Goal: Check status: Check status

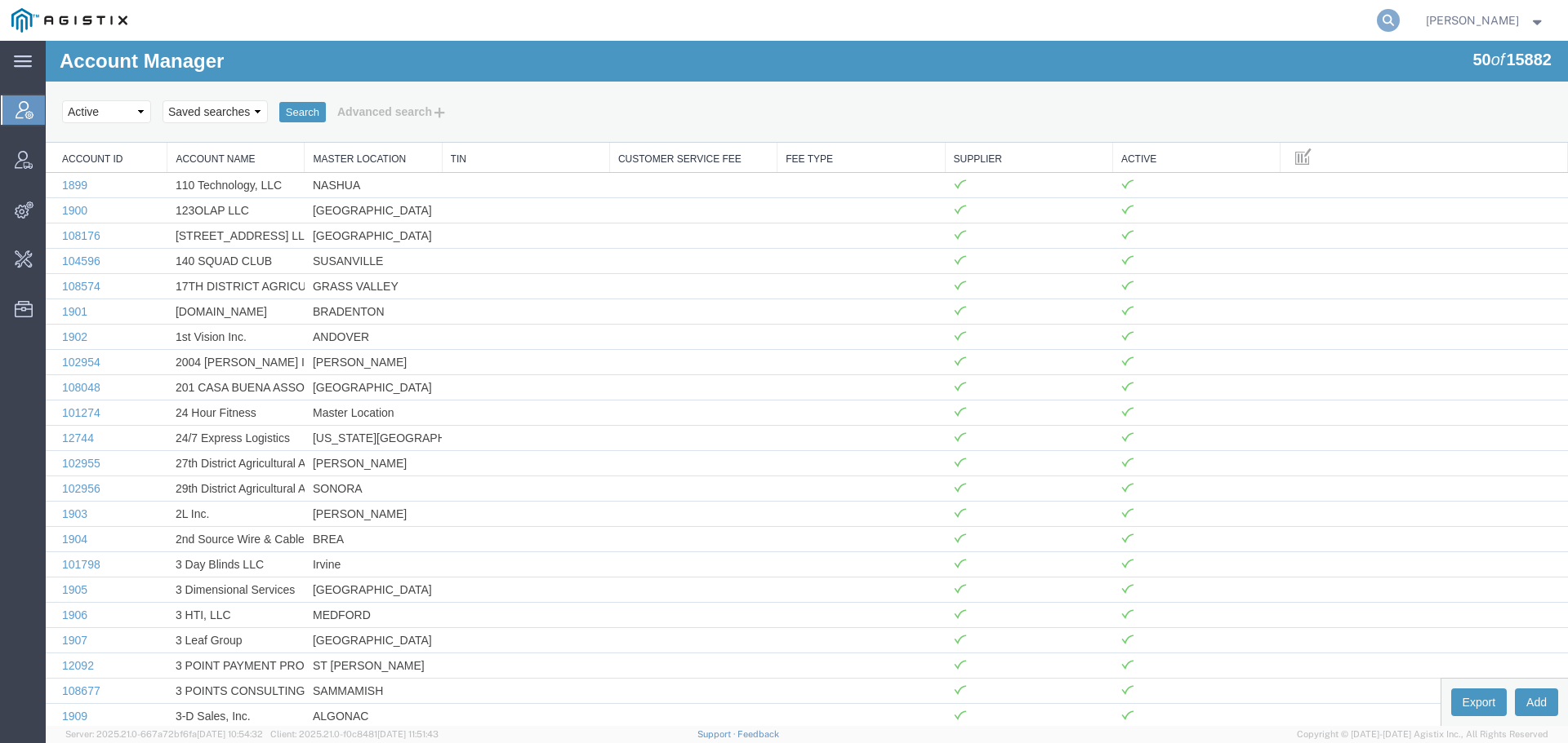
click at [1400, 19] on icon at bounding box center [1388, 20] width 23 height 23
paste input "NVENT"
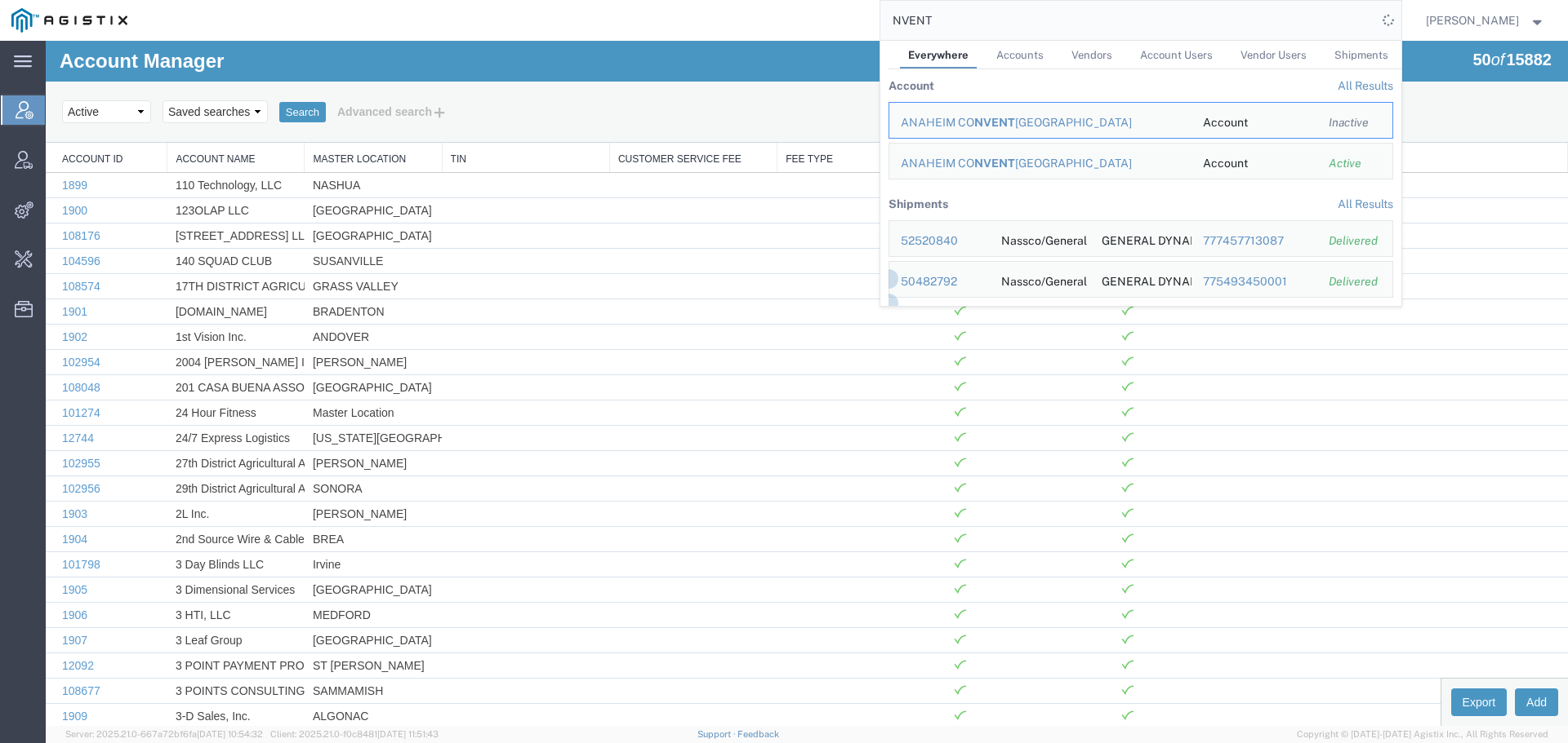
click at [1052, 63] on link "Accounts" at bounding box center [1019, 55] width 63 height 28
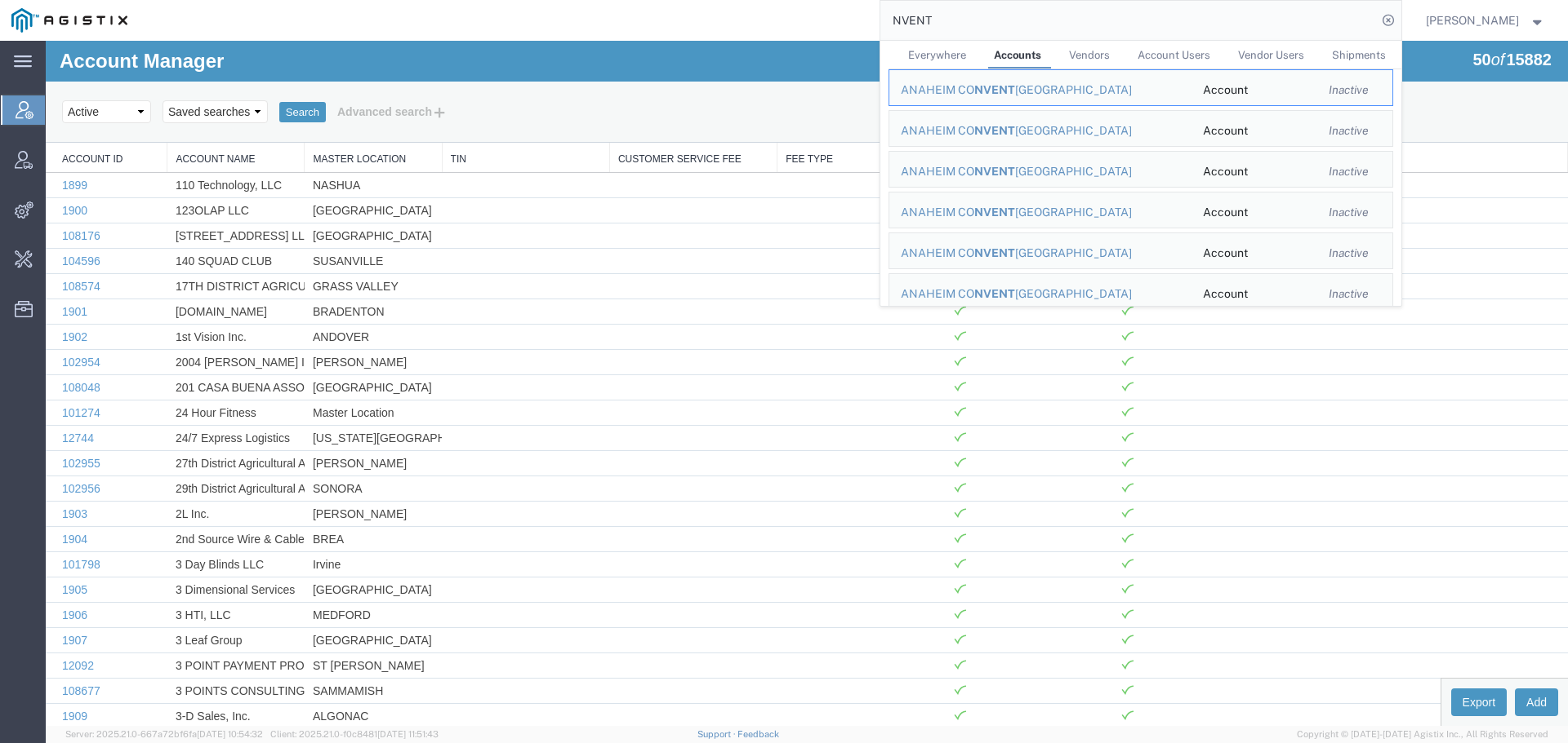
drag, startPoint x: 1130, startPoint y: 25, endPoint x: 887, endPoint y: 39, distance: 243.4
click at [887, 39] on div "NVENT Everywhere Accounts Vendors Account Users Vendor Users Shipments ANAHEIM …" at bounding box center [769, 20] width 1262 height 41
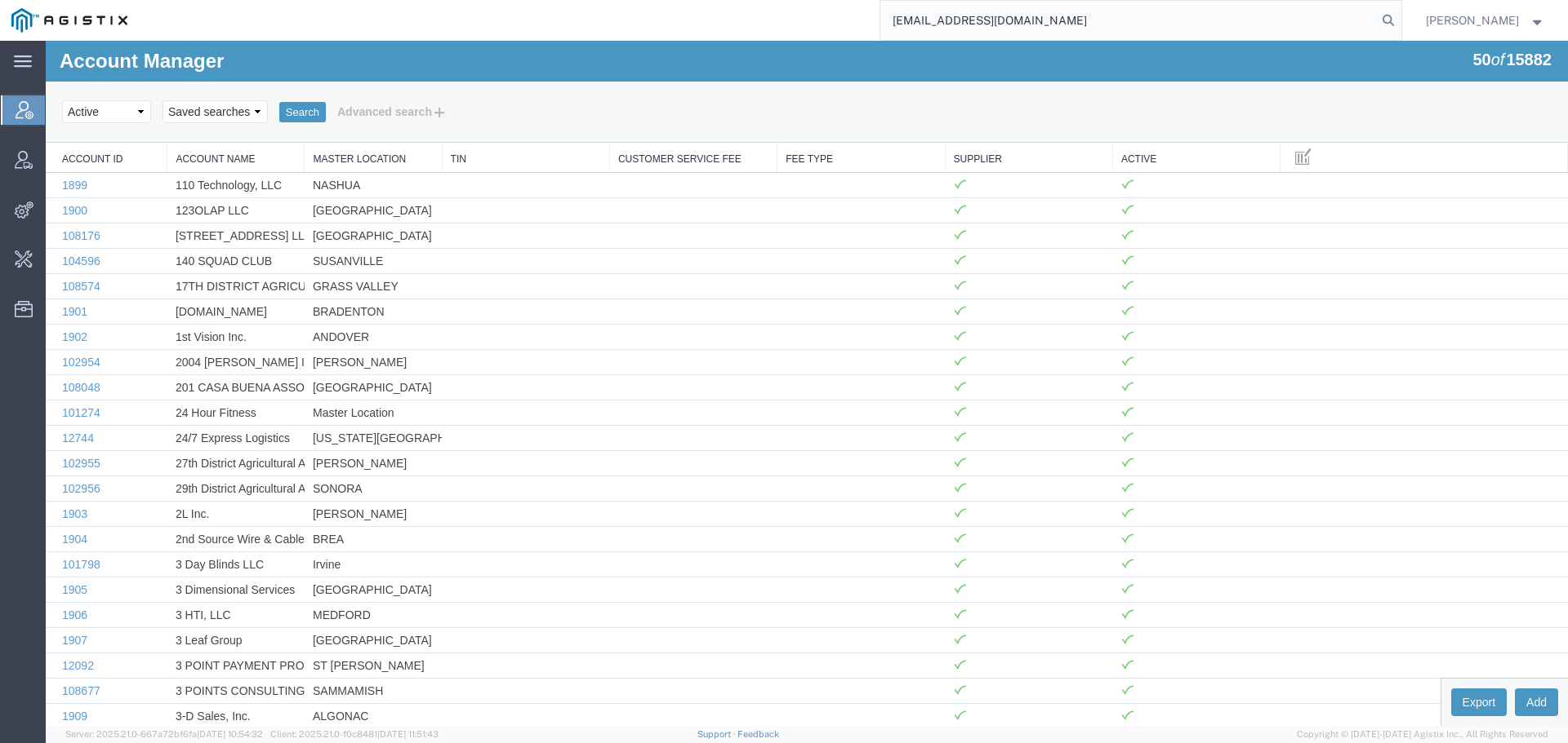
type input "agistix@pge.com"
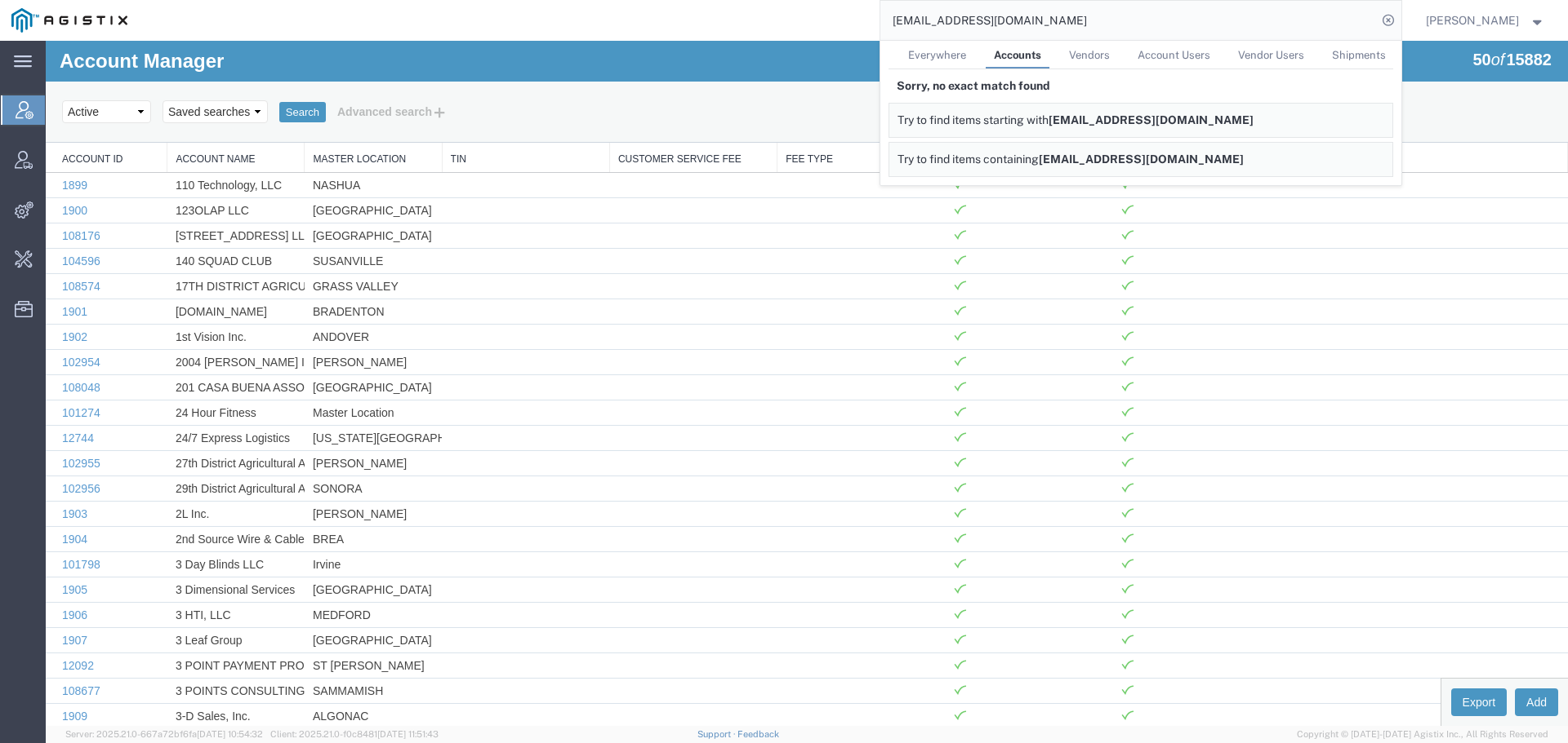
click at [930, 61] on link "Everywhere" at bounding box center [937, 55] width 74 height 28
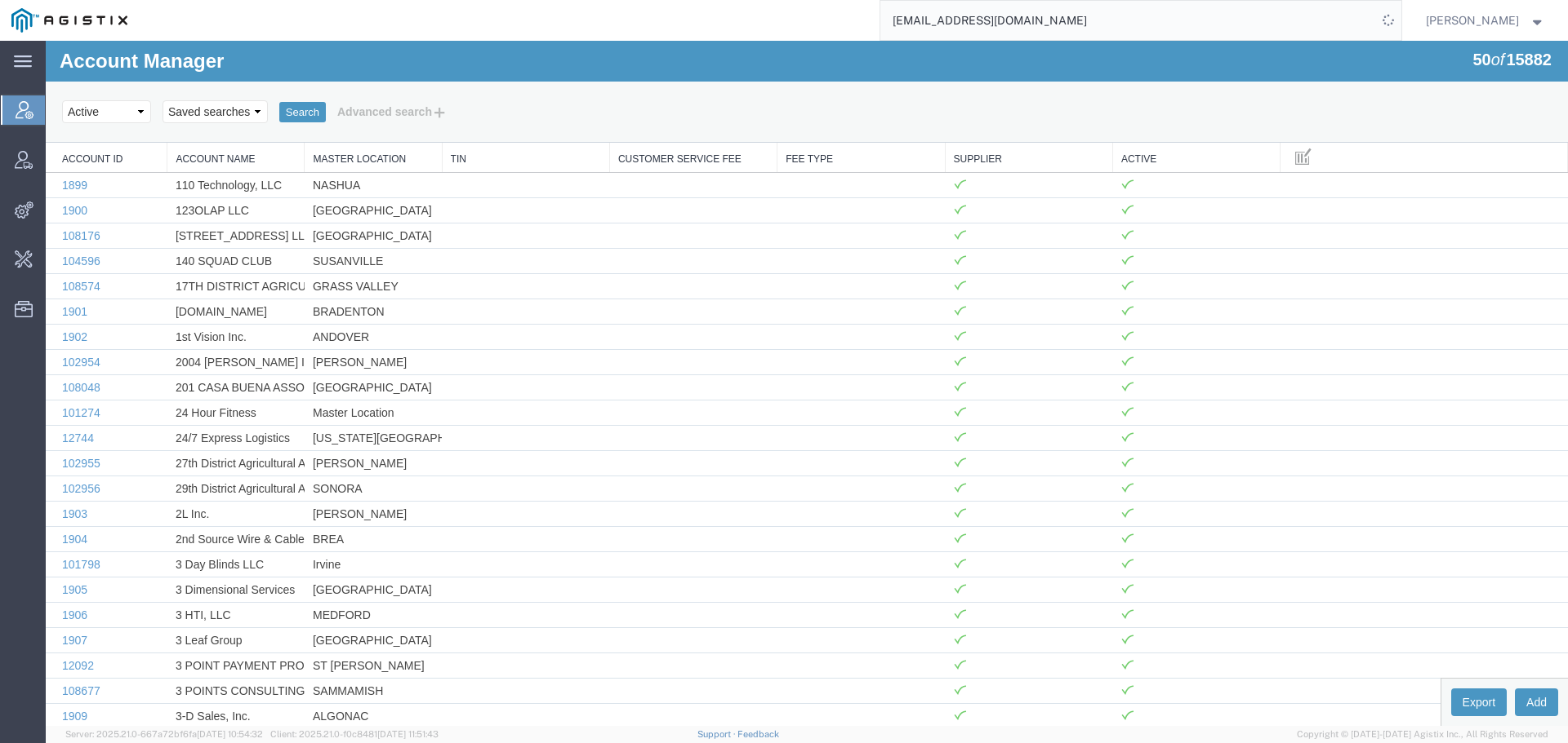
click at [1266, 27] on input "agistix@pge.com" at bounding box center [1128, 20] width 497 height 39
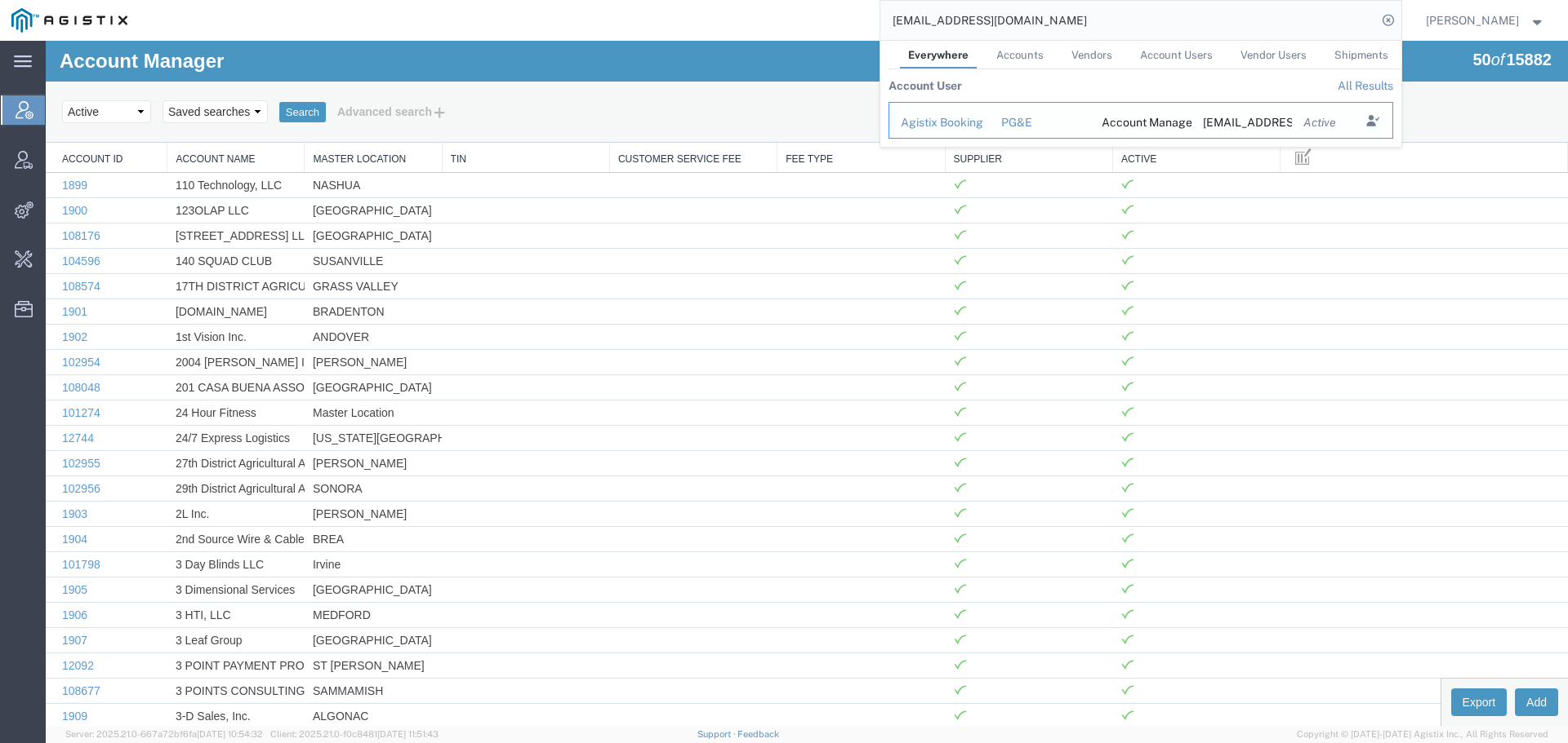
click at [1373, 119] on td "Search Results" at bounding box center [1371, 121] width 40 height 37
click at [1378, 119] on icon "Search Results" at bounding box center [1372, 121] width 23 height 23
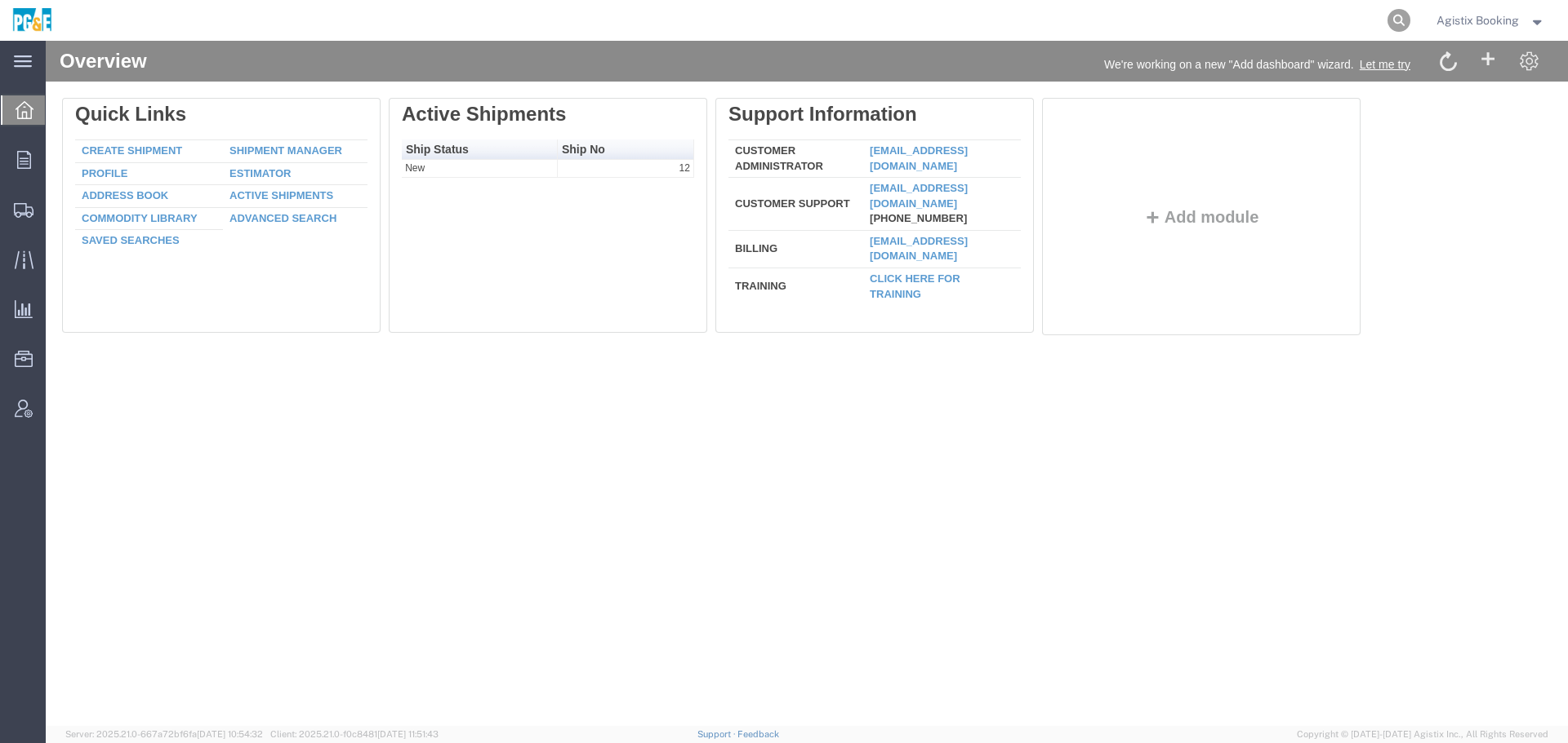
click at [1393, 22] on icon at bounding box center [1399, 20] width 23 height 23
paste input "57112764"
type input "57112764"
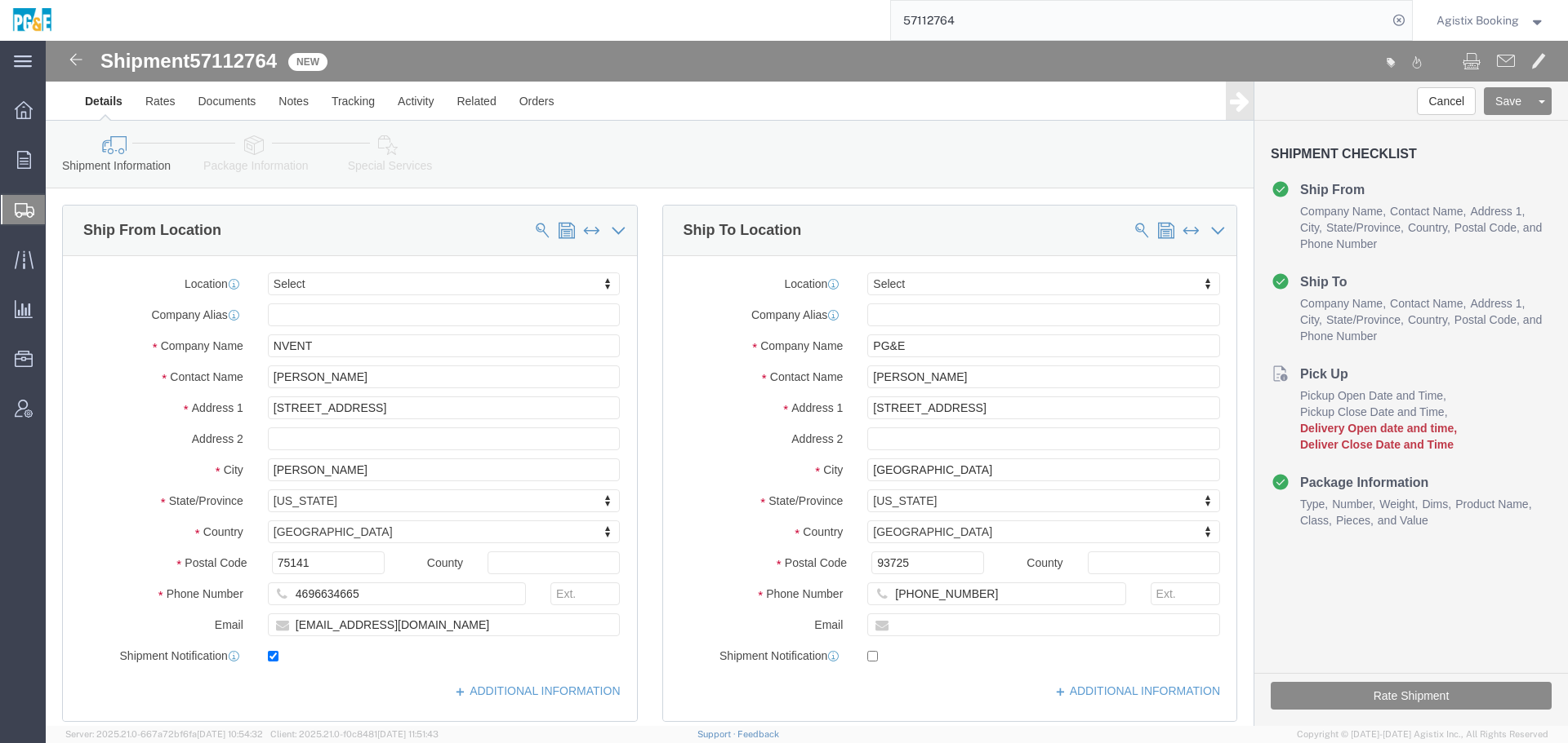
select select
drag, startPoint x: 498, startPoint y: 415, endPoint x: 509, endPoint y: 415, distance: 11.0
click div "Location My Profile Location (OBSOLETE) BURNEY SC - GC TRAILER (OBSOLETE) BURNE…"
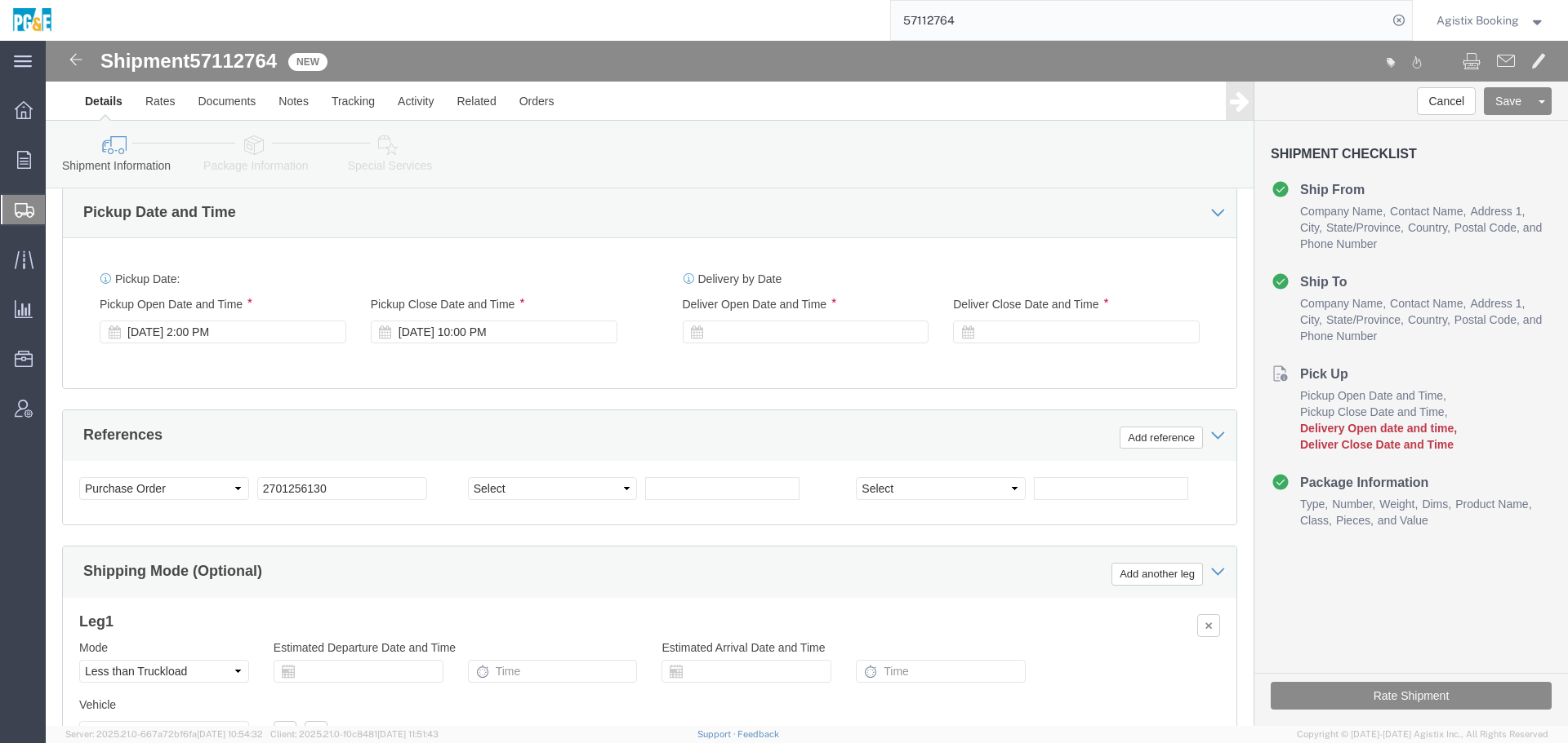
scroll to position [815, 0]
click div "Select Account Type Activity ID Airline Appointment Number ASN Batch Request # …"
click at [19, 164] on icon at bounding box center [24, 160] width 14 height 18
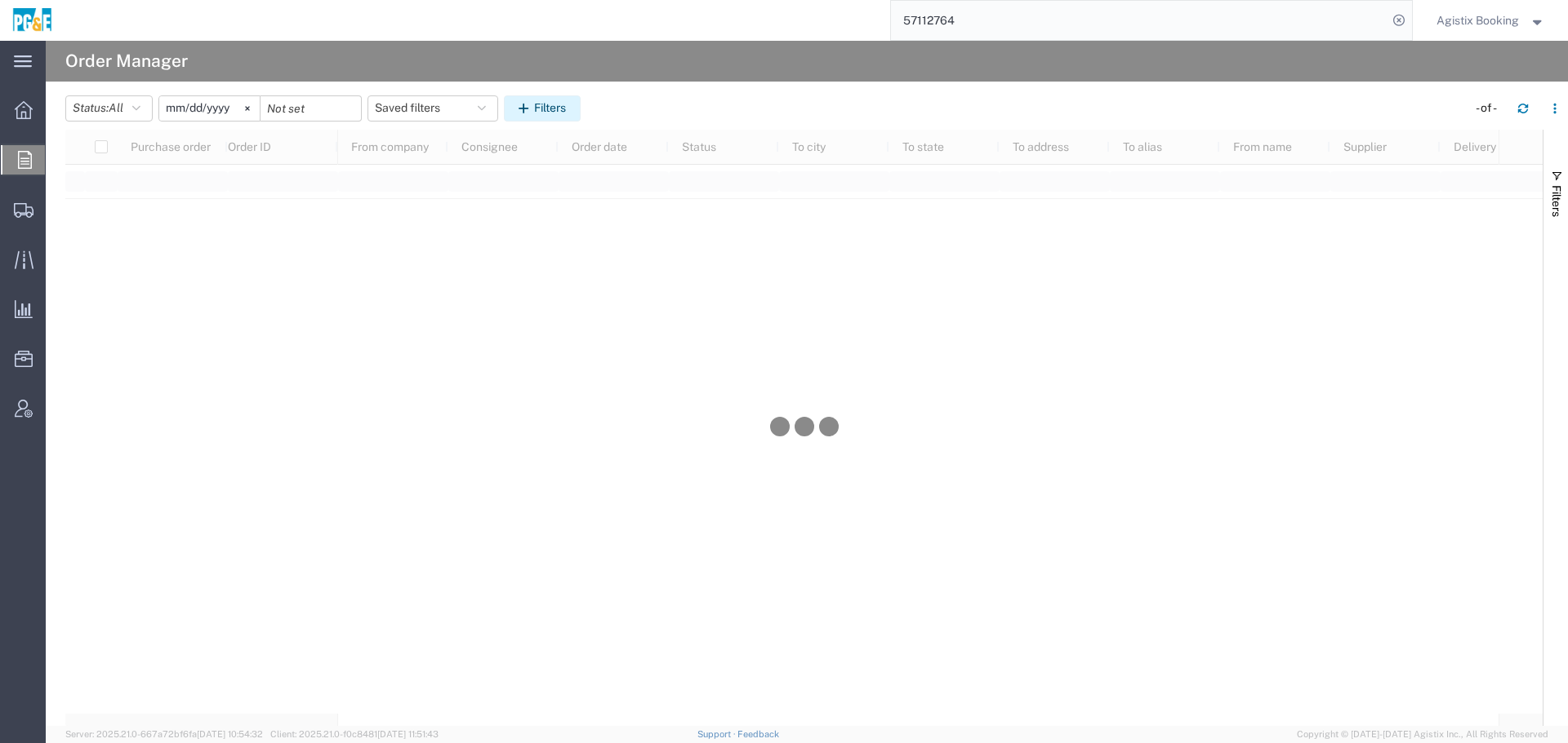
click at [555, 111] on button "Filters" at bounding box center [541, 108] width 77 height 26
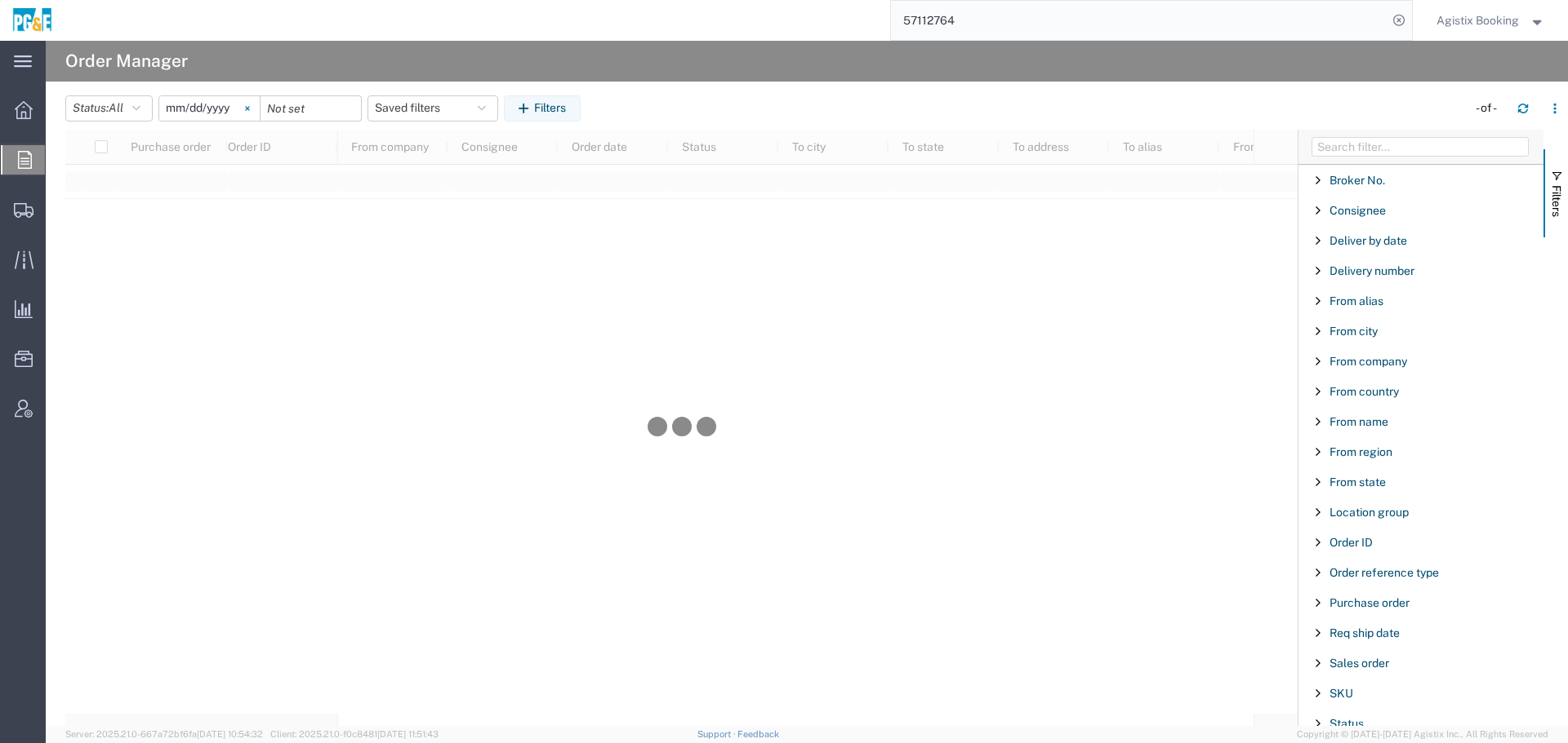
click at [249, 107] on icon at bounding box center [247, 108] width 4 height 4
click at [549, 108] on button "Filters" at bounding box center [541, 108] width 77 height 26
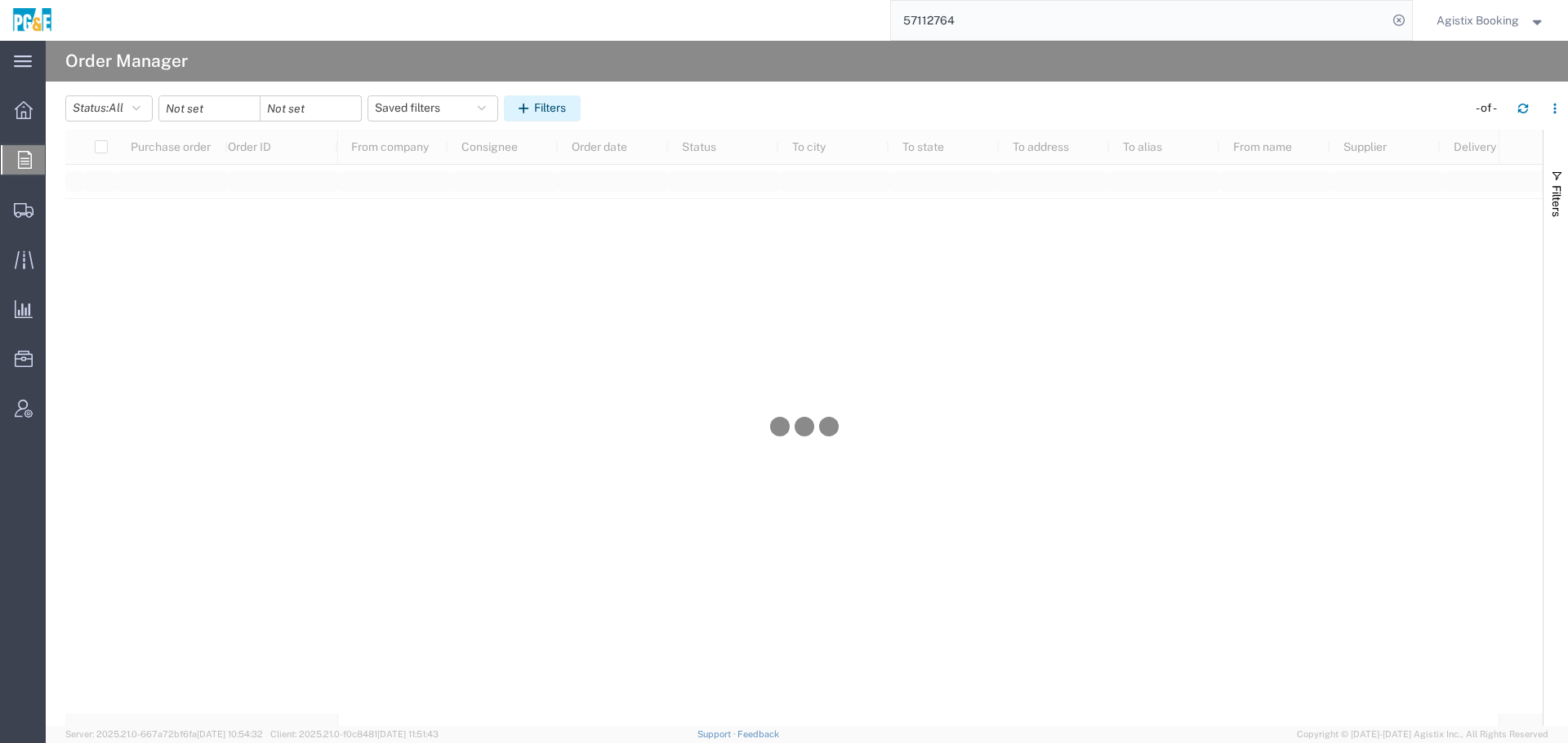
click at [549, 108] on button "Filters" at bounding box center [541, 108] width 77 height 26
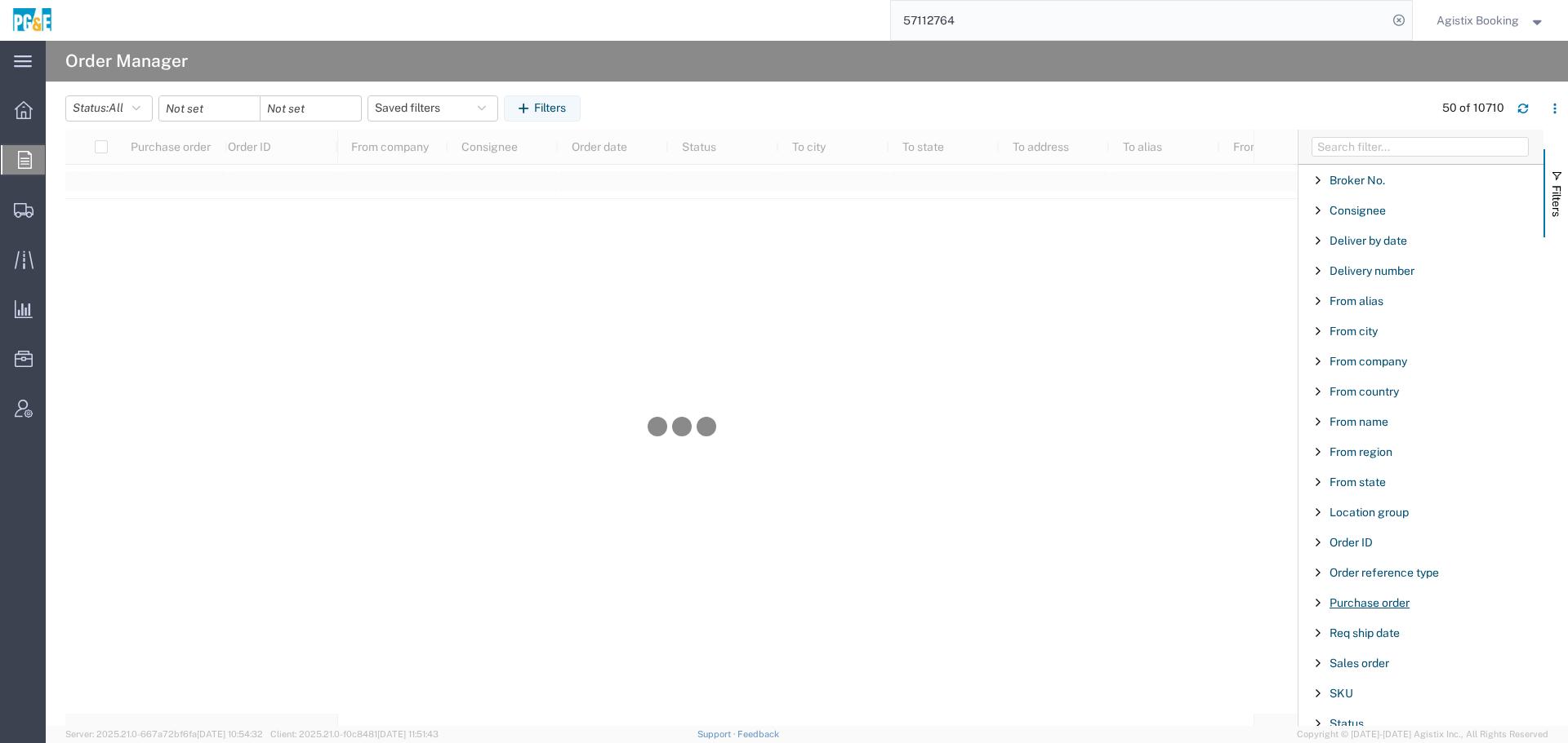
click at [1373, 600] on span "Purchase order" at bounding box center [1369, 603] width 80 height 13
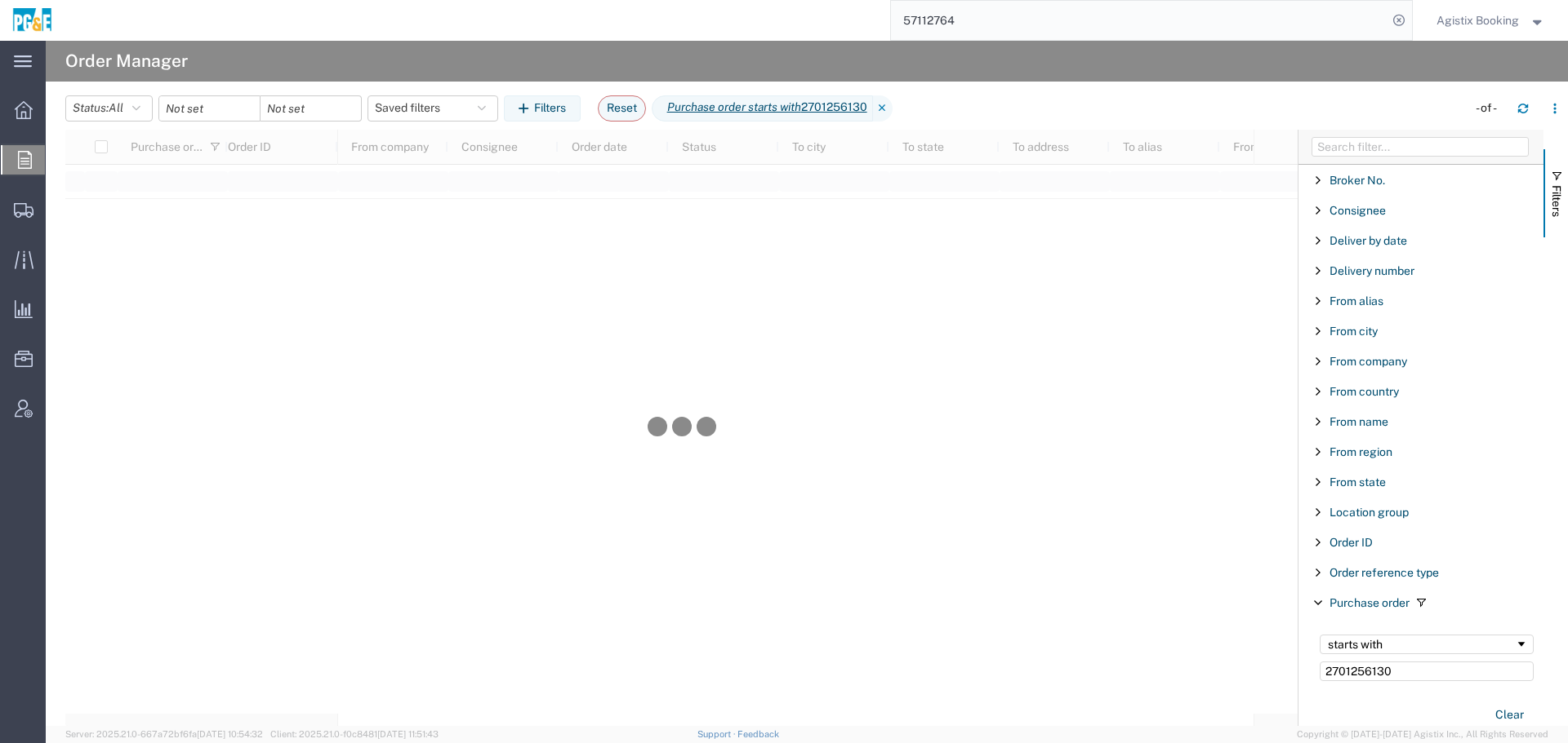
type input "2701256130"
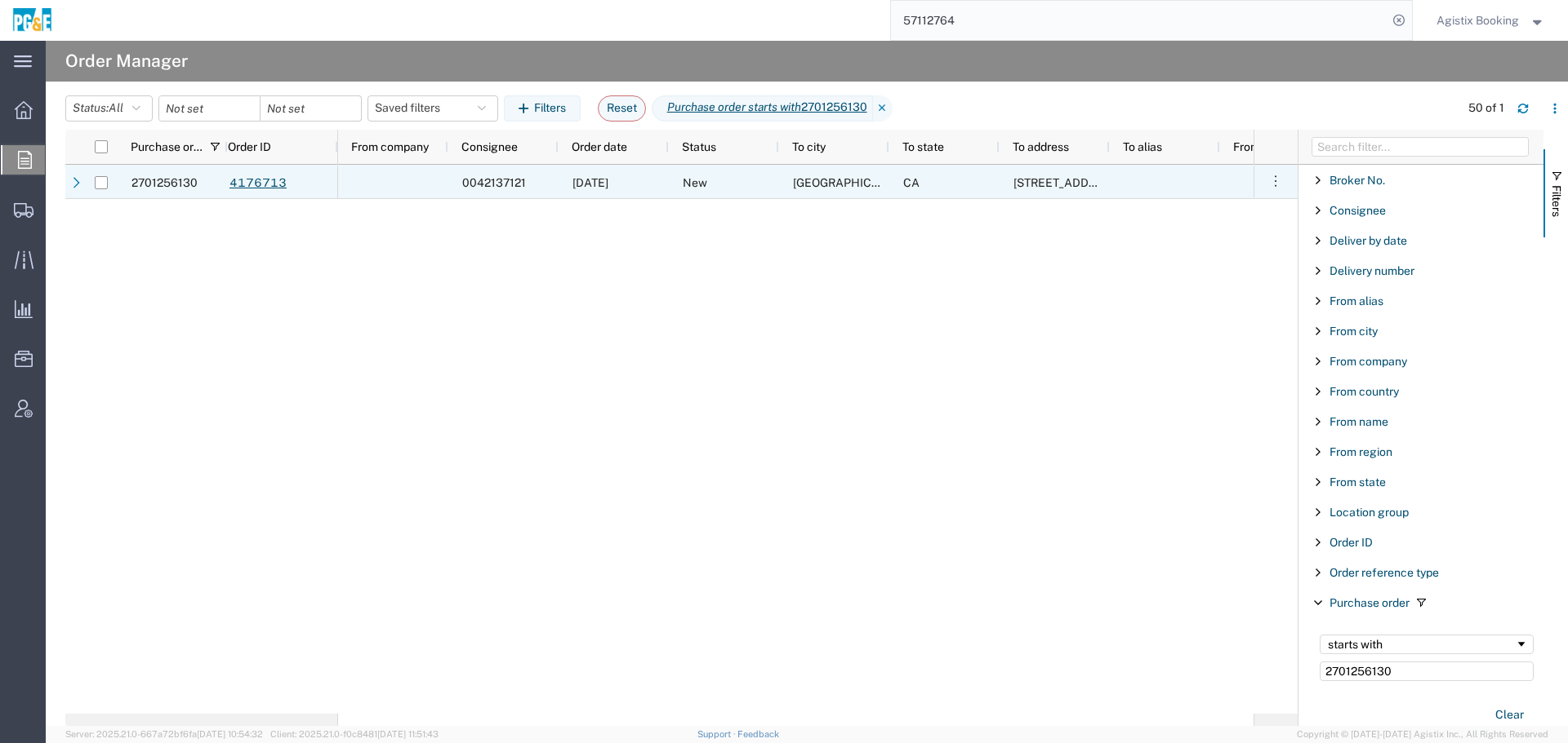
click at [327, 188] on div "4176713" at bounding box center [282, 182] width 110 height 34
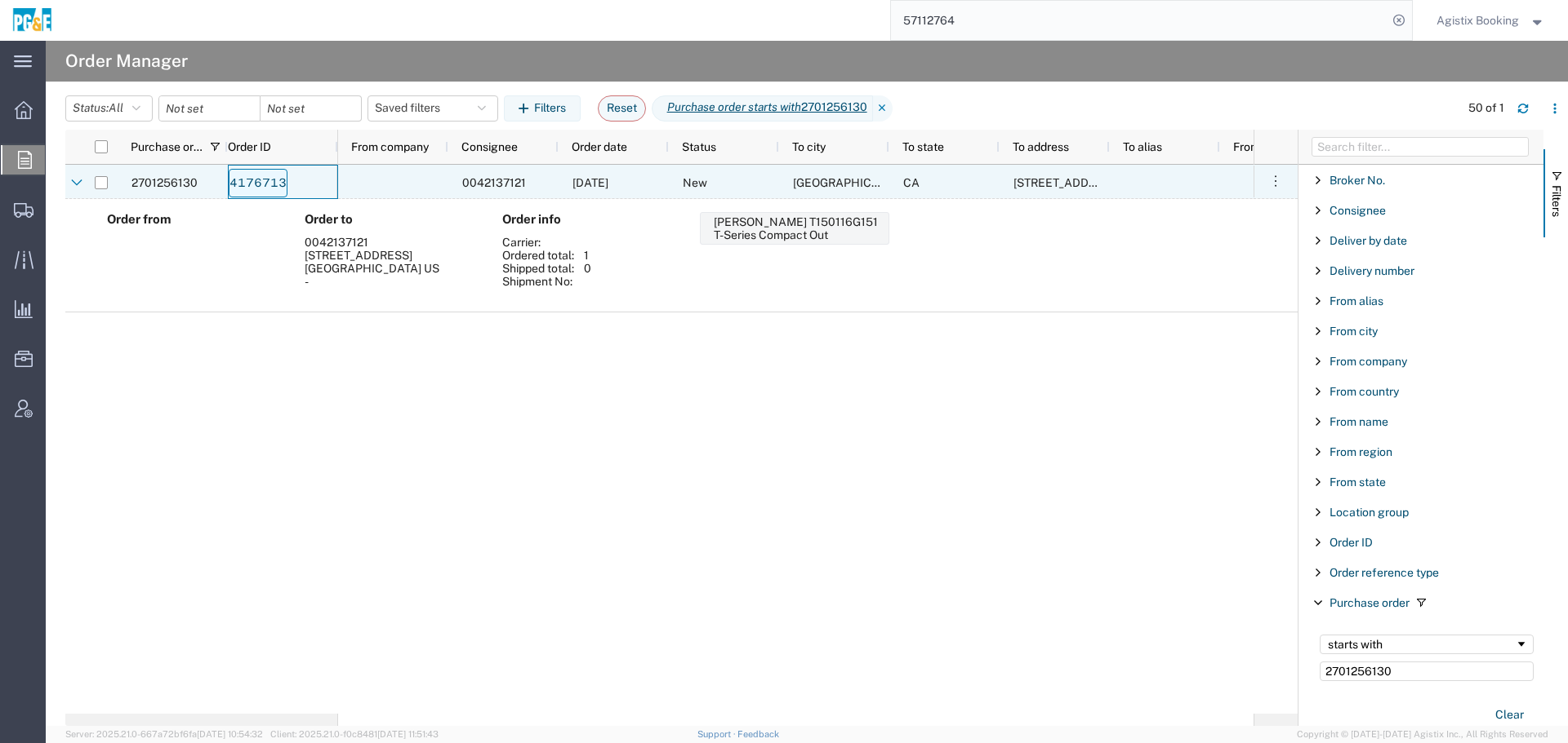
click at [281, 193] on link "4176713" at bounding box center [258, 183] width 59 height 28
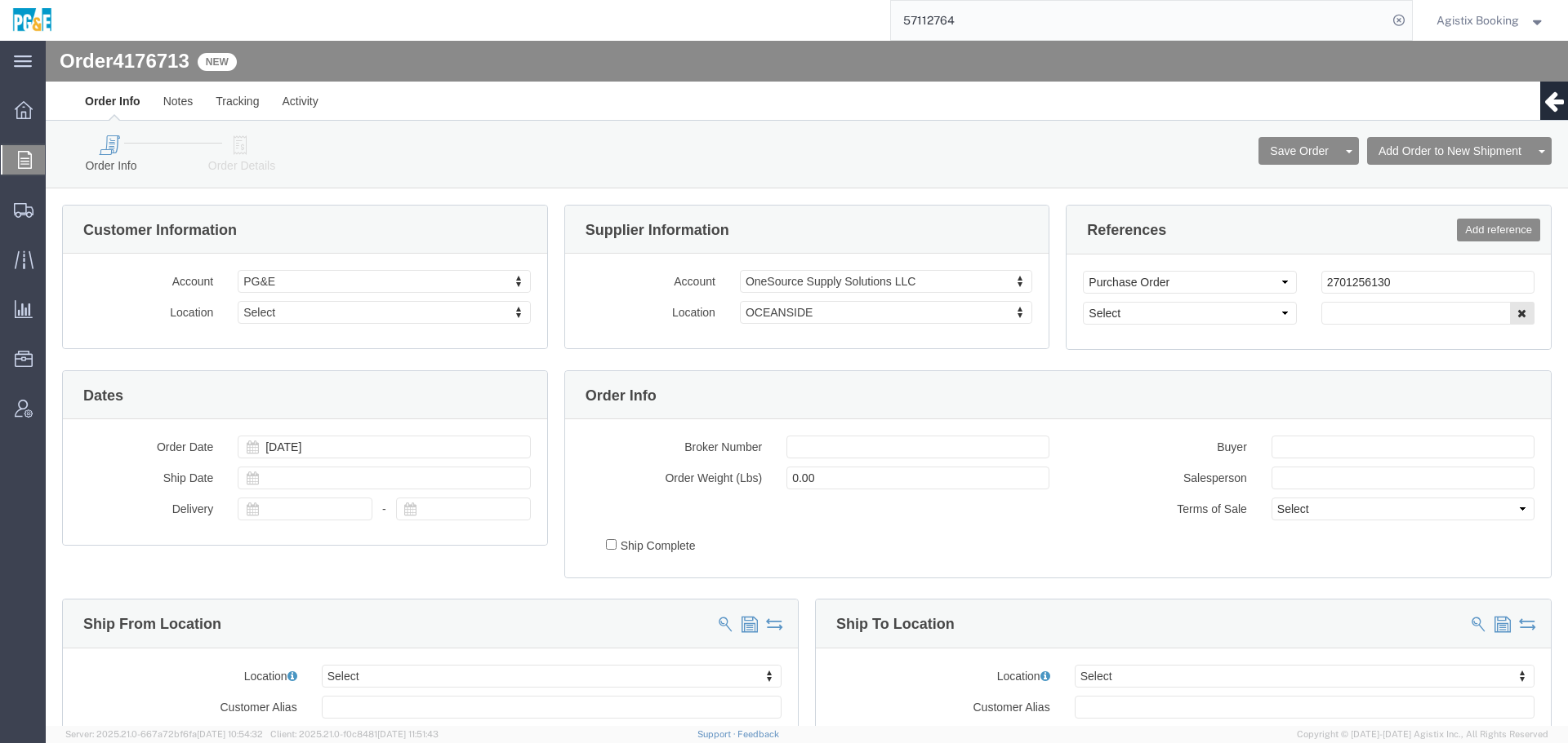
select select
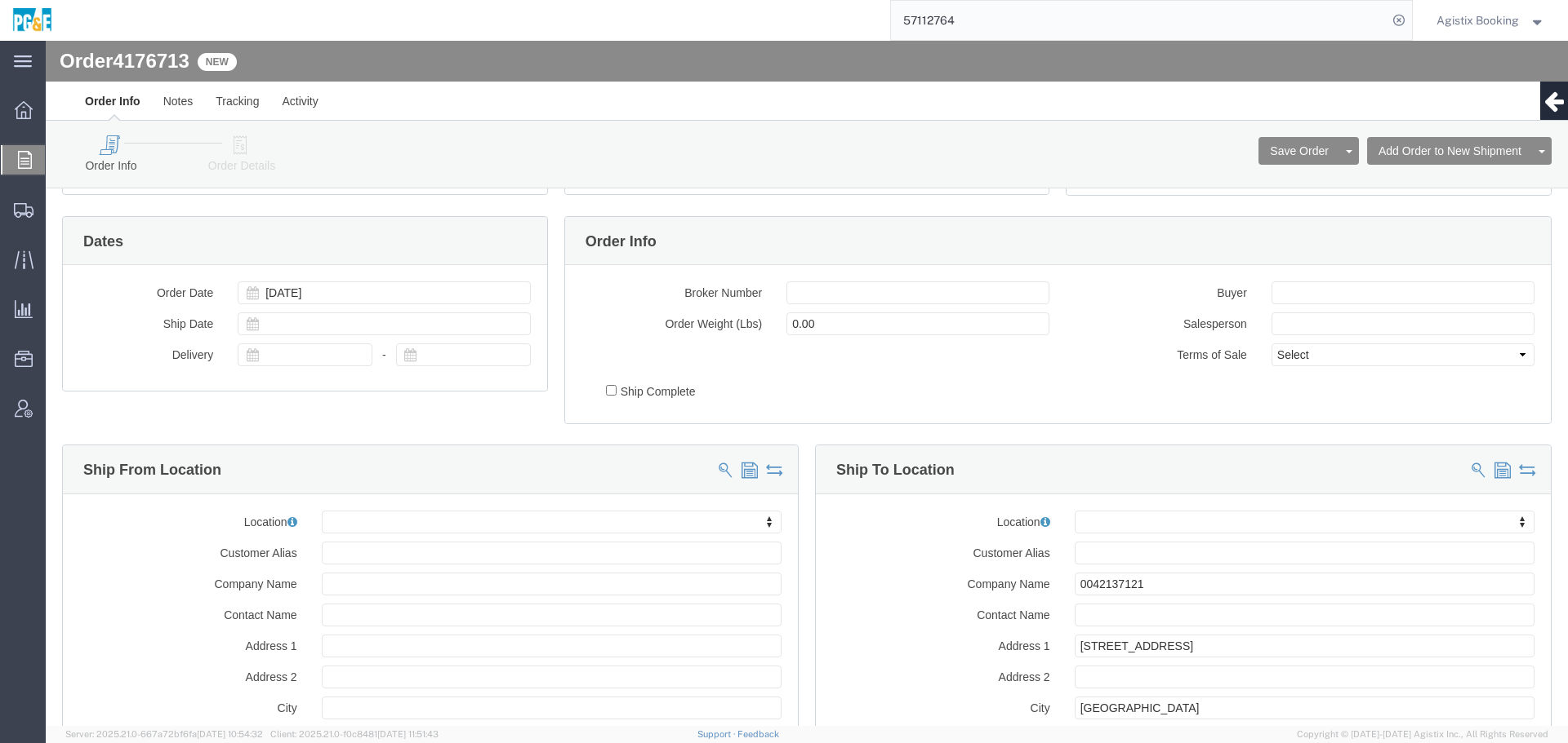
scroll to position [12, 0]
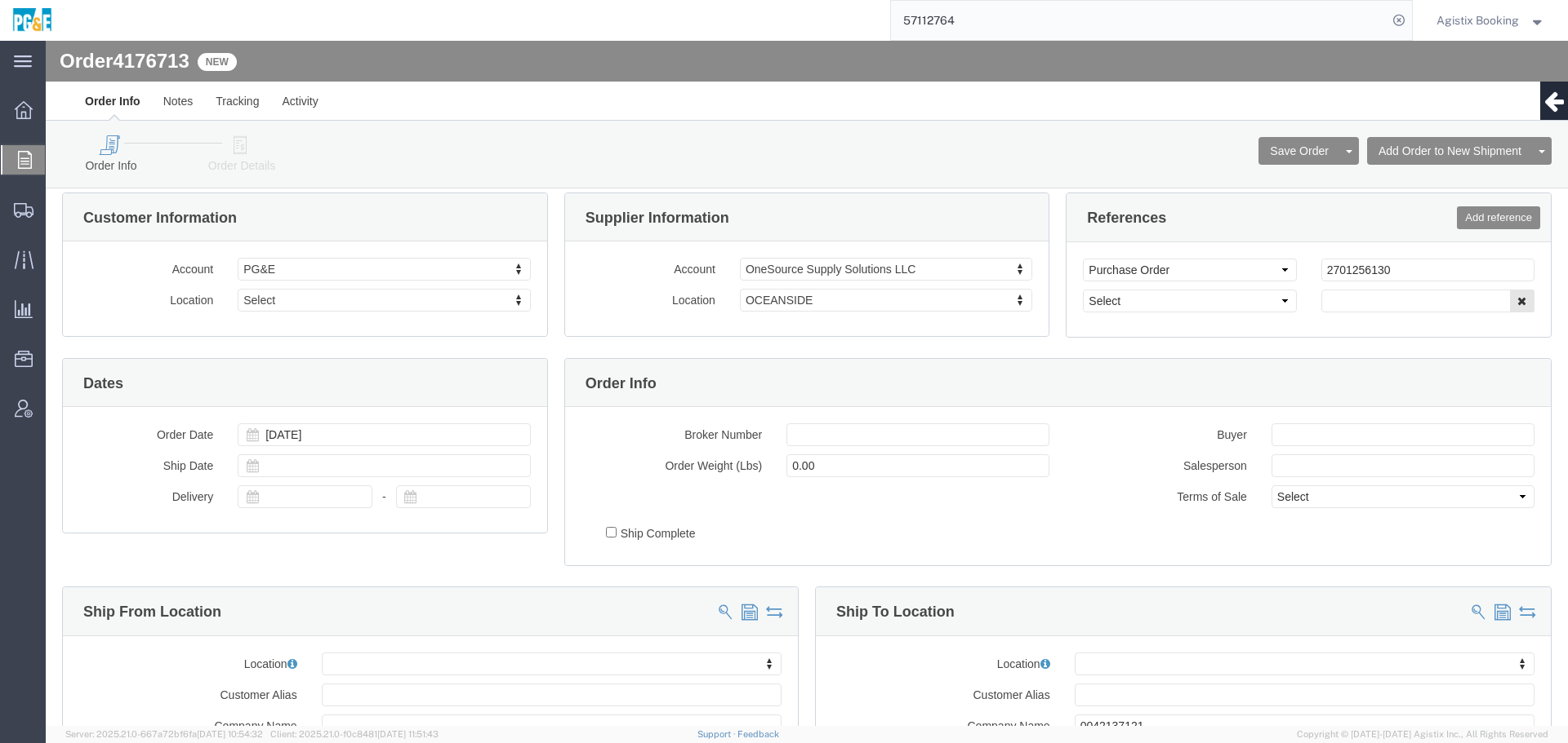
click div "Order Info Order Details Save Order Cancel Order Clone Order Add Order to New S…"
click icon
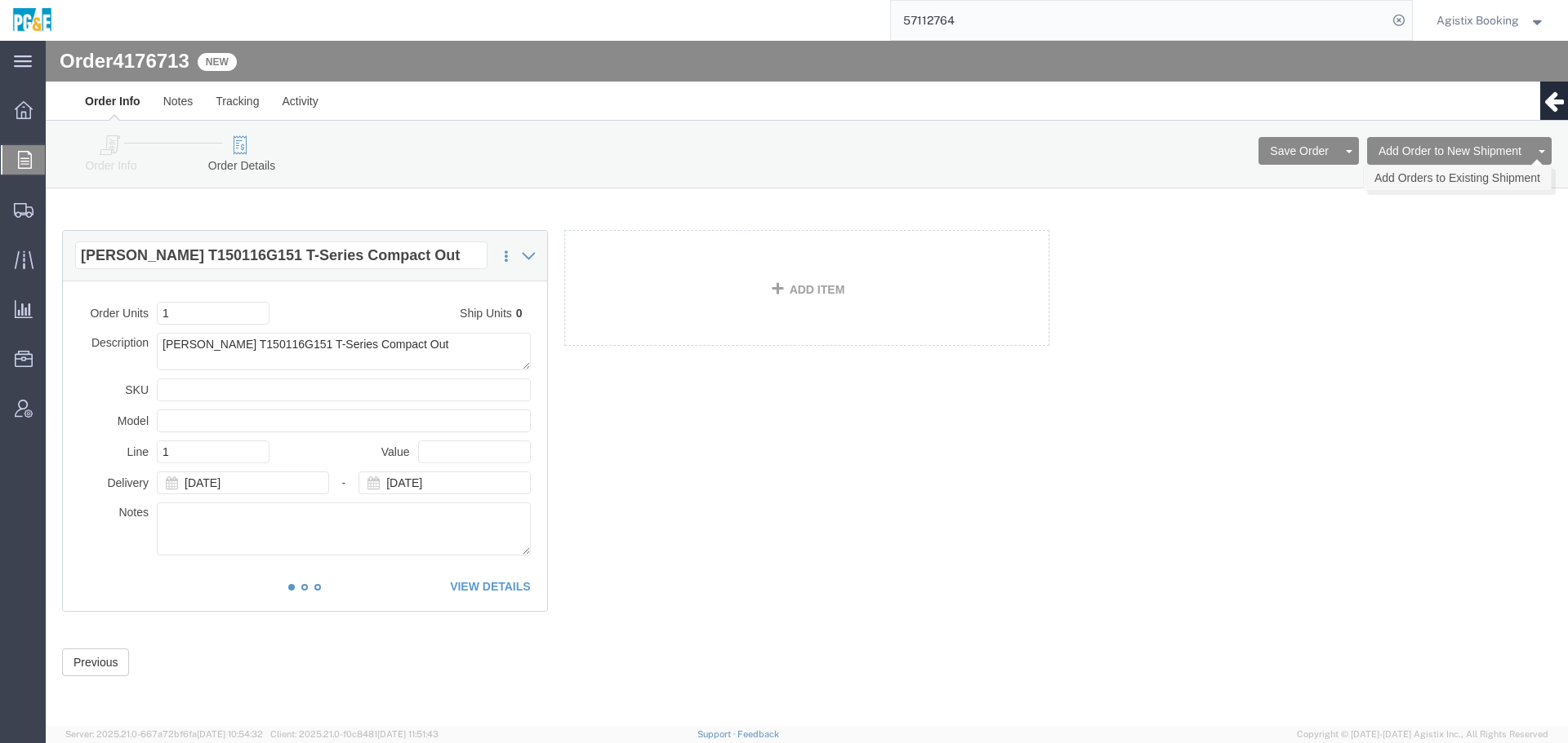
click link "Add Orders to Existing Shipment"
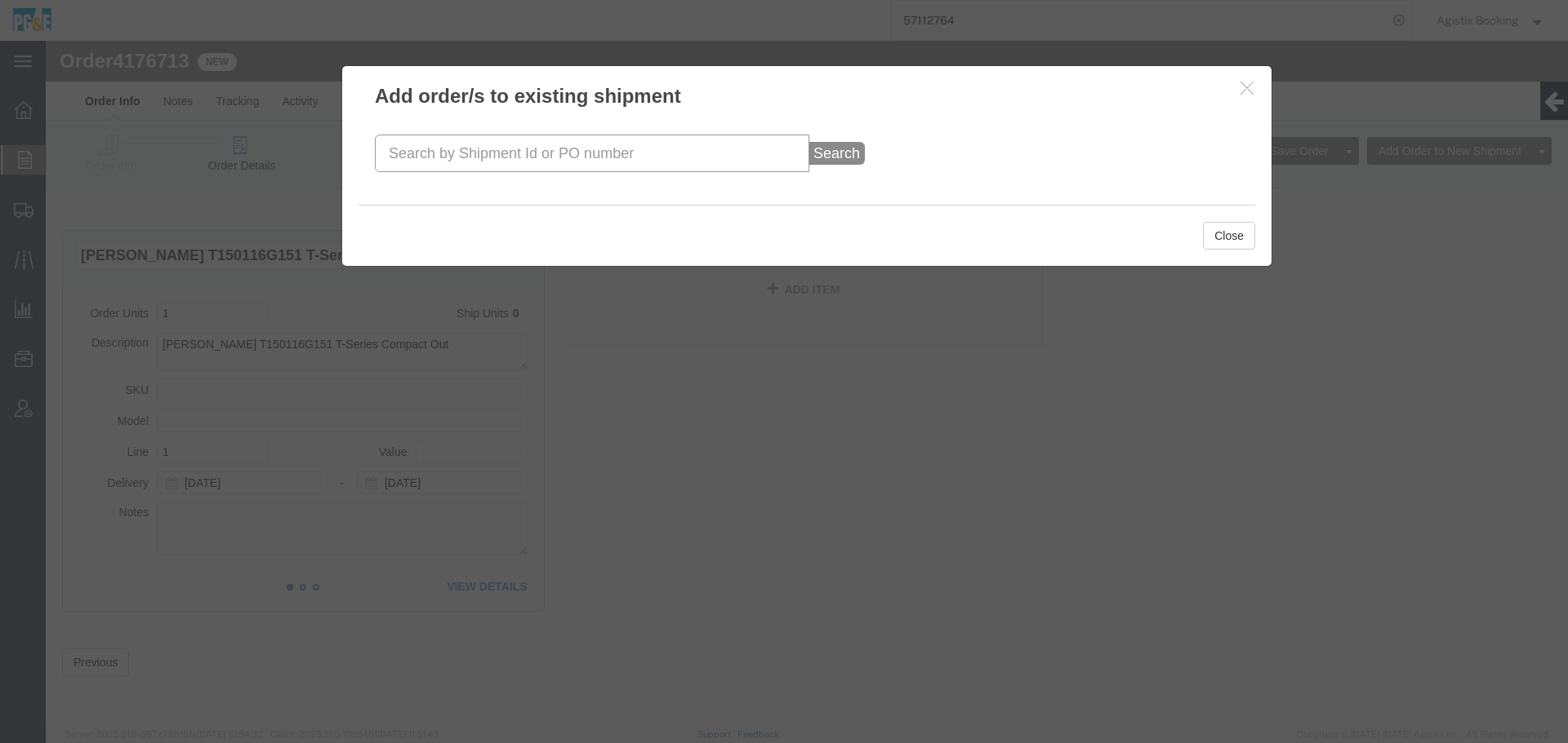
click input "text"
paste input "57112764"
type input "57112764"
click button "Search"
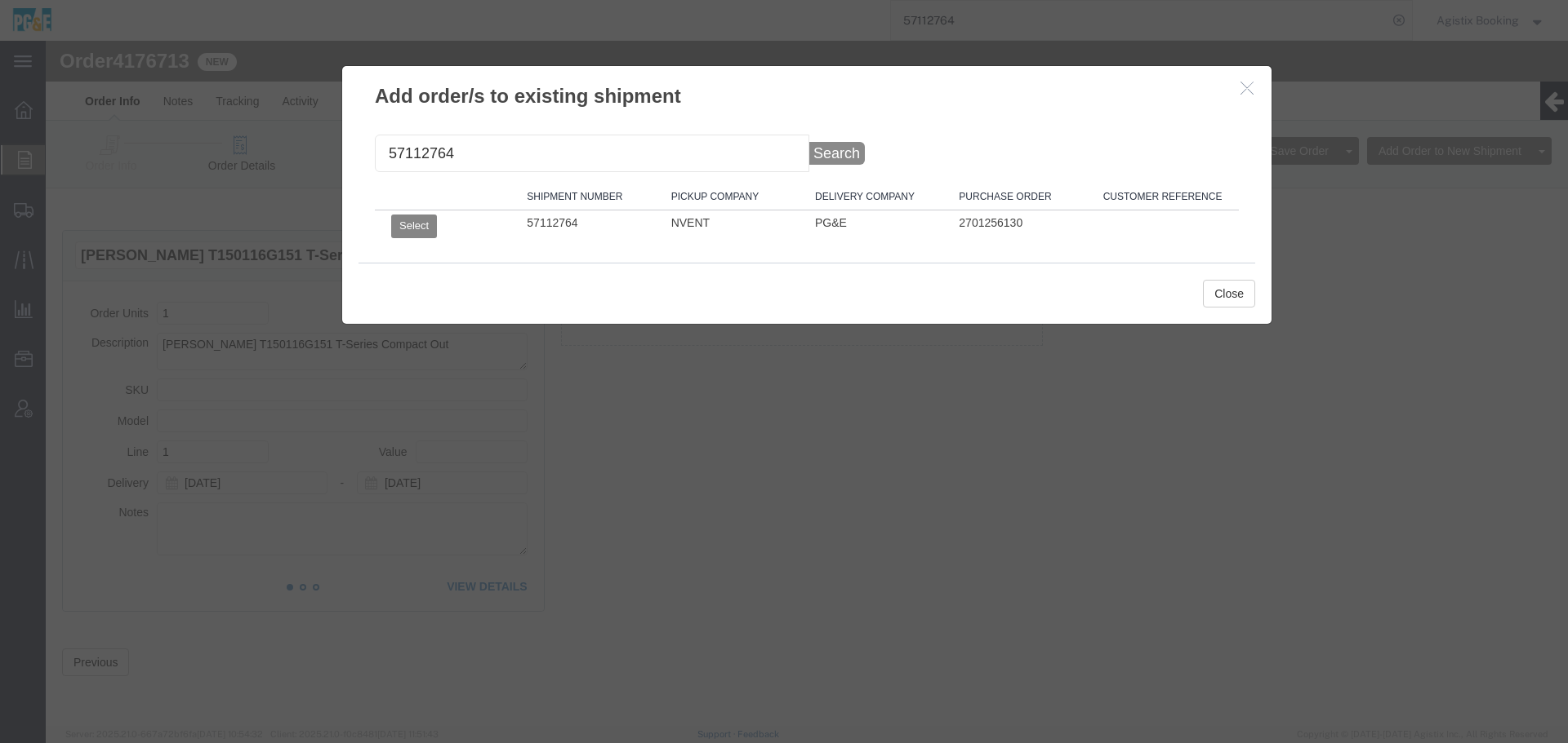
click button "Select"
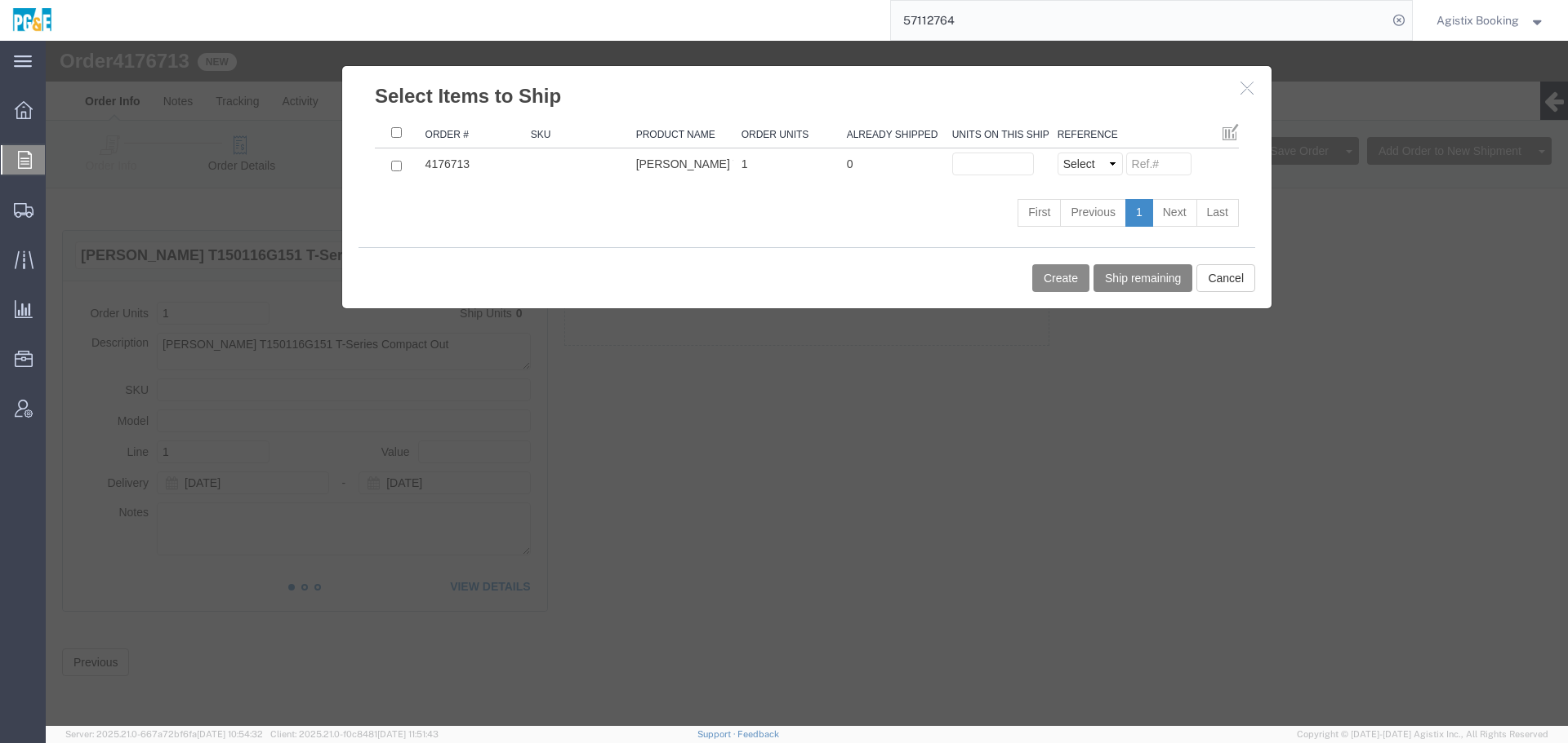
click button "Ship remaining"
type input "1"
click button "Create"
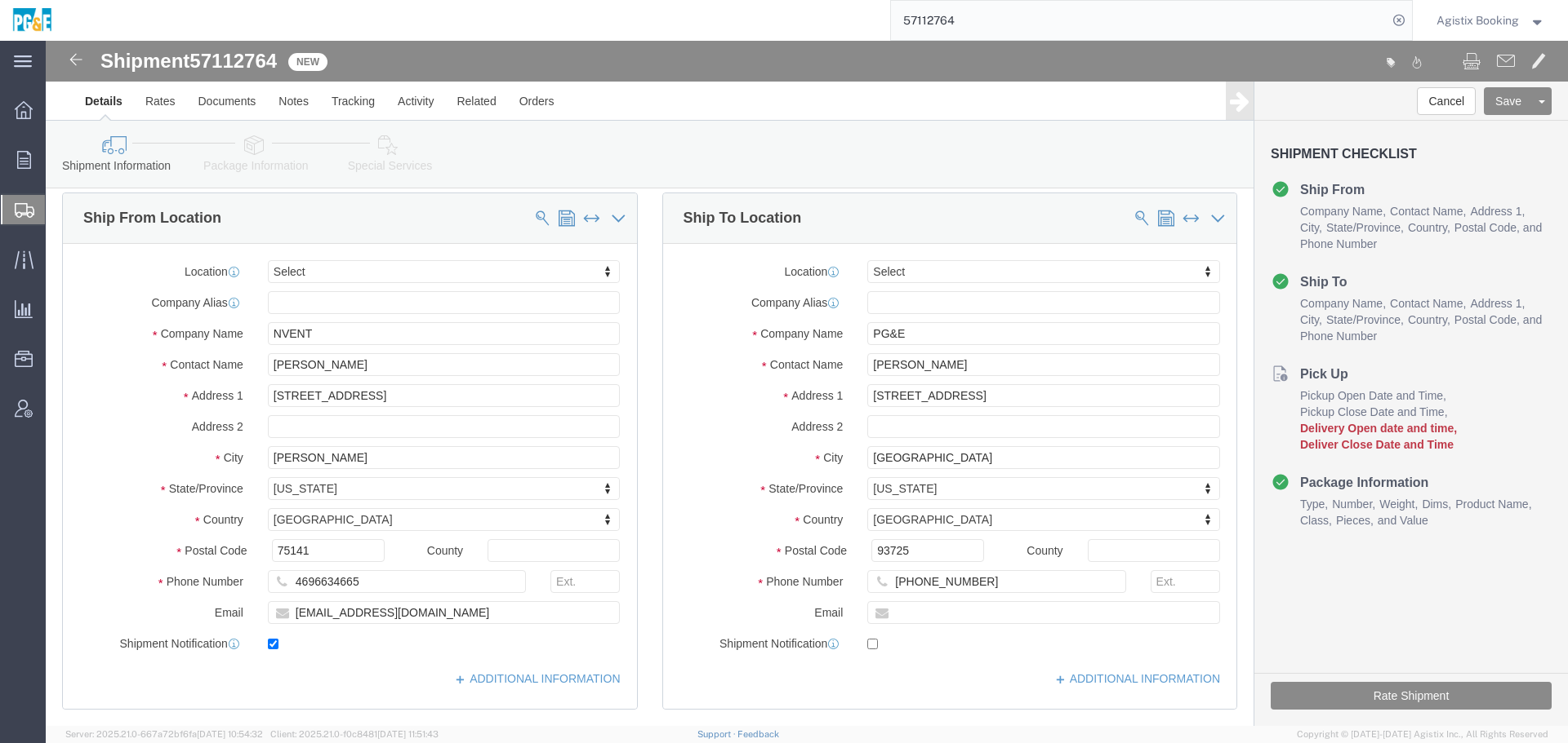
drag, startPoint x: 277, startPoint y: 168, endPoint x: 231, endPoint y: 127, distance: 61.6
click link "Package Information"
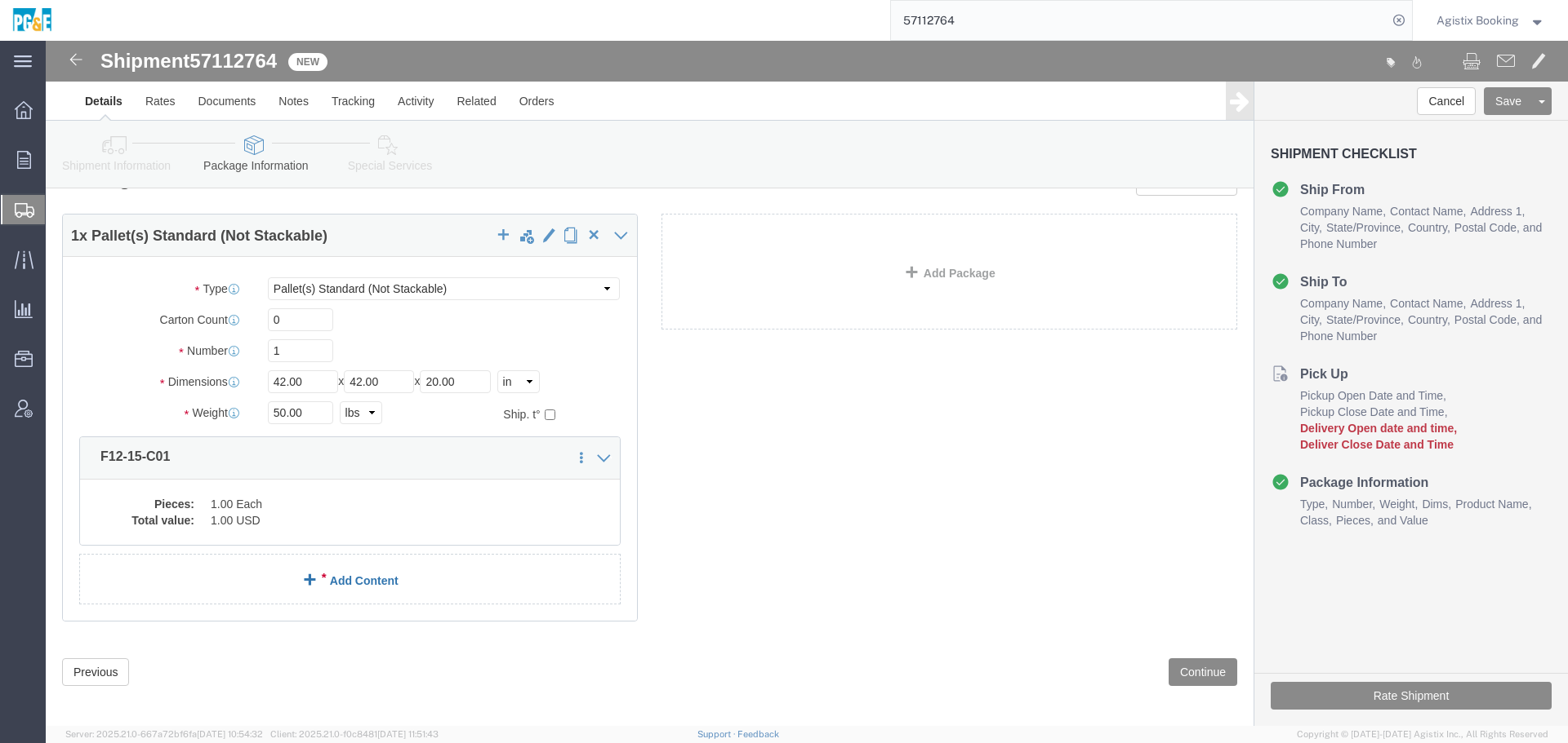
scroll to position [47, 0]
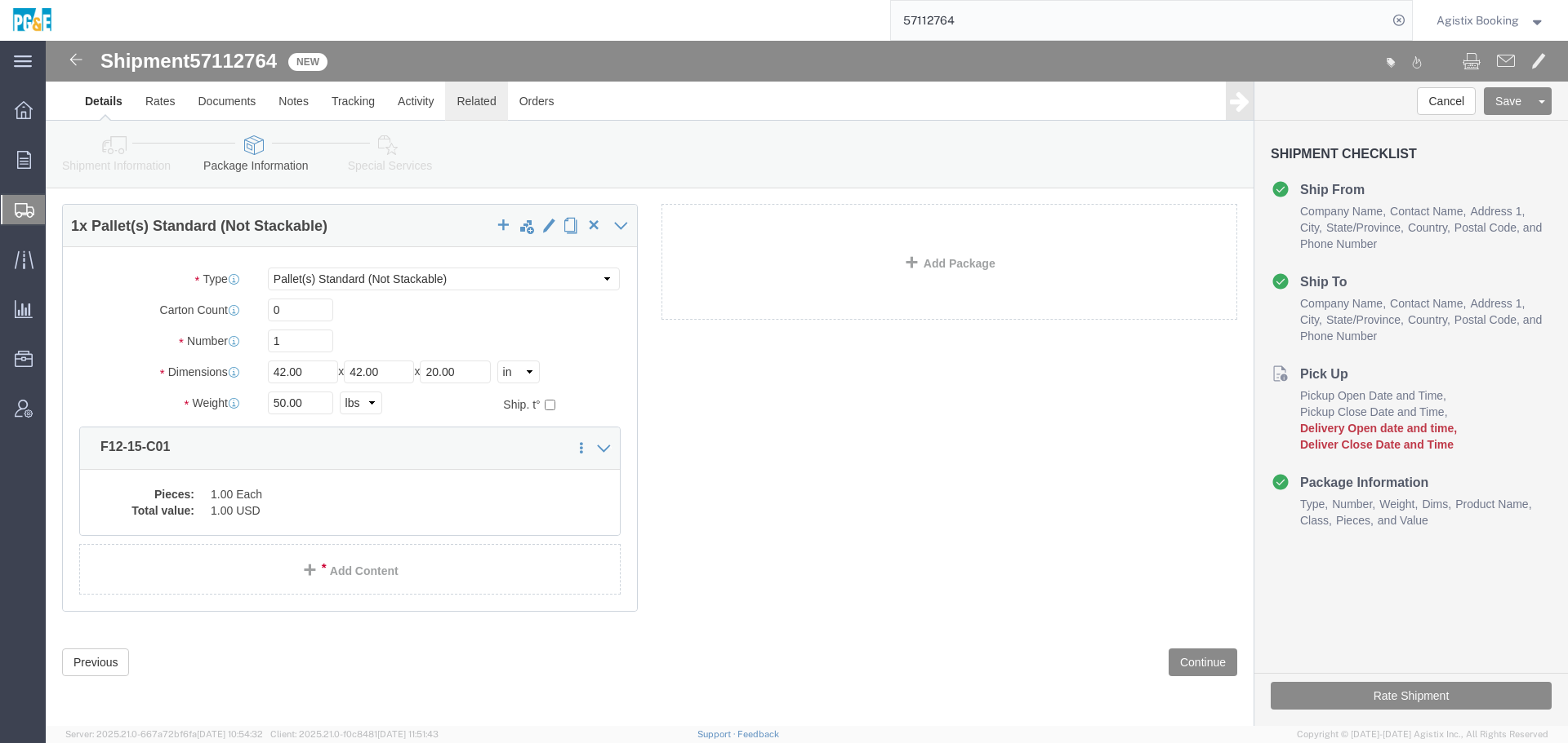
click link "Related"
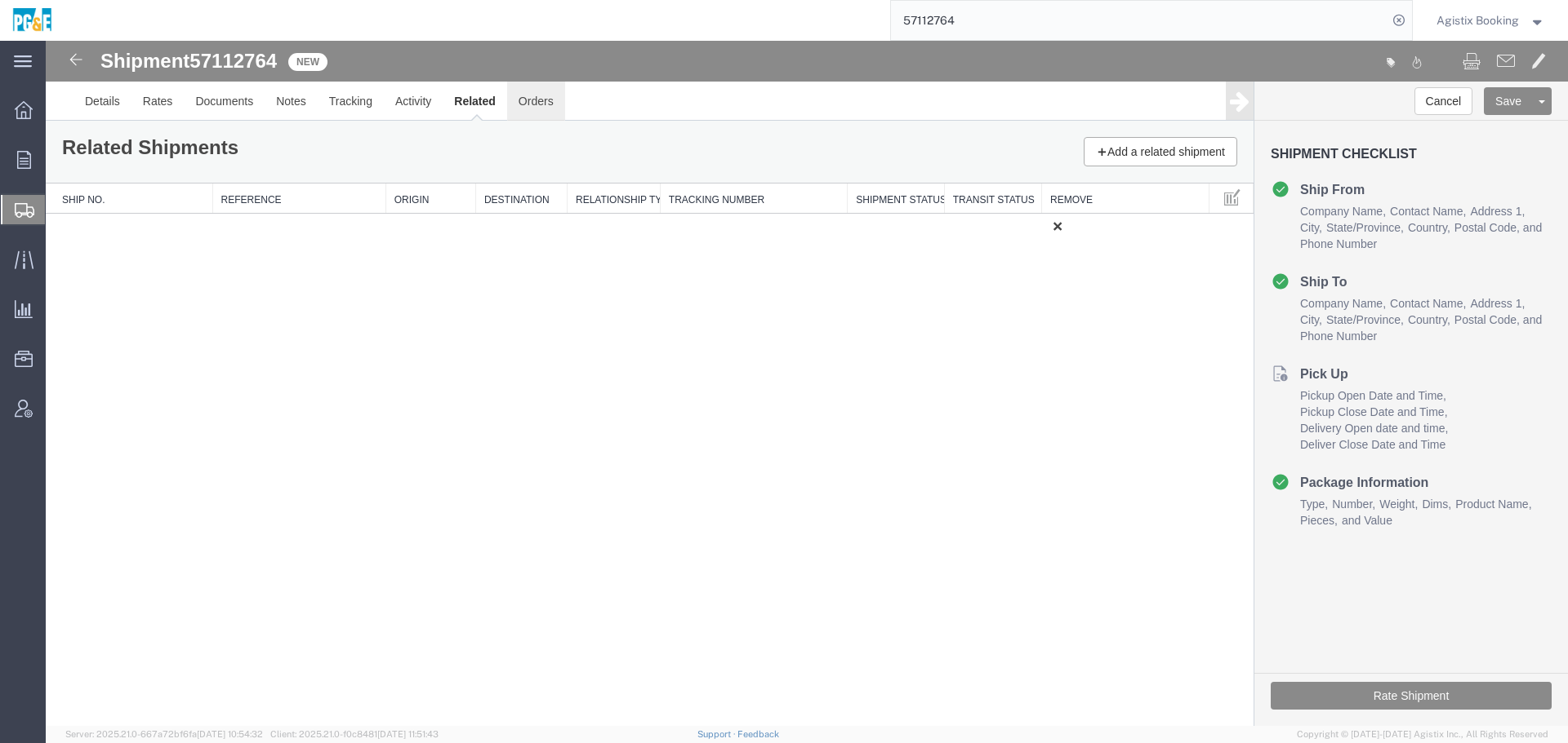
click at [528, 108] on link "Orders" at bounding box center [536, 101] width 58 height 39
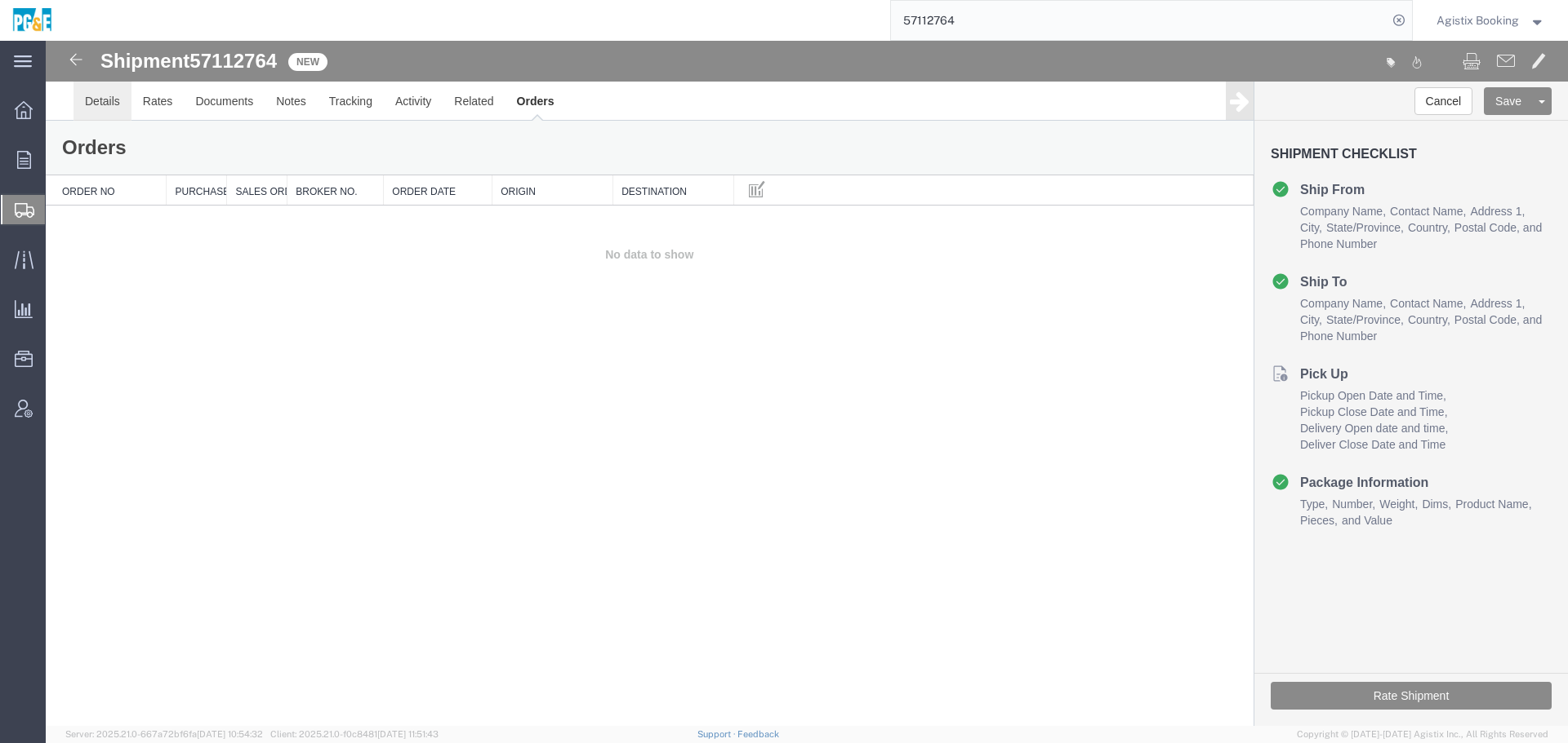
click at [117, 107] on link "Details" at bounding box center [102, 101] width 58 height 39
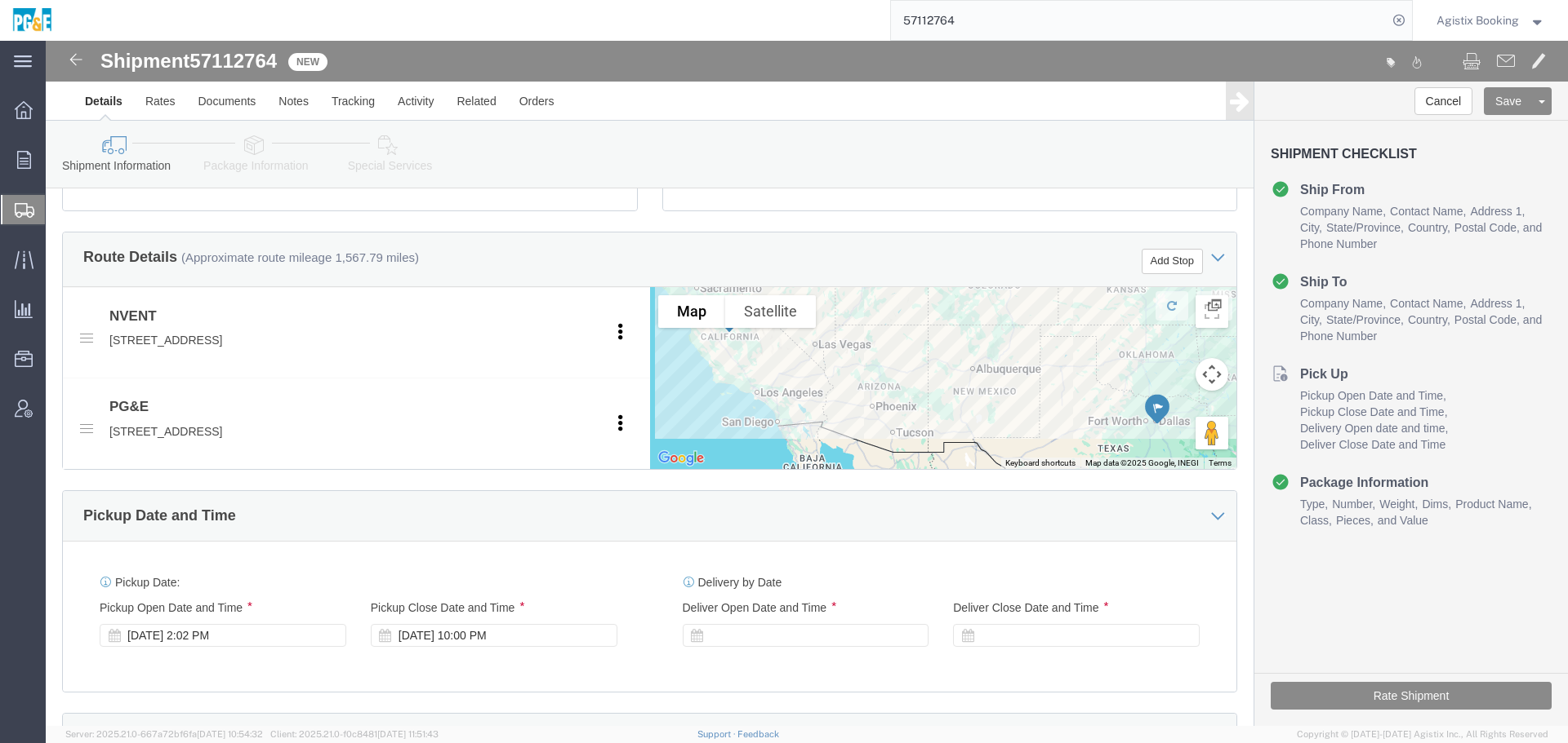
scroll to position [711, 0]
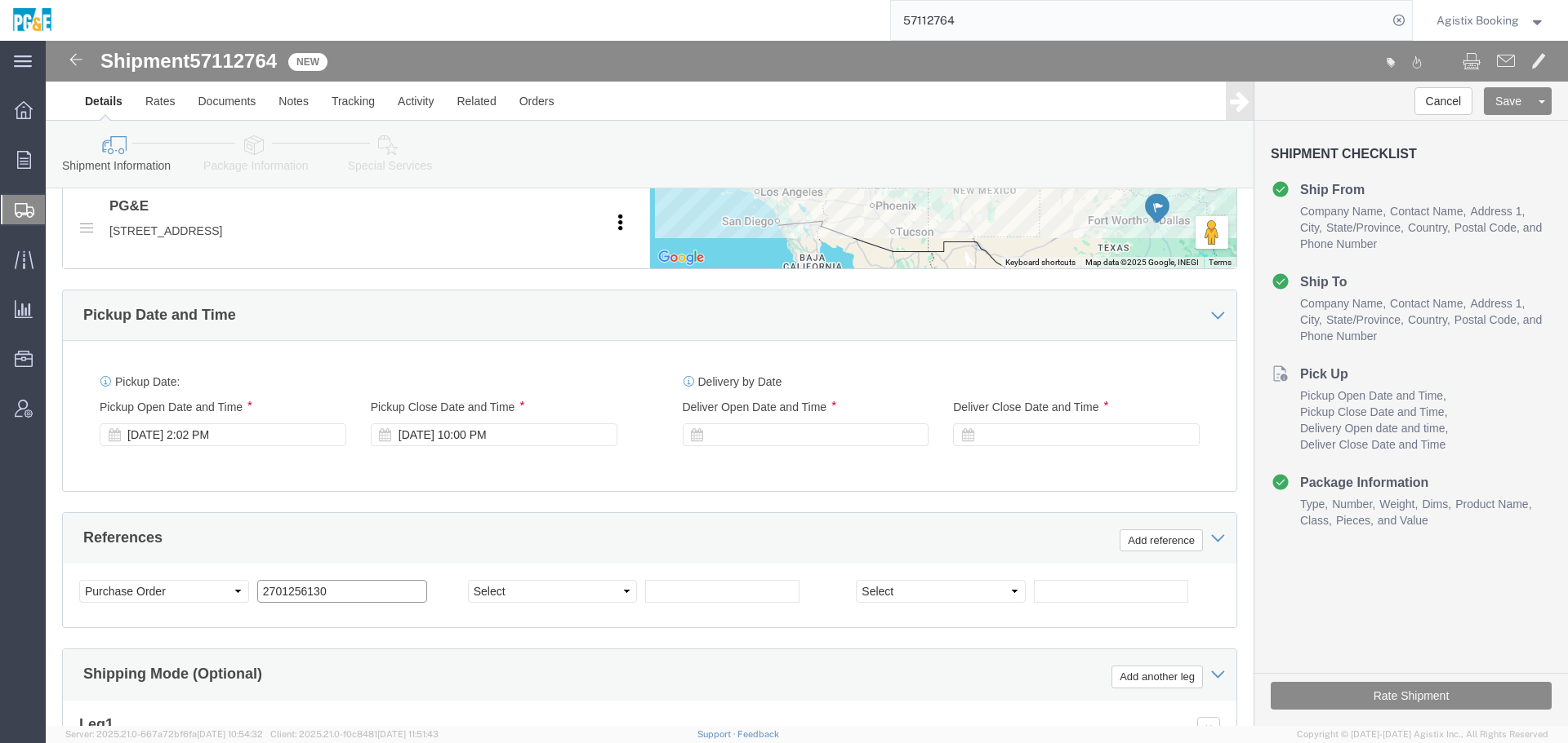
drag, startPoint x: 288, startPoint y: 548, endPoint x: 176, endPoint y: 561, distance: 112.8
click div "Select Account Type Activity ID Airline Appointment Number ASN Batch Request # …"
drag, startPoint x: 197, startPoint y: 99, endPoint x: 199, endPoint y: 86, distance: 13.2
click icon
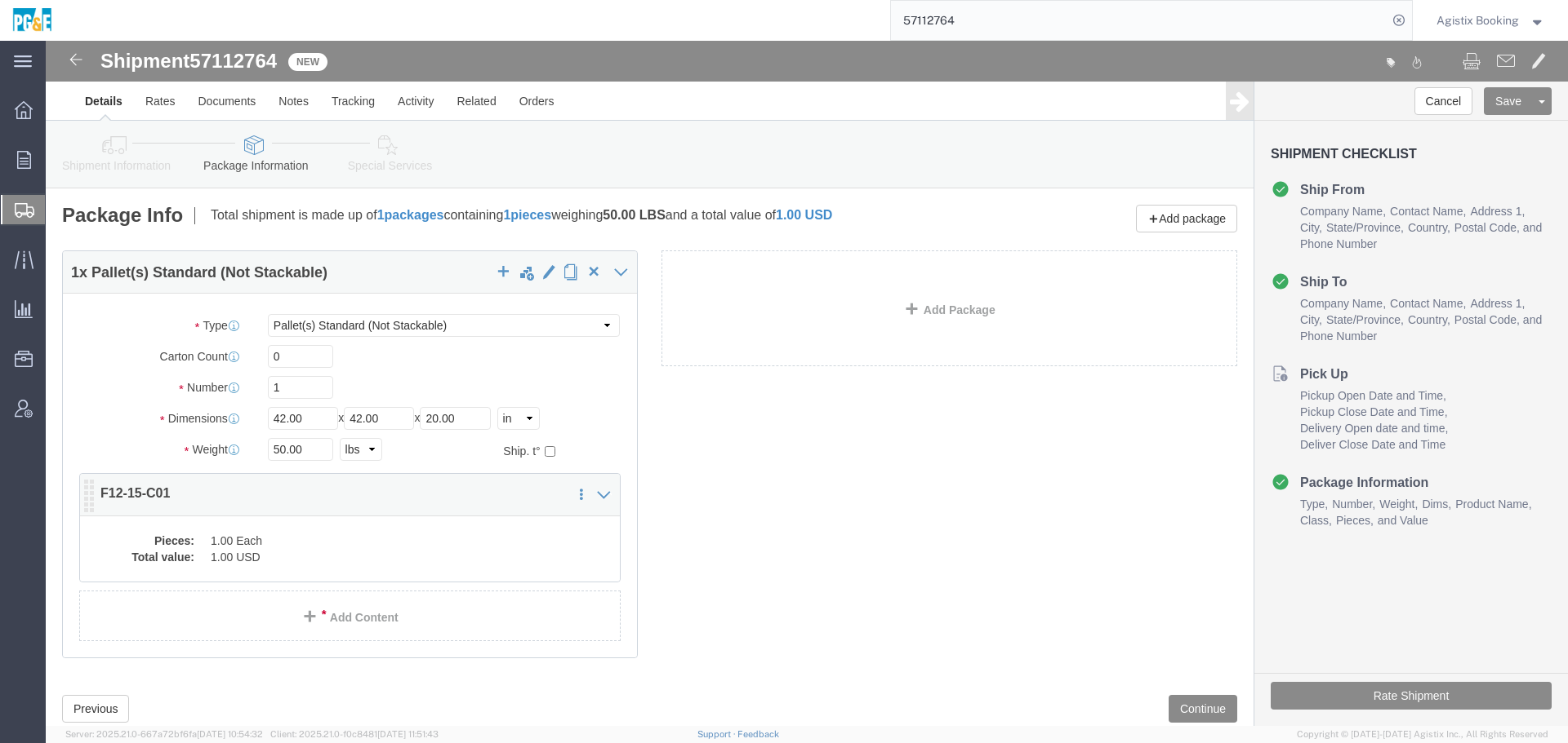
click dd "1.00 Each"
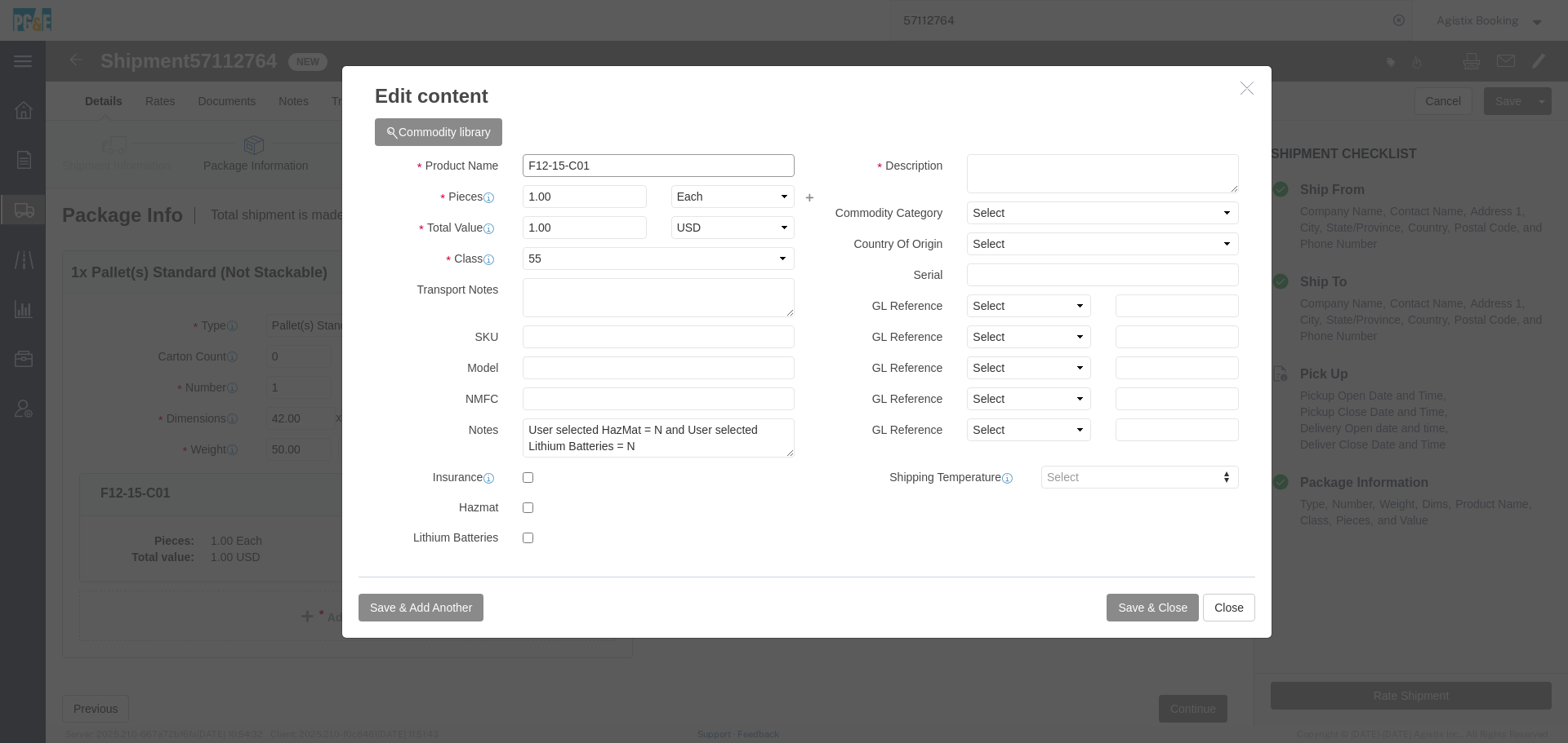
drag, startPoint x: 554, startPoint y: 129, endPoint x: 450, endPoint y: 132, distance: 104.0
click div "Product Name F12-15-C01"
type input "`"
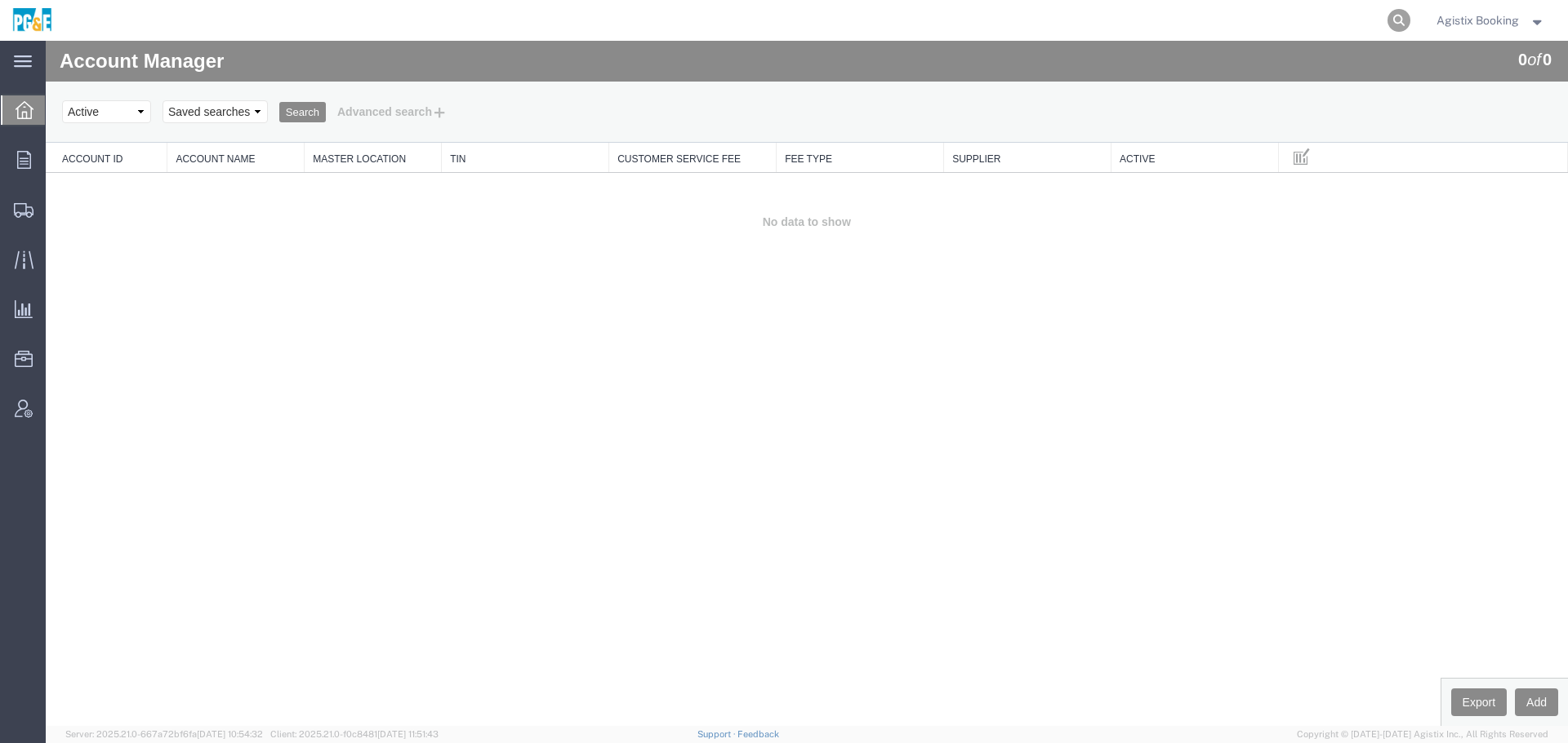
click at [1393, 9] on icon at bounding box center [1399, 20] width 23 height 23
paste input "57112764"
type input "57112764"
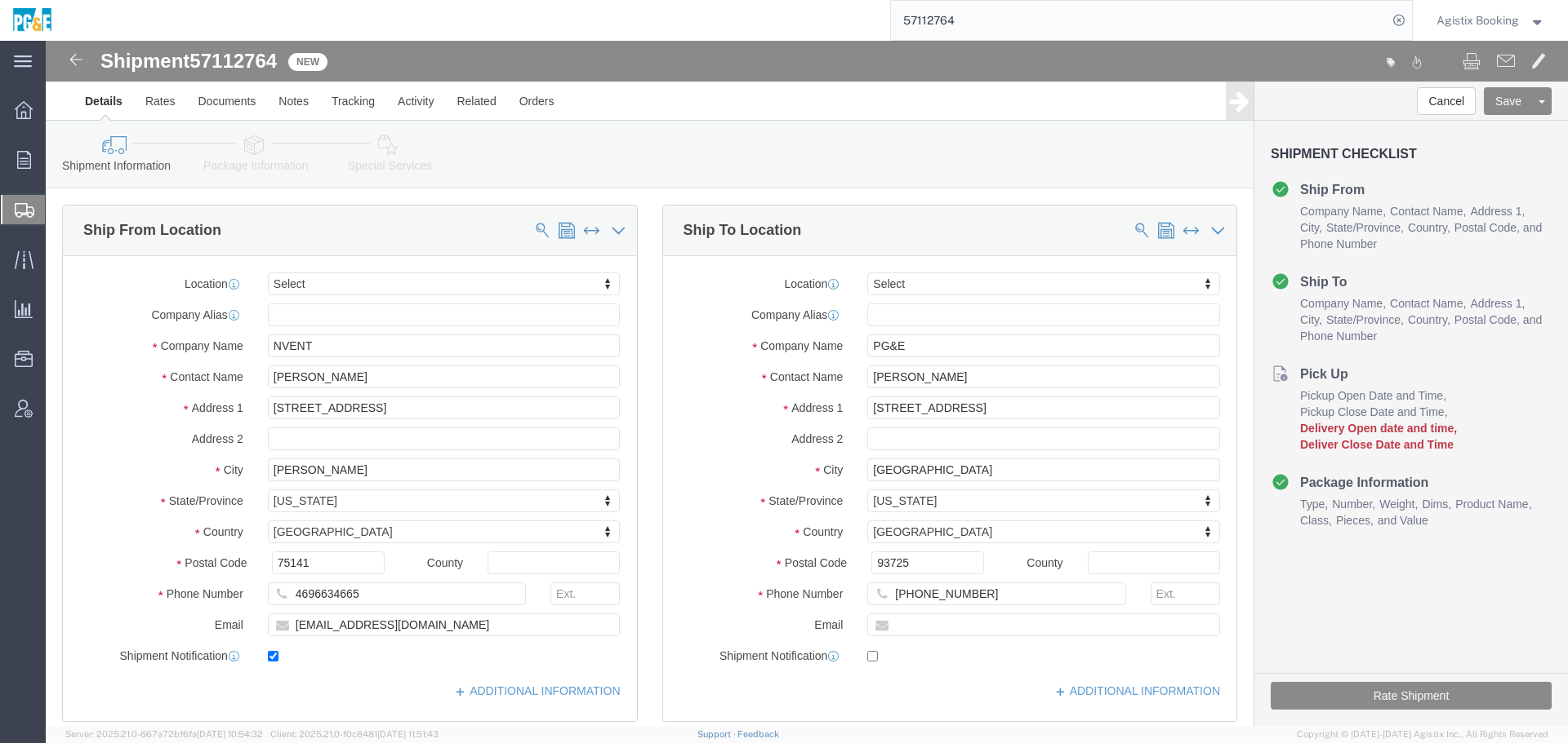
select select
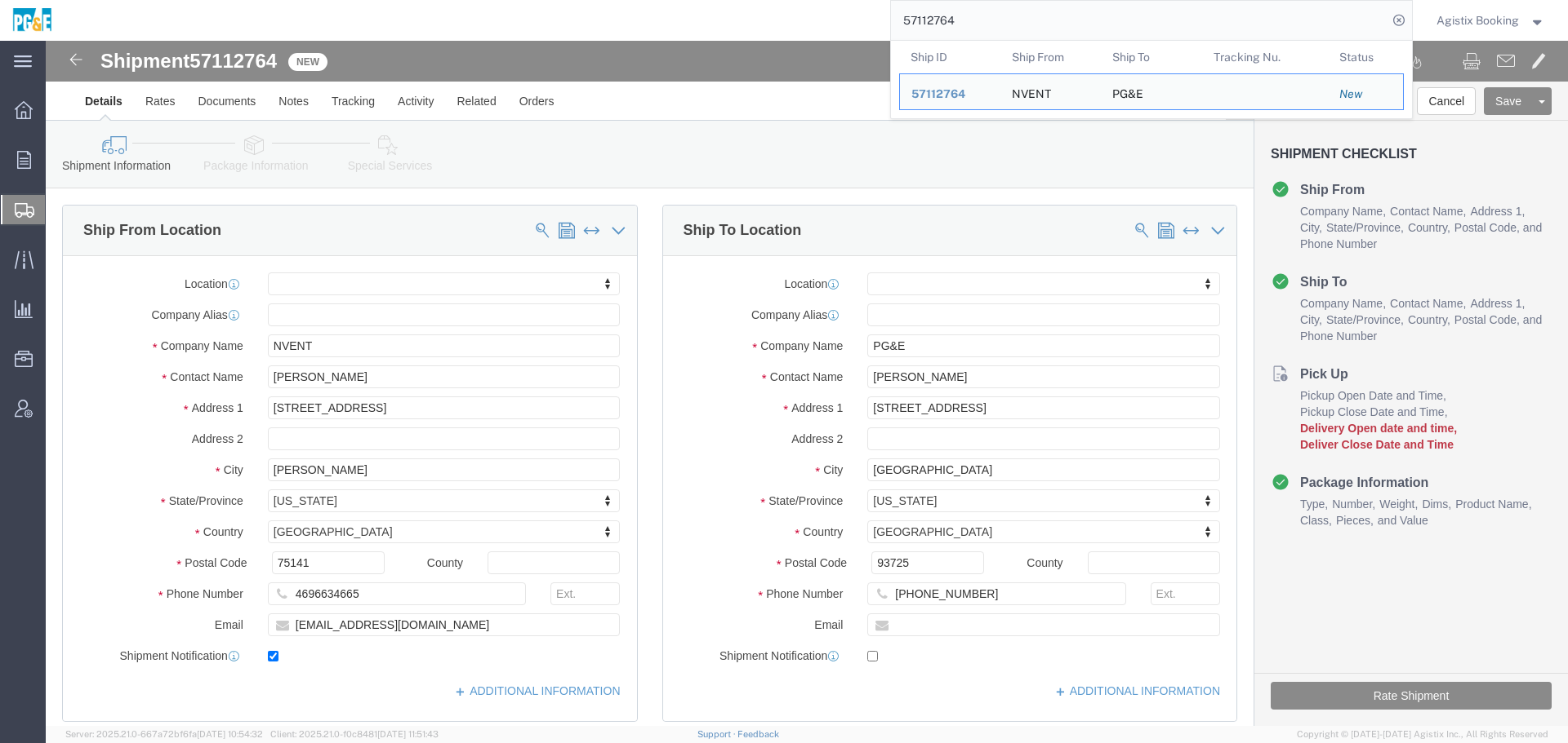
click link "Package Information"
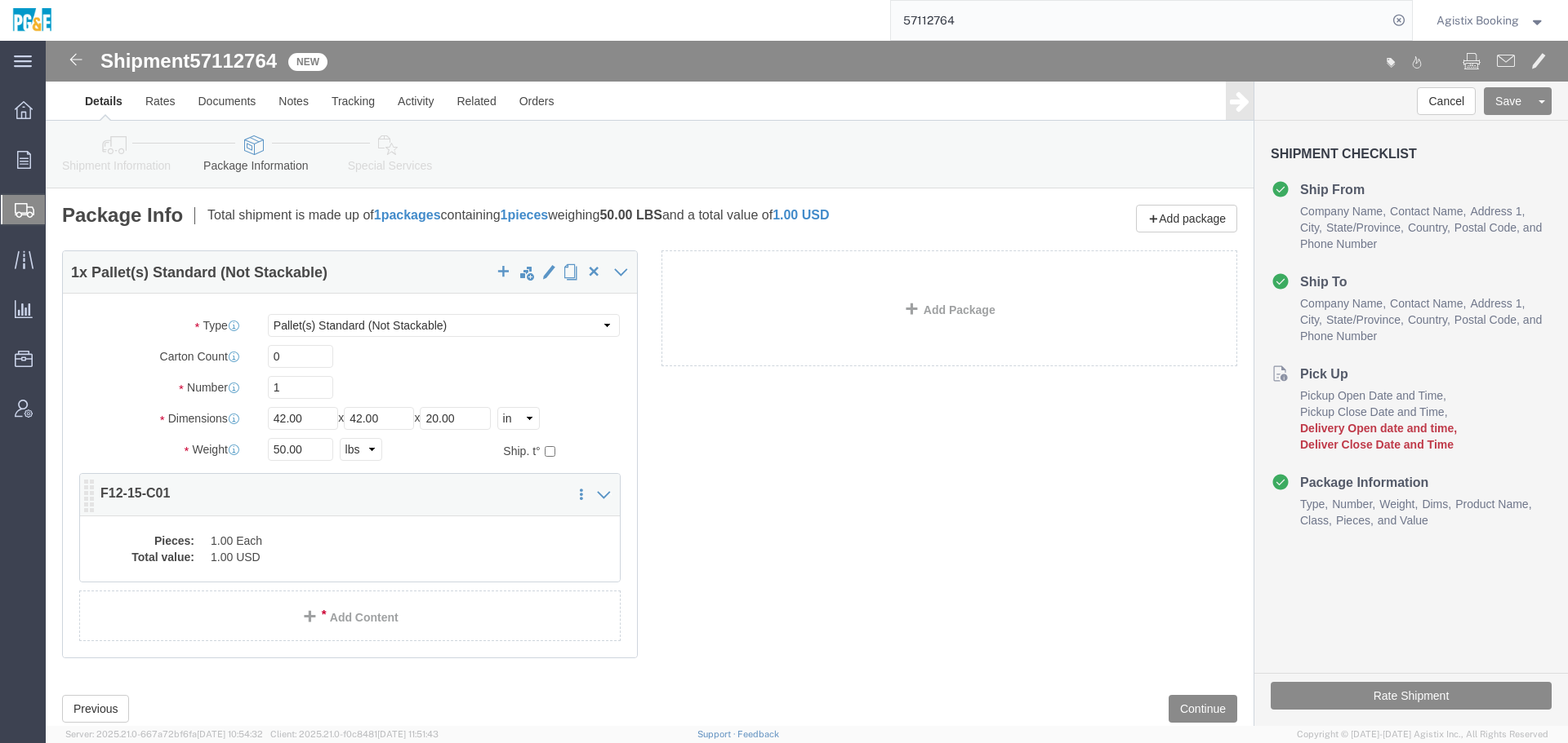
click dd "1.00 USD"
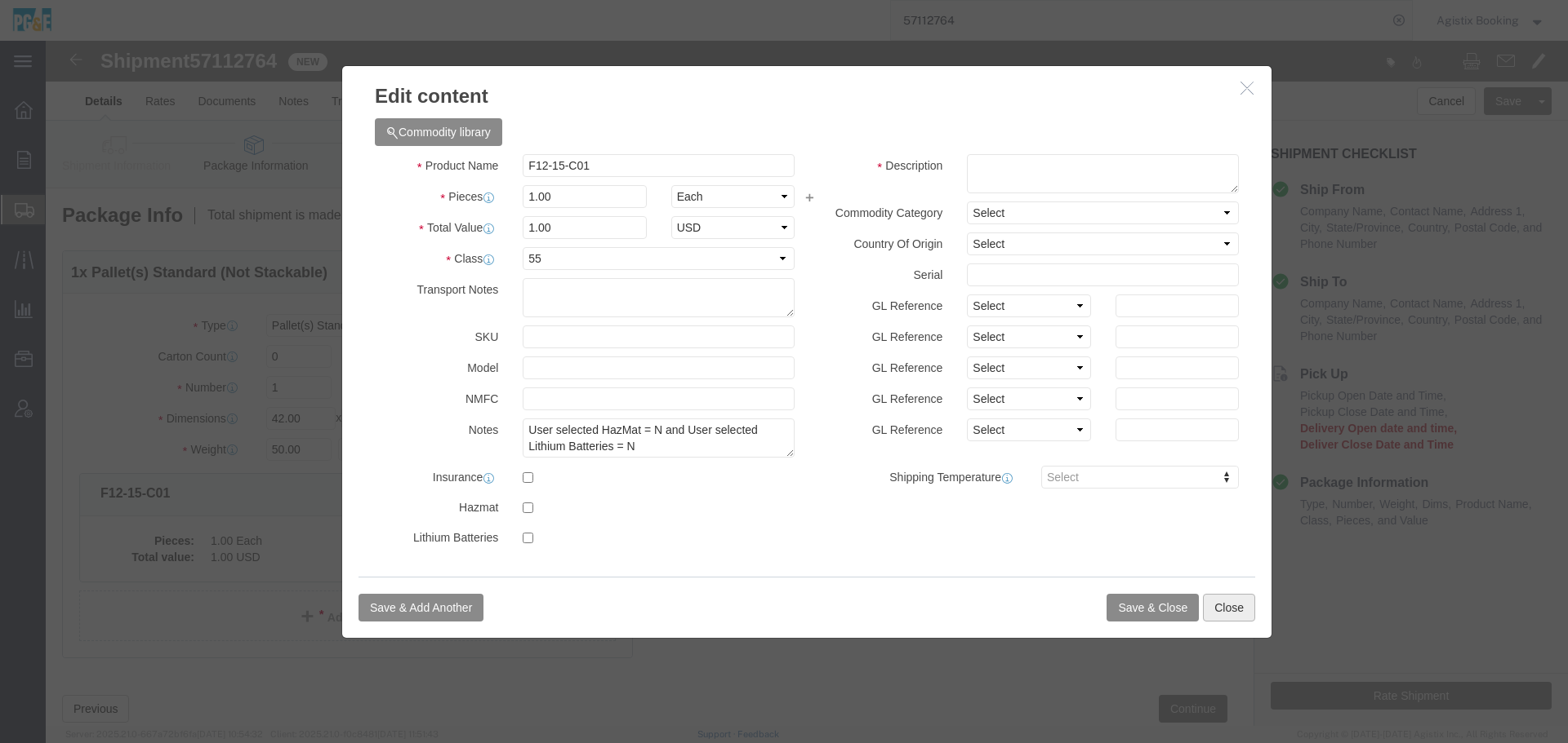
click button "Close"
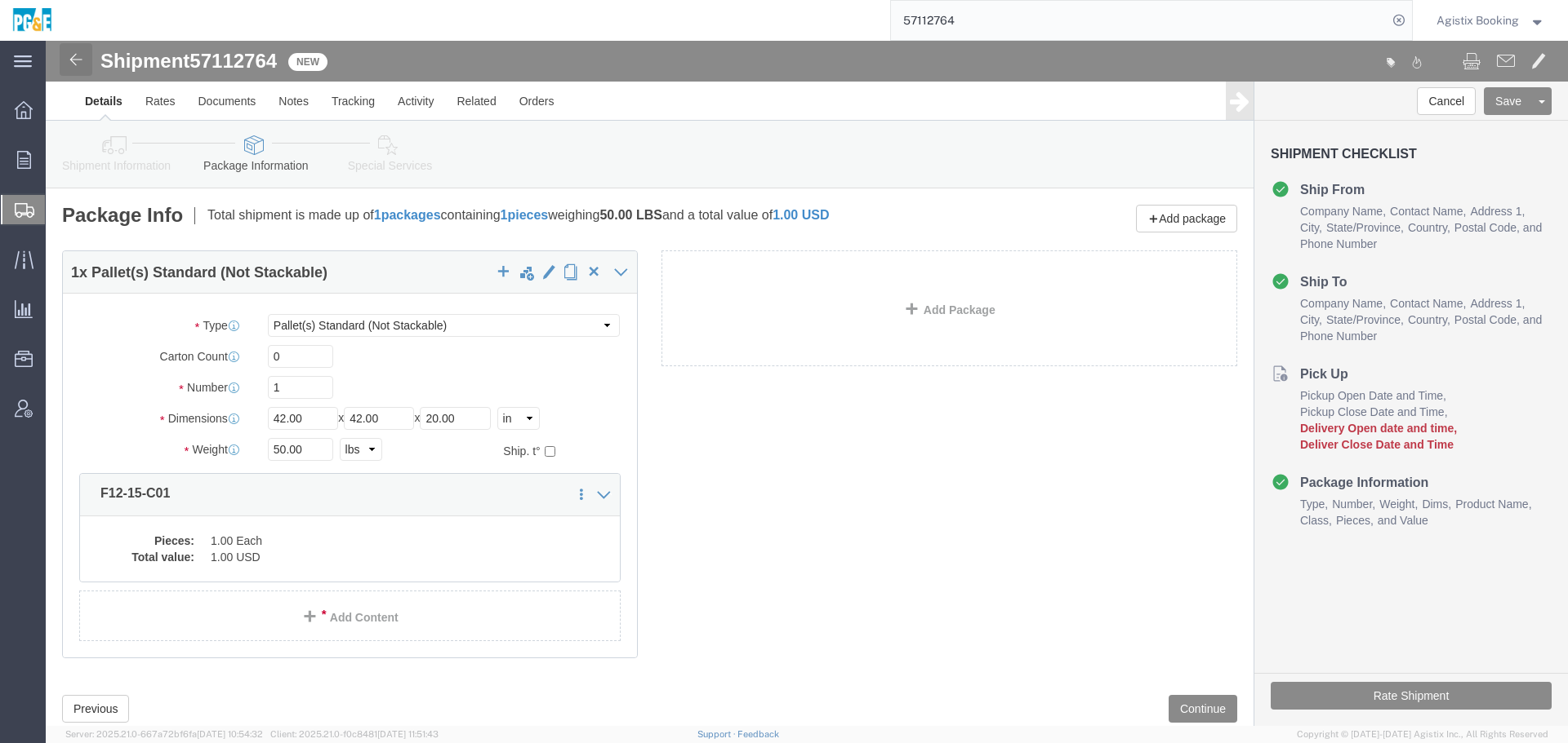
click link
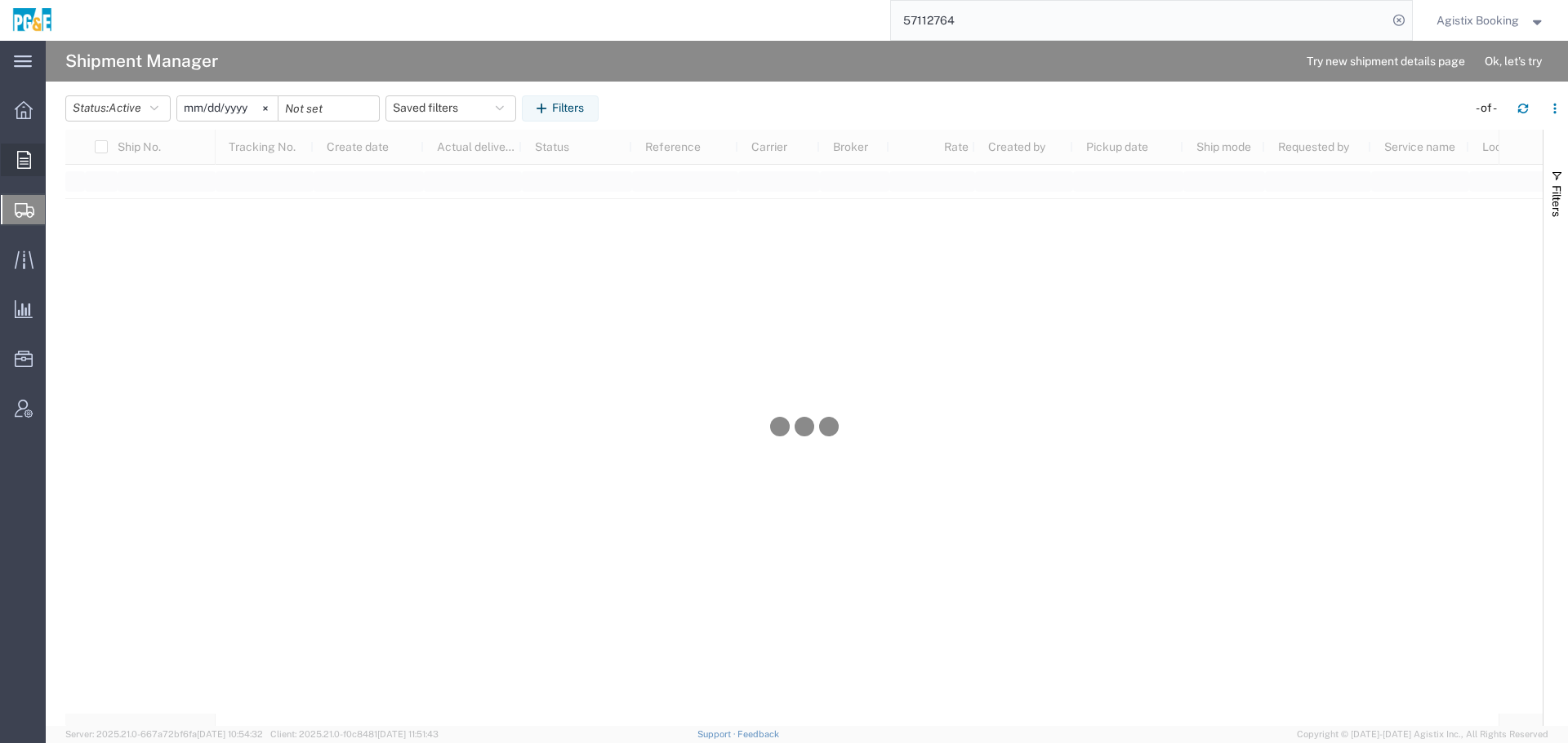
click at [13, 169] on div at bounding box center [24, 160] width 46 height 33
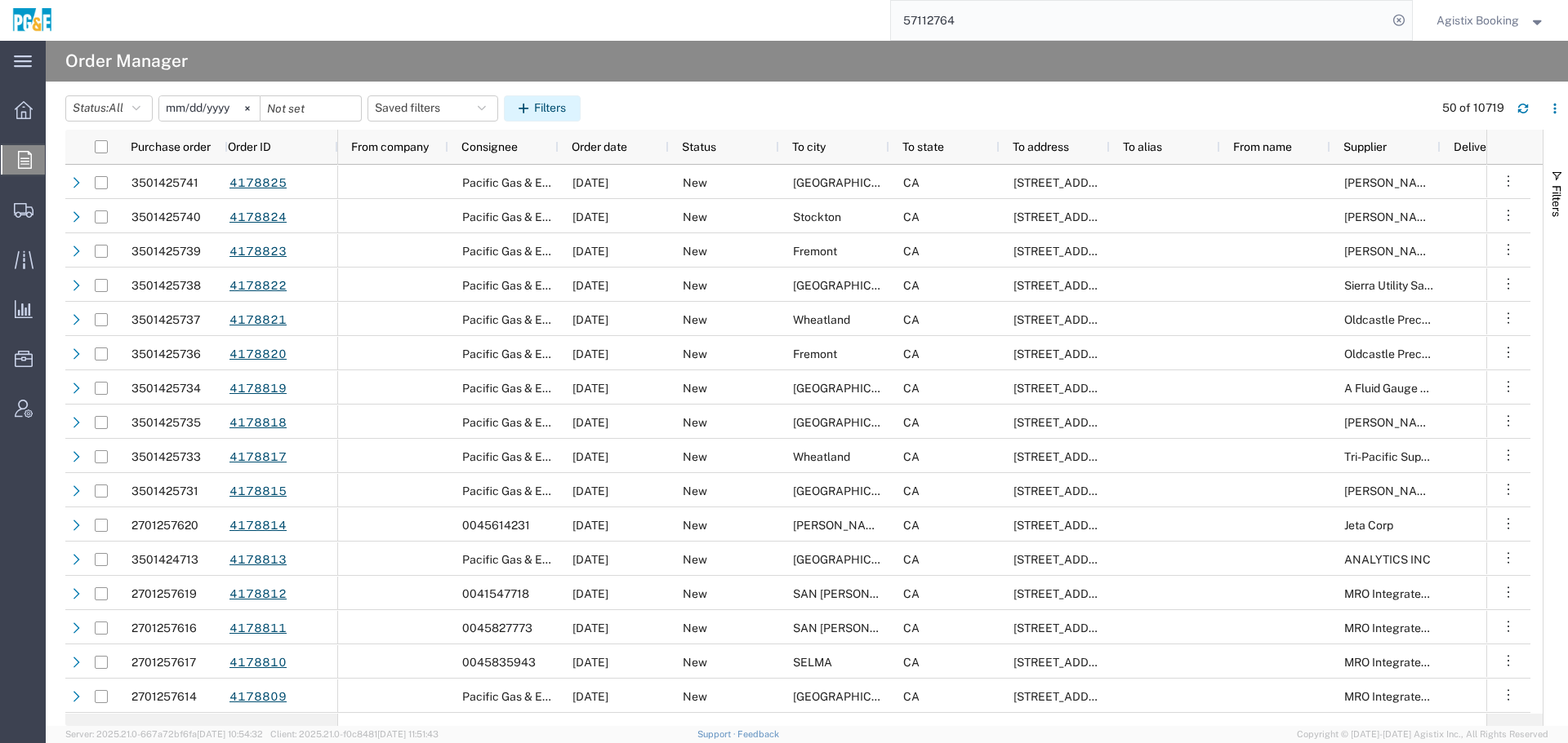
click at [567, 109] on button "Filters" at bounding box center [541, 108] width 77 height 26
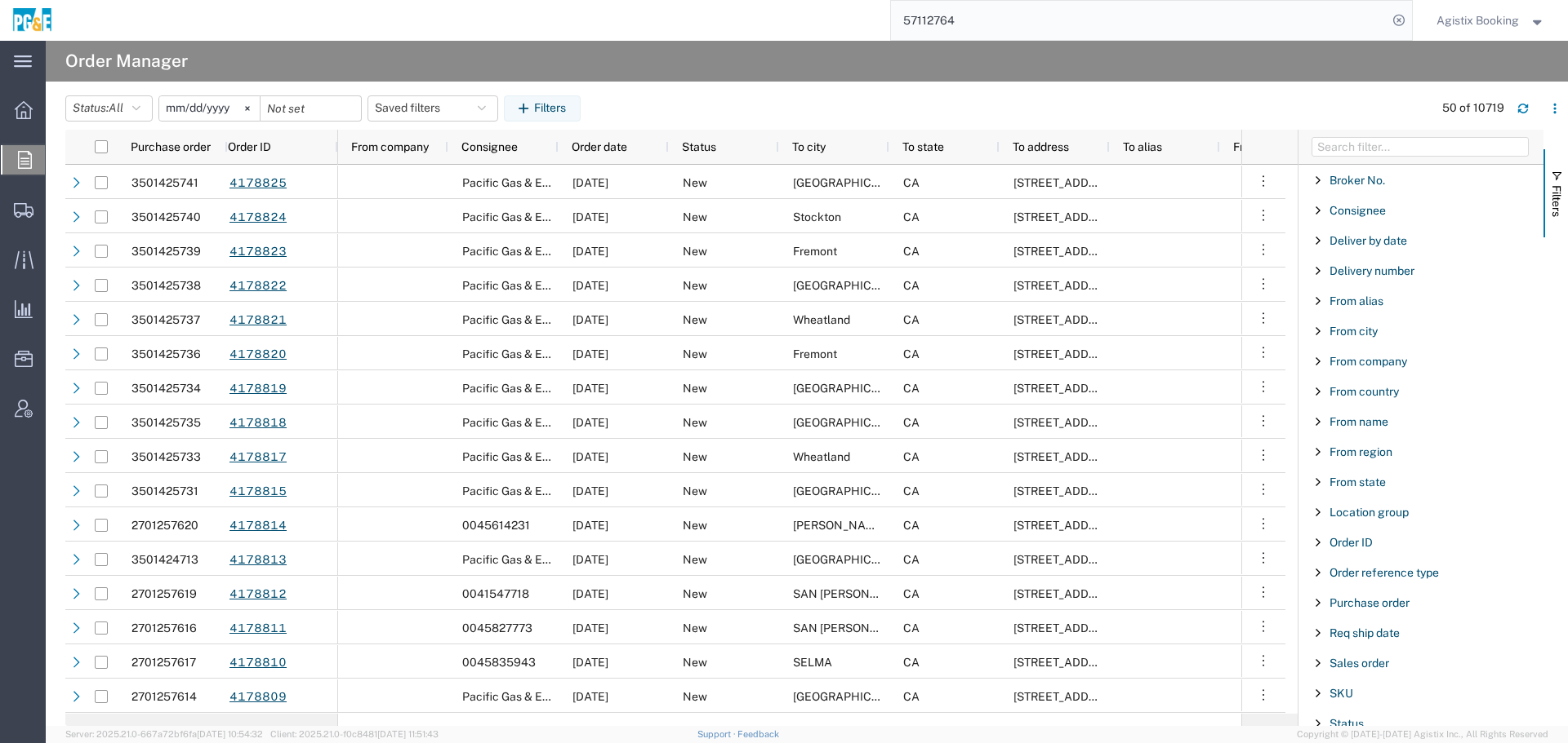
click at [1365, 591] on div "Purchase order" at bounding box center [1421, 603] width 245 height 29
type input "2701256130"
click at [1365, 593] on div "Purchase order" at bounding box center [1421, 603] width 245 height 29
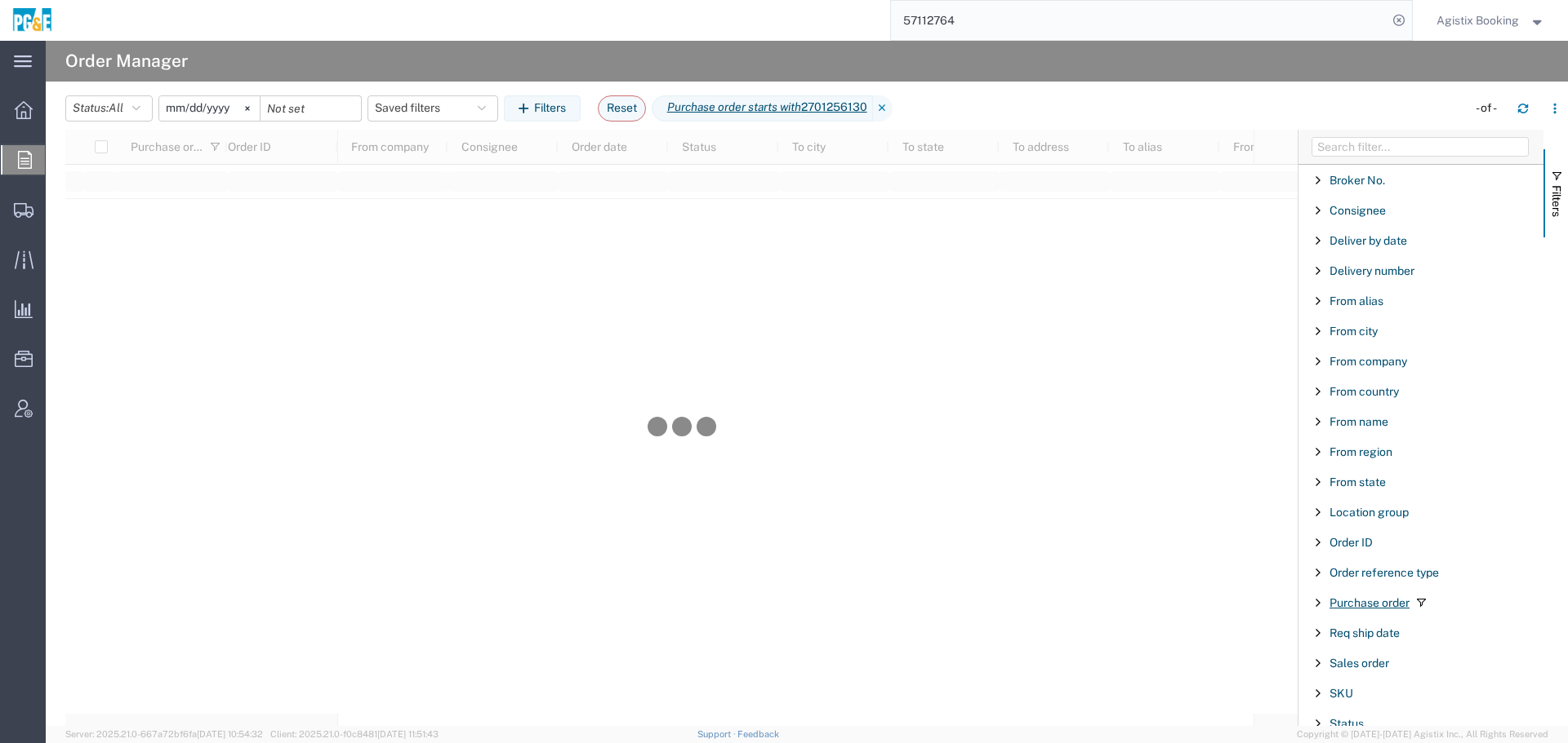
click at [1396, 598] on span "Purchase order" at bounding box center [1369, 603] width 80 height 13
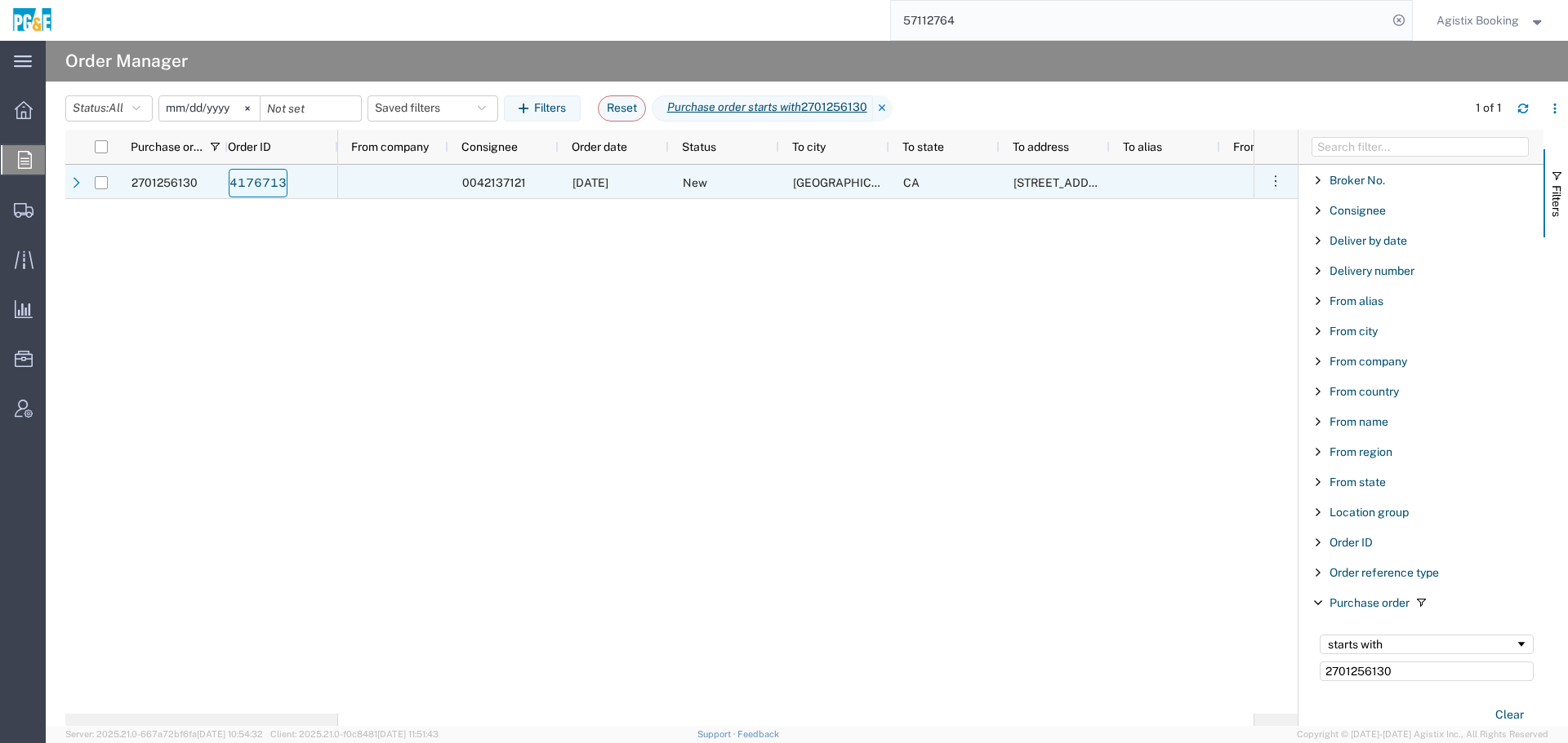
click at [264, 182] on link "4176713" at bounding box center [258, 183] width 59 height 28
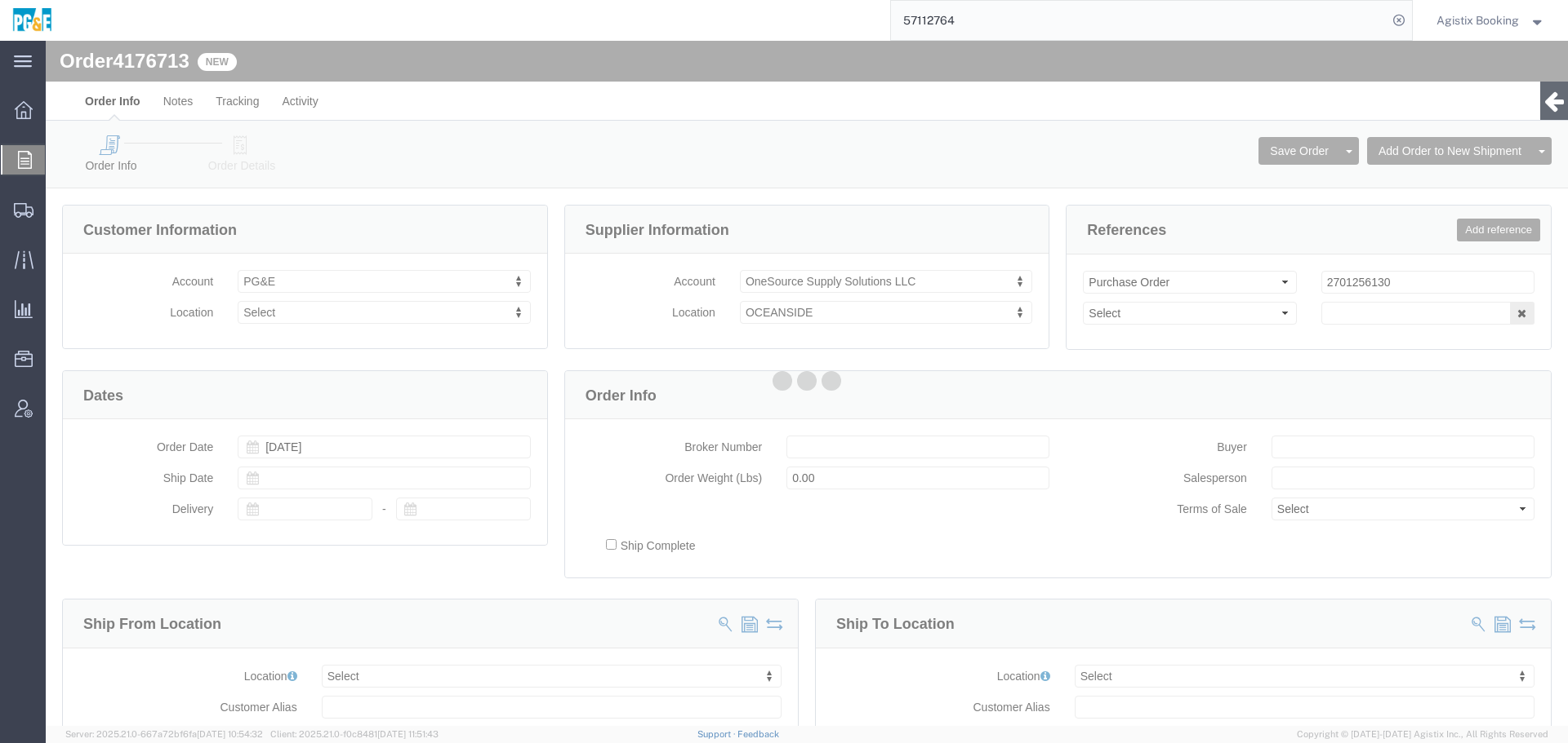
click at [243, 154] on div at bounding box center [807, 383] width 1522 height 686
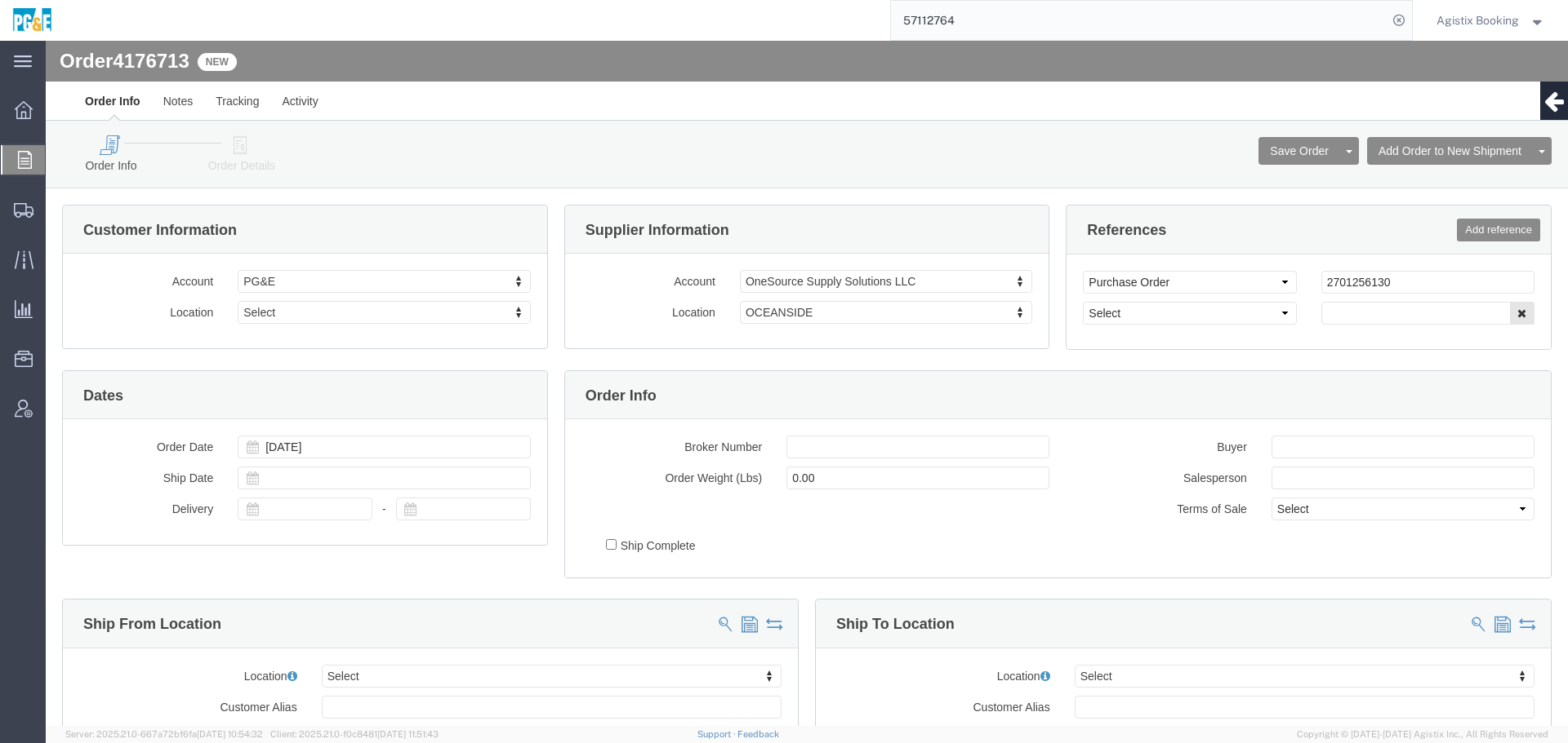
select select
drag, startPoint x: 243, startPoint y: 154, endPoint x: 197, endPoint y: 114, distance: 61.0
click icon
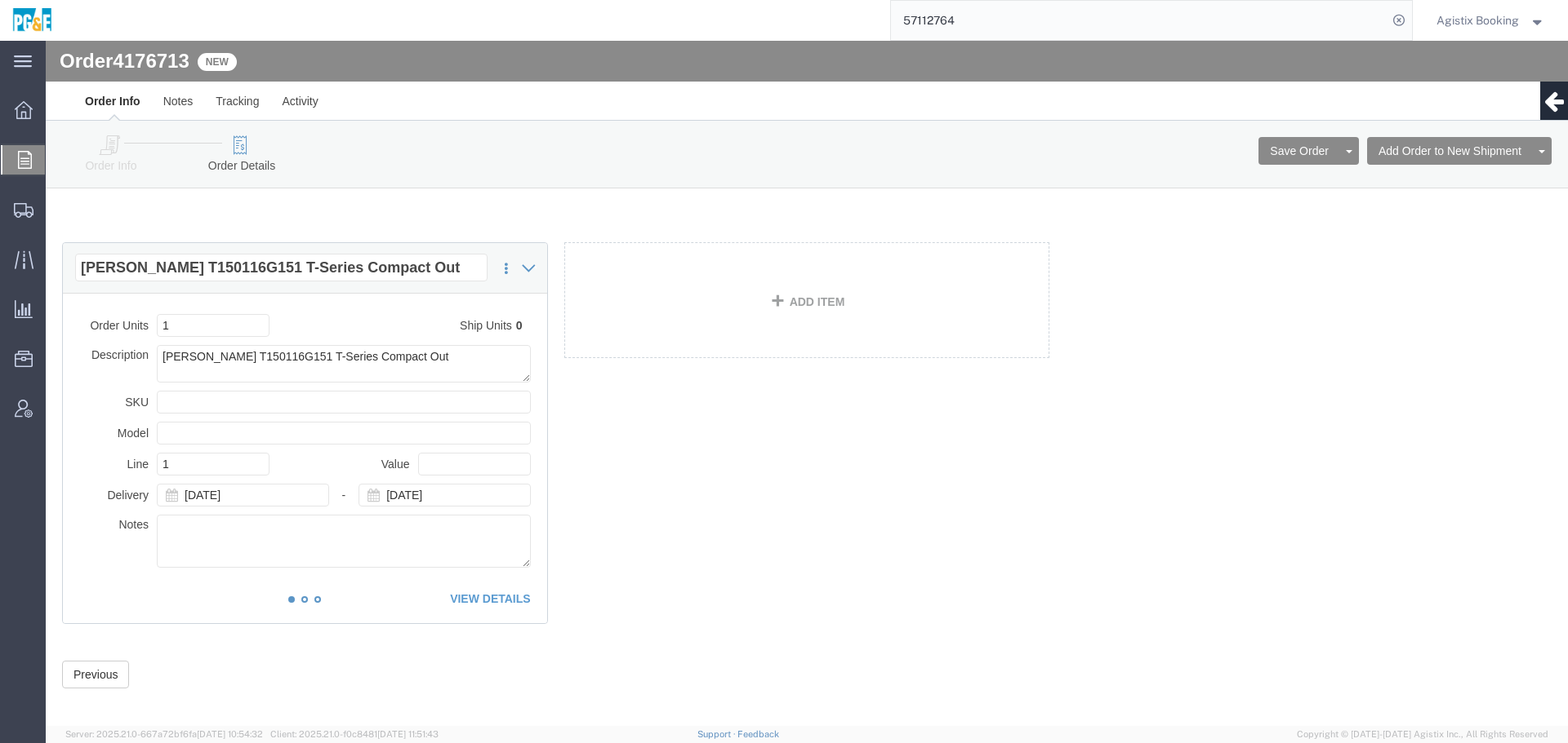
click at [1461, 36] on div "Agistix Booking" at bounding box center [1490, 20] width 133 height 41
click at [1469, 27] on span "Agistix Booking" at bounding box center [1478, 20] width 83 height 18
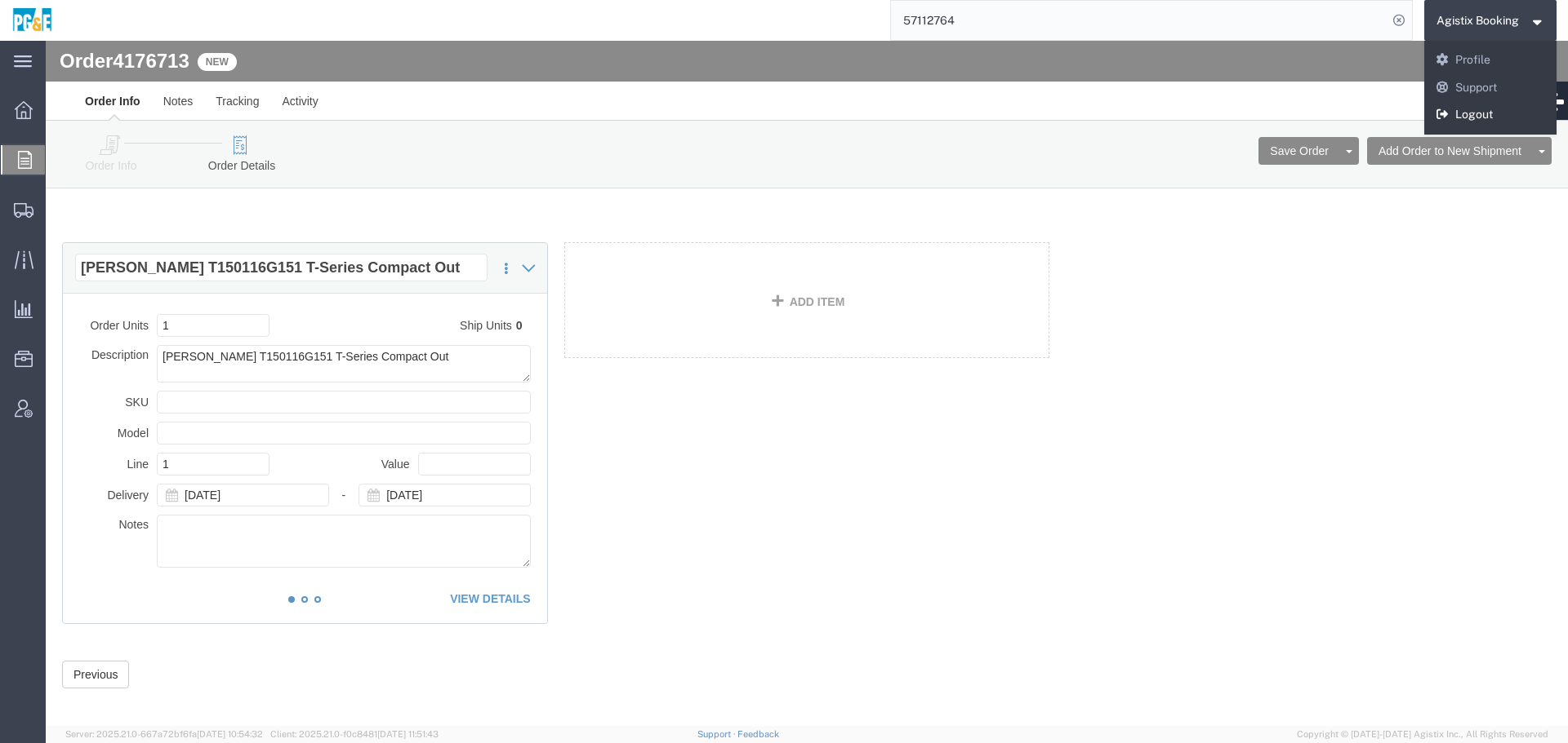
click at [1477, 108] on link "Logout" at bounding box center [1490, 115] width 133 height 27
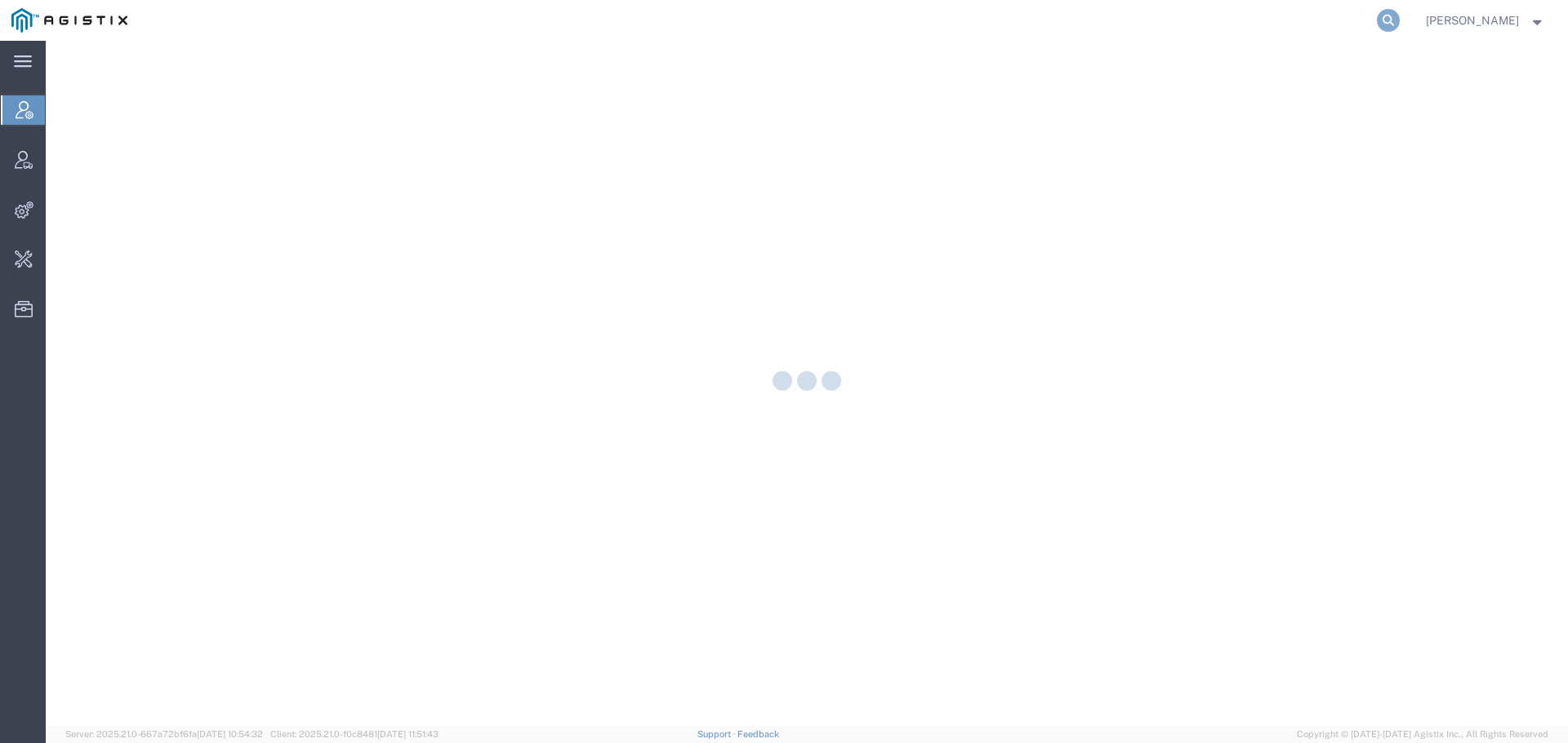
click at [1394, 15] on icon at bounding box center [1388, 20] width 23 height 23
paste input "[PHONE_NUMBER]"
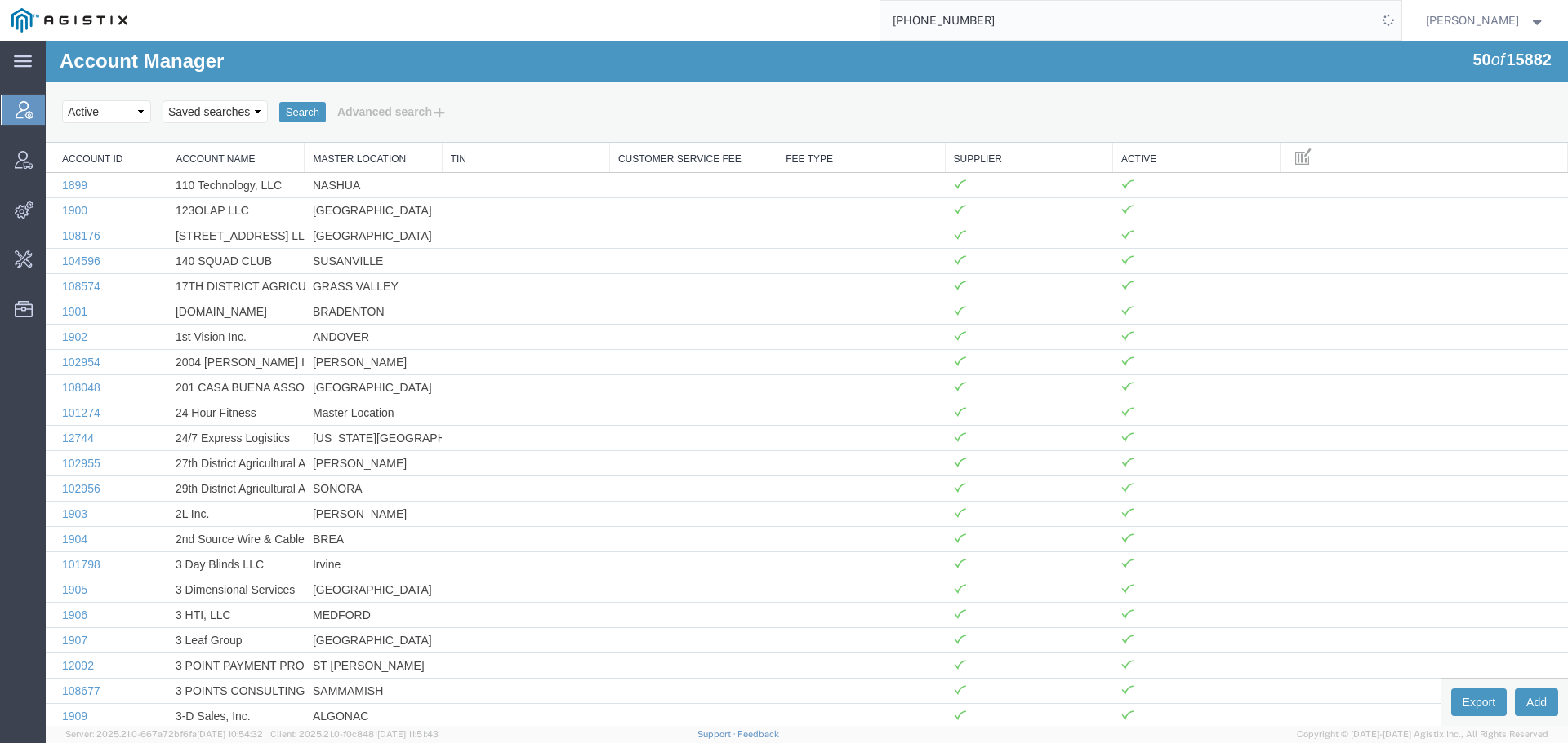
click at [1040, 20] on input "020-3904 557" at bounding box center [1128, 20] width 497 height 39
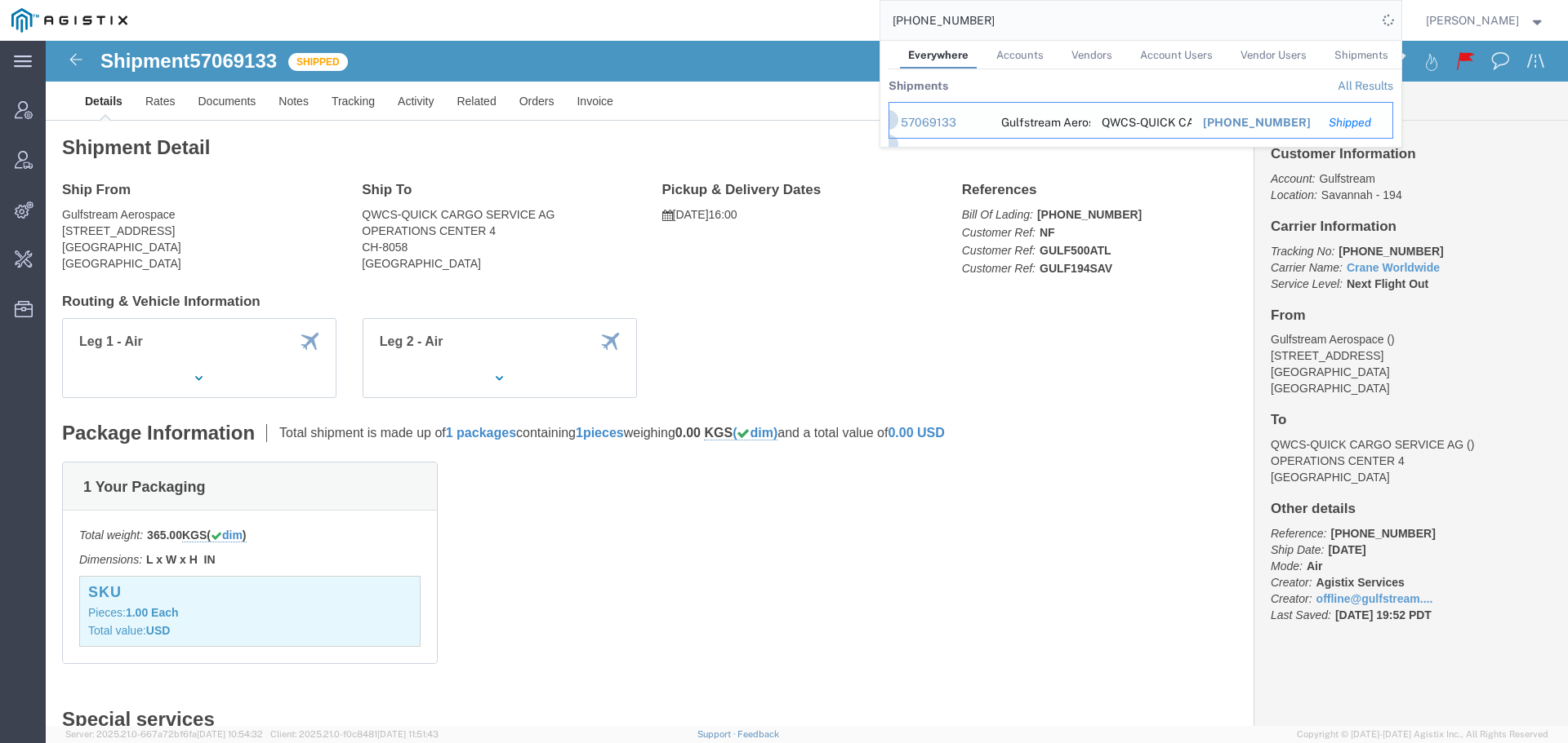
click at [929, 115] on div "57069133" at bounding box center [939, 123] width 78 height 17
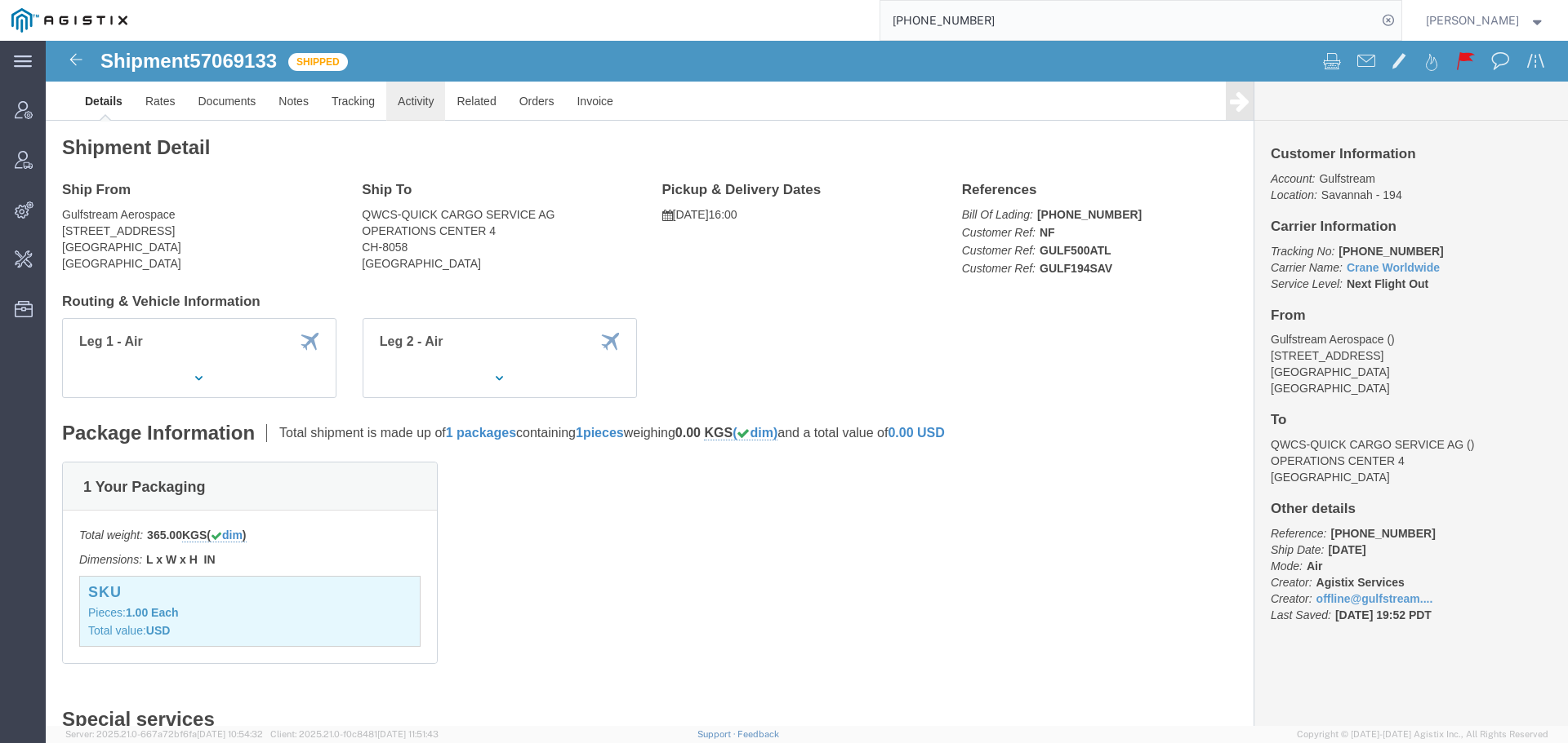
click link "Activity"
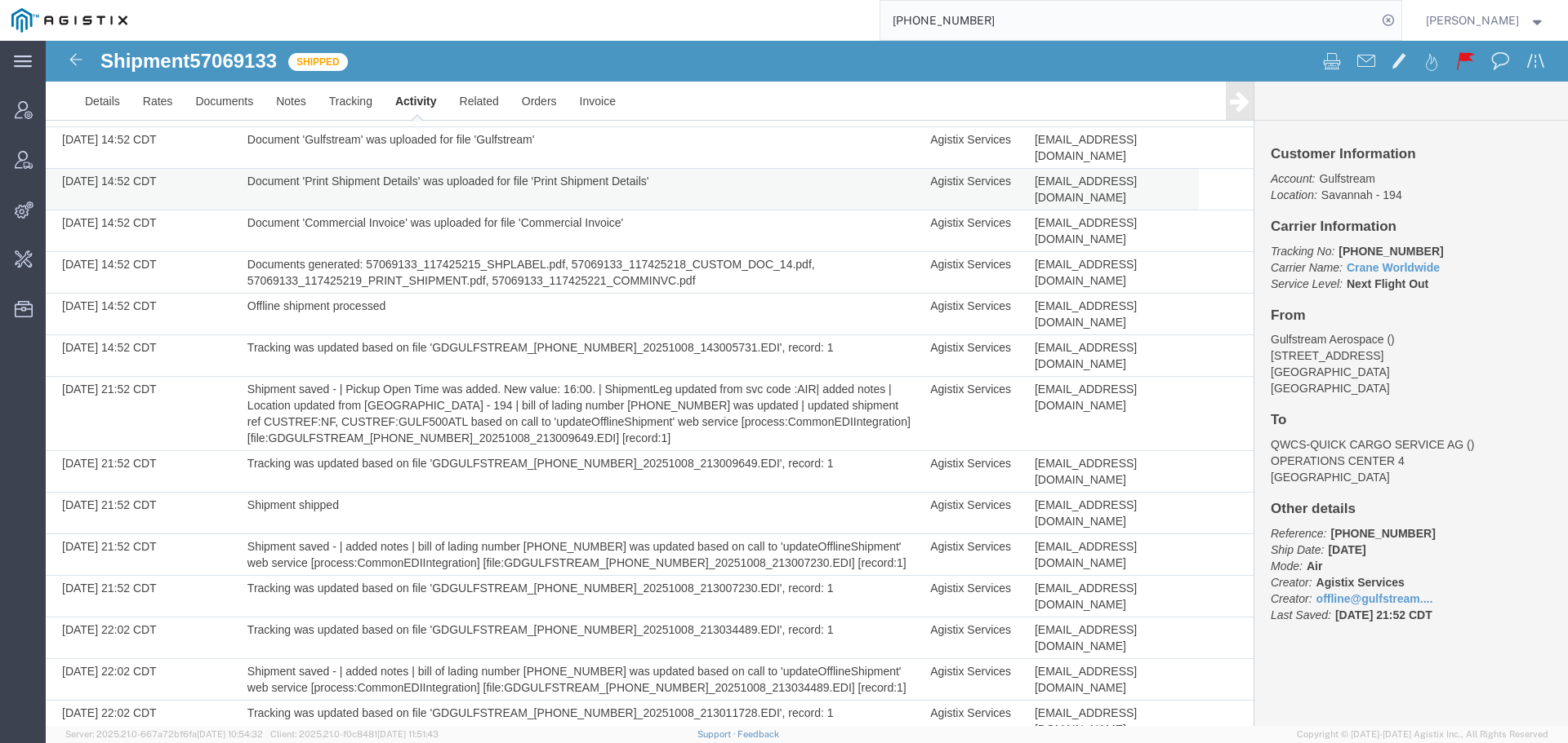
scroll to position [676, 0]
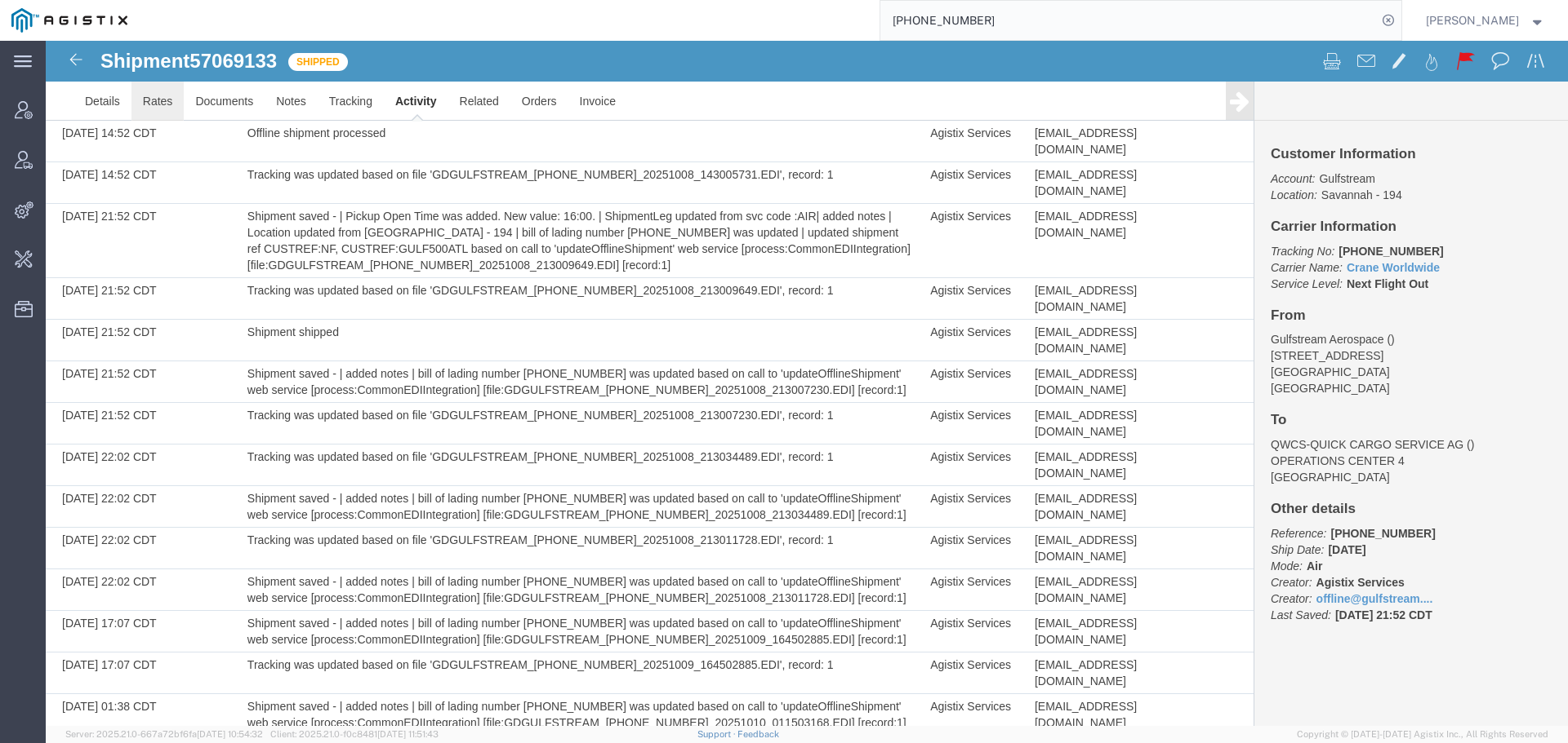
click at [132, 103] on link "Rates" at bounding box center [158, 101] width 53 height 39
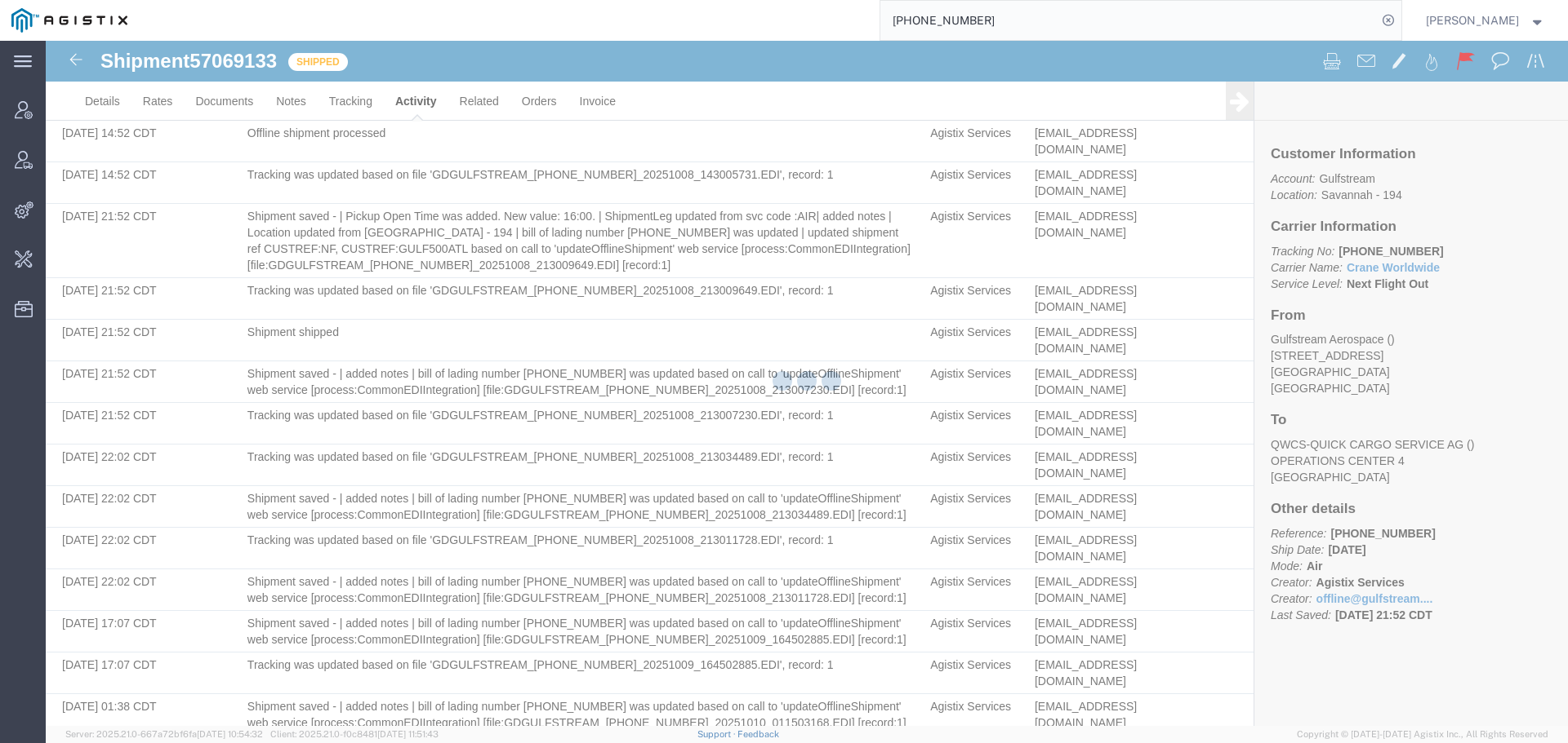
click at [105, 103] on div at bounding box center [807, 383] width 1522 height 686
click at [105, 102] on div at bounding box center [807, 383] width 1522 height 686
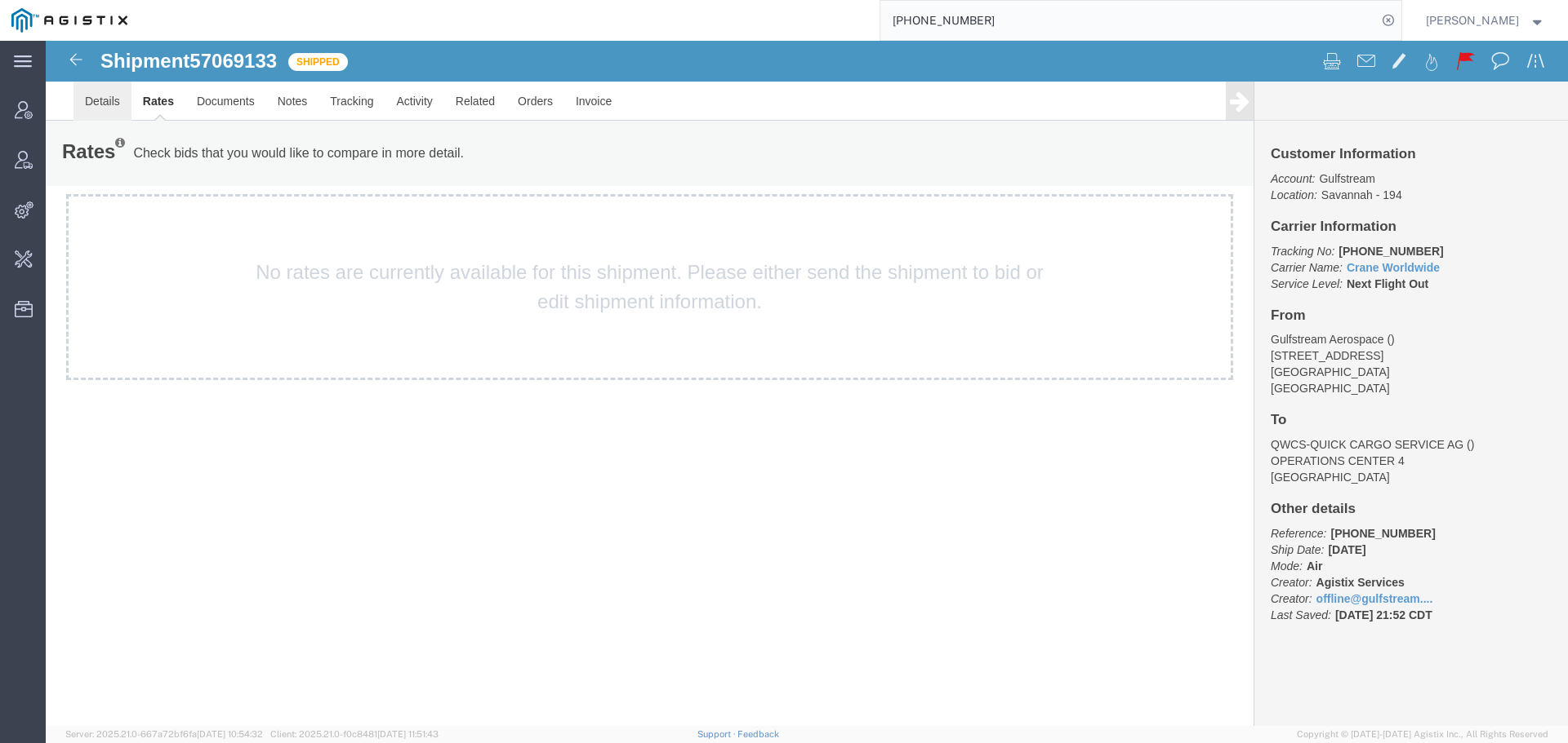
click at [105, 102] on link "Details" at bounding box center [102, 101] width 58 height 39
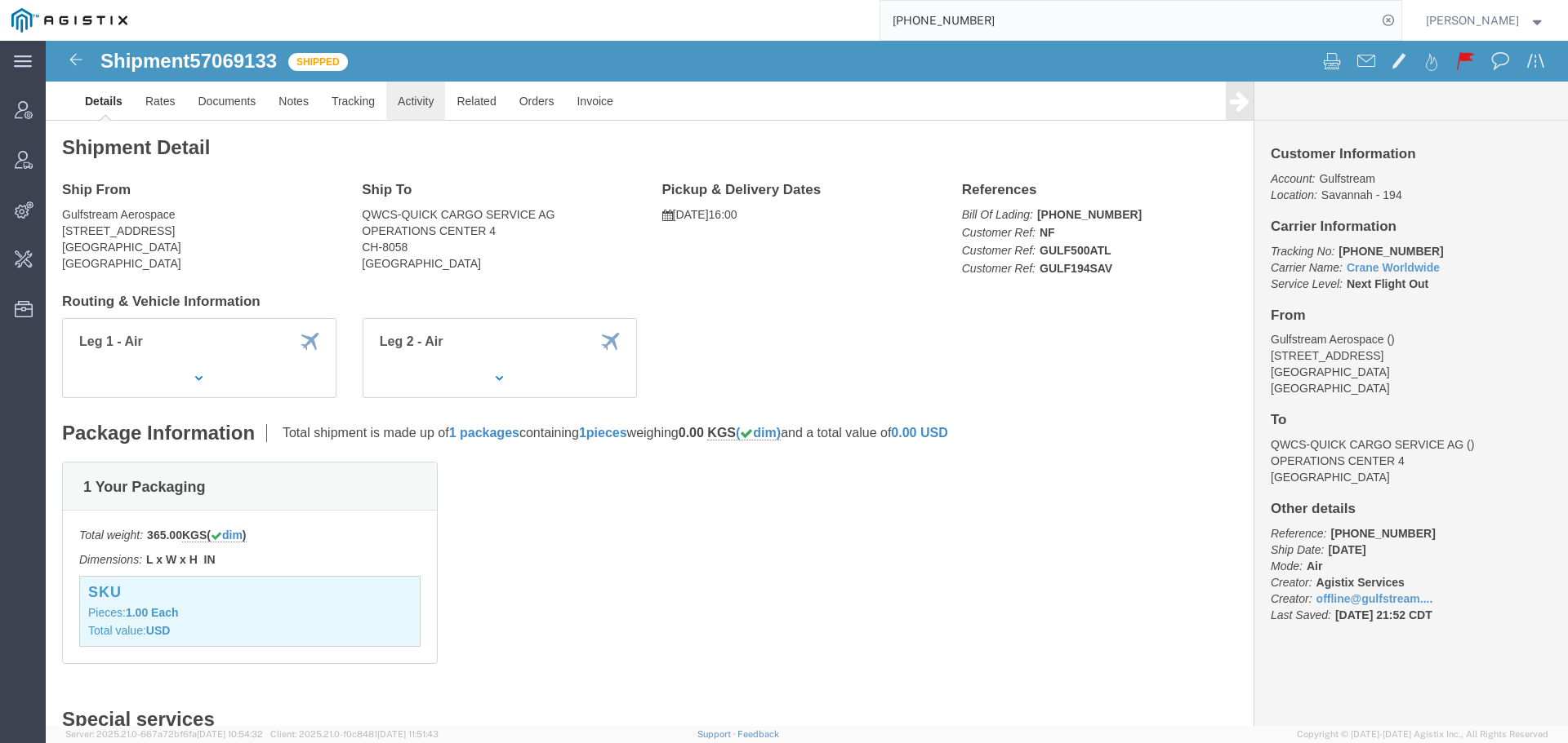
click link "Activity"
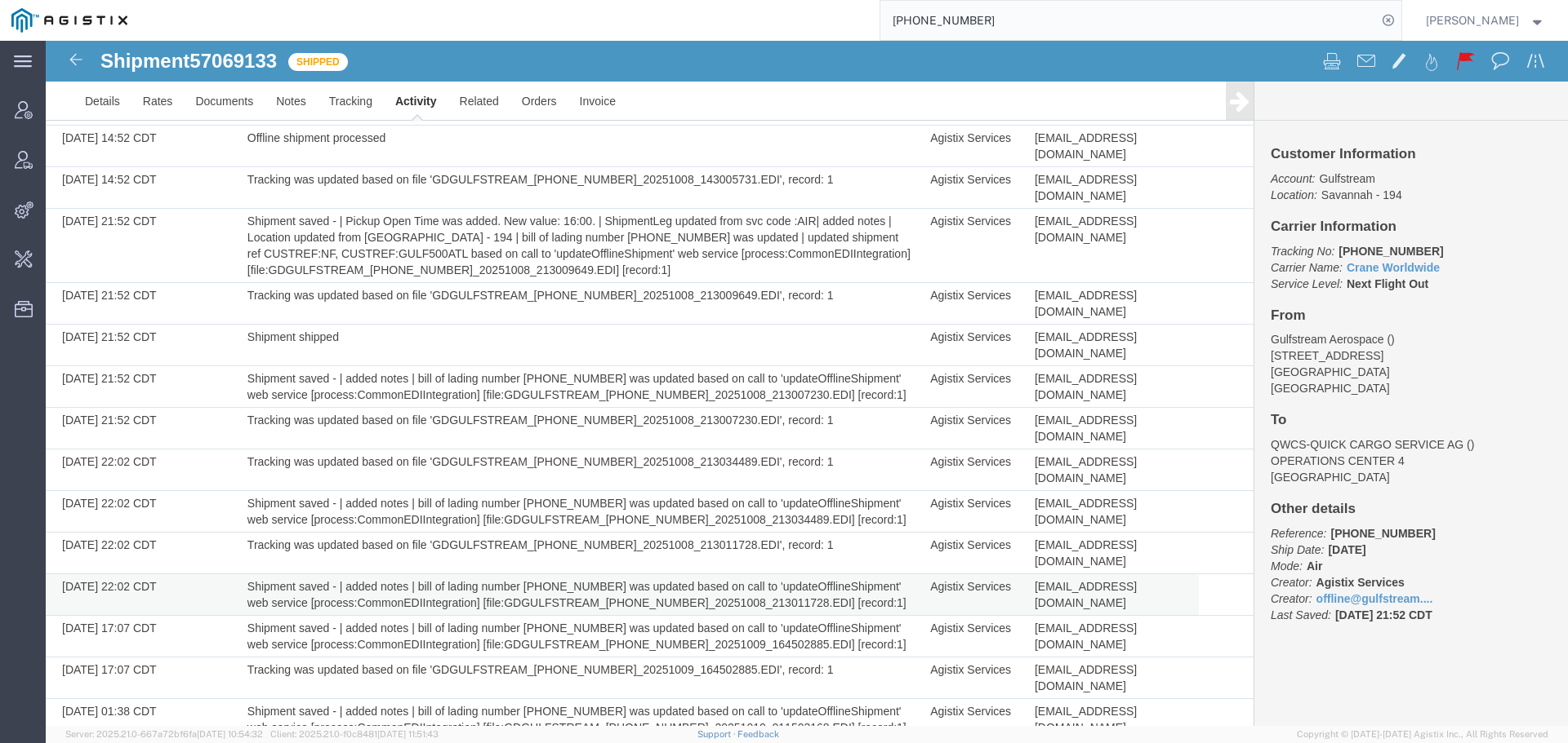
scroll to position [676, 0]
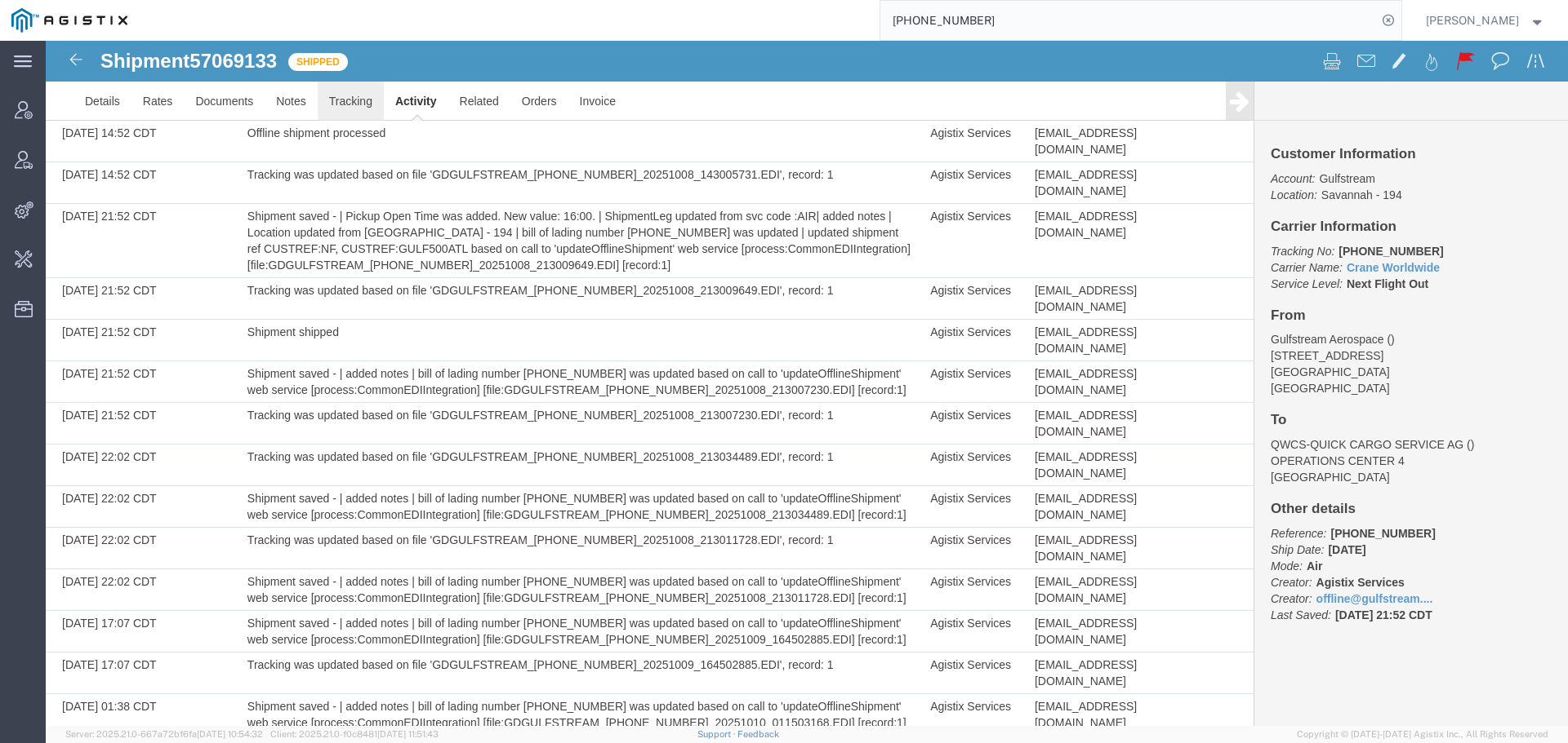
click at [336, 107] on link "Tracking" at bounding box center [350, 101] width 66 height 39
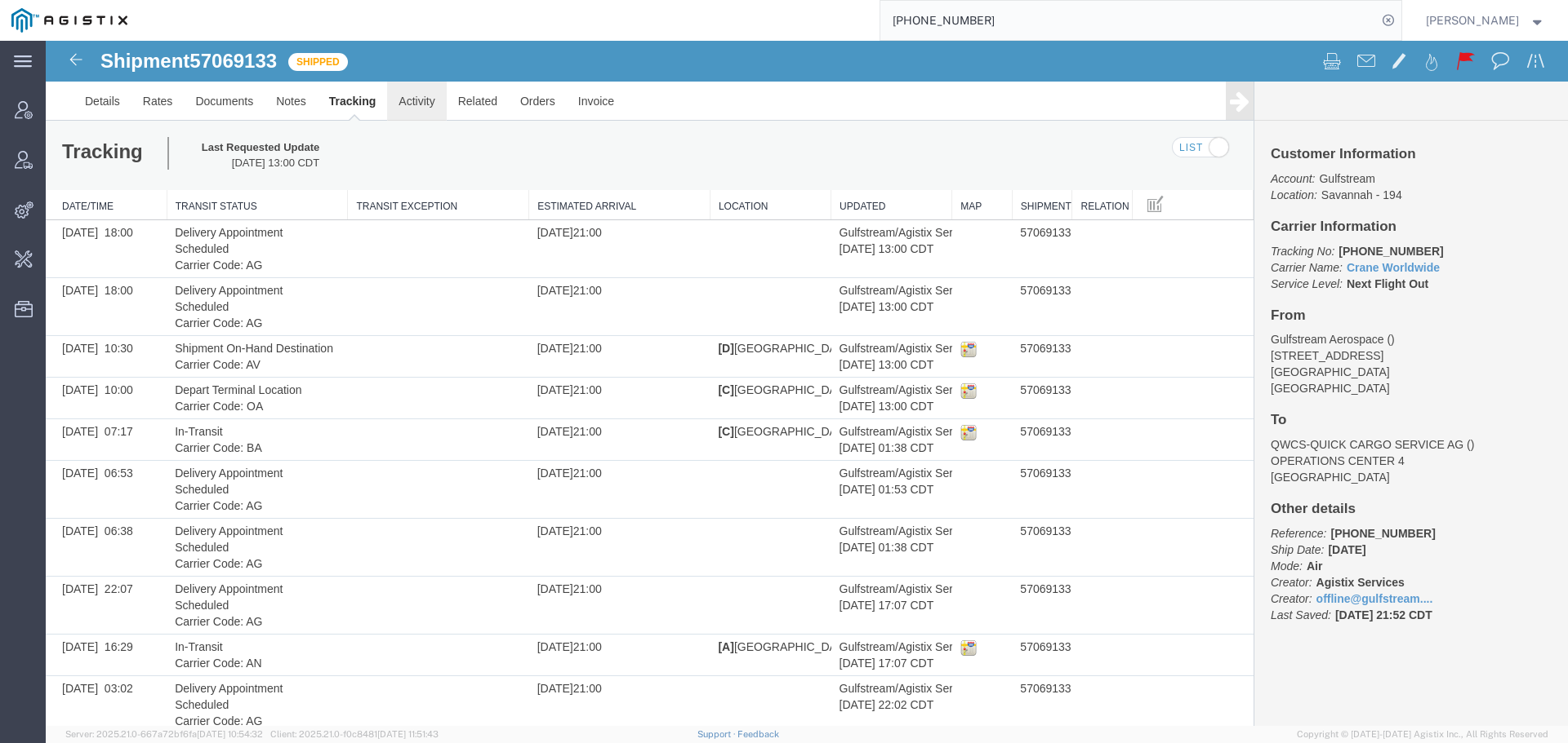
click at [417, 98] on link "Activity" at bounding box center [416, 101] width 59 height 39
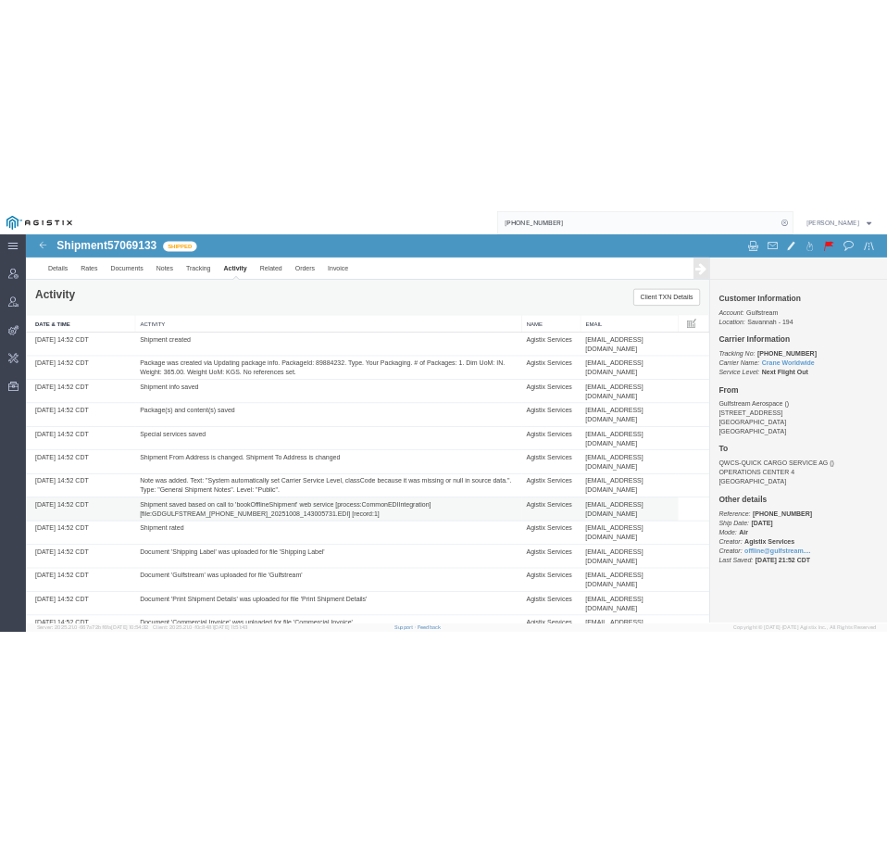
scroll to position [767, 0]
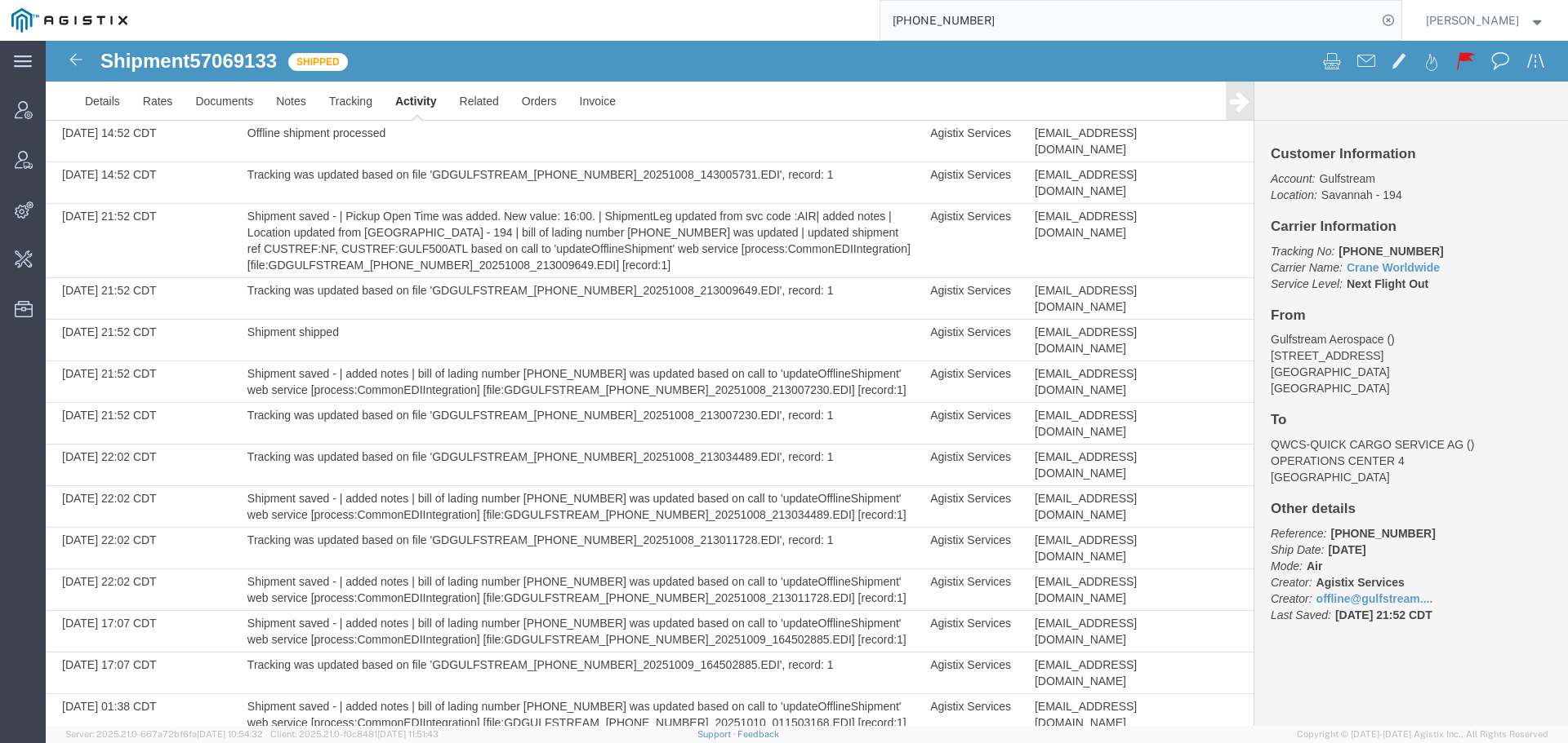
click at [235, 61] on span "57069133" at bounding box center [233, 60] width 87 height 22
copy span "57069133"
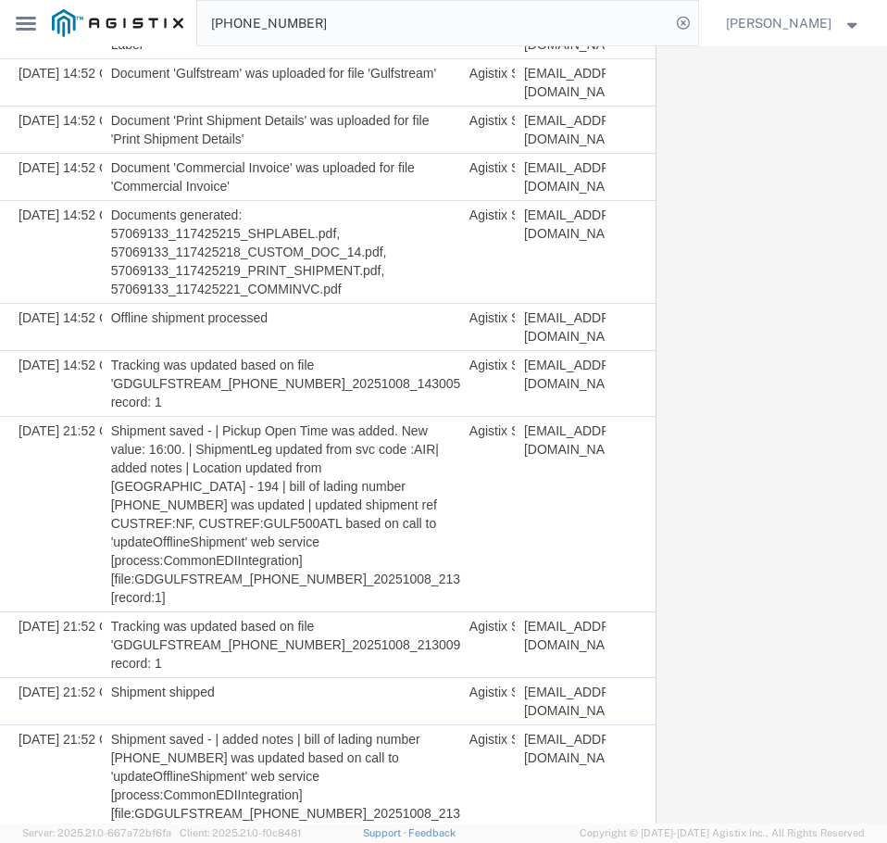
click at [642, 26] on input "020-3904 5576" at bounding box center [433, 23] width 472 height 44
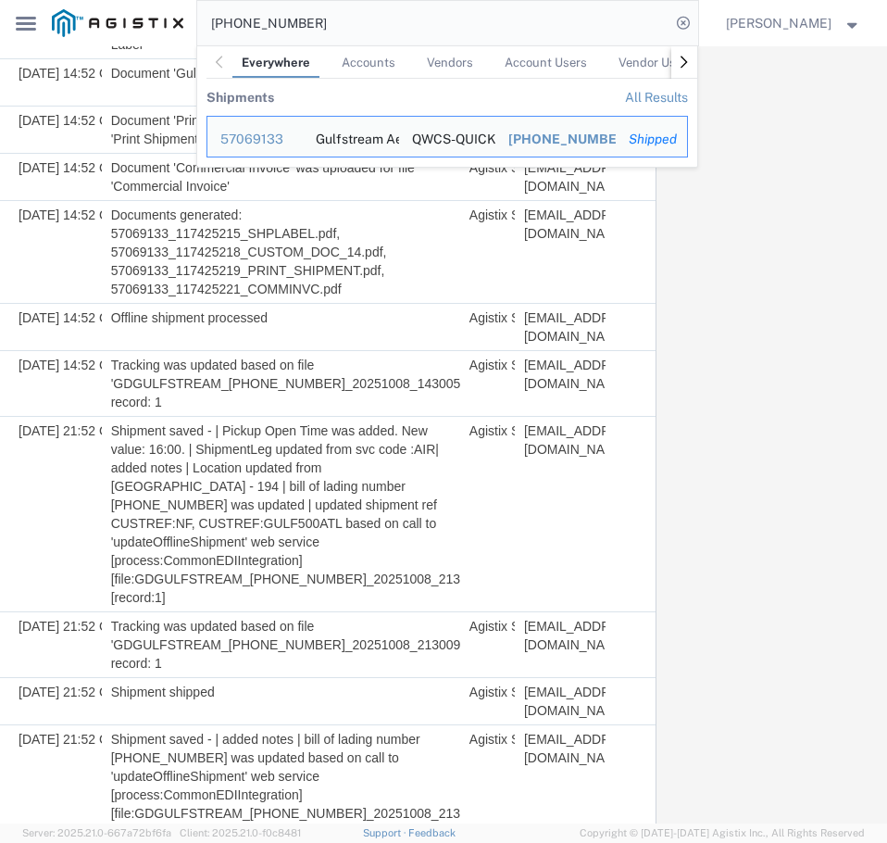
paste input "57108738"
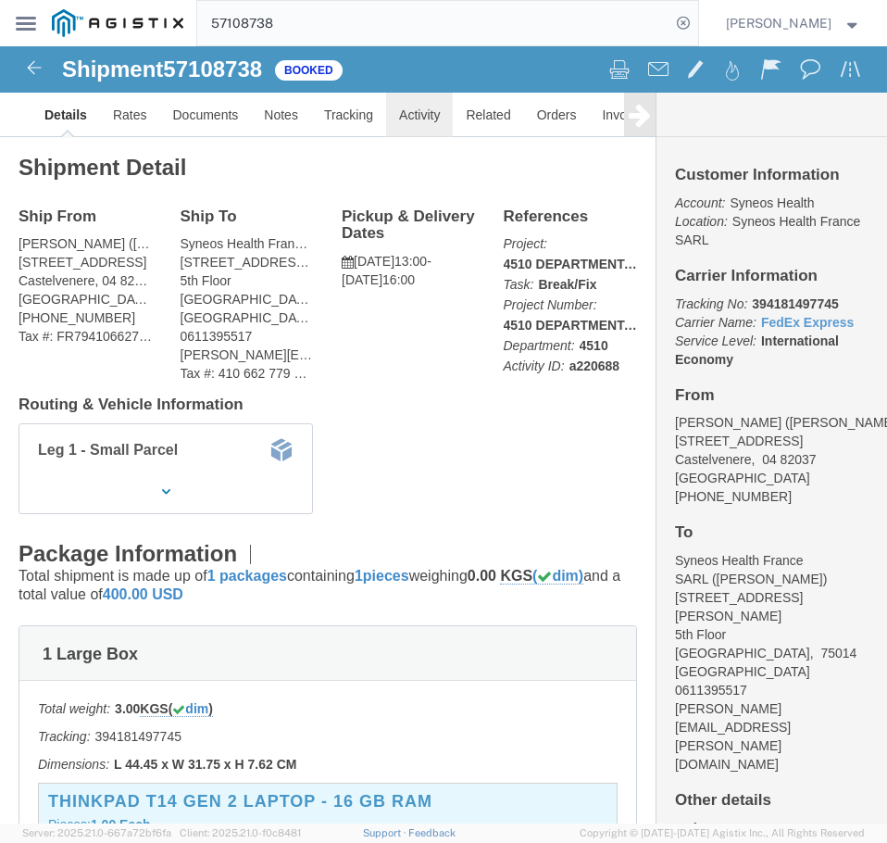
click link "Activity"
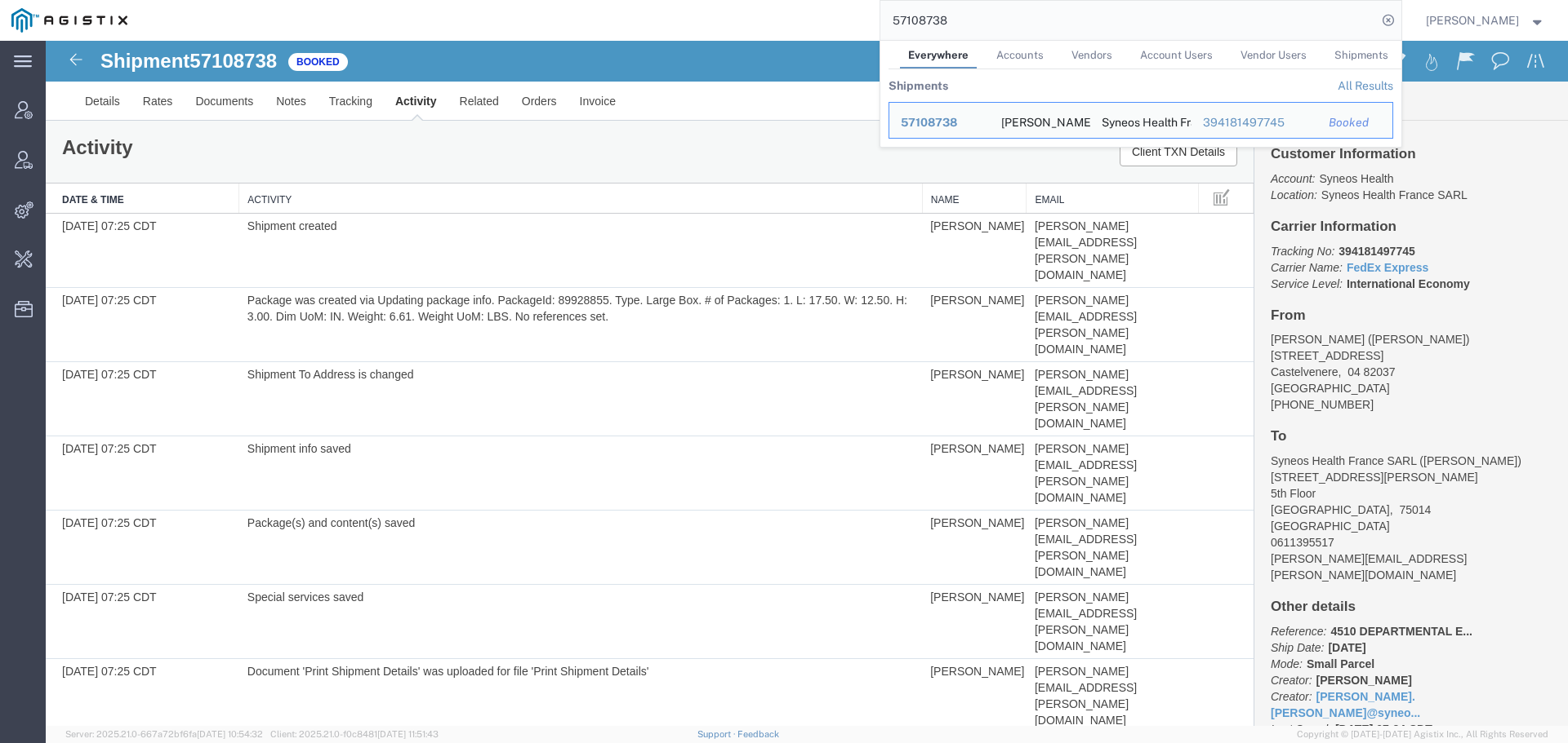
paste input "018219"
click at [898, 27] on input "57108738" at bounding box center [1128, 20] width 497 height 39
click at [951, 127] on span "57018219" at bounding box center [927, 122] width 54 height 13
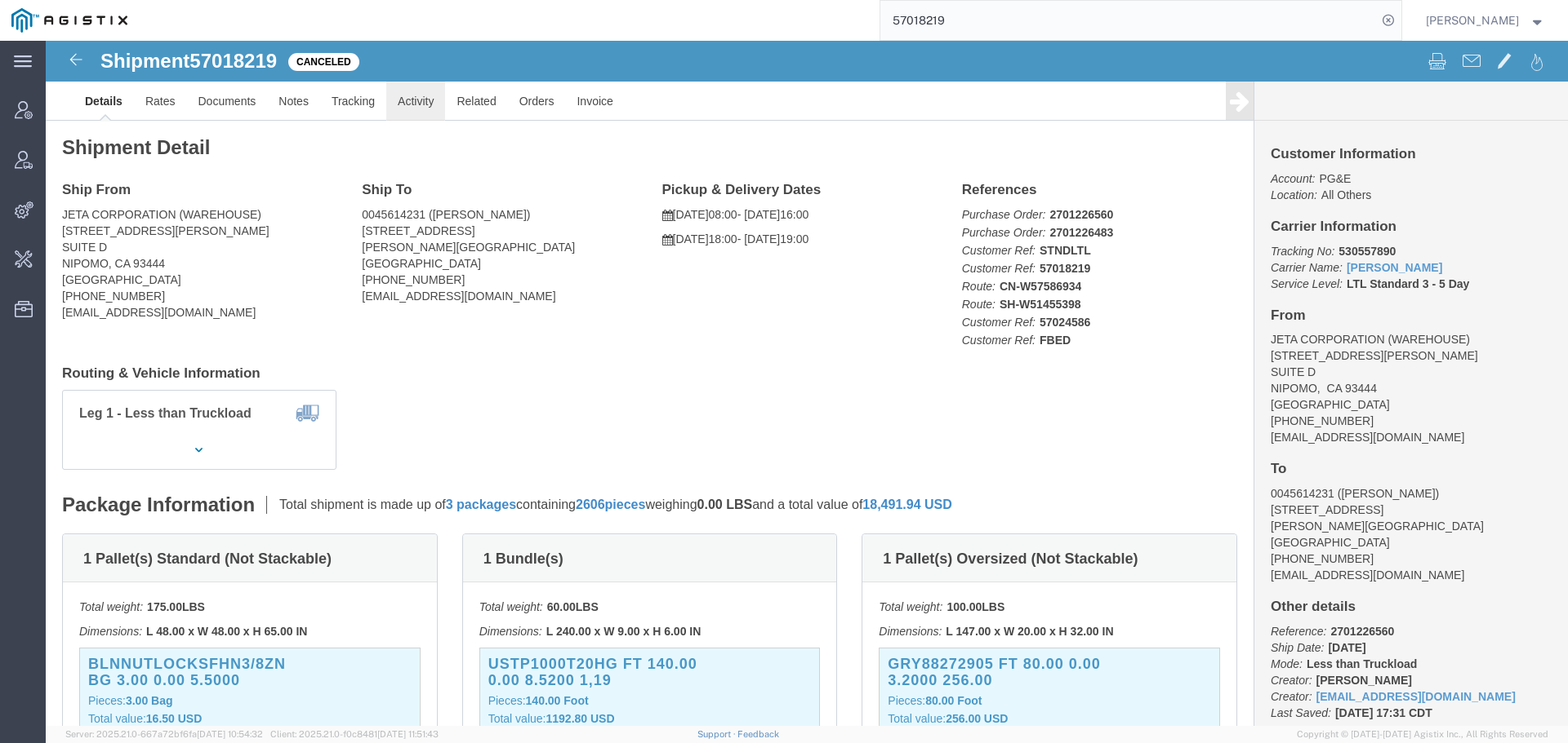
click link "Activity"
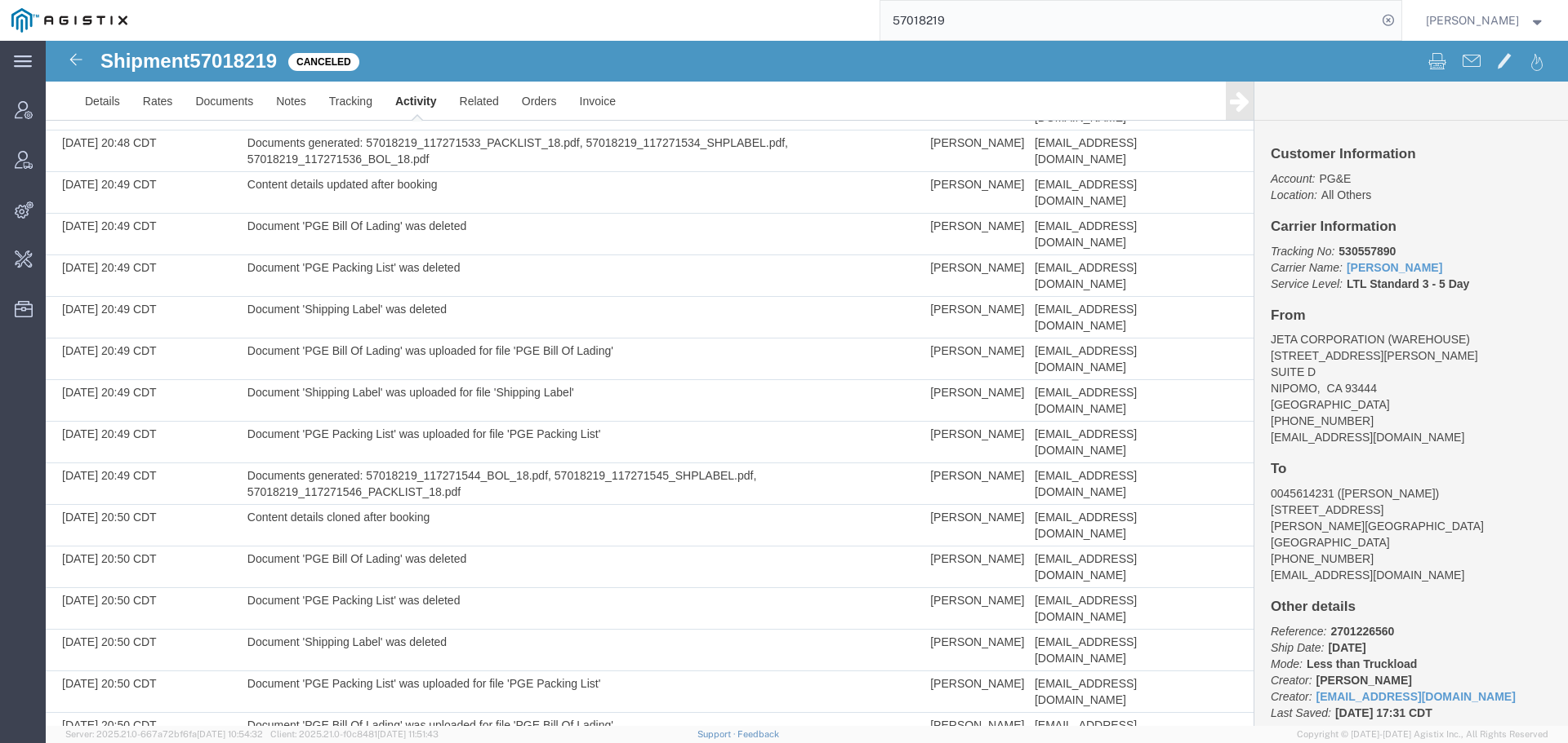
scroll to position [4001, 0]
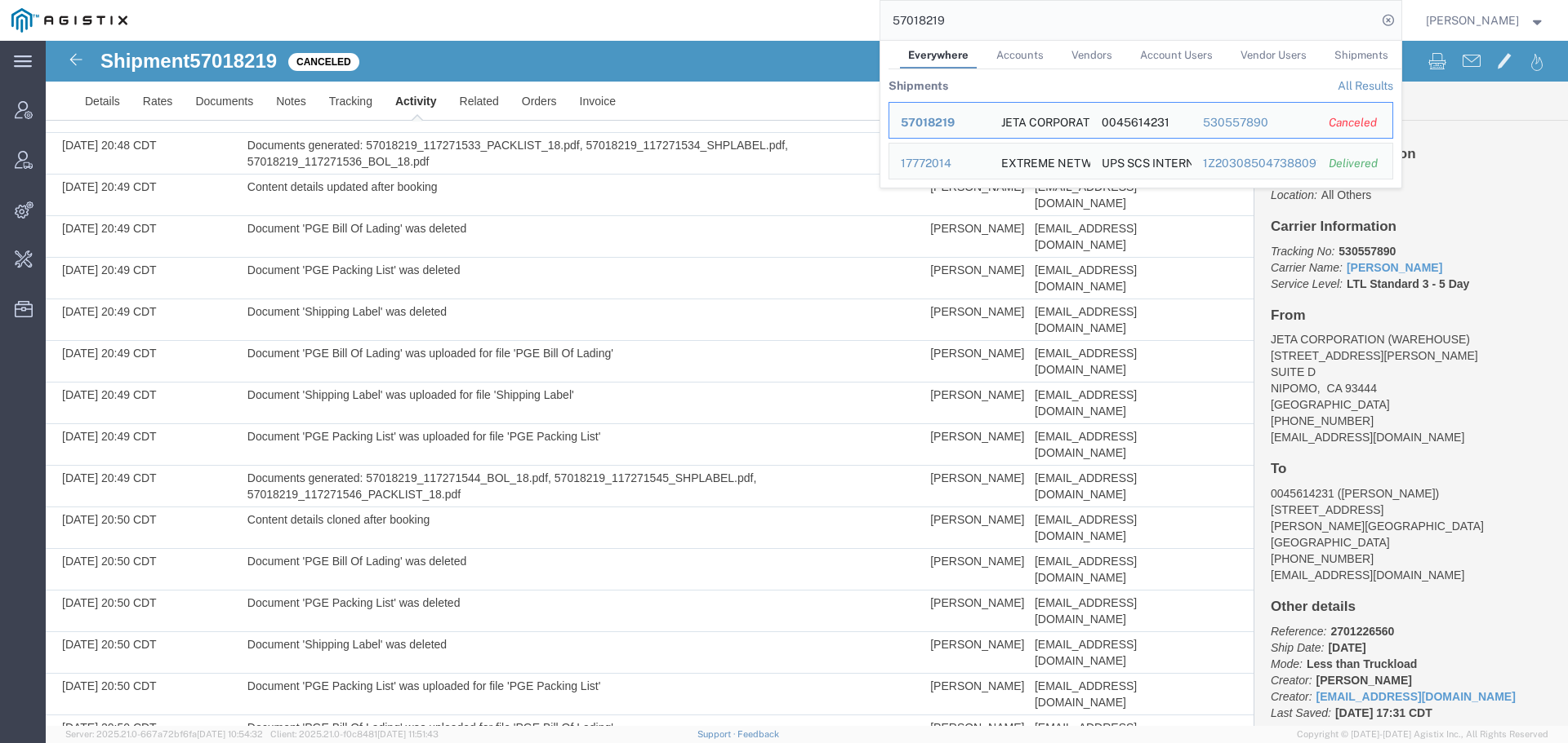
drag, startPoint x: 1133, startPoint y: 23, endPoint x: 820, endPoint y: 23, distance: 313.0
click at [820, 23] on div "57018219 Everywhere Accounts Vendors Account Users Vendor Users Shipments Shipm…" at bounding box center [769, 20] width 1262 height 41
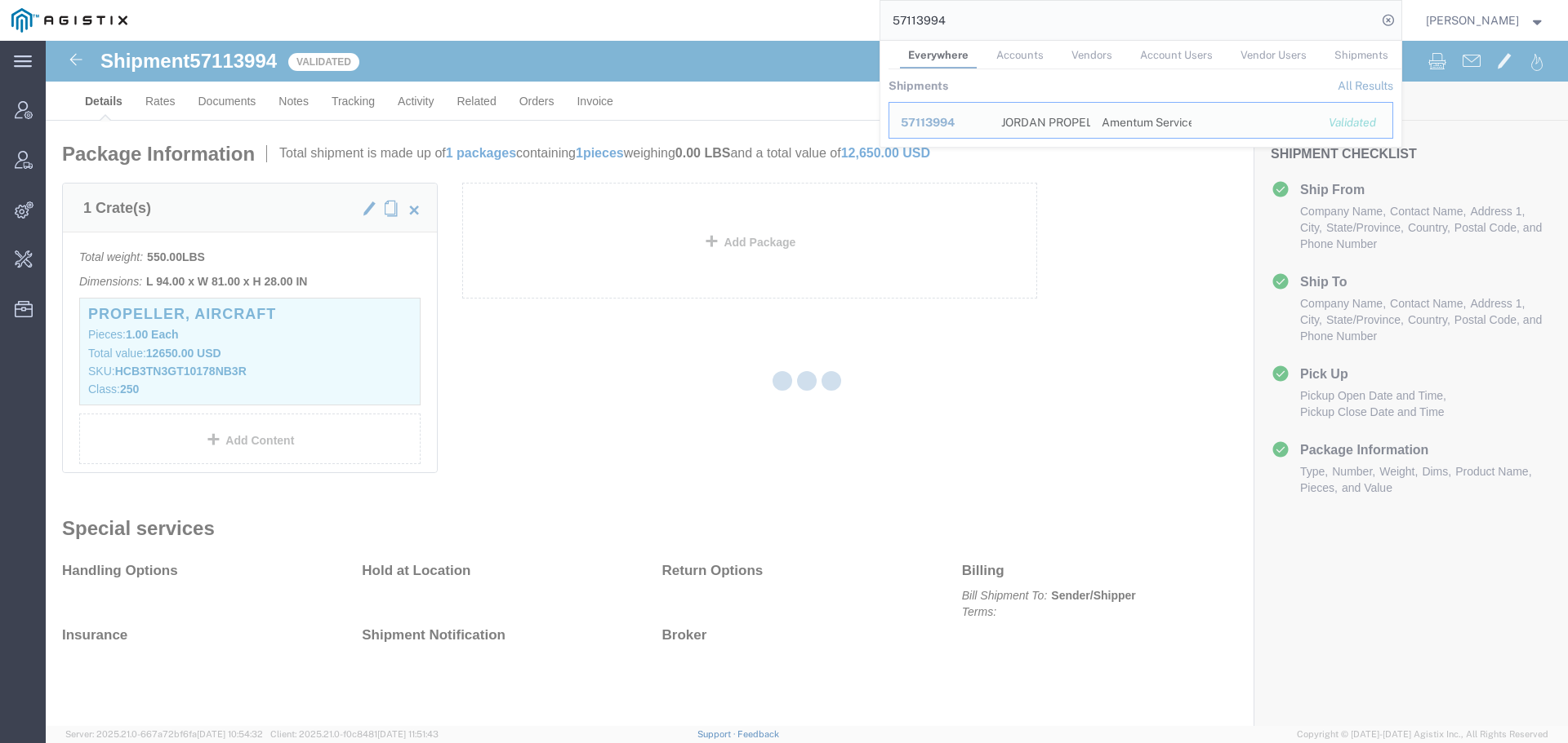
scroll to position [278, 0]
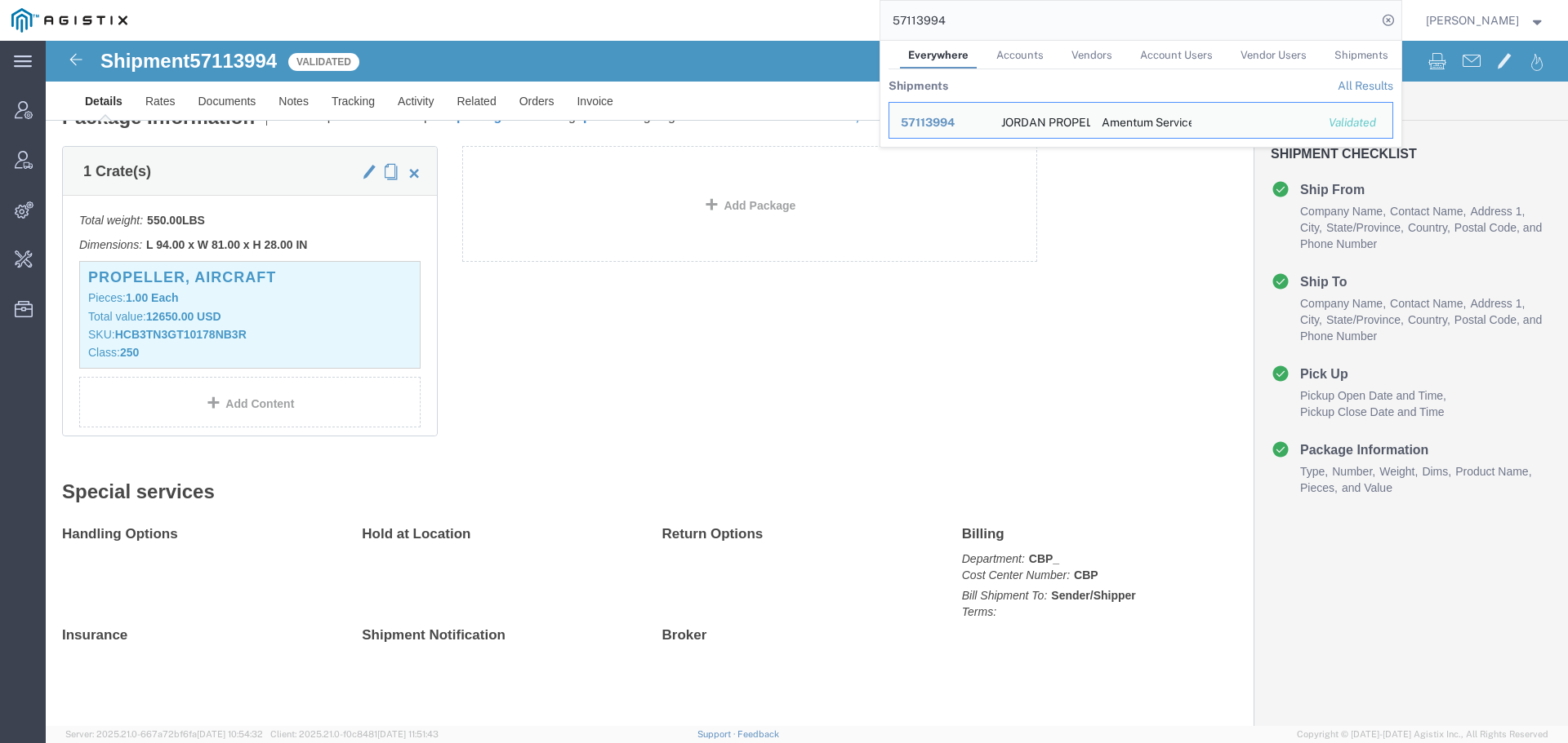
click at [802, 30] on div "57113994 Everywhere Accounts Vendors Account Users Vendor Users Shipments Shipm…" at bounding box center [769, 20] width 1262 height 41
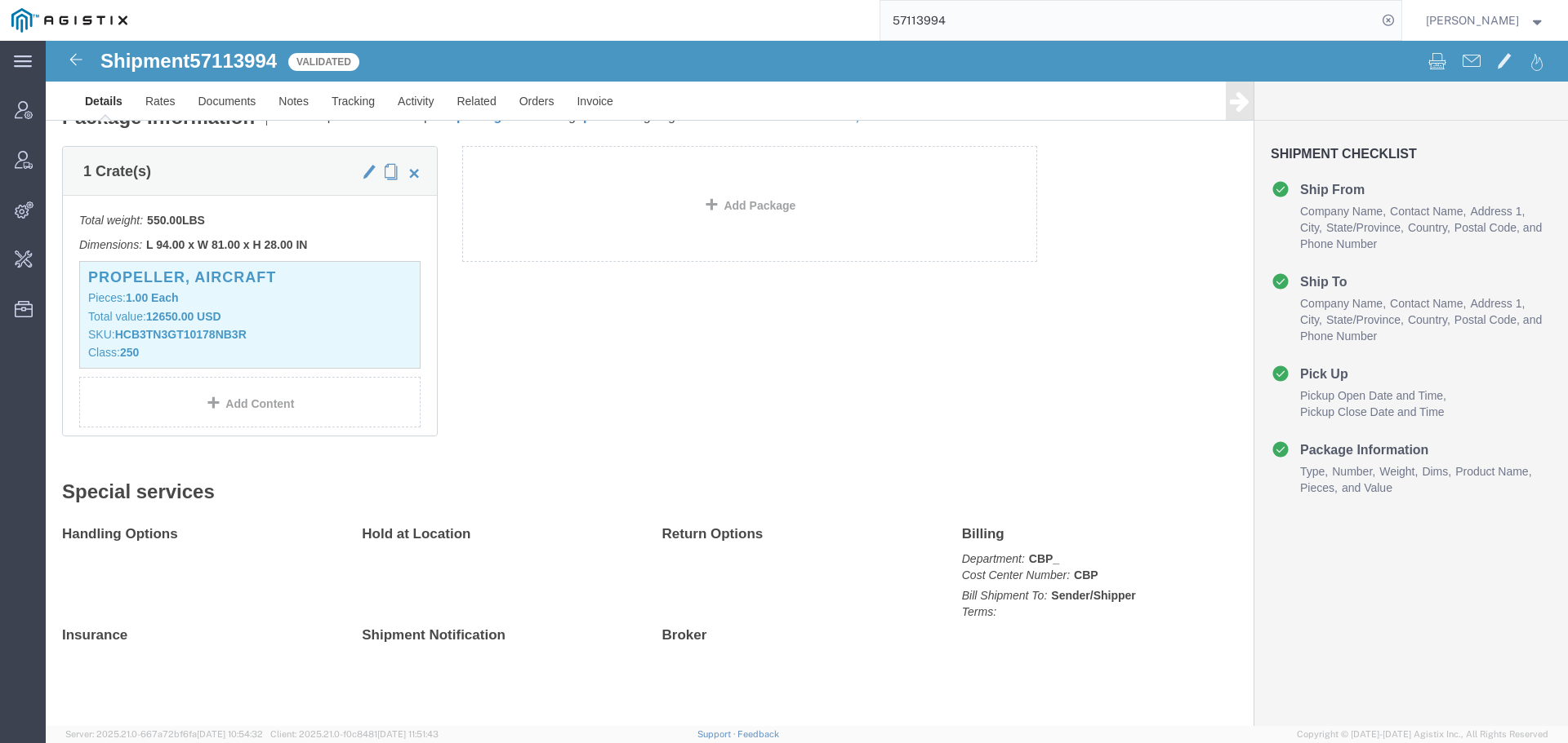
paste input "2663"
type input "57112663"
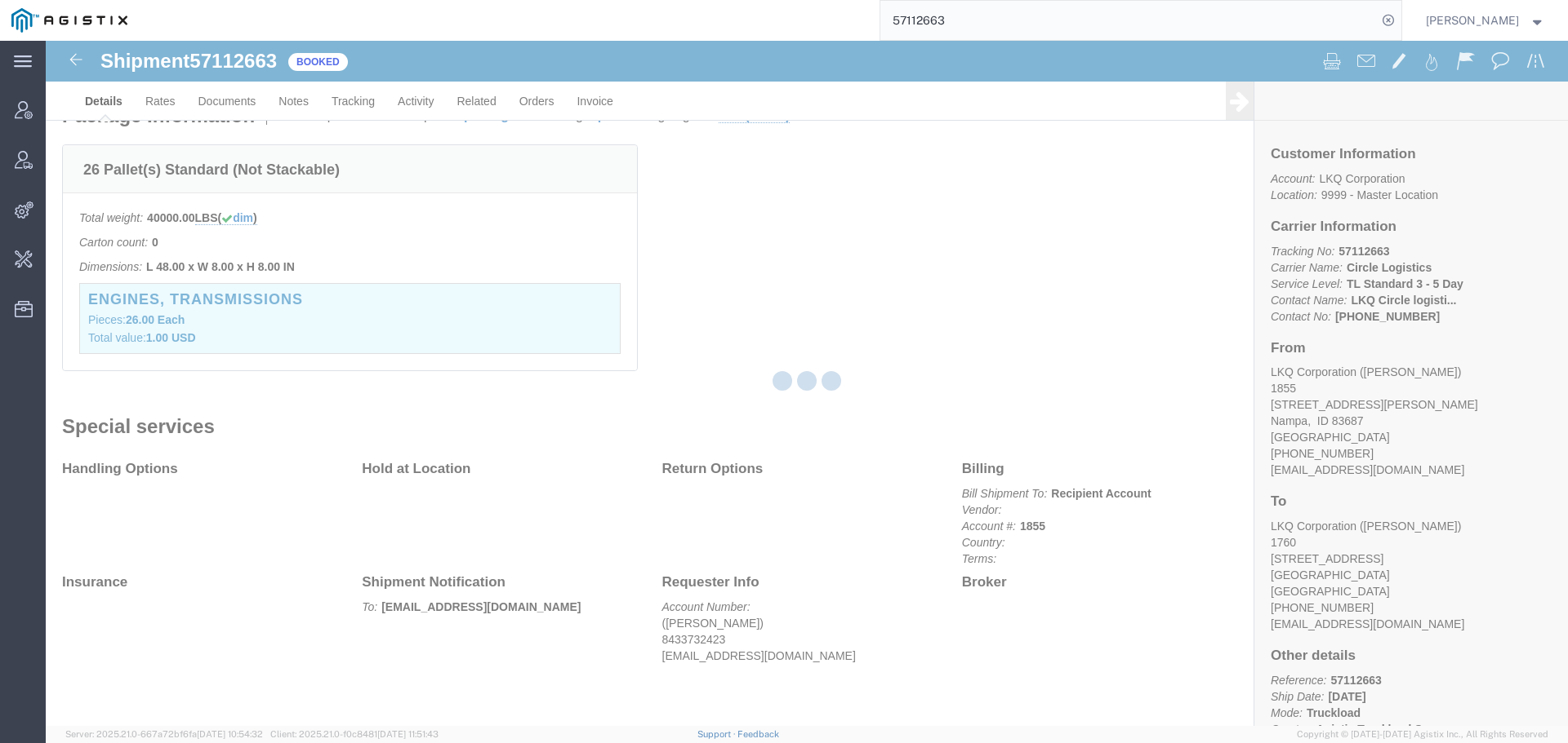
scroll to position [392, 0]
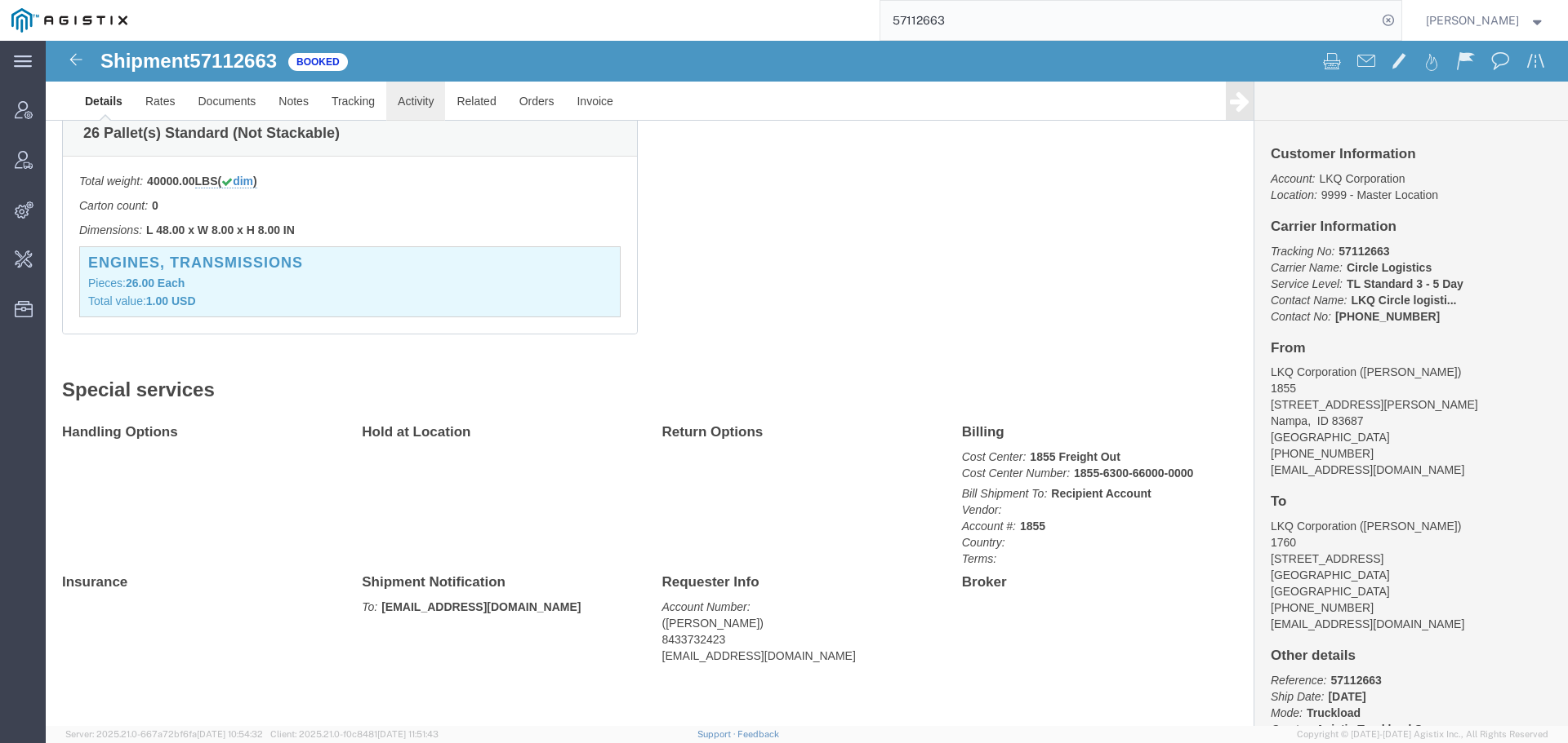
click link "Activity"
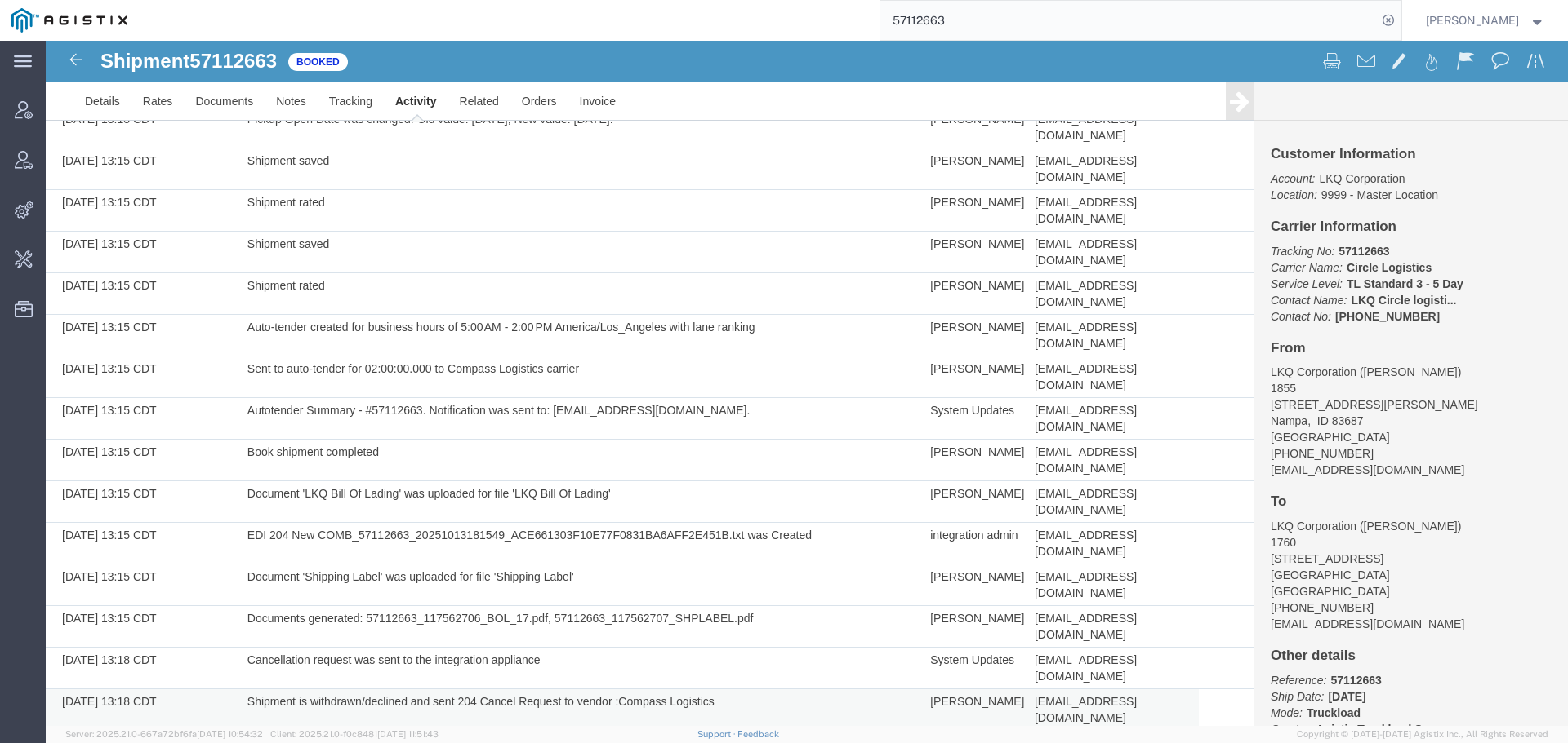
scroll to position [807, 0]
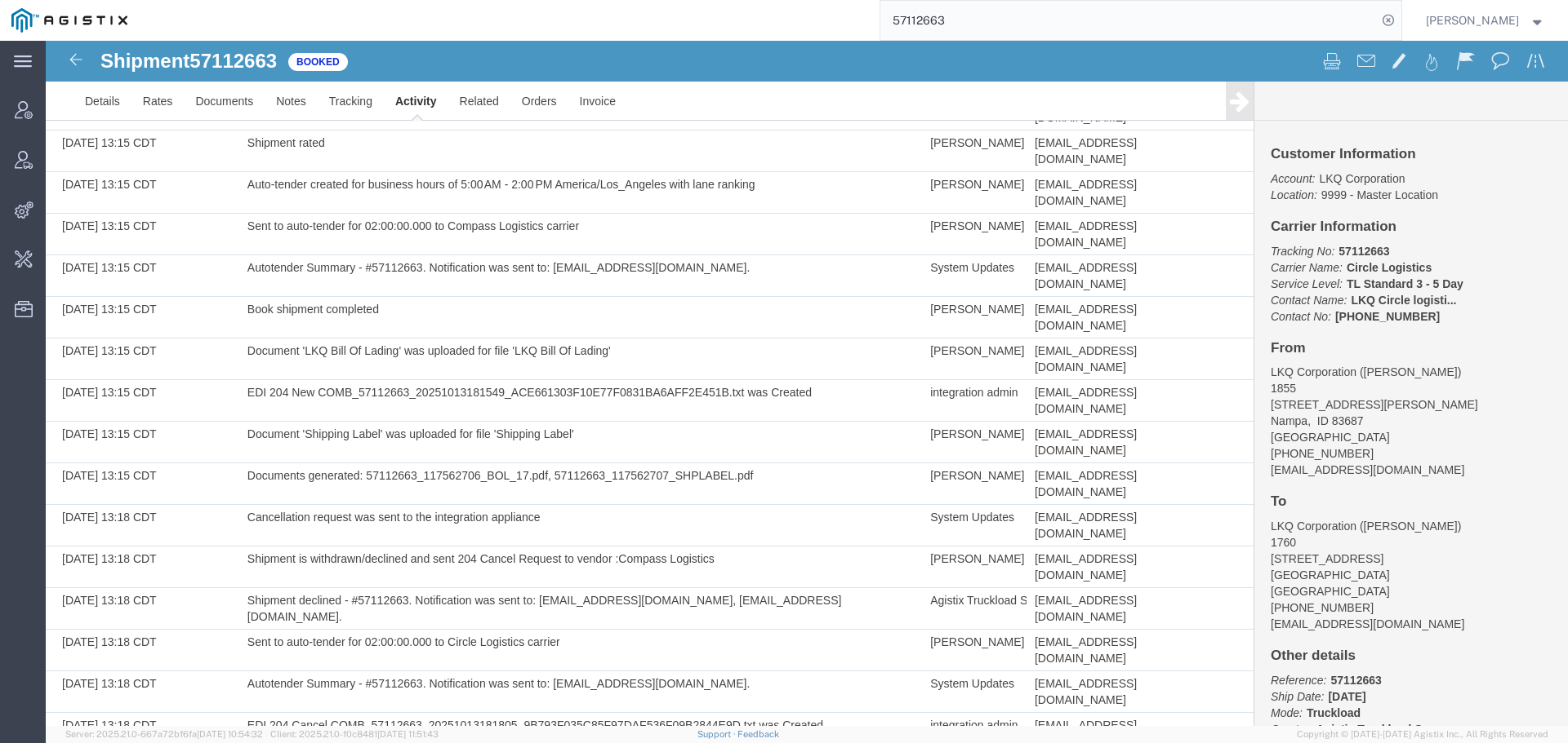
click at [1526, 23] on span "Kayla Donahue" at bounding box center [1485, 20] width 119 height 18
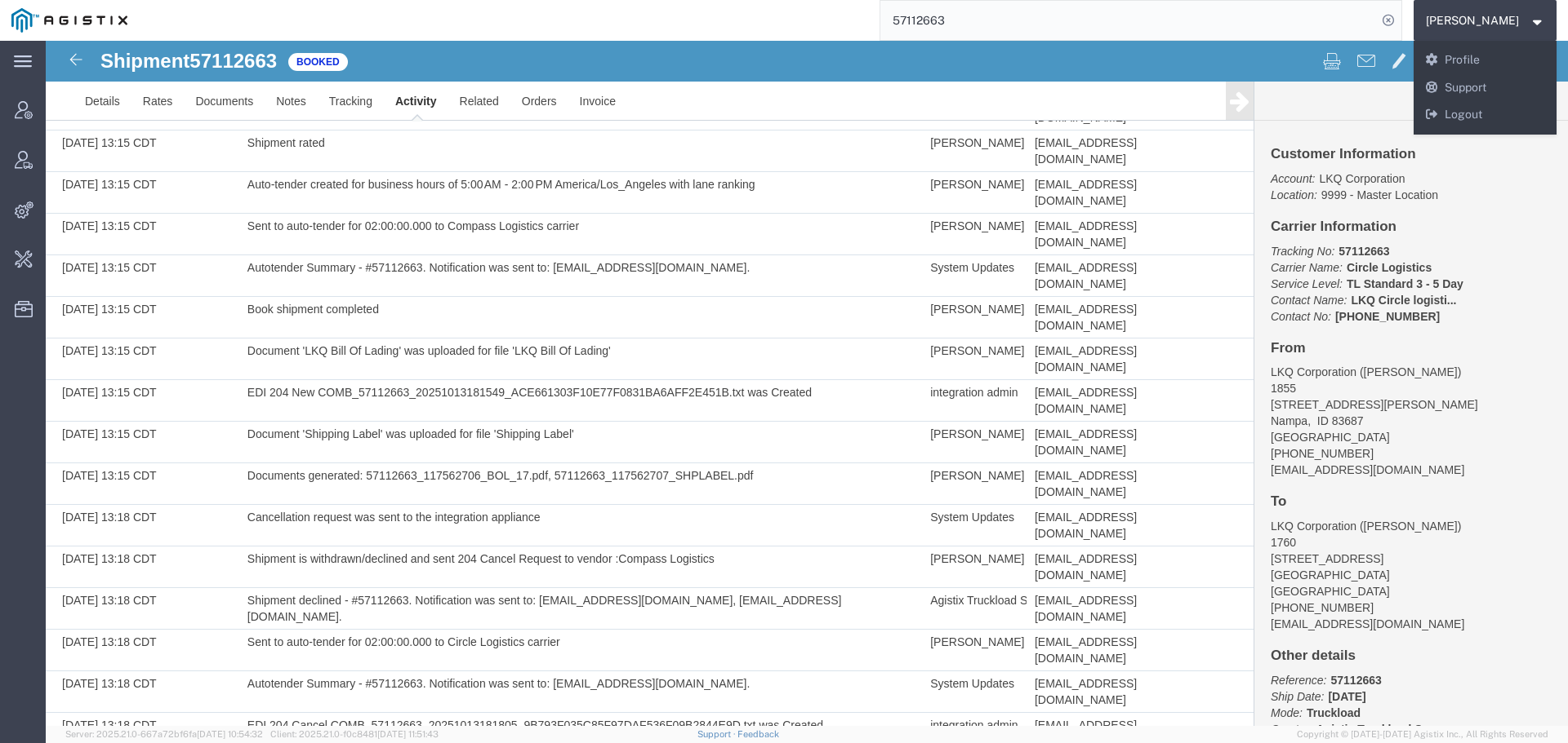
click at [1499, 131] on div "Kayla Donahue Messages Notifications Profile Support Logout" at bounding box center [1485, 87] width 144 height 93
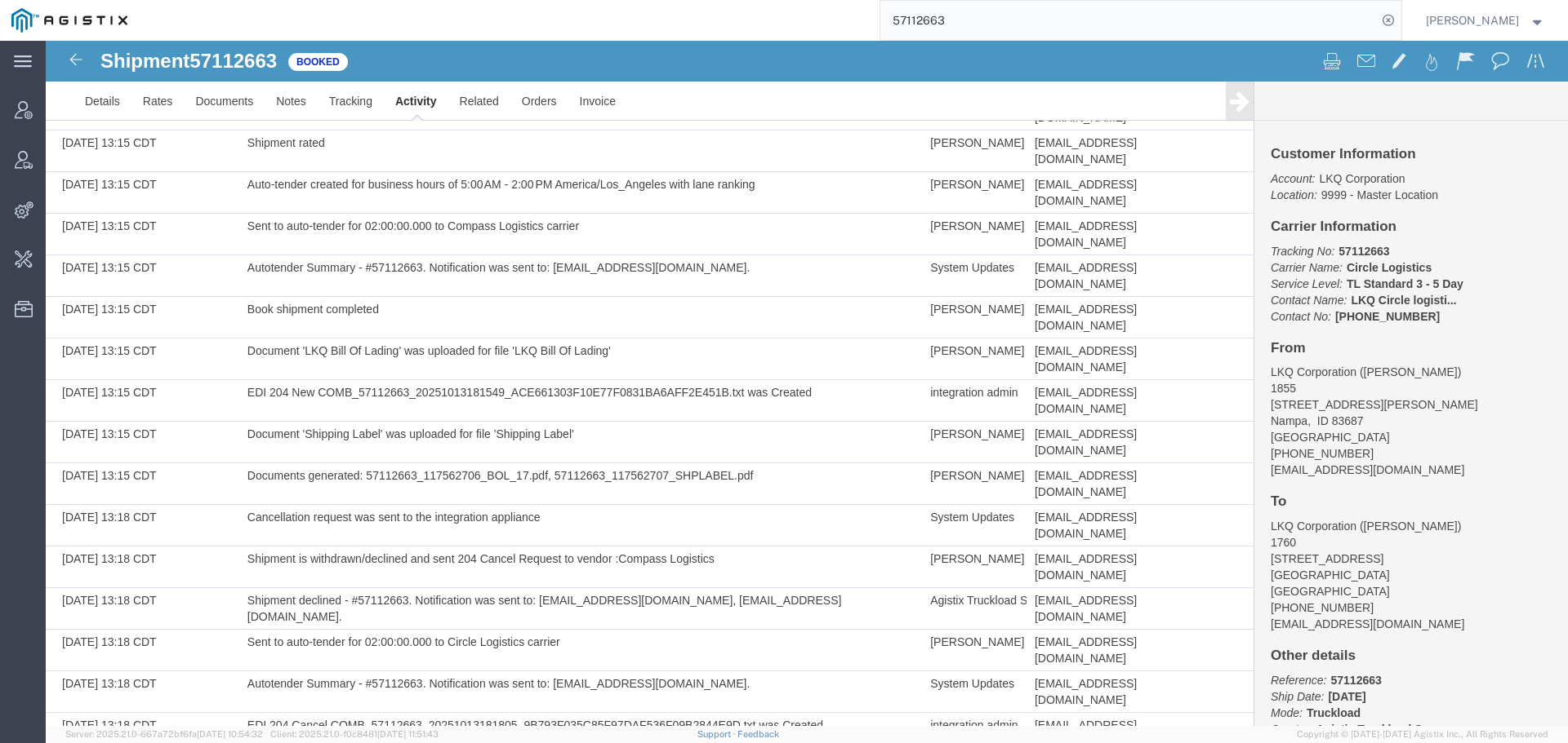
click at [1493, 17] on span "Kayla Donahue" at bounding box center [1473, 20] width 93 height 18
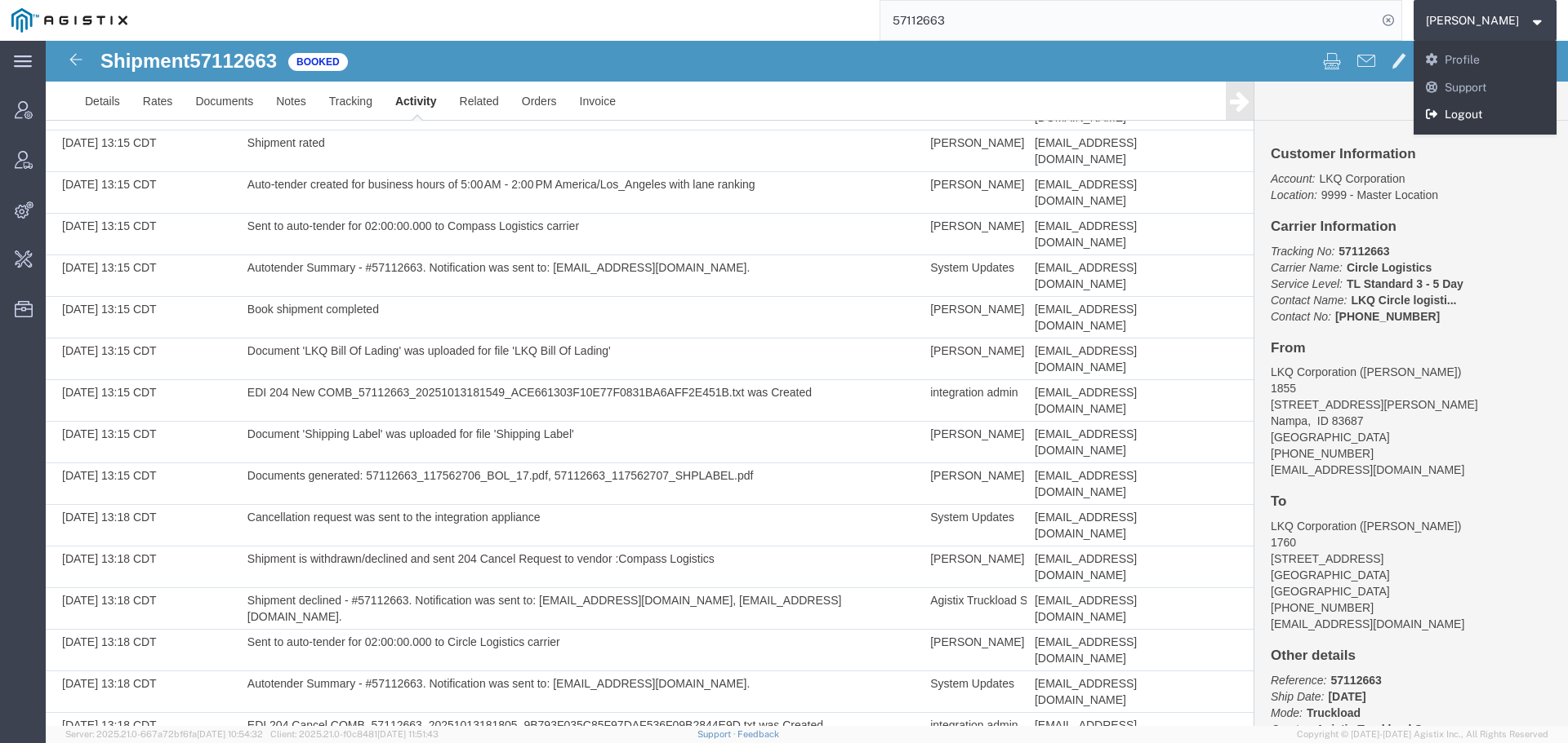
drag, startPoint x: 1471, startPoint y: 115, endPoint x: 1009, endPoint y: 33, distance: 469.2
click at [1471, 115] on link "Logout" at bounding box center [1485, 115] width 144 height 27
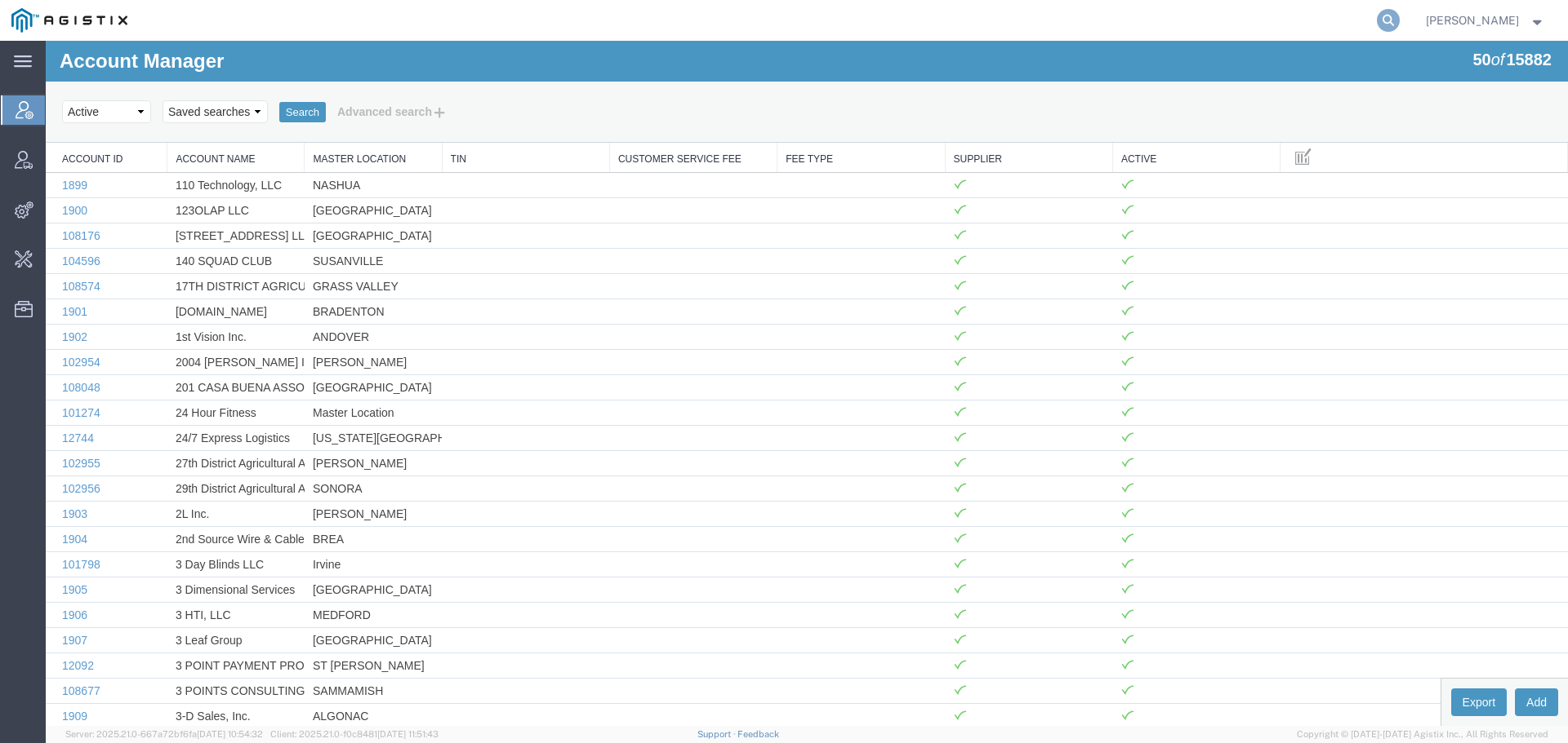
click at [1400, 29] on icon at bounding box center [1388, 20] width 23 height 23
paste input "462125"
drag, startPoint x: 1106, startPoint y: 18, endPoint x: 905, endPoint y: 26, distance: 201.2
click at [905, 26] on input "462125" at bounding box center [1128, 20] width 497 height 39
paste input "57018219"
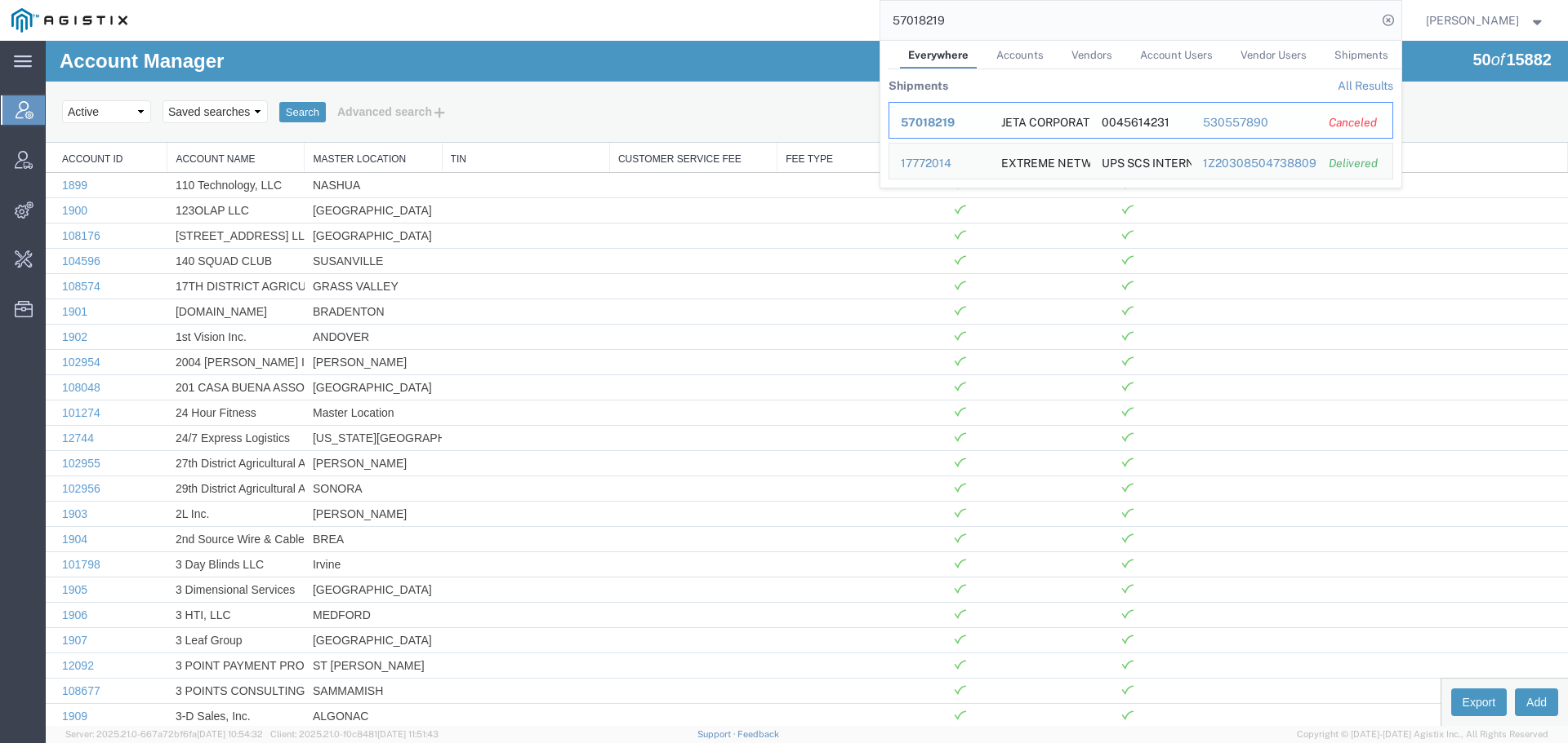
click at [938, 126] on span "57018219" at bounding box center [927, 122] width 54 height 13
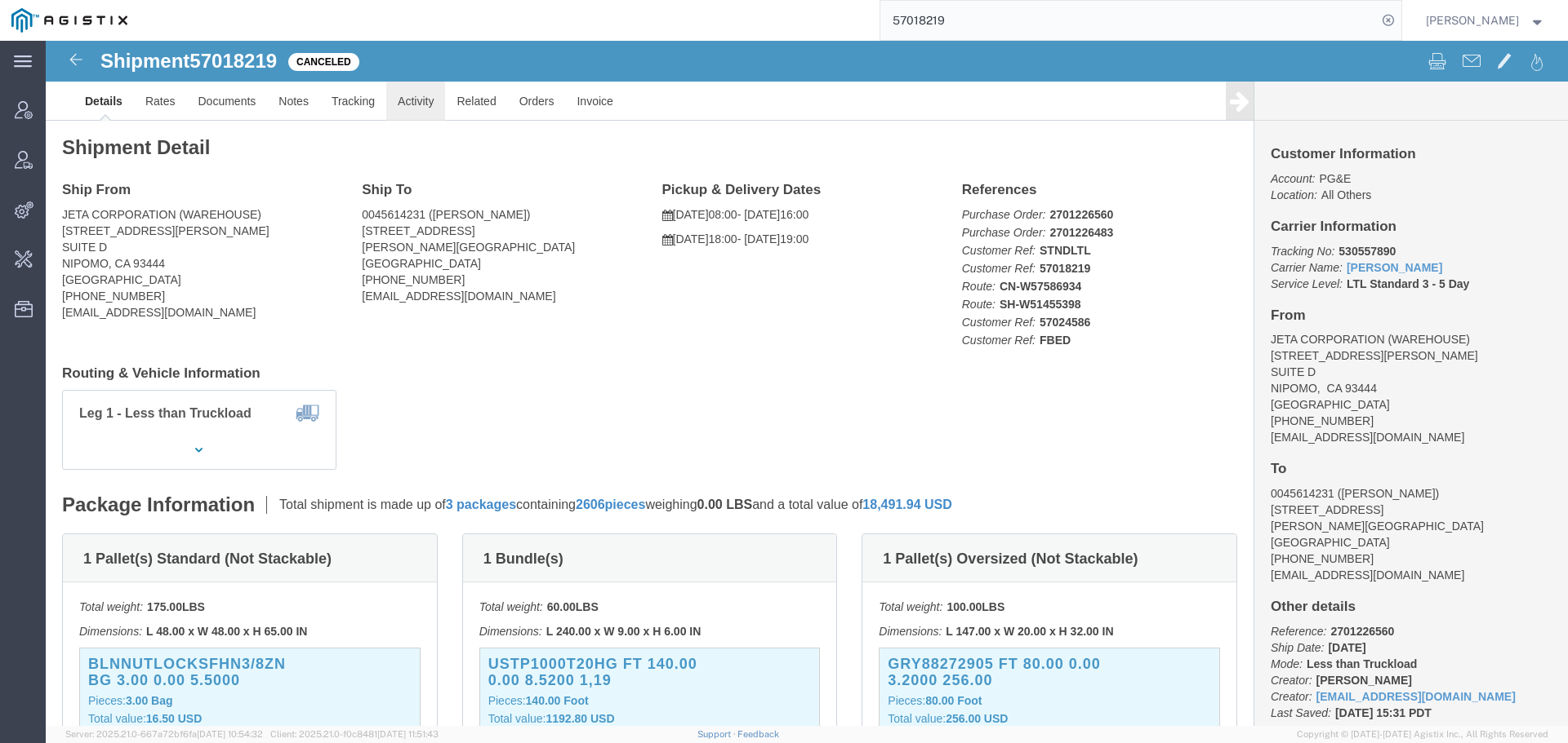
click link "Activity"
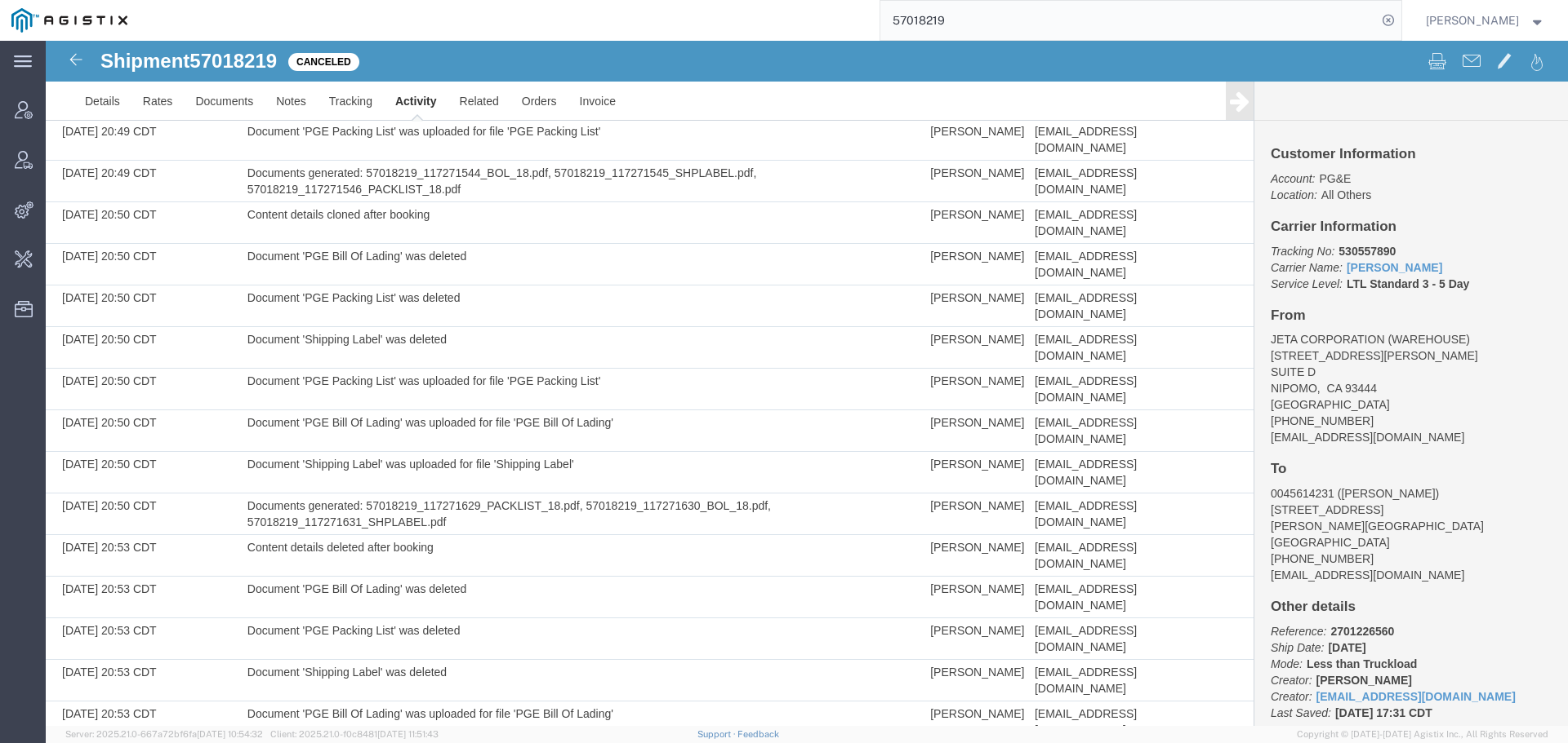
scroll to position [4323, 0]
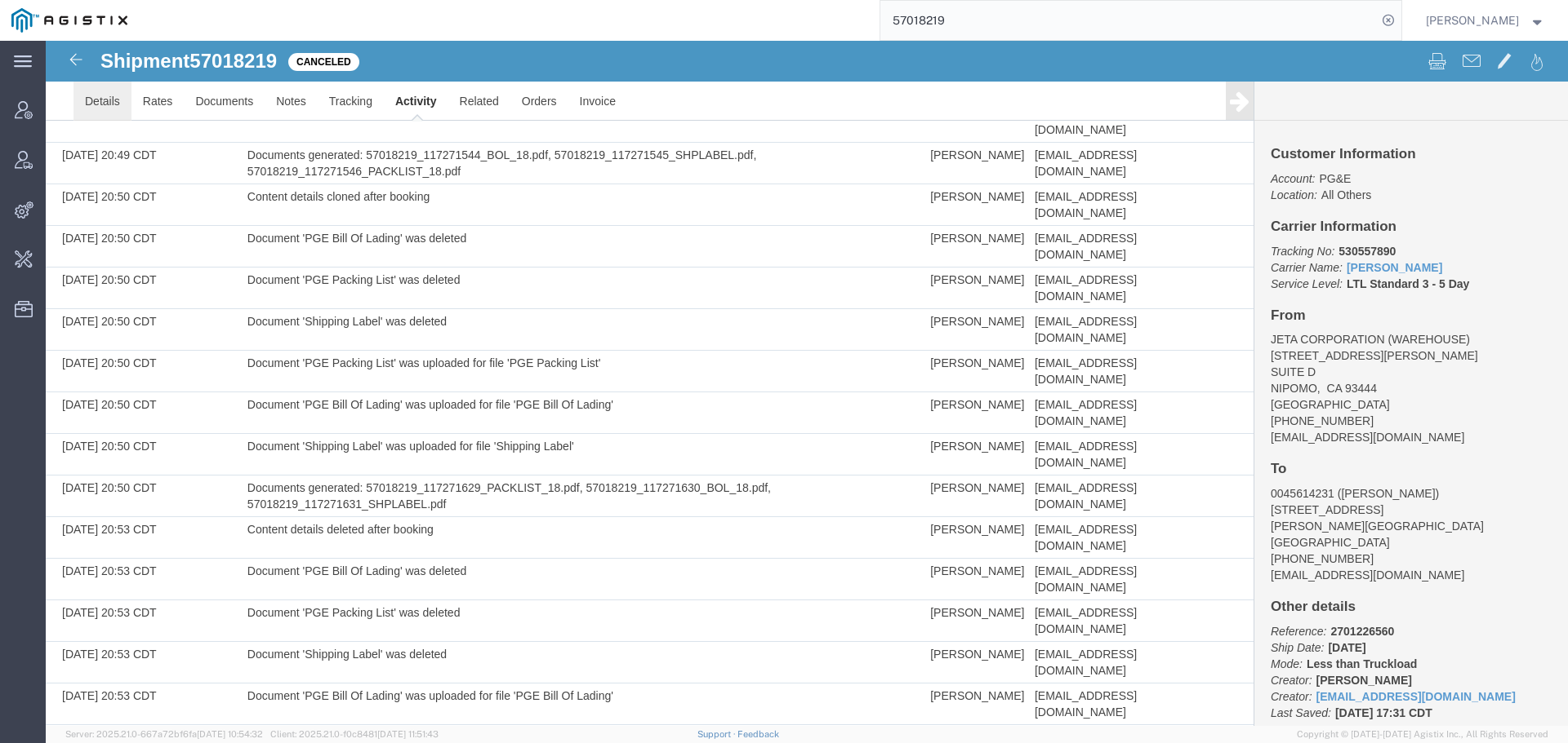
click at [91, 107] on link "Details" at bounding box center [102, 101] width 58 height 39
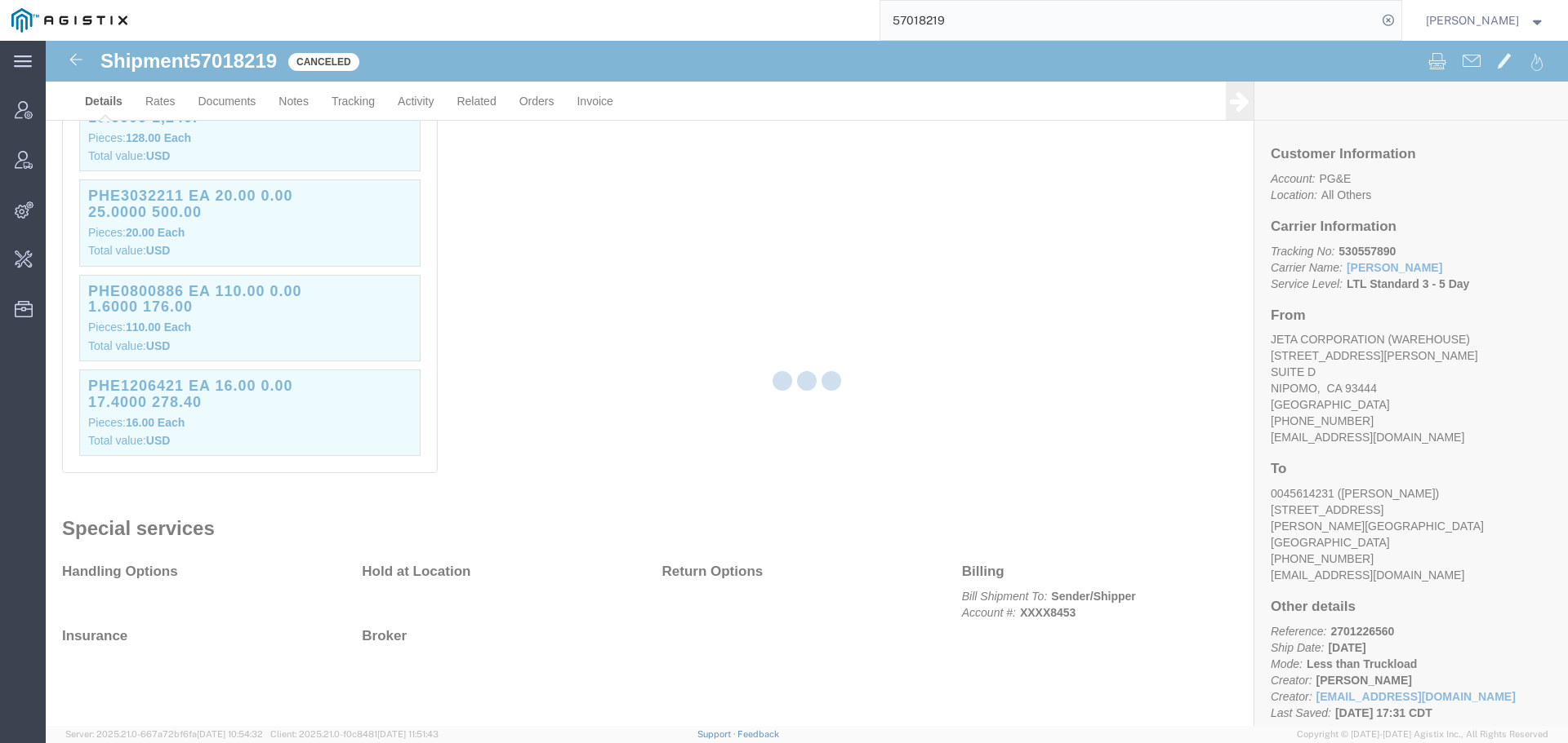
scroll to position [3319, 0]
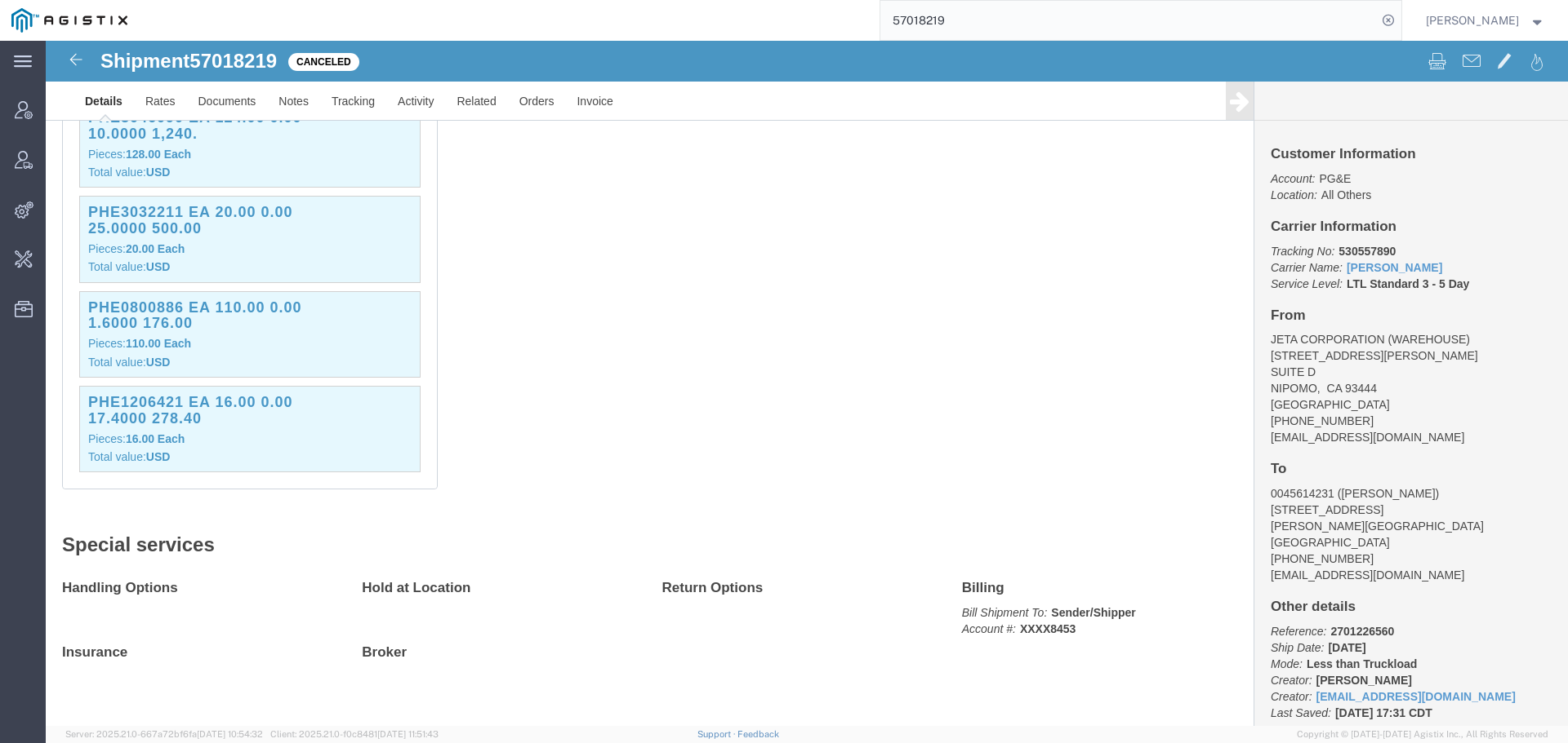
click at [1084, 23] on input "57018219" at bounding box center [1128, 20] width 497 height 39
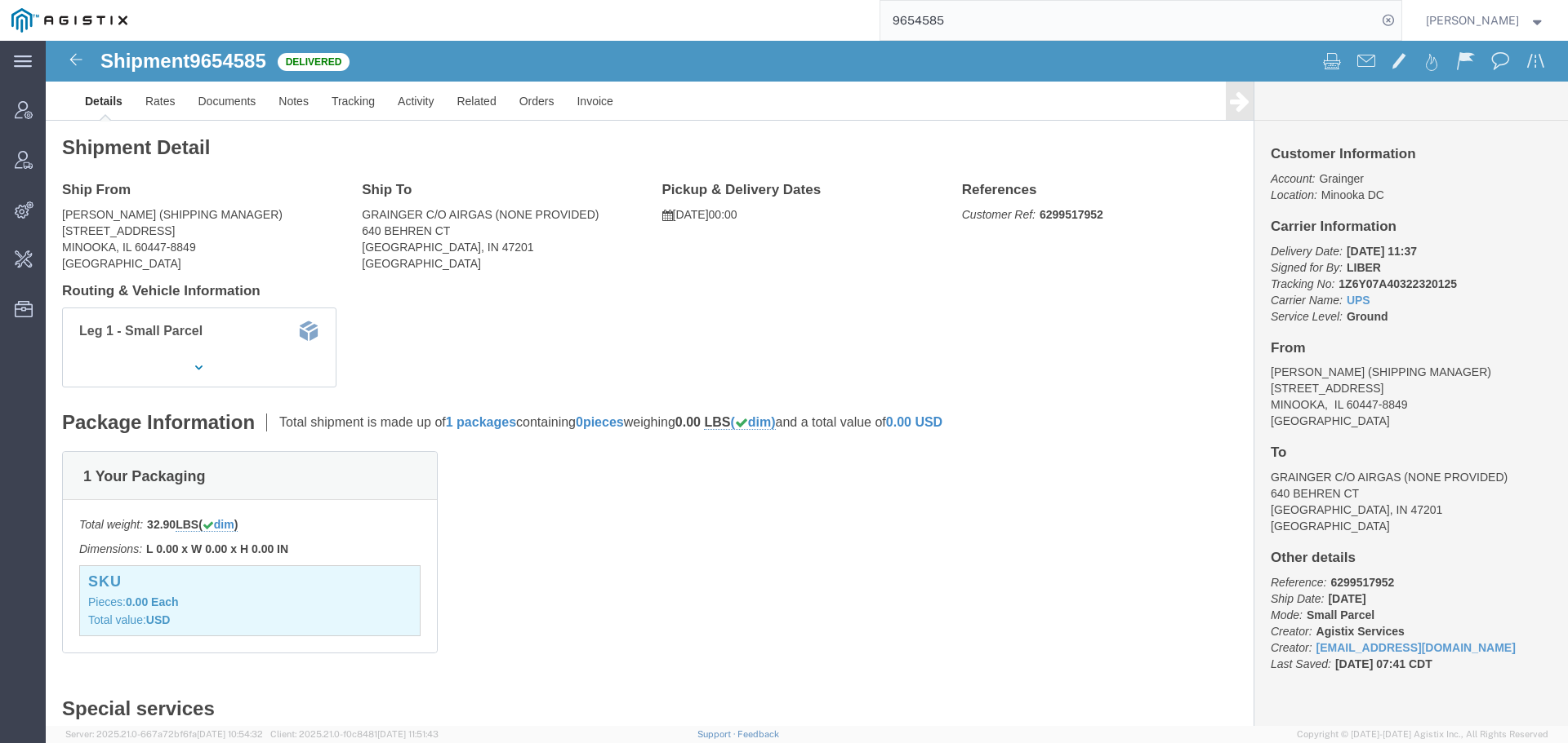
click at [1086, 27] on input "9654585" at bounding box center [1128, 20] width 497 height 39
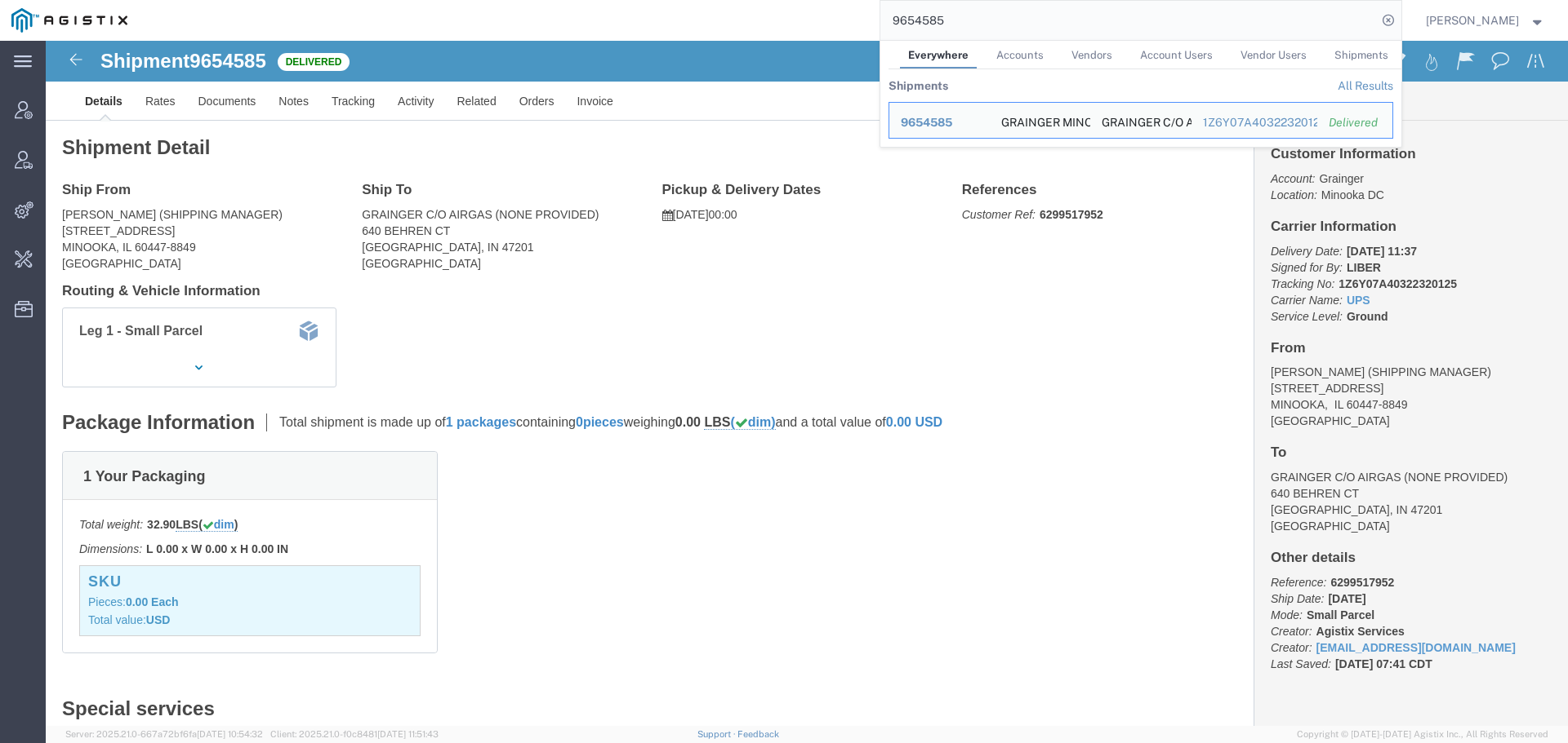
drag, startPoint x: 982, startPoint y: 12, endPoint x: 850, endPoint y: 15, distance: 132.0
click at [850, 15] on div "9654585 Everywhere Accounts Vendors Account Users Vendor Users Shipments Shipme…" at bounding box center [769, 20] width 1262 height 41
paste input "PHX"
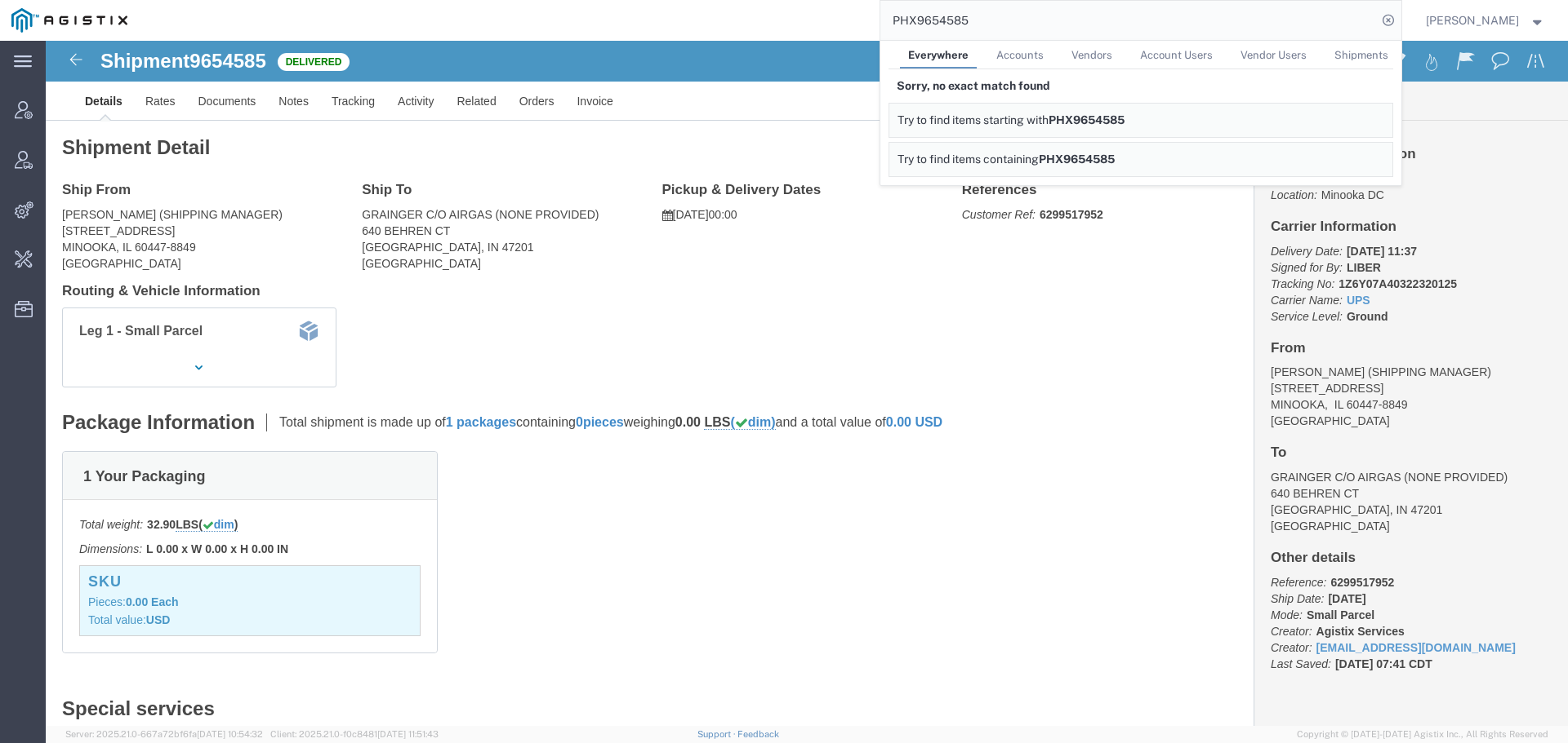
drag, startPoint x: 1019, startPoint y: 28, endPoint x: 821, endPoint y: 28, distance: 198.0
click at [821, 28] on div "PHX9654585 Everywhere Accounts Vendors Account Users Vendor Users Shipments Sor…" at bounding box center [769, 20] width 1262 height 41
paste input "57024586"
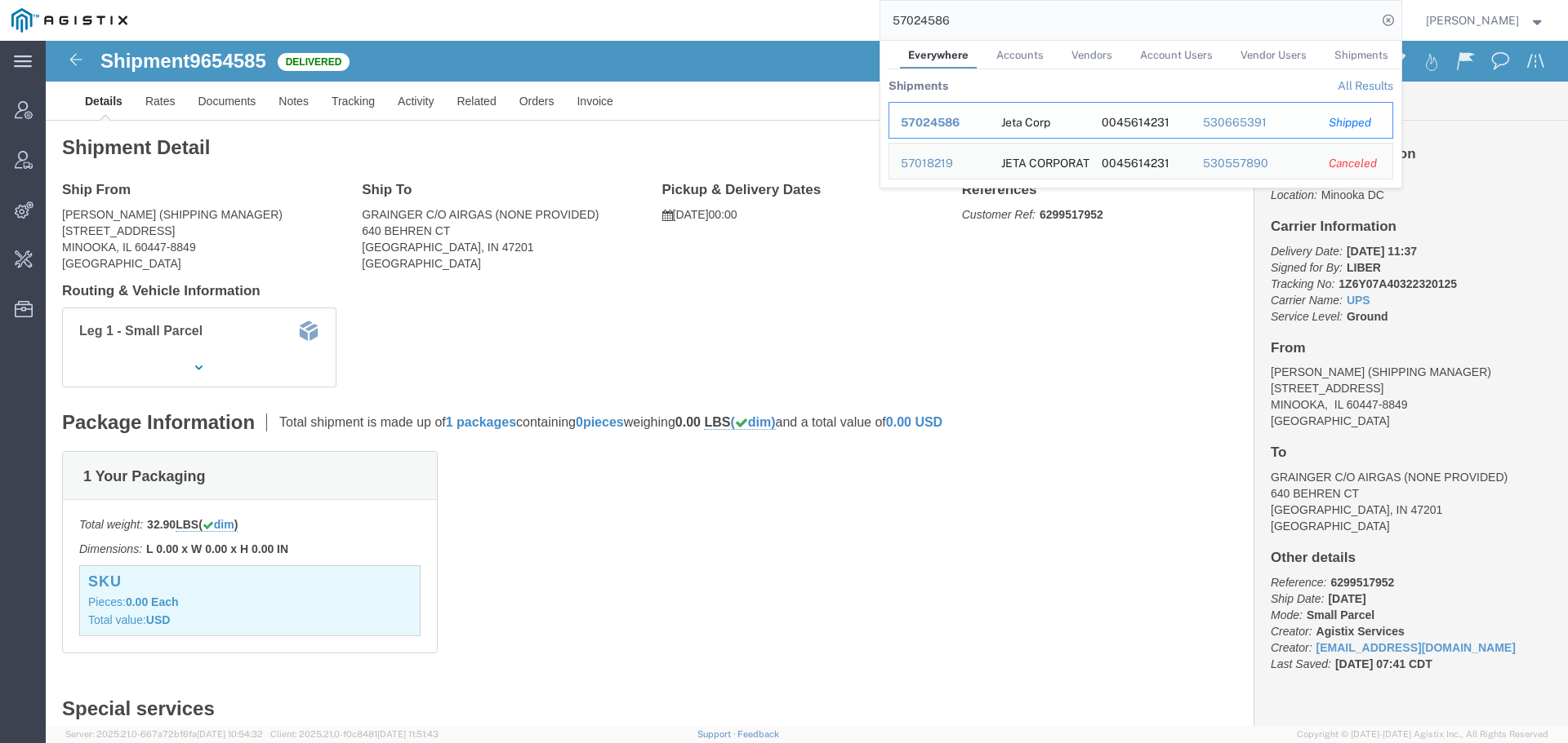
click at [947, 120] on span "57024586" at bounding box center [930, 122] width 59 height 13
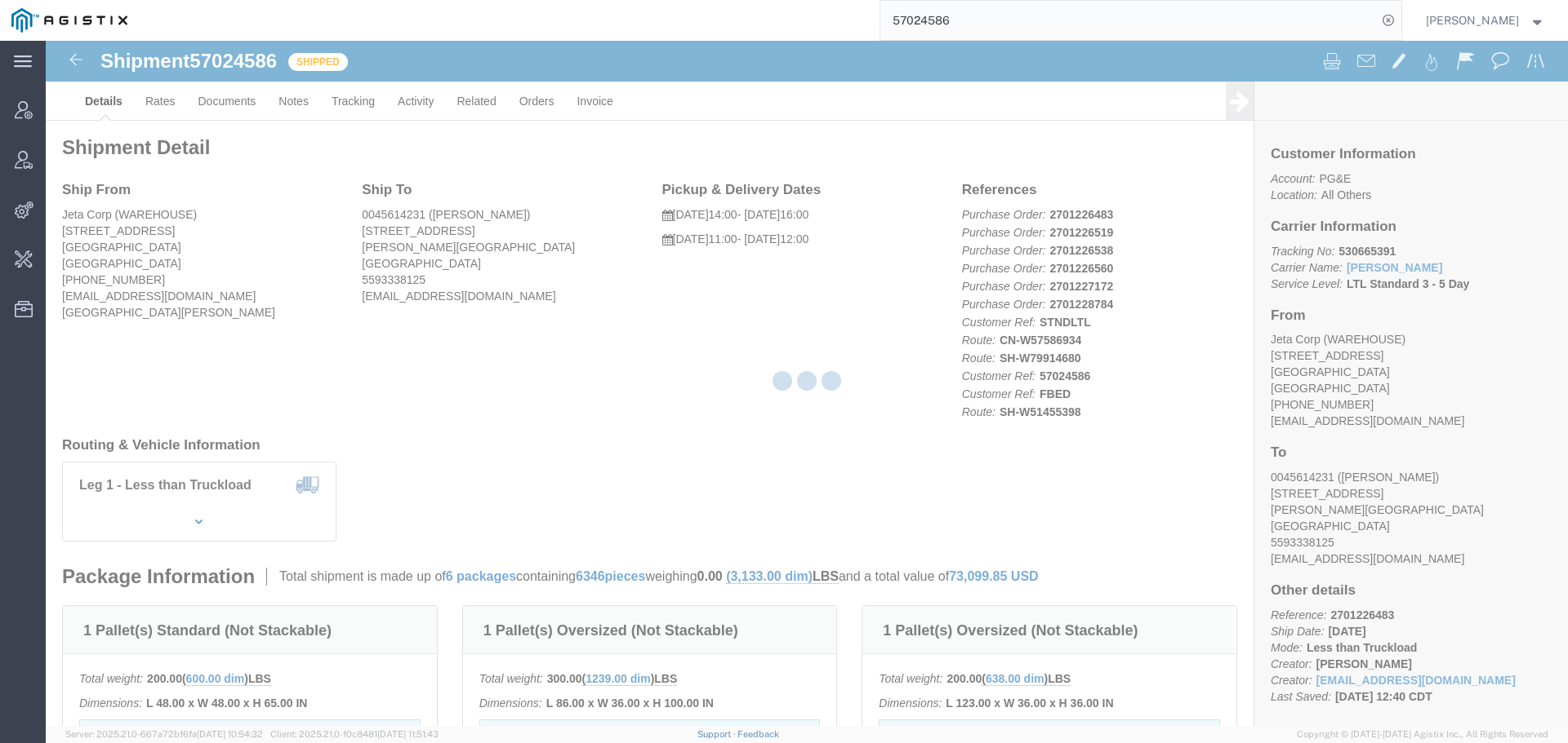
click at [411, 105] on div at bounding box center [807, 383] width 1522 height 686
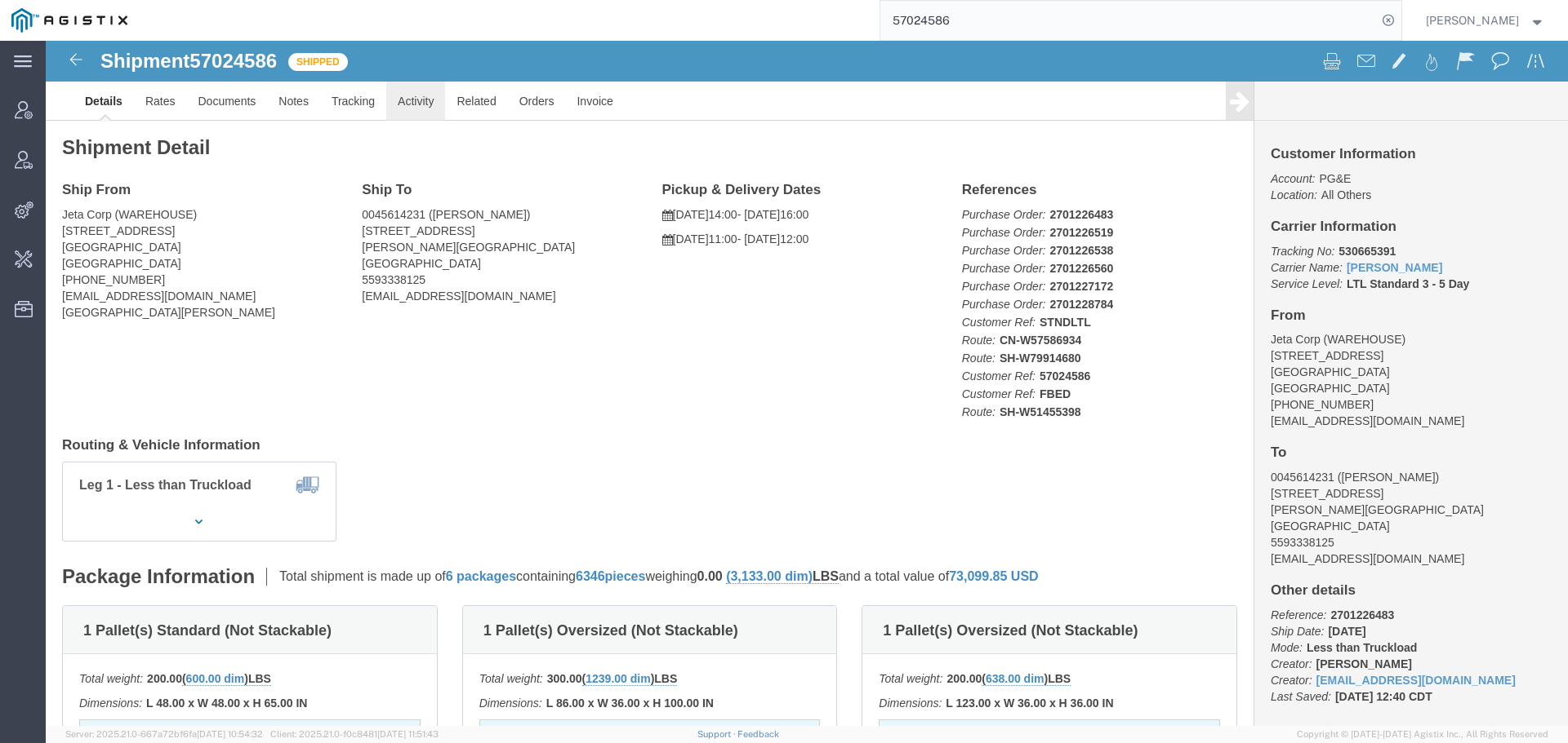
drag, startPoint x: 413, startPoint y: 103, endPoint x: 367, endPoint y: 62, distance: 61.6
click link "Activity"
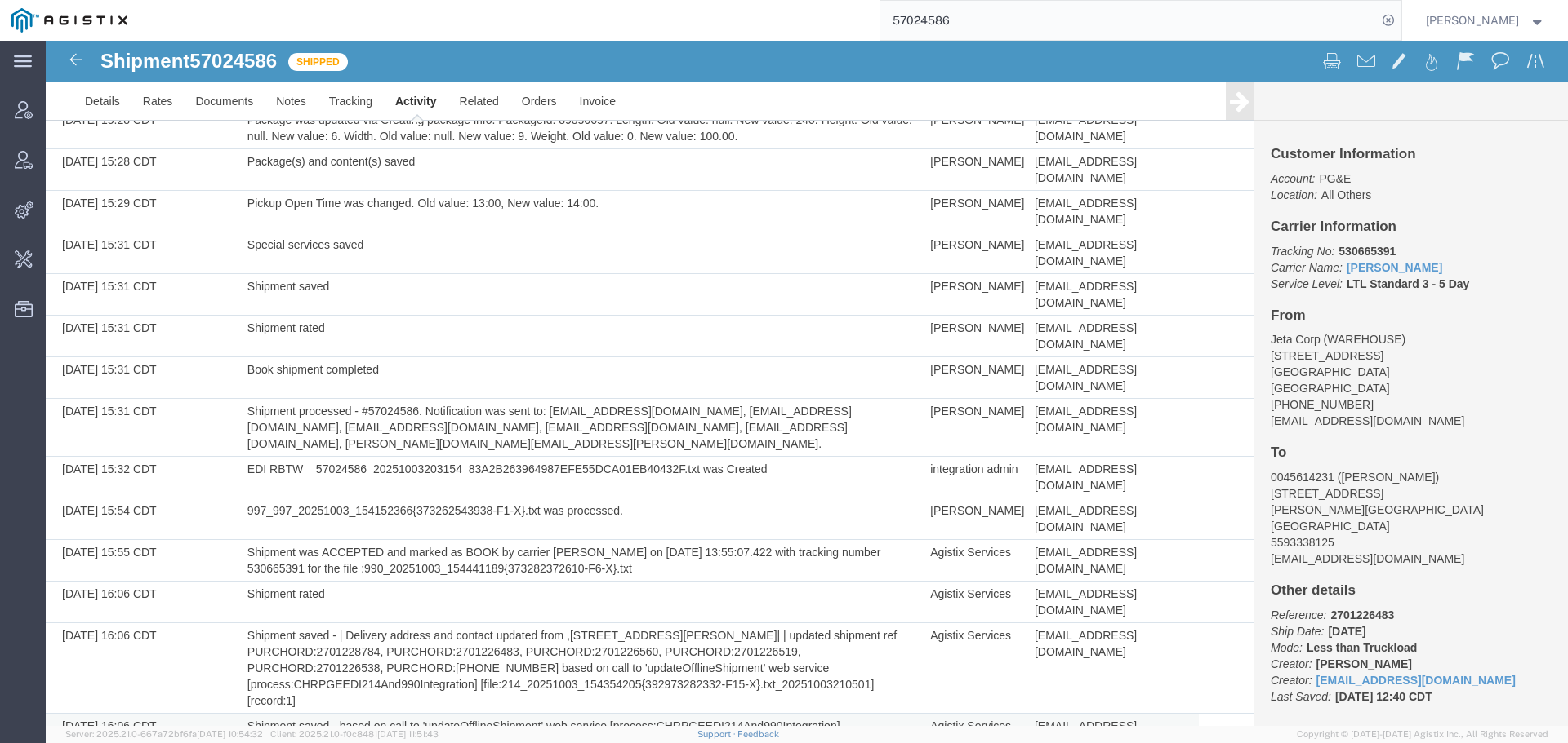
scroll to position [1271, 0]
click at [332, 84] on link "Tracking" at bounding box center [350, 101] width 66 height 39
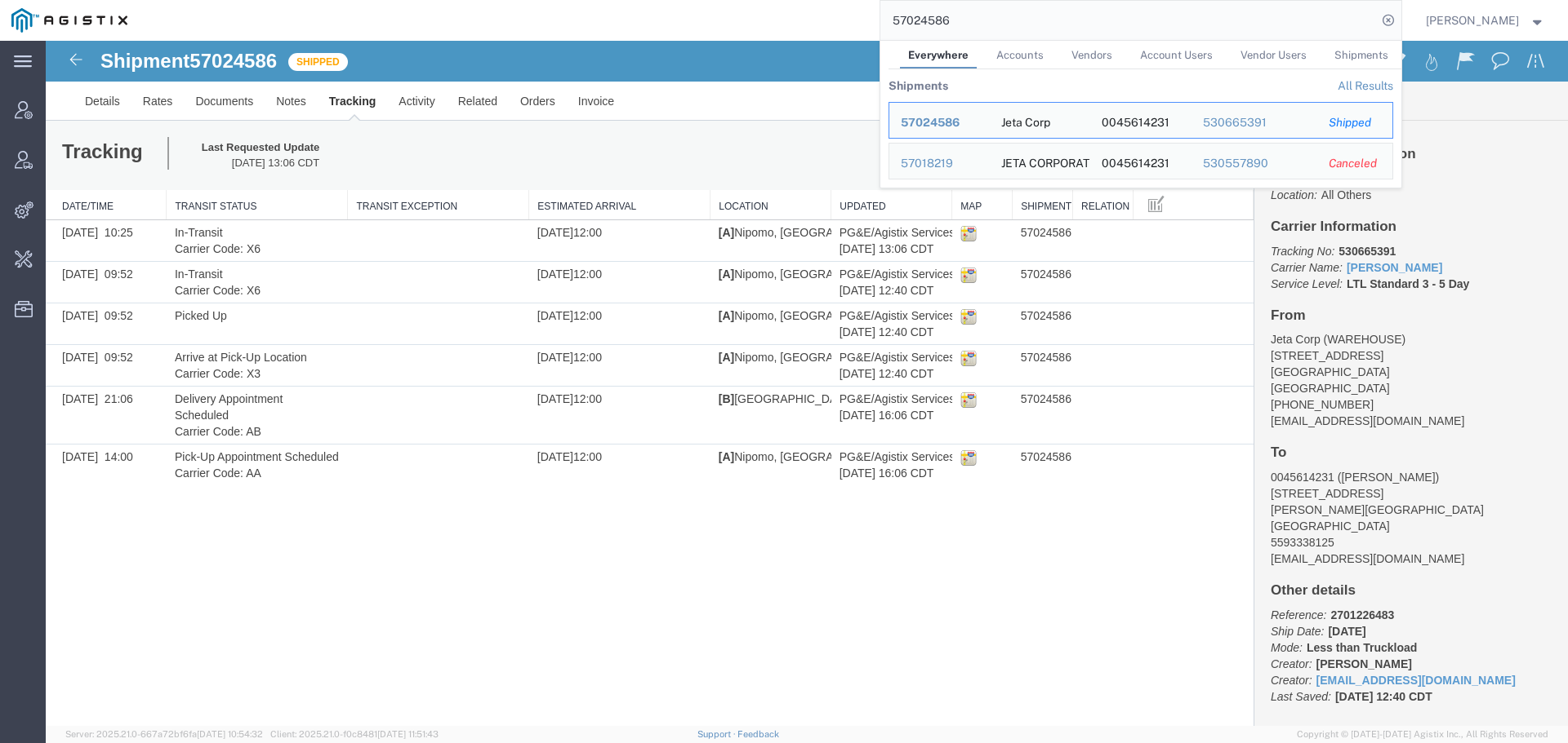
drag, startPoint x: 988, startPoint y: 31, endPoint x: 853, endPoint y: 27, distance: 135.1
click at [853, 27] on div "57024586 Everywhere Accounts Vendors Account Users Vendor Users Shipments Shipm…" at bounding box center [769, 20] width 1262 height 41
click at [942, 123] on span "57018219" at bounding box center [927, 122] width 54 height 13
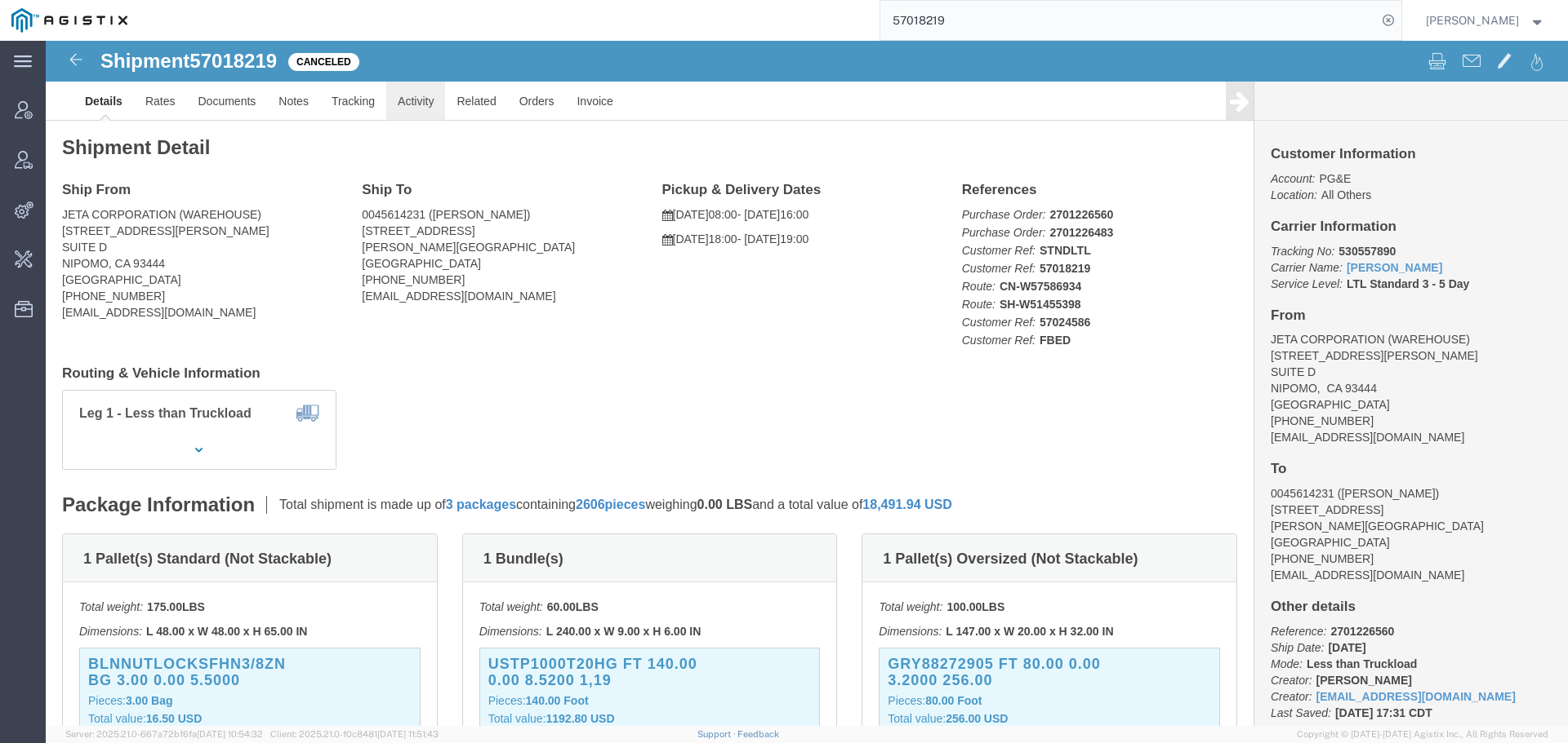
click link "Activity"
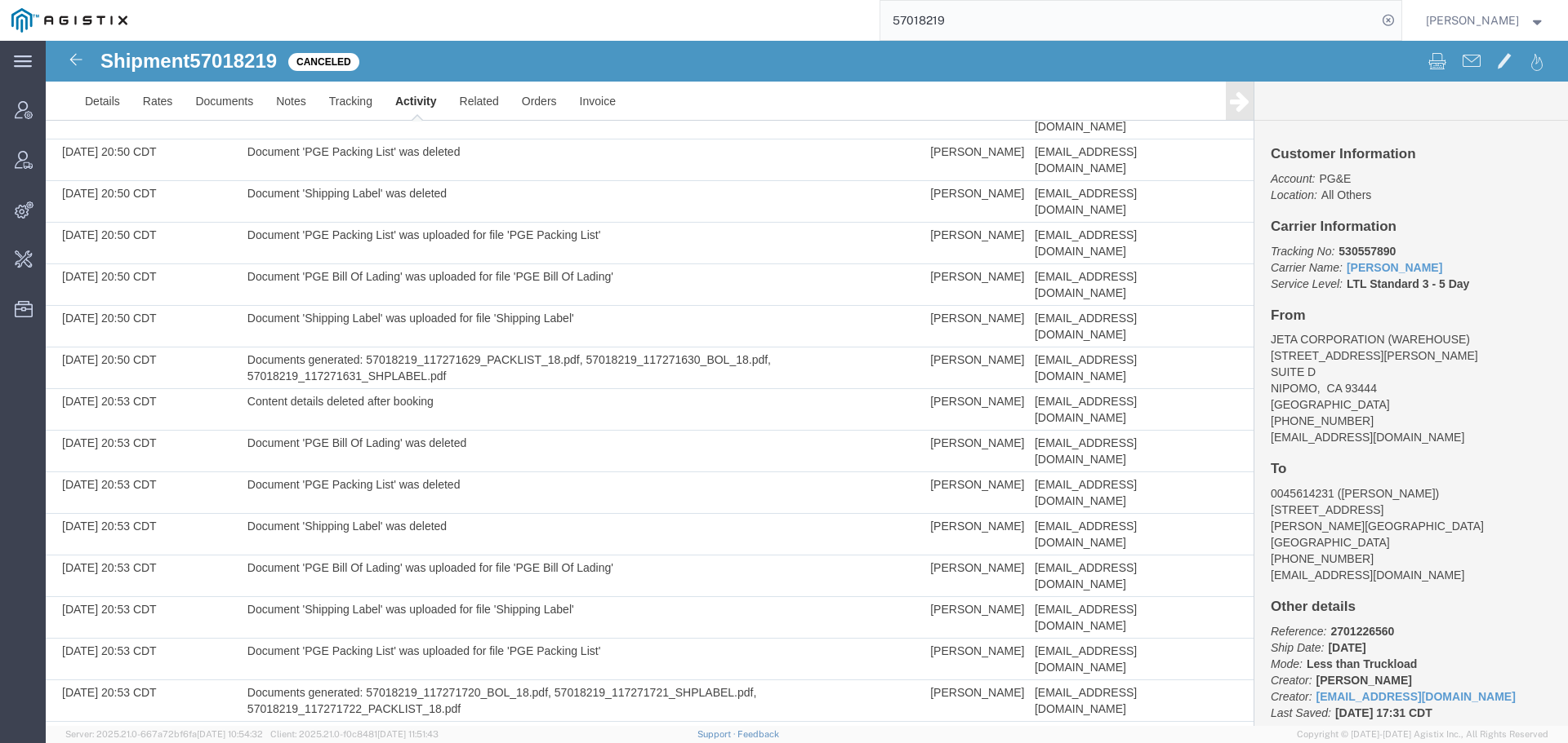
scroll to position [4500, 0]
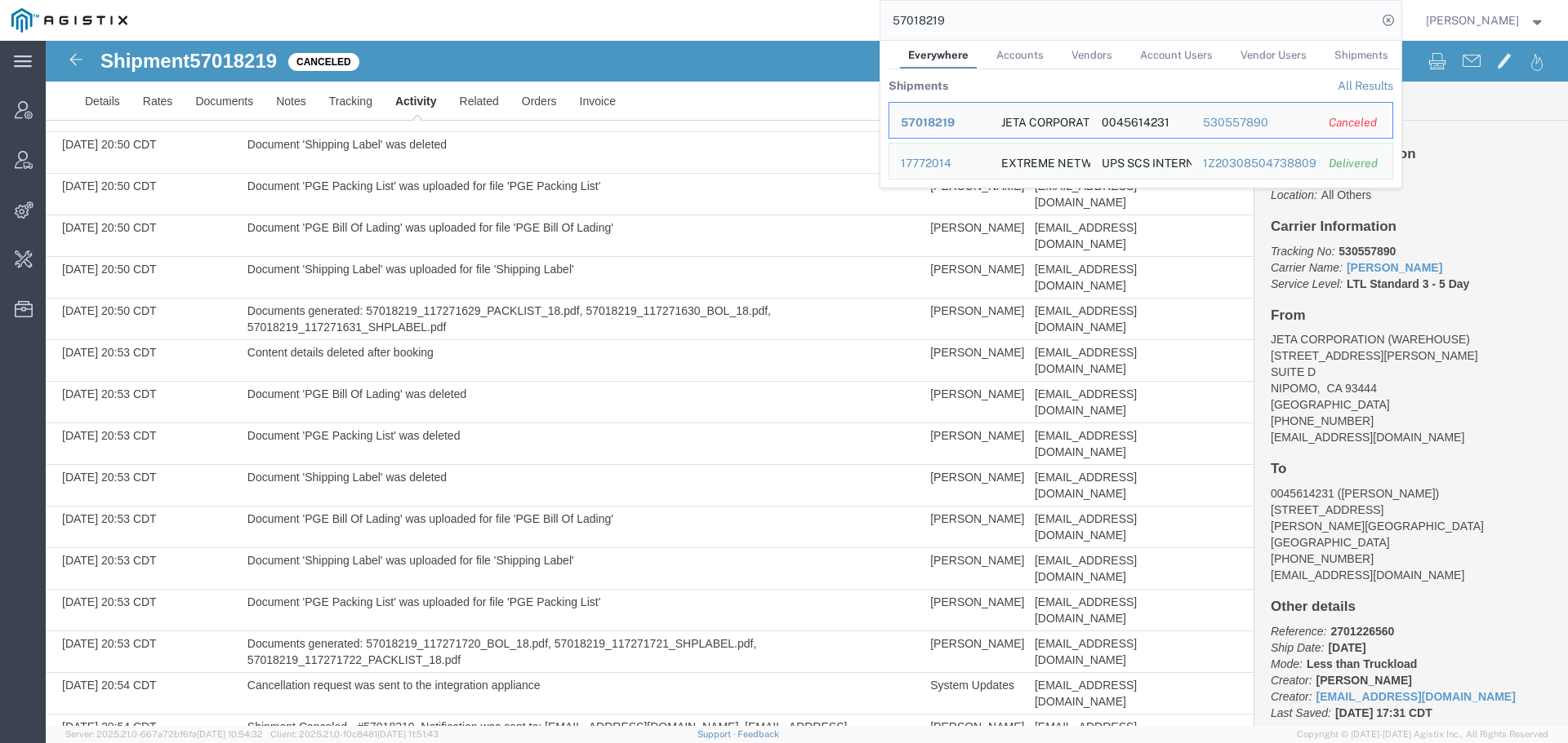
drag, startPoint x: 929, startPoint y: 19, endPoint x: 903, endPoint y: 19, distance: 26.0
click at [903, 19] on input "57018219" at bounding box center [1128, 20] width 497 height 39
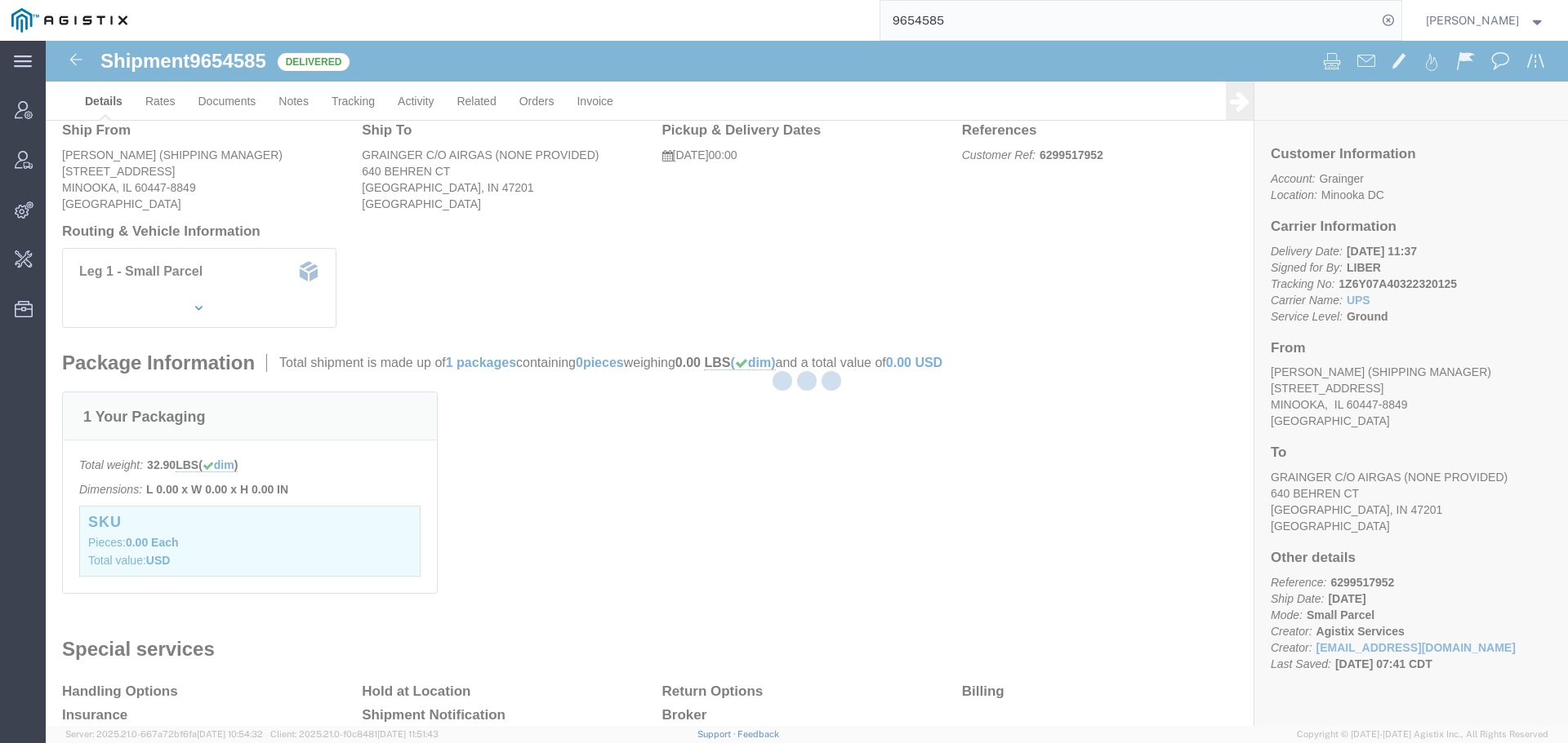
scroll to position [139, 0]
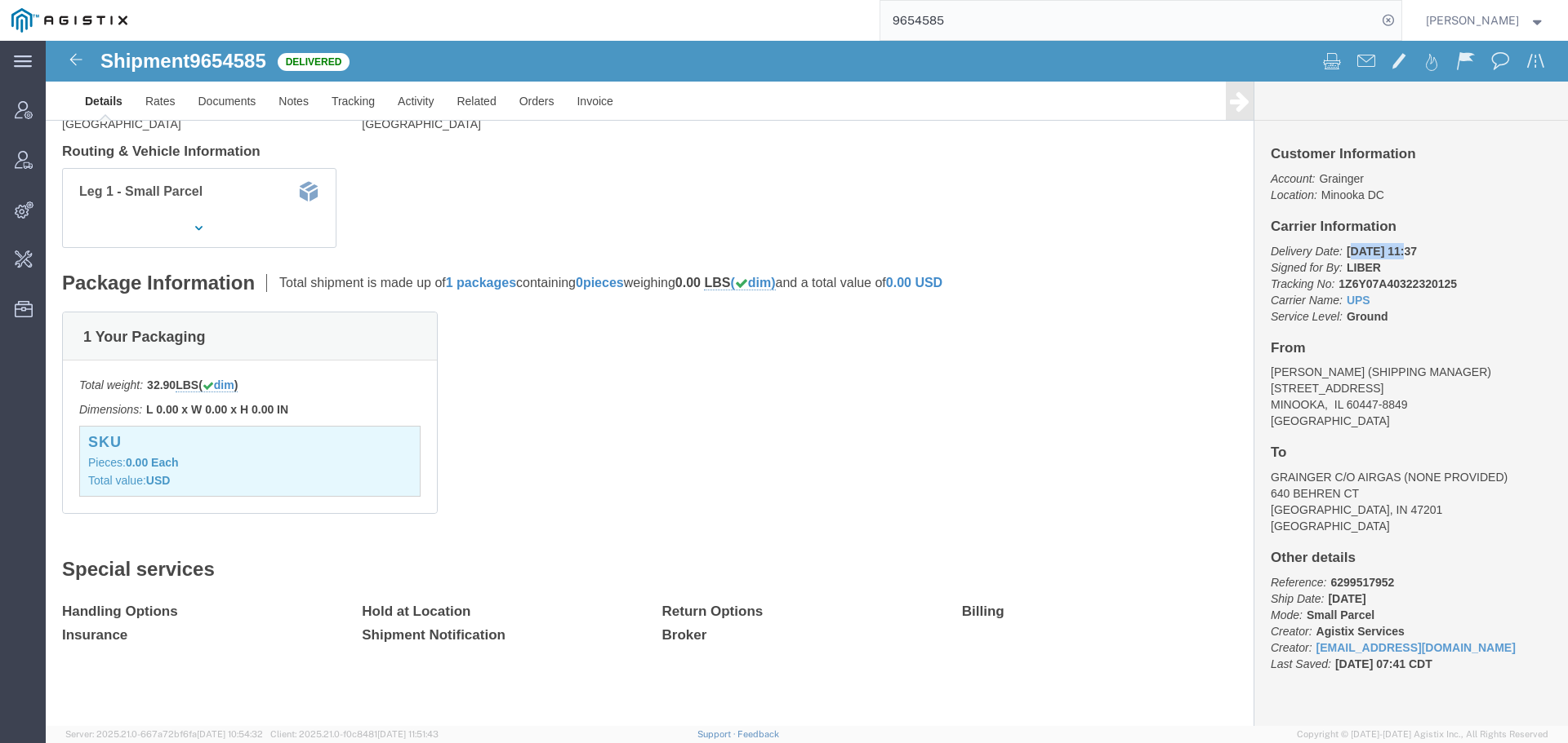
drag, startPoint x: 1346, startPoint y: 214, endPoint x: 1297, endPoint y: 214, distance: 49.0
click b "08/14/2015 11:37"
click p "Delivery Date: 08/14/2015 11:37 Signed for By: LIBER Tracking No: 1Z6Y07A403223…"
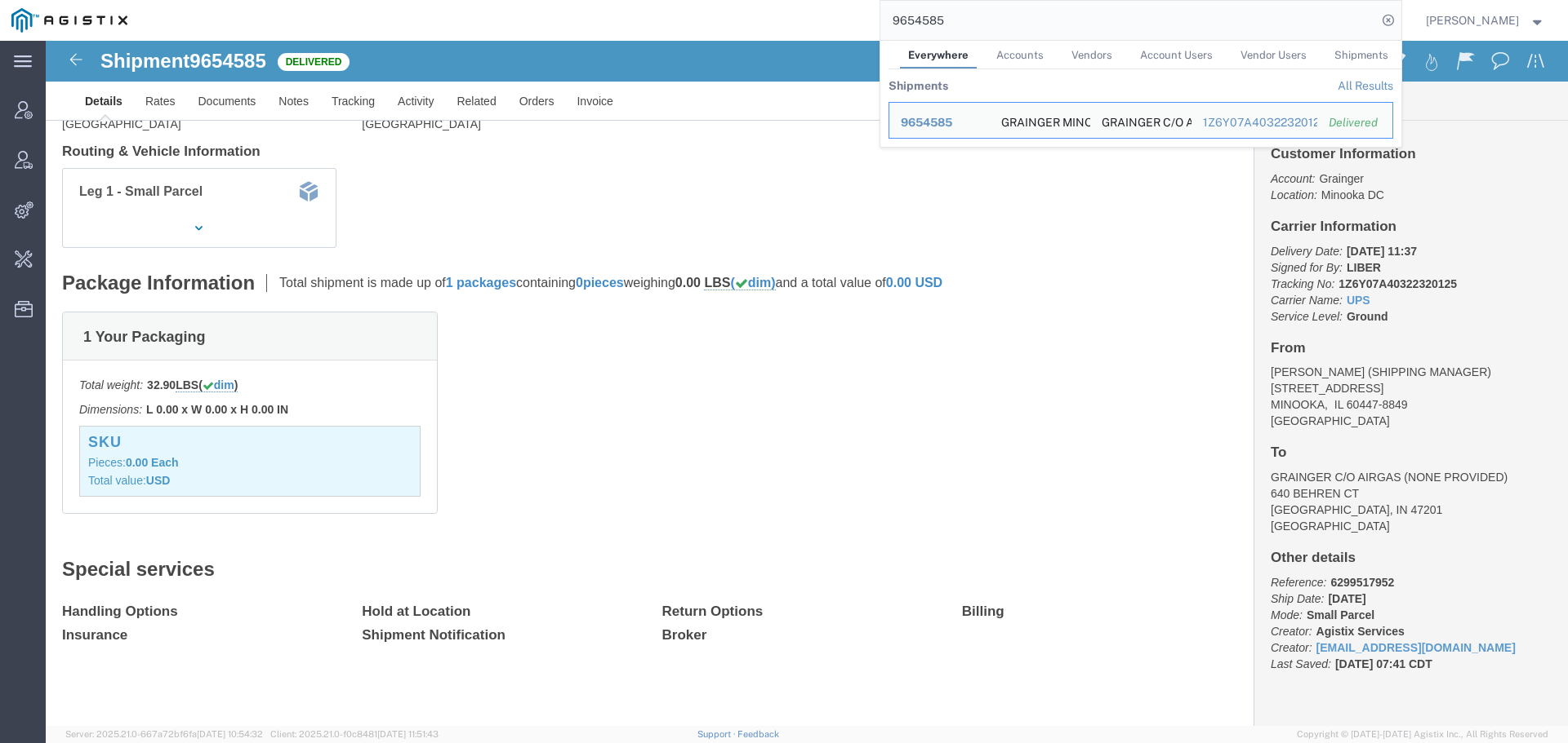
drag, startPoint x: 850, startPoint y: 28, endPoint x: 834, endPoint y: 28, distance: 16.0
click at [834, 28] on div "9654585 Everywhere Accounts Vendors Account Users Vendor Users Shipments Shipme…" at bounding box center [769, 20] width 1262 height 41
paste input "57114817"
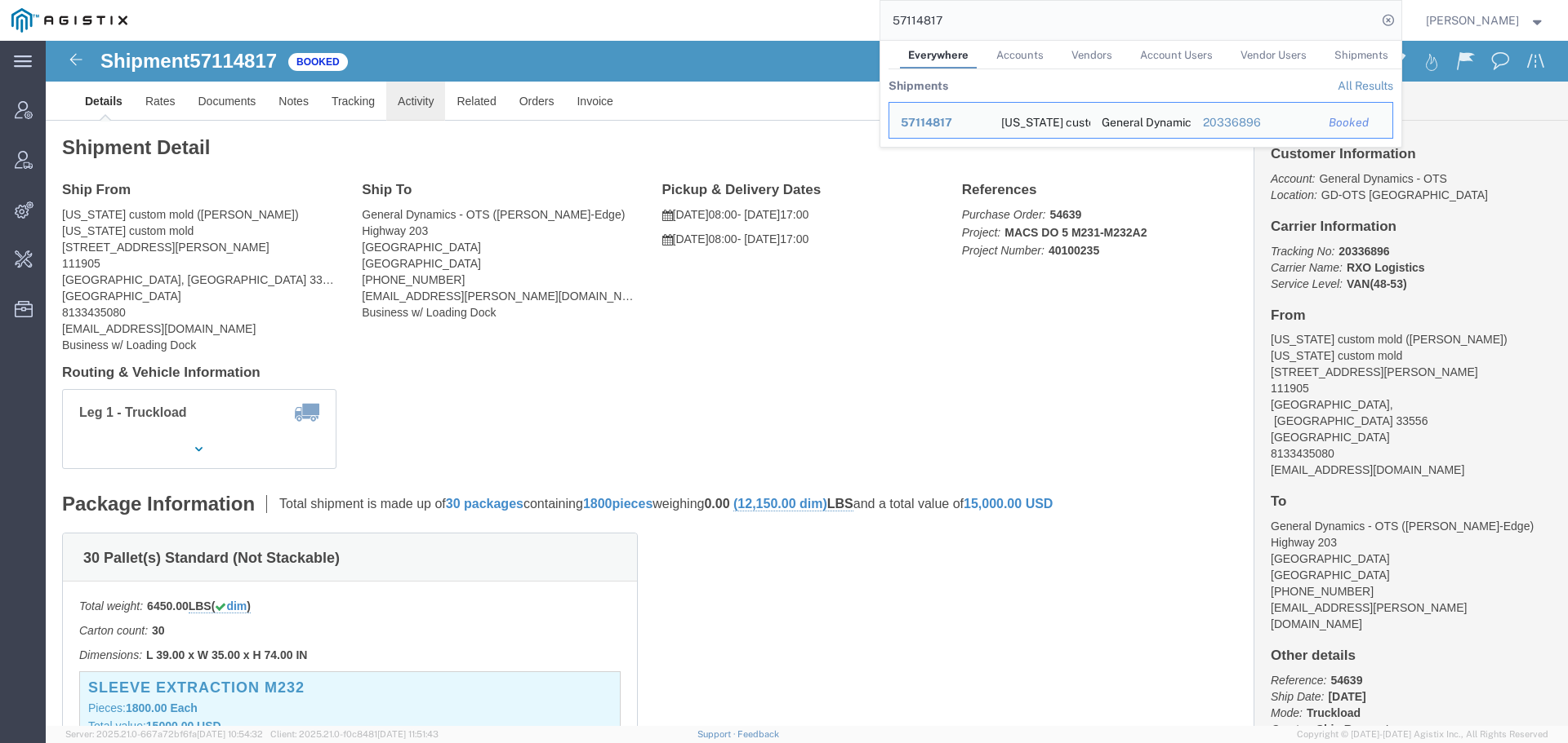
click link "Activity"
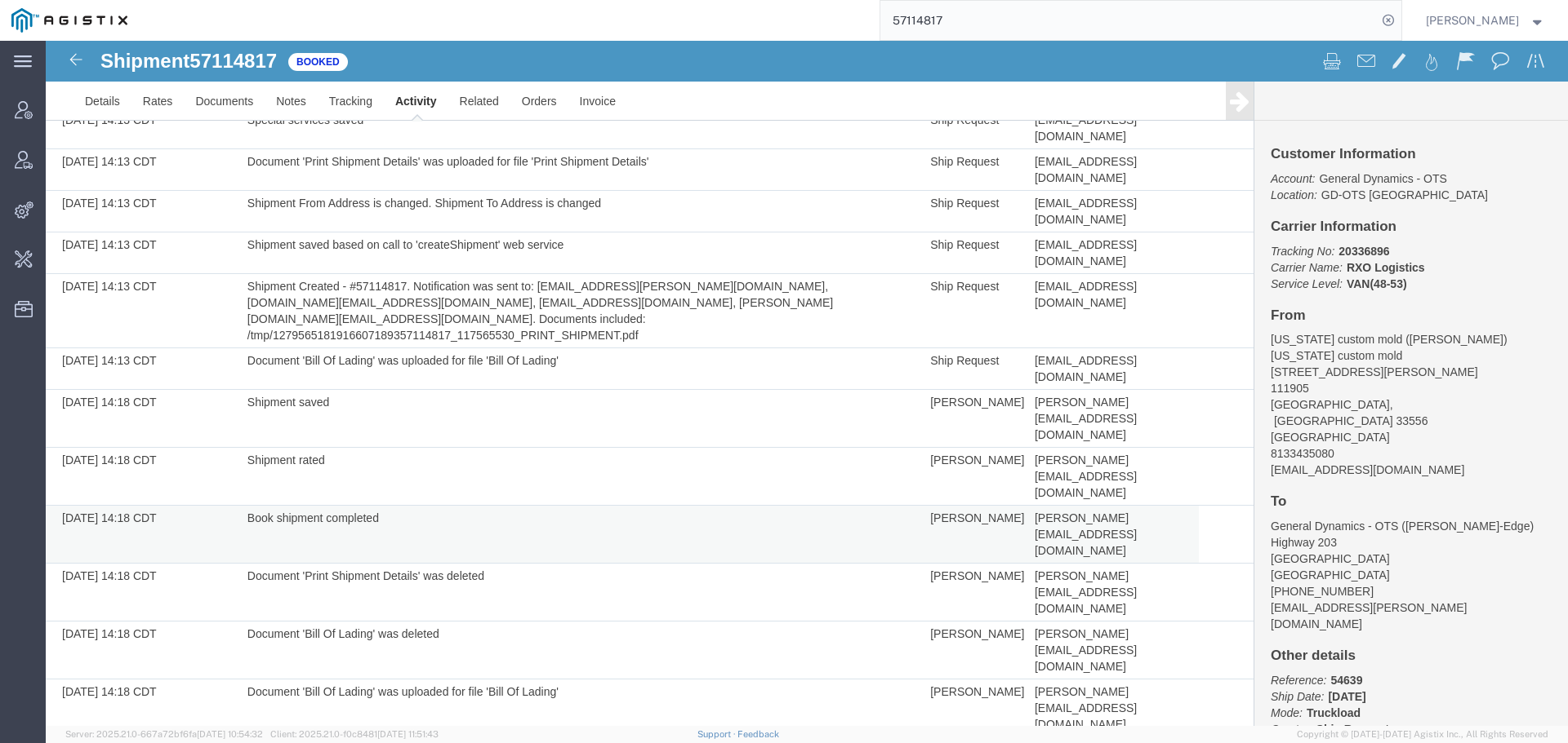
scroll to position [276, 0]
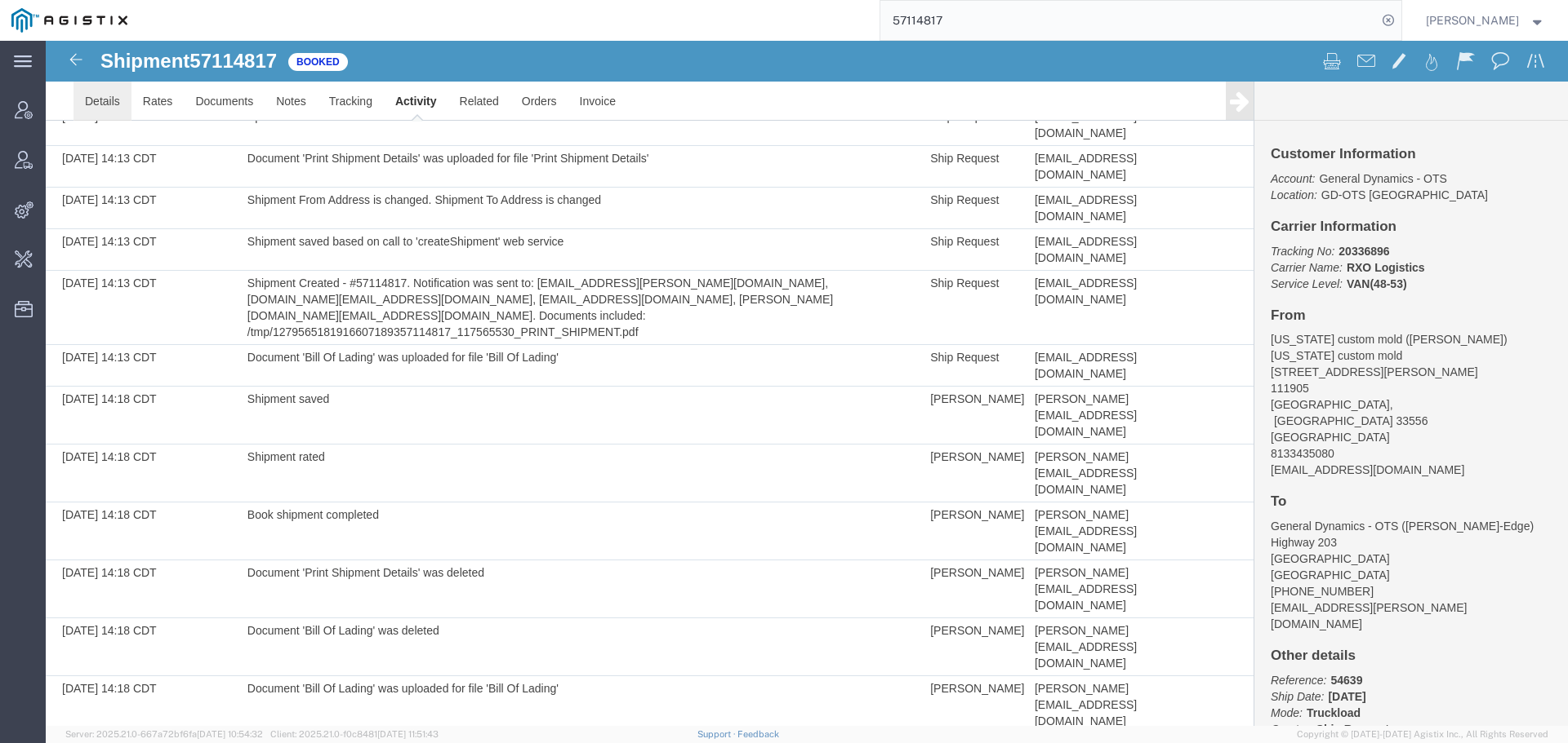
click at [128, 100] on link "Details" at bounding box center [102, 101] width 58 height 39
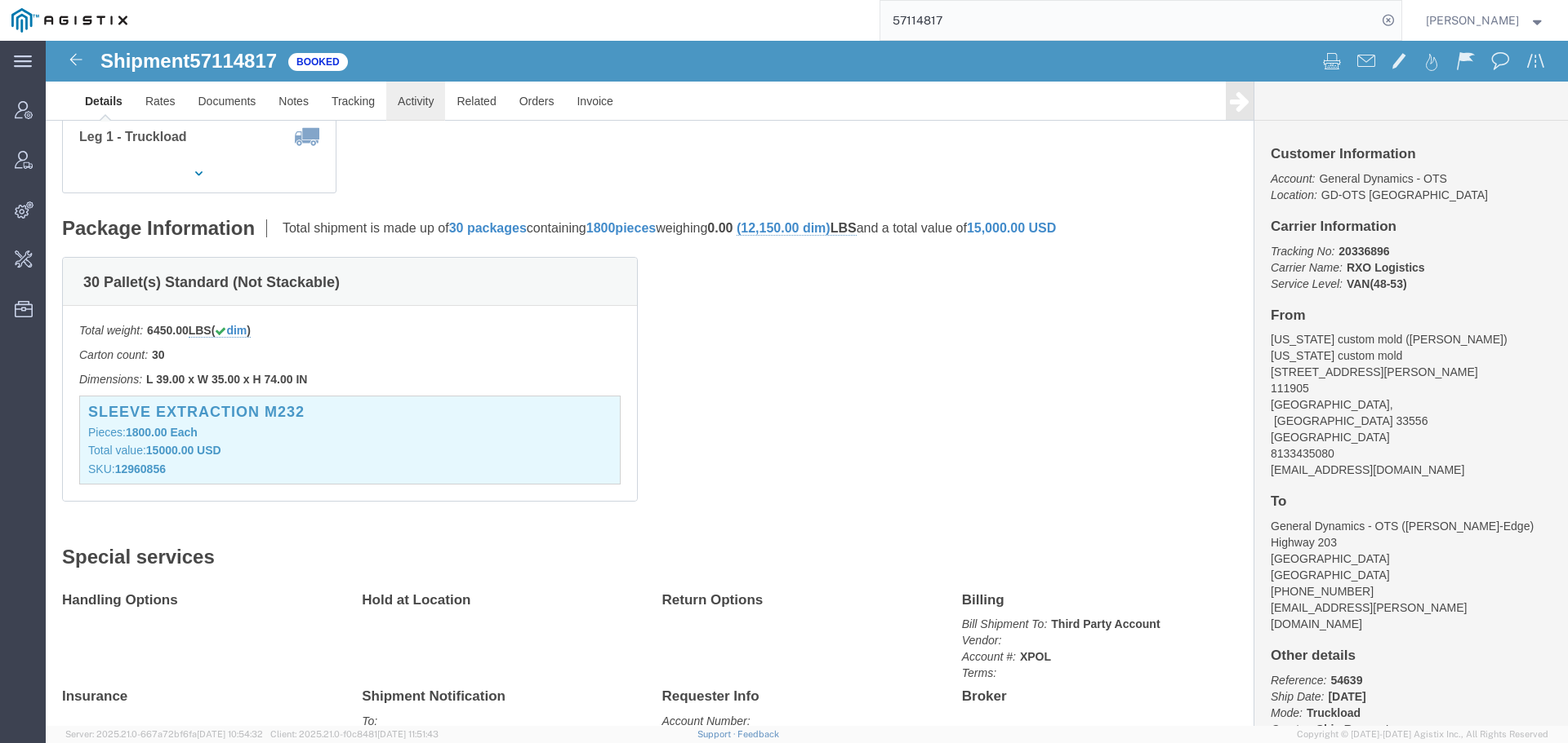
click link "Activity"
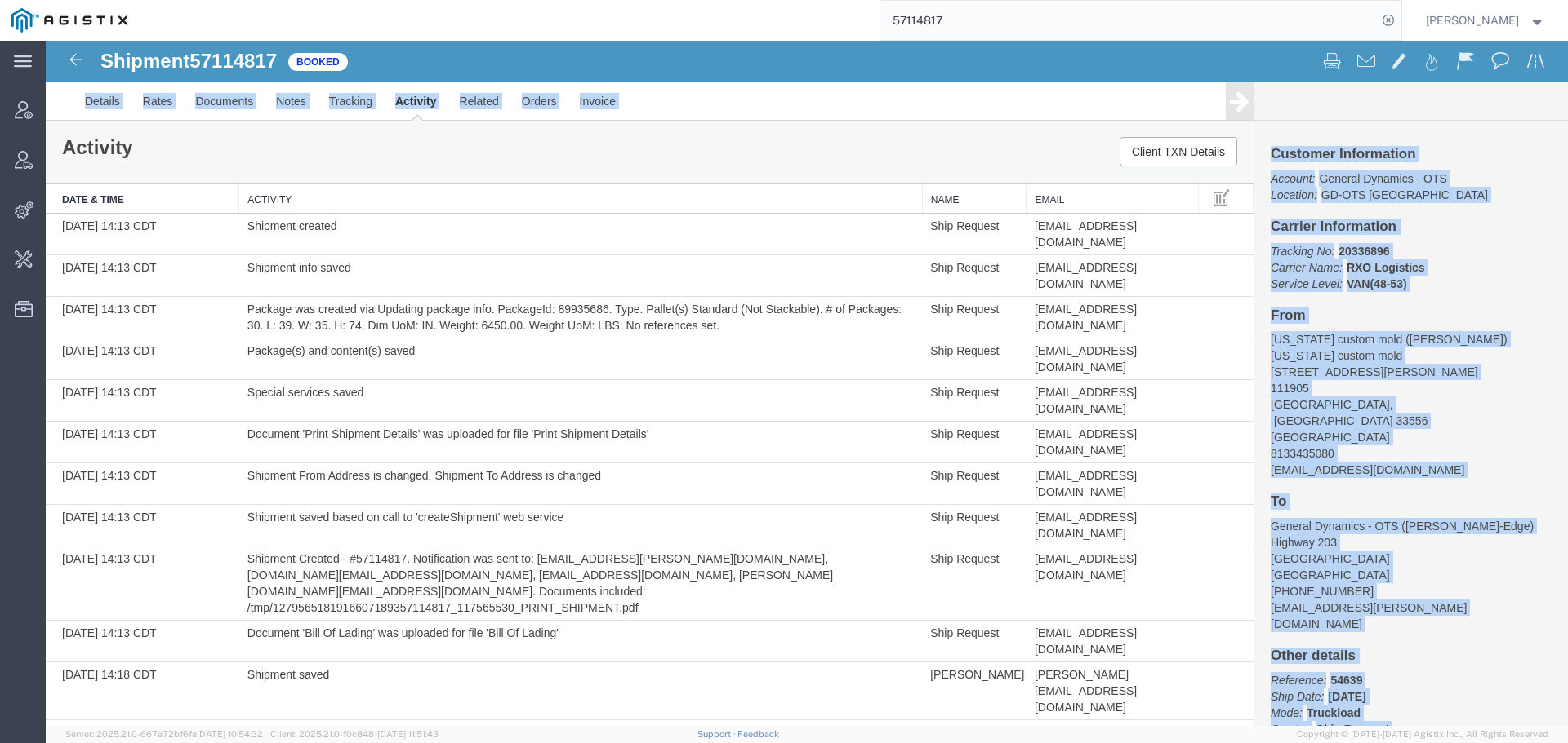
drag, startPoint x: 1047, startPoint y: 41, endPoint x: 997, endPoint y: 38, distance: 50.1
click at [997, 41] on html "Shipment 57114817 26 of 26 Booked Details Rates Documents Notes Tracking Activi…" at bounding box center [807, 383] width 1522 height 686
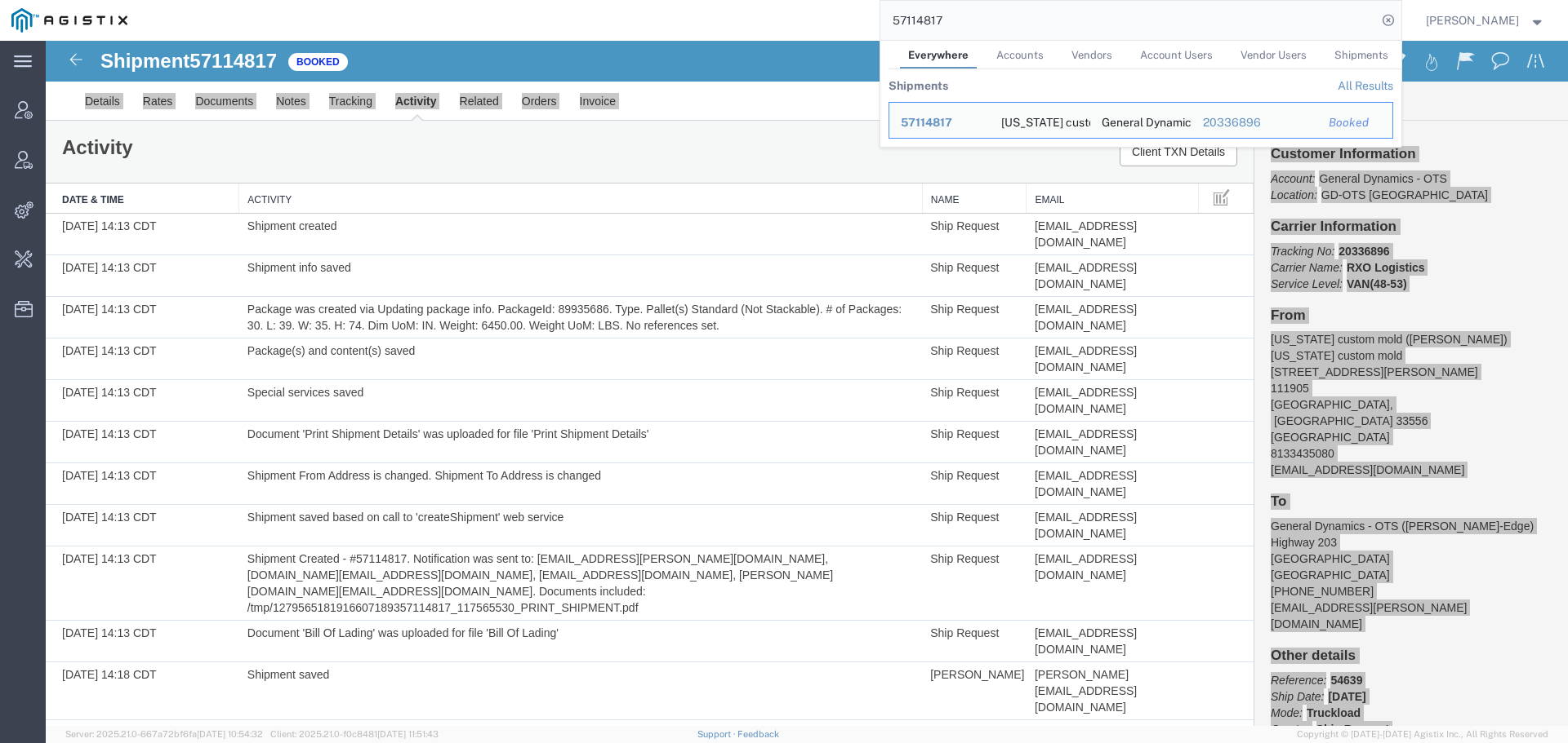
click at [992, 26] on input "57114817" at bounding box center [1128, 20] width 497 height 39
paste input "115433"
click at [1371, 83] on link "All Results" at bounding box center [1365, 85] width 56 height 13
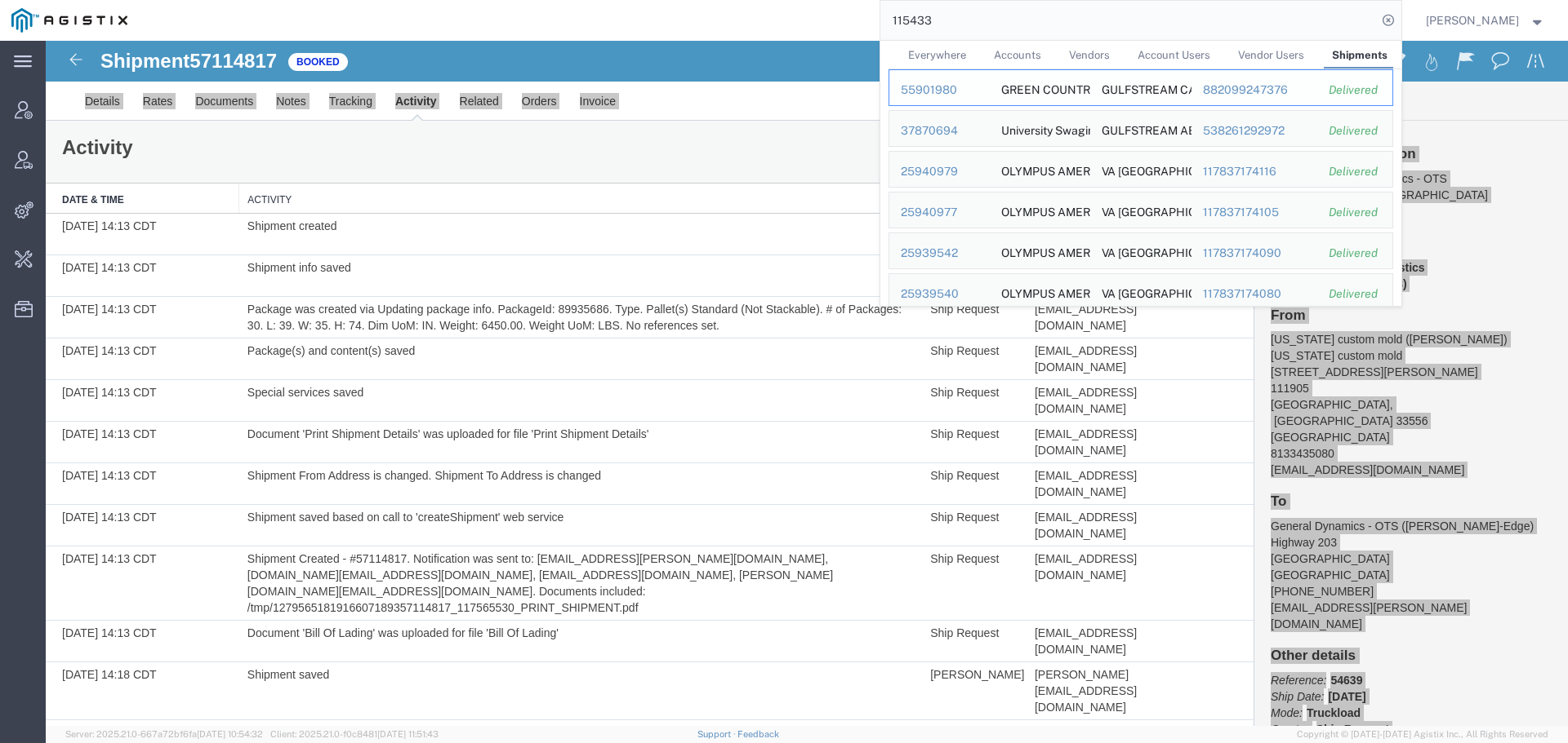
click at [961, 90] on div "55901980" at bounding box center [939, 90] width 78 height 17
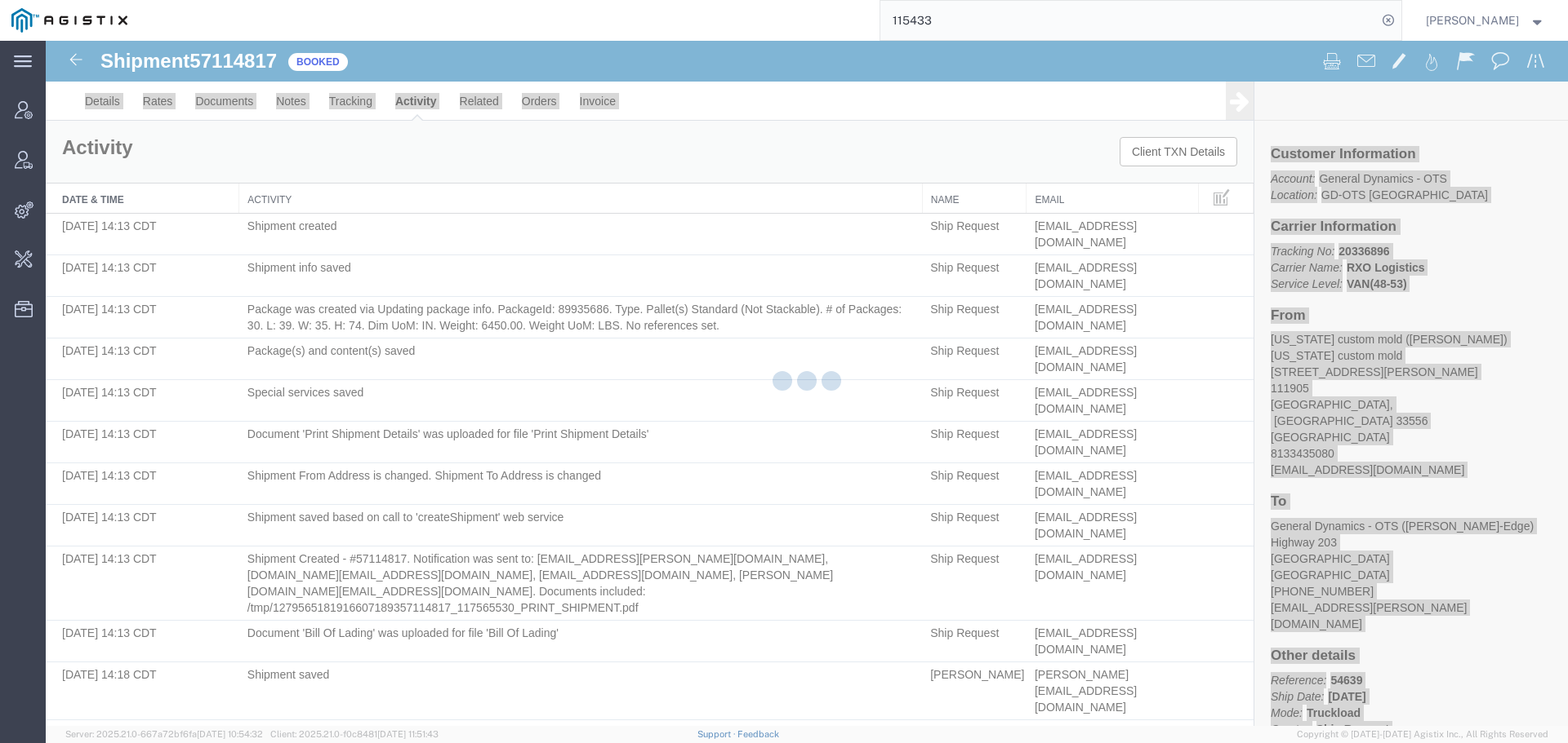
click at [1469, 414] on div at bounding box center [807, 383] width 1522 height 686
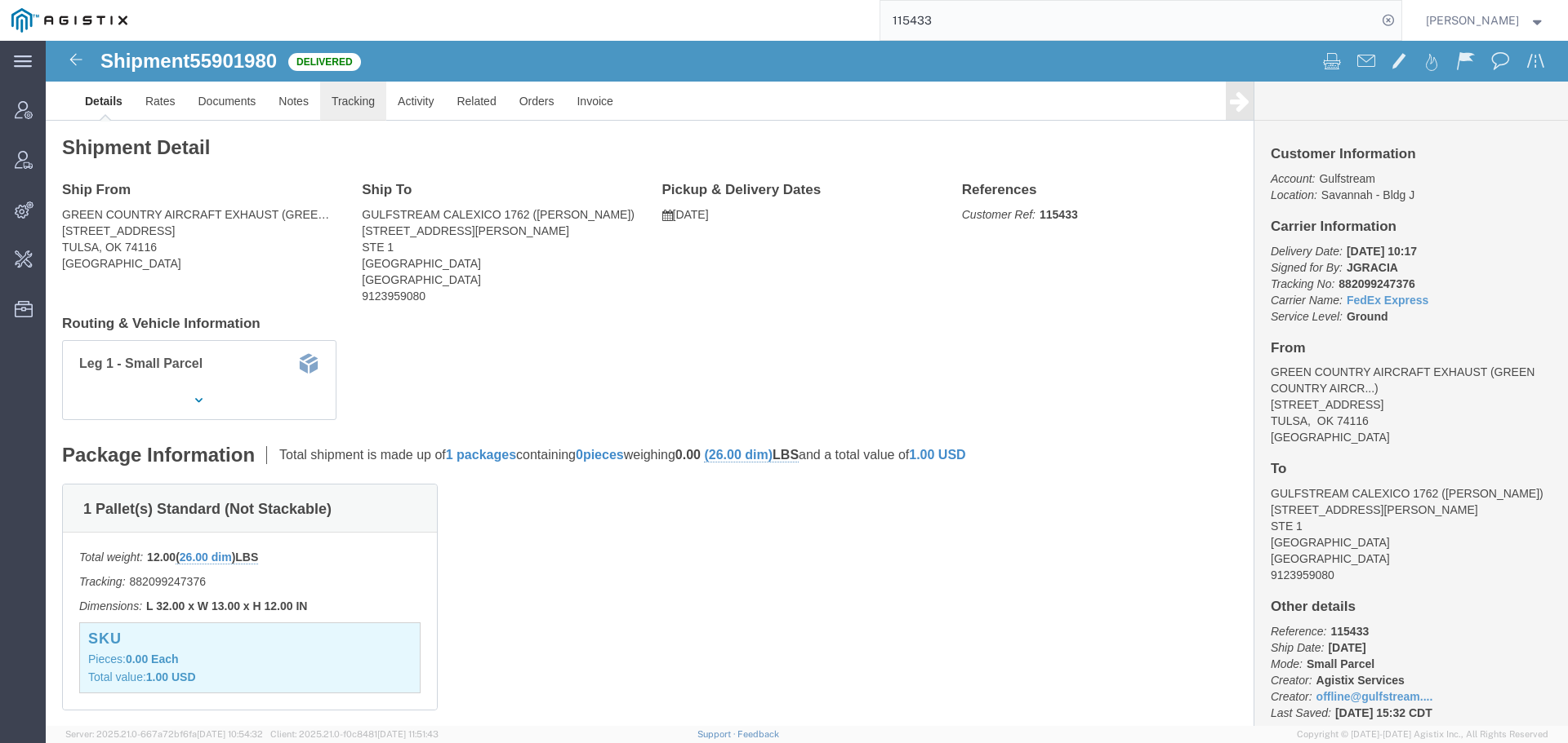
click link "Tracking"
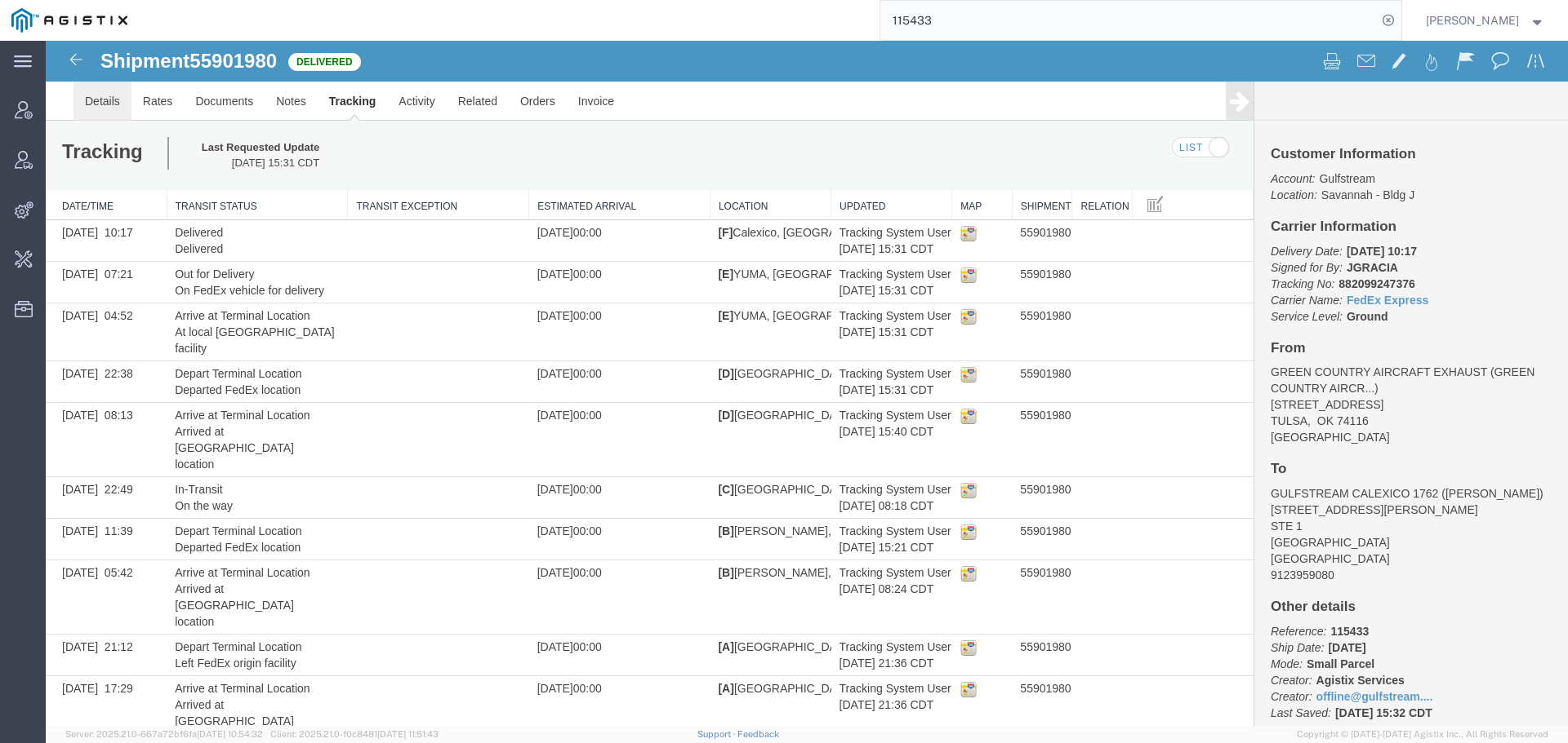
click at [94, 99] on link "Details" at bounding box center [102, 101] width 58 height 39
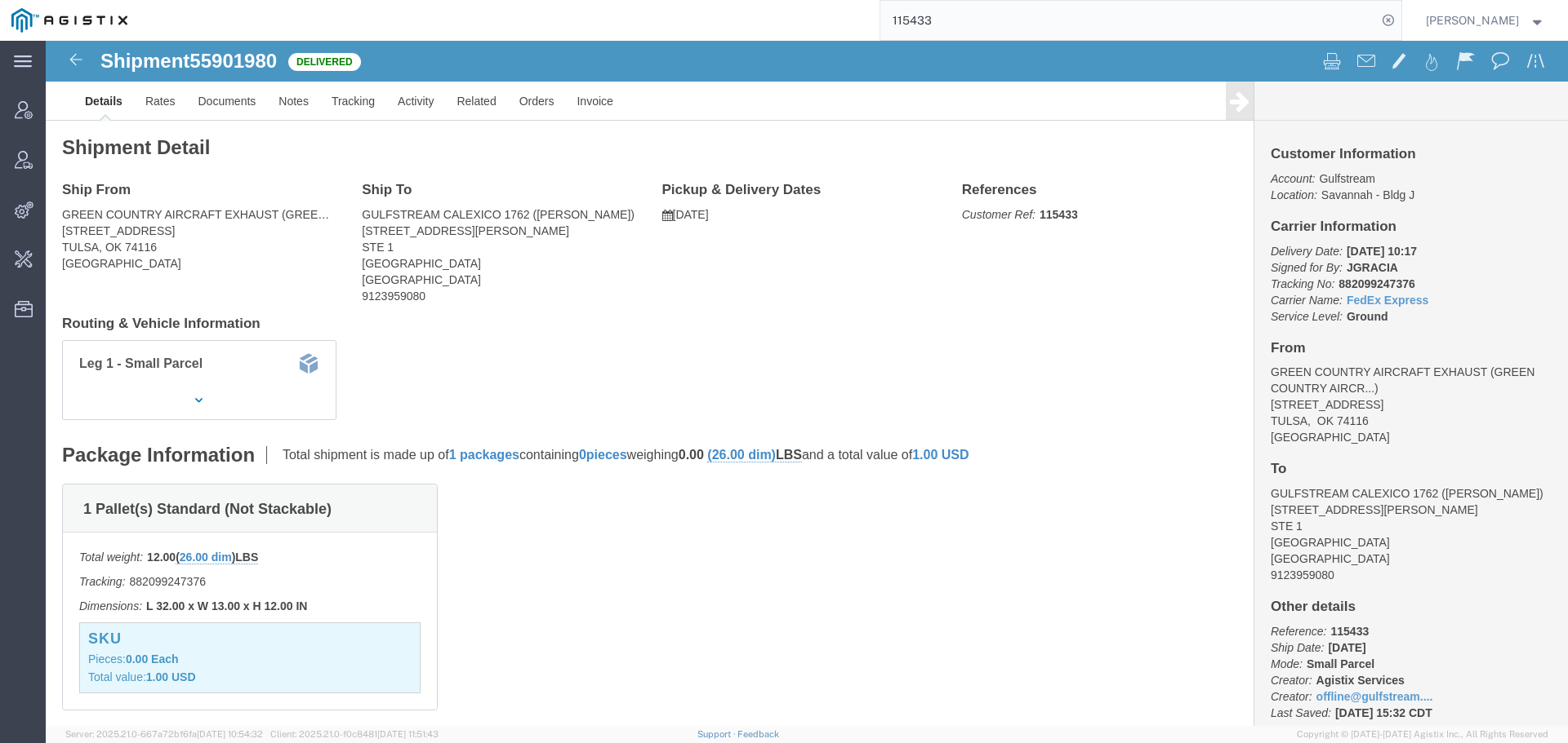
click at [1163, 17] on input "115433" at bounding box center [1128, 20] width 497 height 39
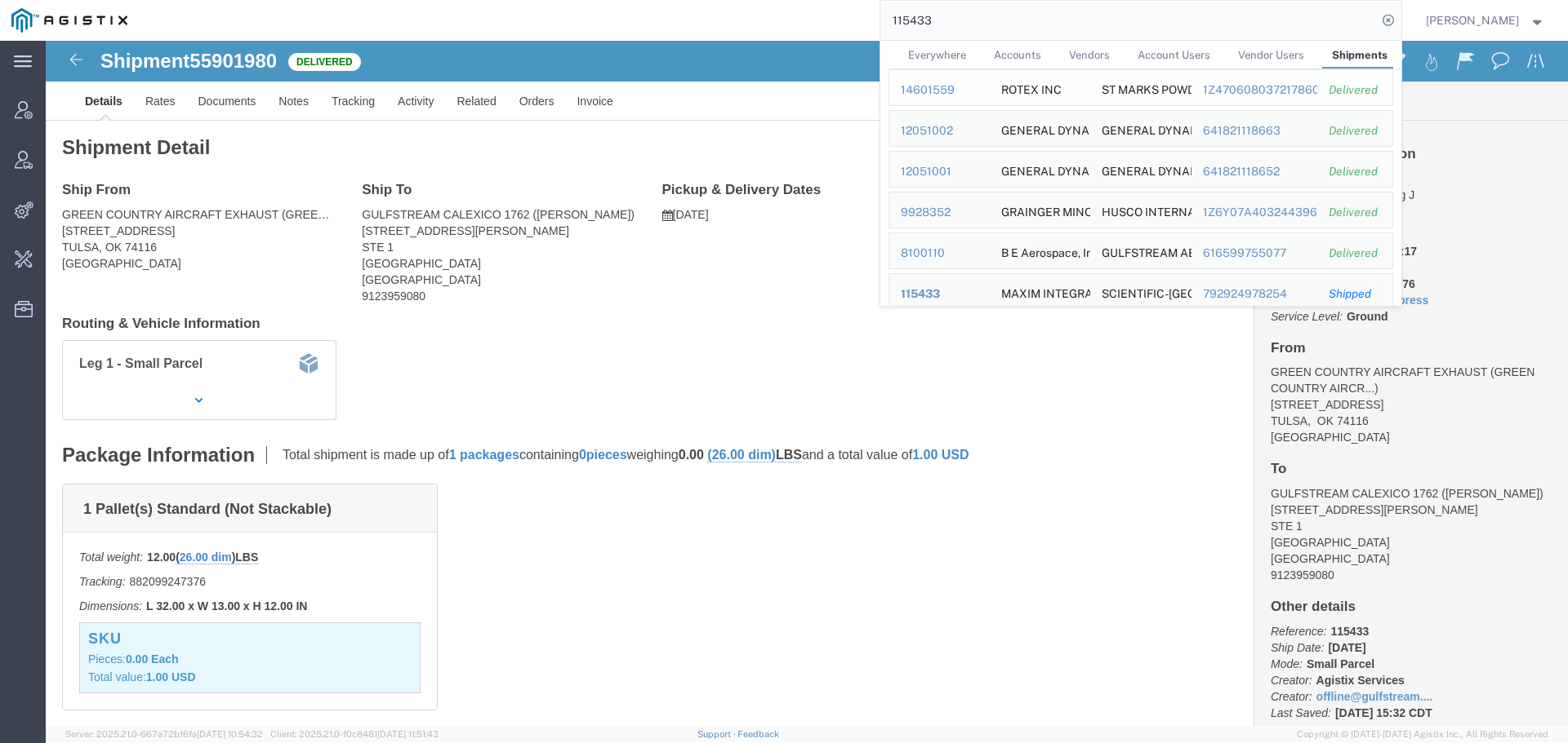
scroll to position [461, 0]
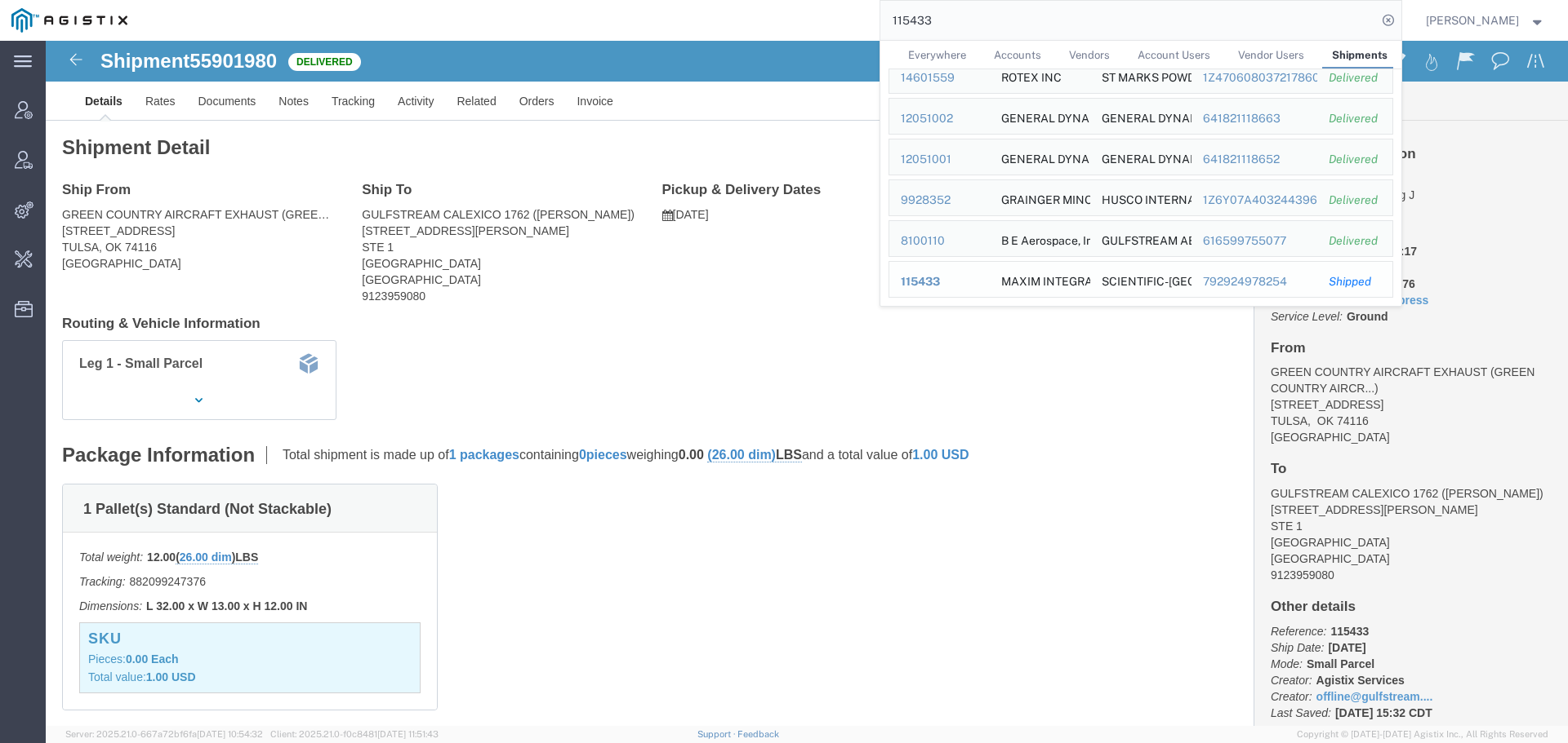
click at [932, 275] on span "115433" at bounding box center [920, 281] width 39 height 13
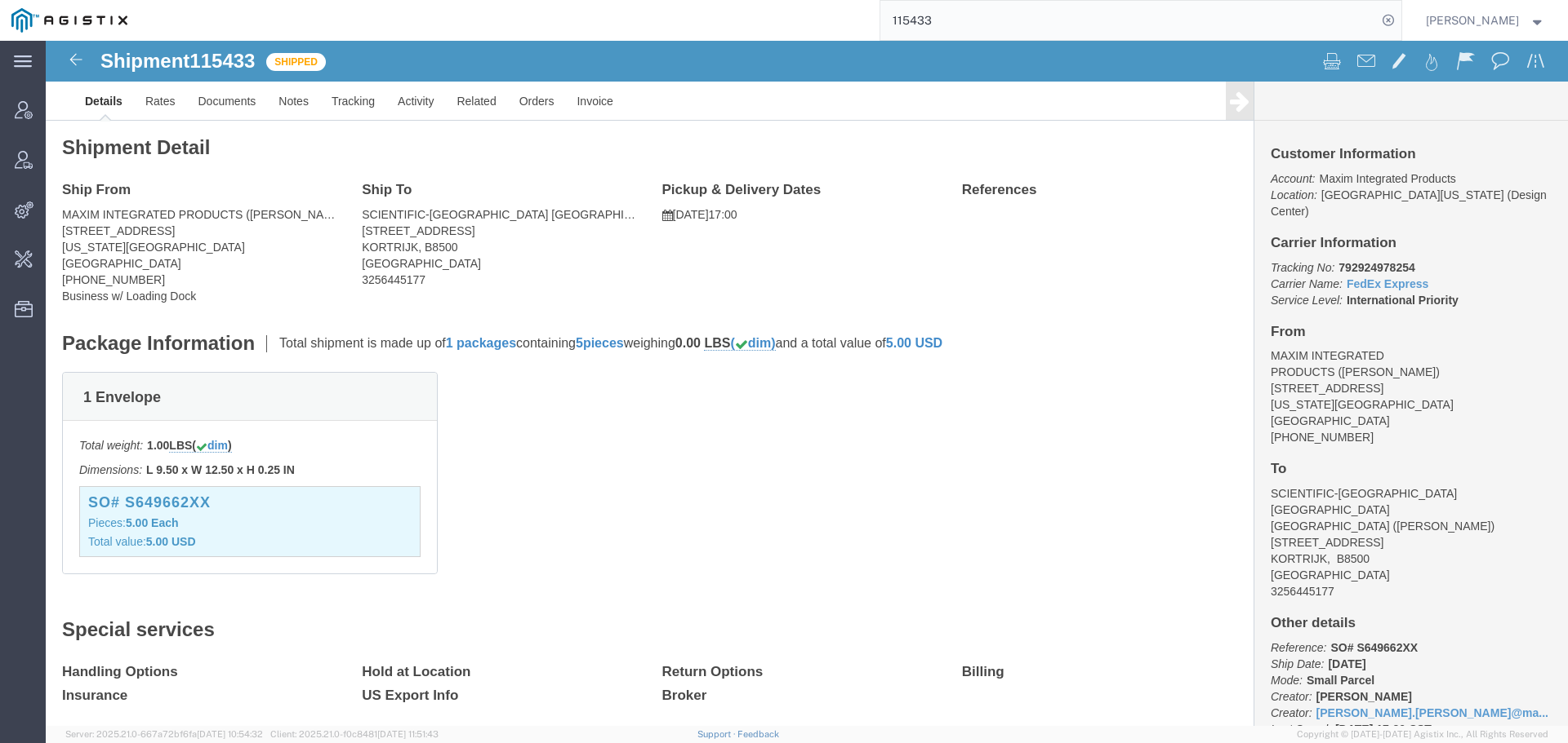
click at [1133, 31] on input "115433" at bounding box center [1128, 20] width 497 height 39
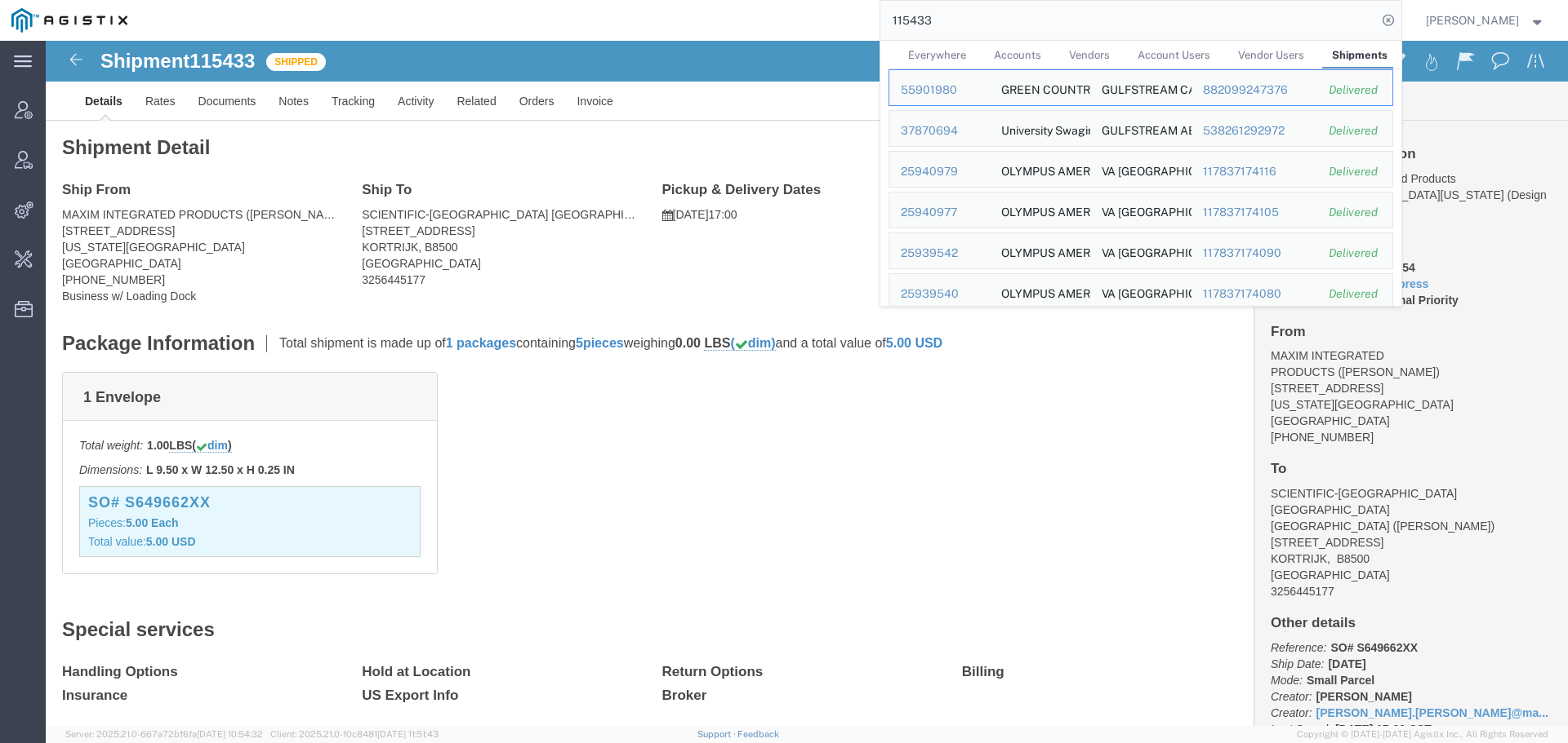
paste input "57115379"
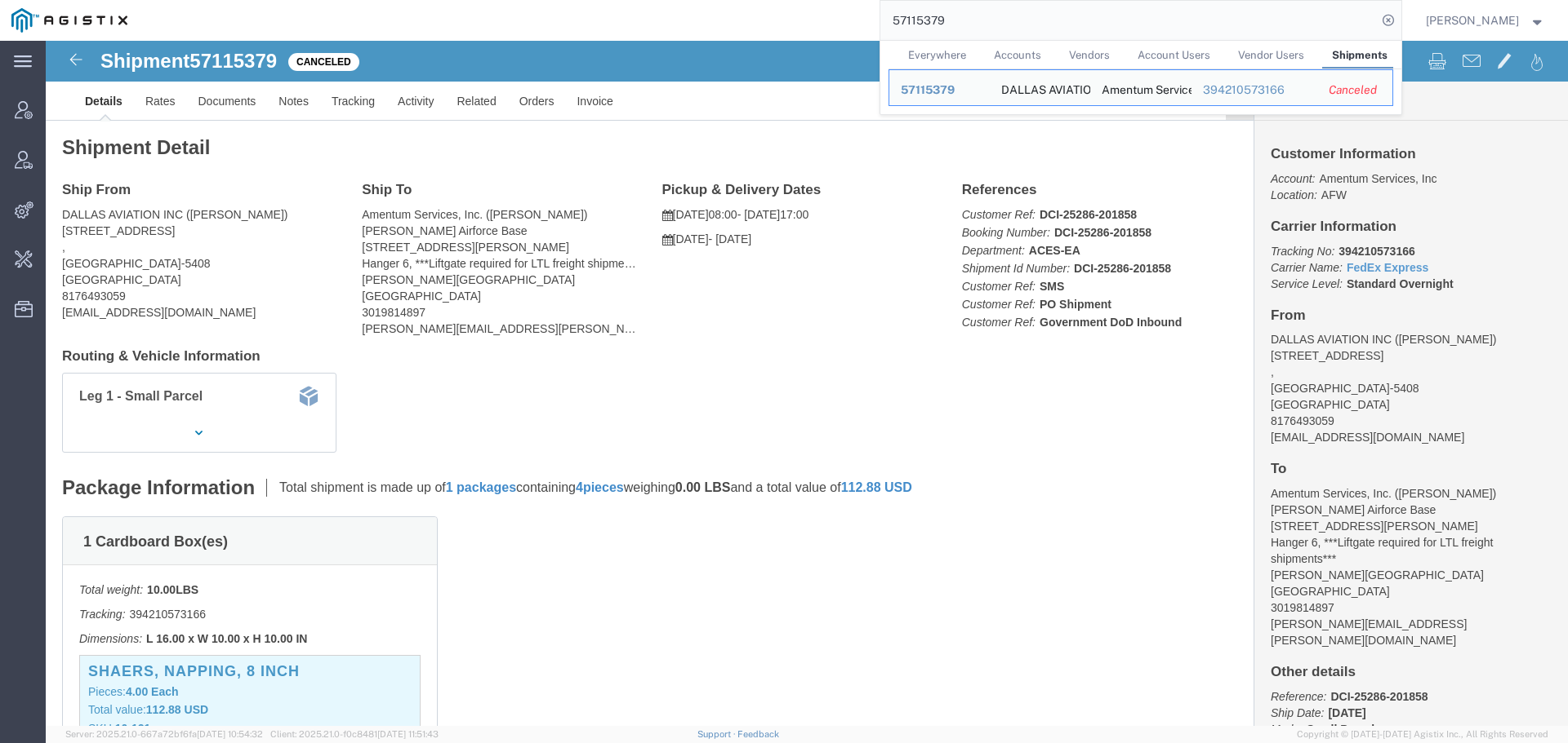
drag, startPoint x: 864, startPoint y: 30, endPoint x: 843, endPoint y: 30, distance: 21.0
click at [843, 30] on div "57115379 Everywhere Accounts Vendors Account Users Vendor Users Shipments Ship …" at bounding box center [769, 20] width 1262 height 41
paste input "4817"
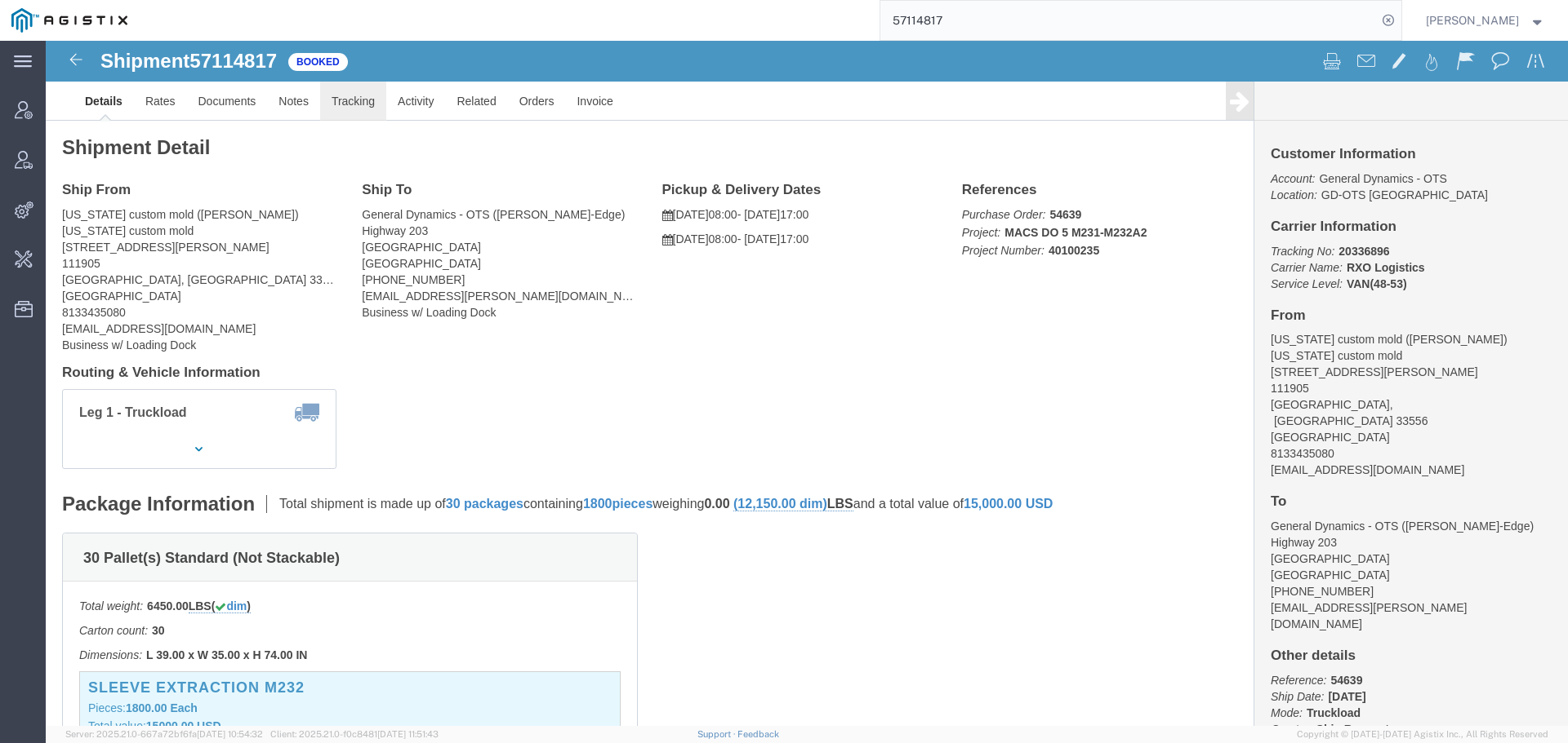
click link "Tracking"
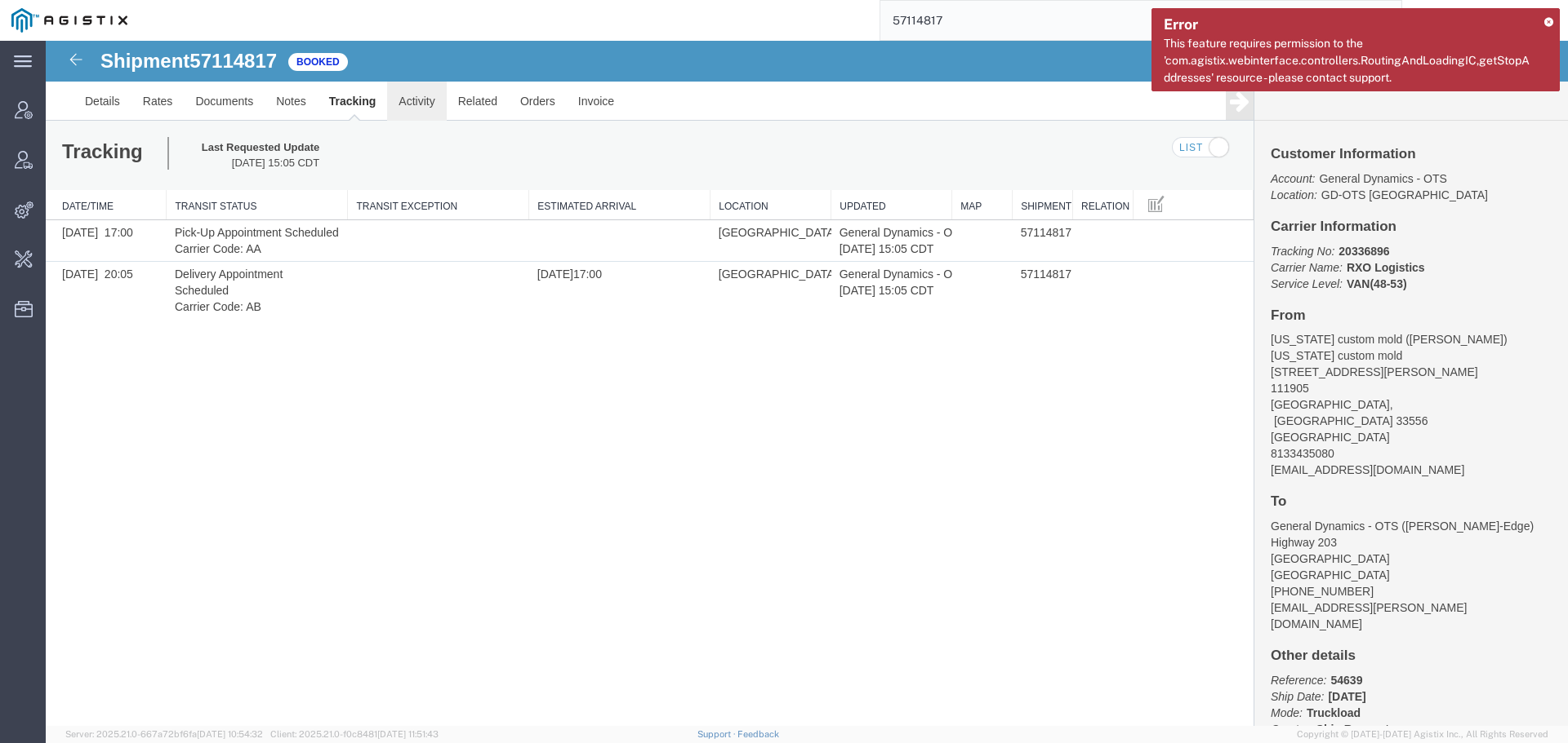
click at [434, 100] on link "Activity" at bounding box center [416, 101] width 59 height 39
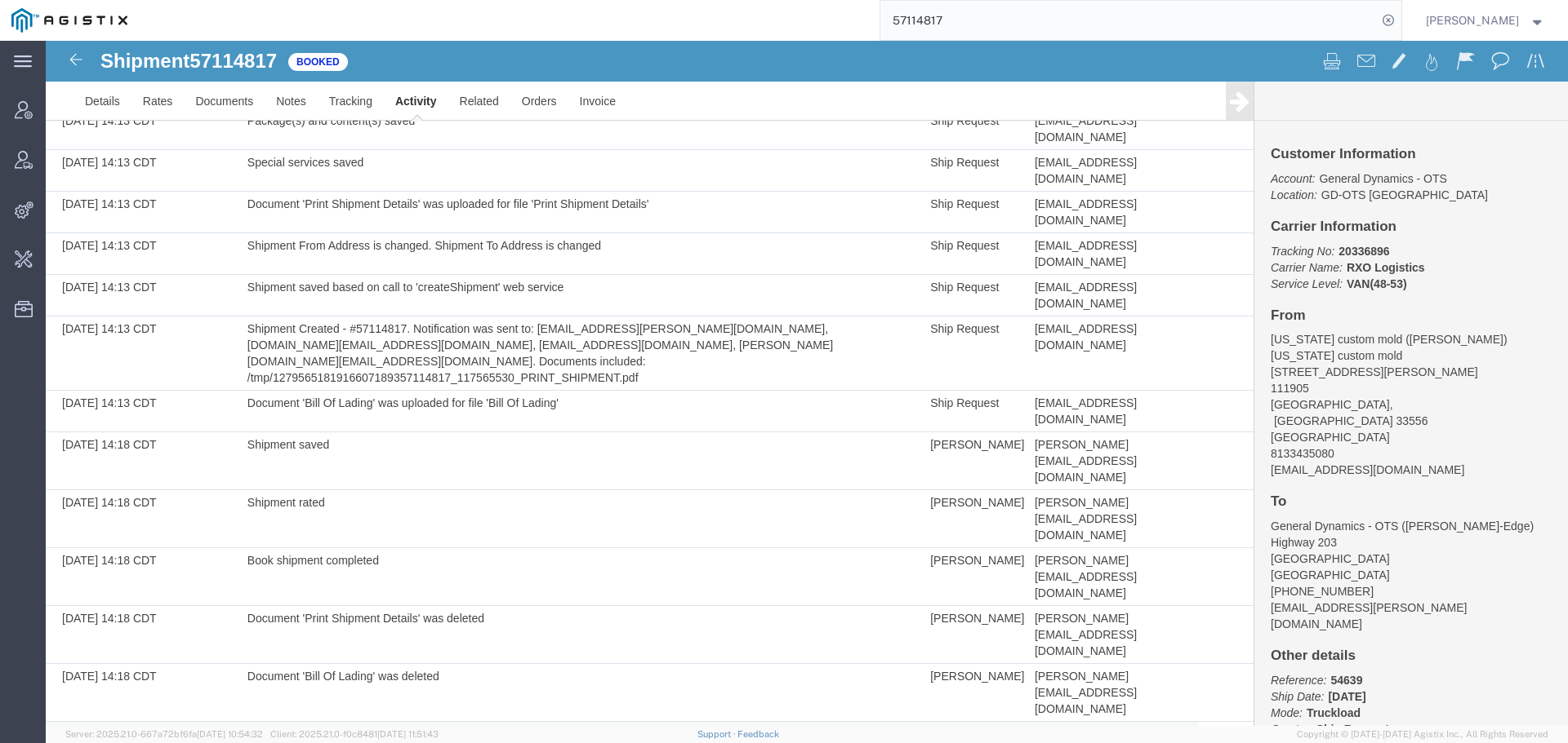
scroll to position [326, 0]
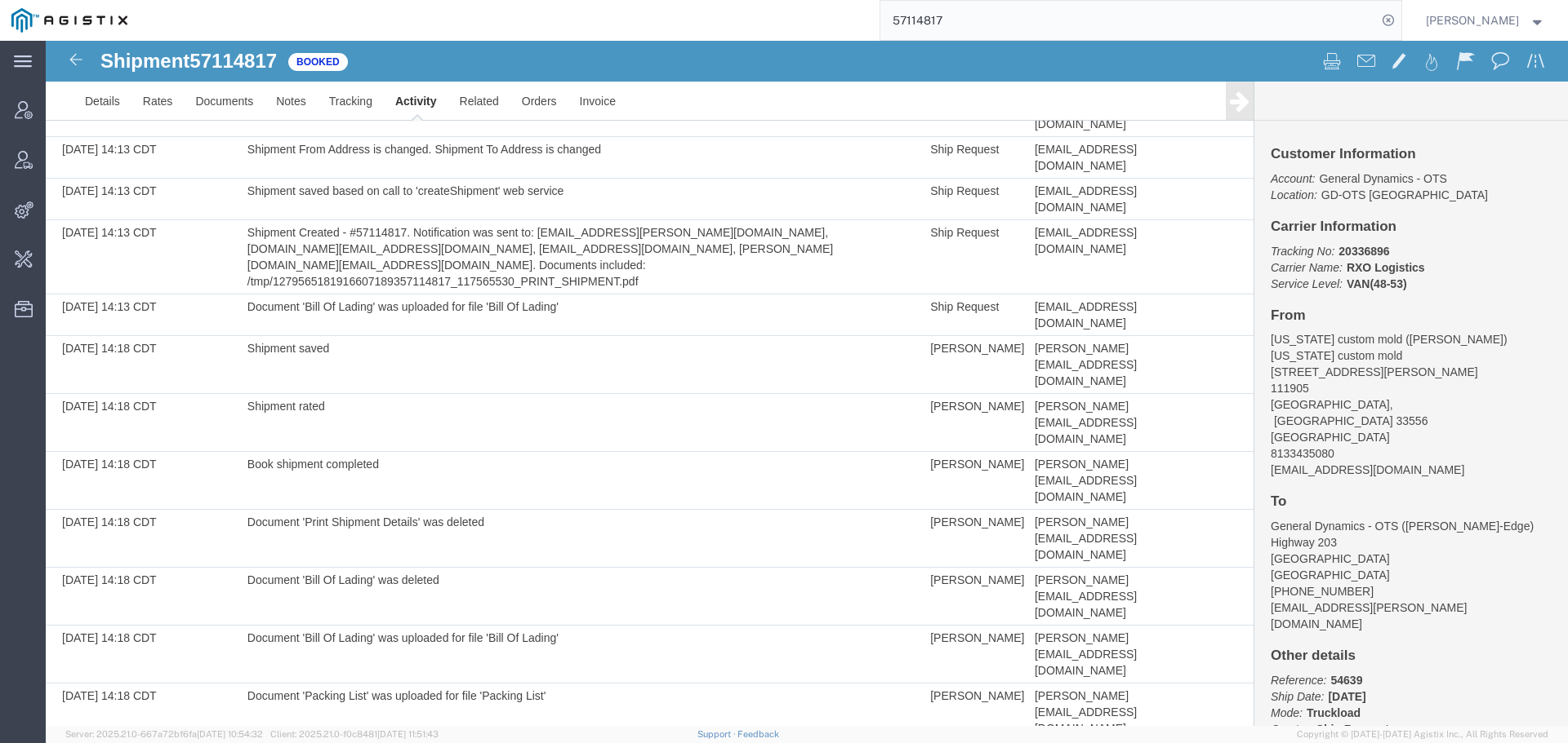
click at [1122, 8] on input "57114817" at bounding box center [1128, 20] width 497 height 39
type input "57115379"
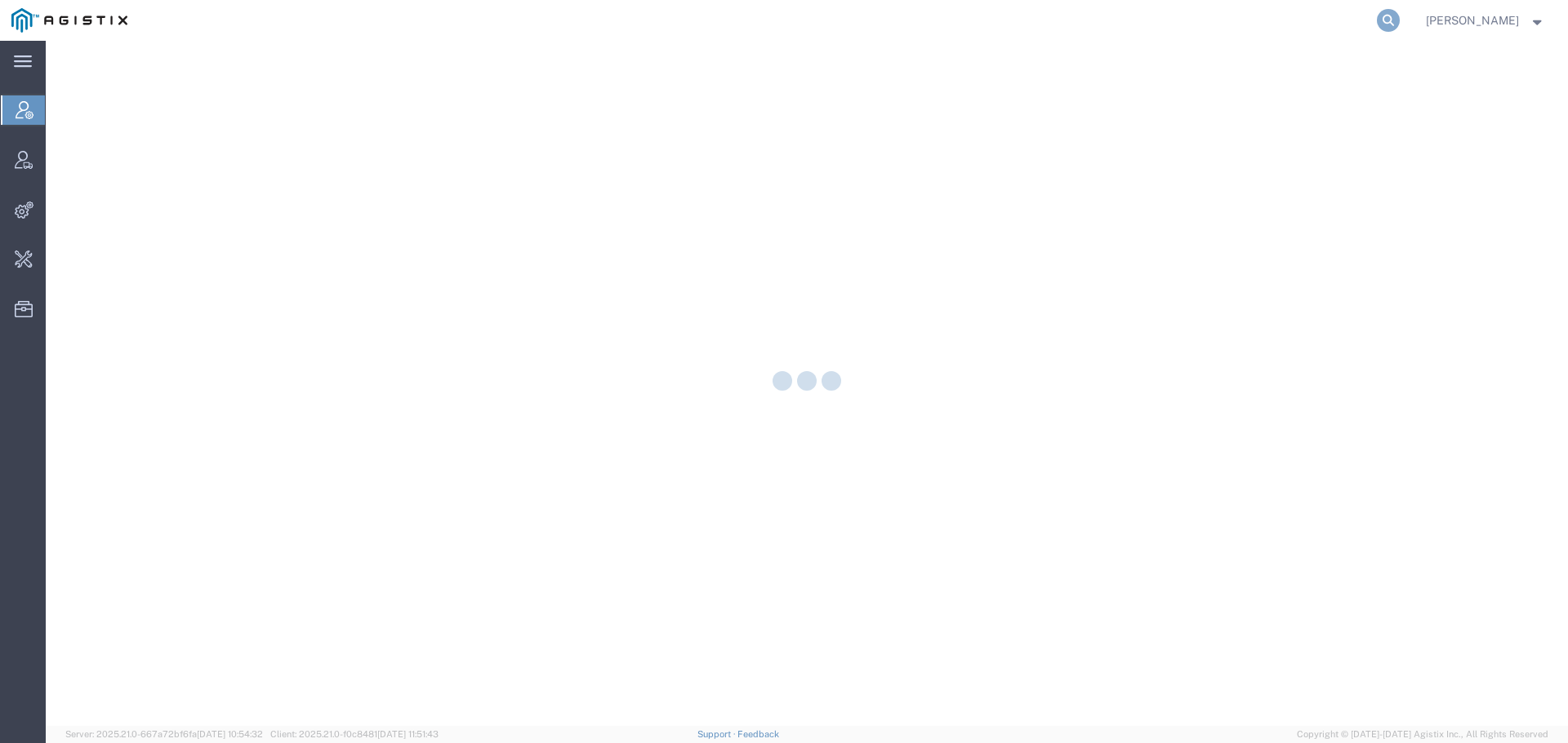
click at [1400, 26] on icon at bounding box center [1388, 20] width 23 height 23
paste input "2701251012"
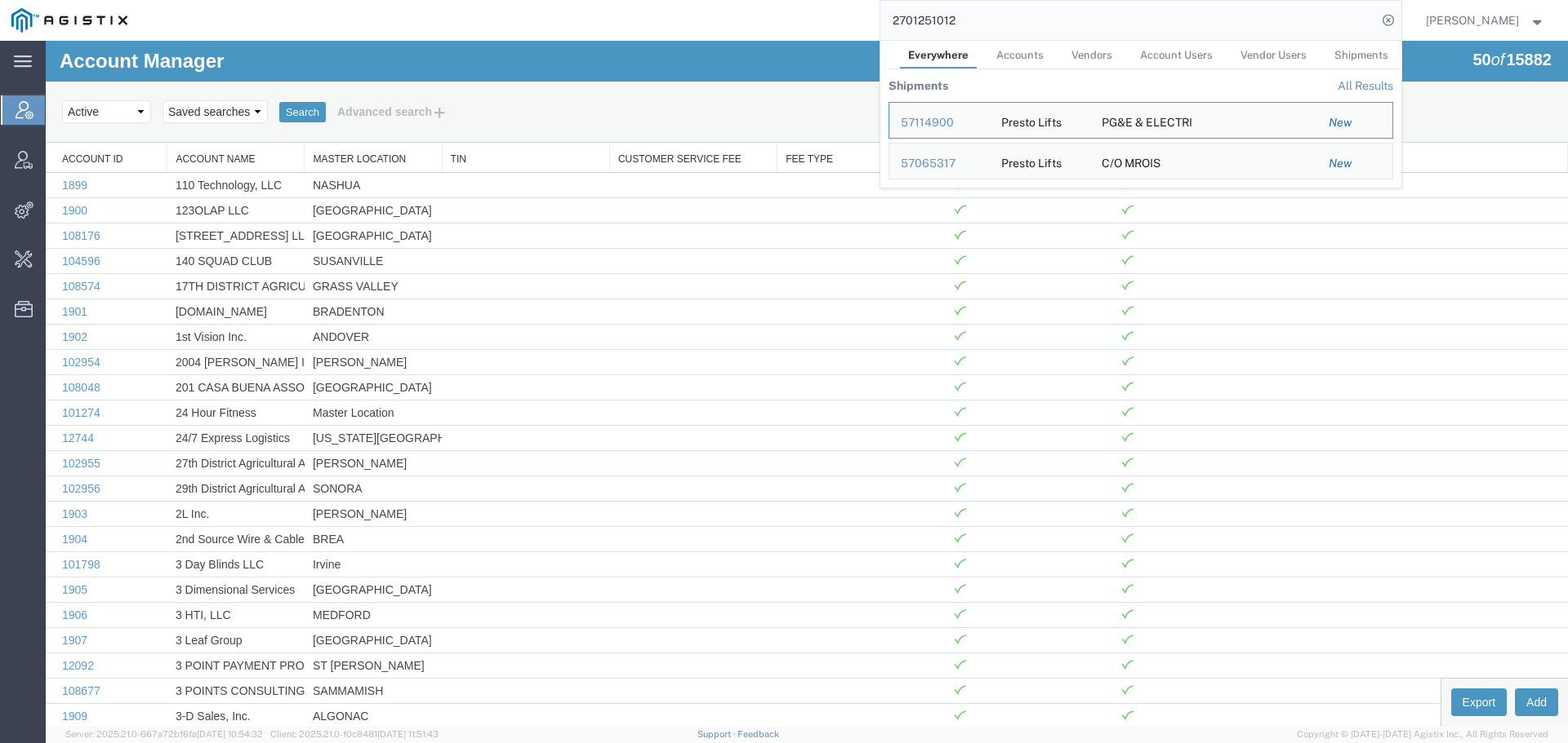
drag, startPoint x: 1004, startPoint y: 22, endPoint x: 826, endPoint y: 39, distance: 178.8
click at [826, 39] on div "2701251012 Everywhere Accounts Vendors Account Users Vendor Users Shipments Shi…" at bounding box center [769, 20] width 1262 height 41
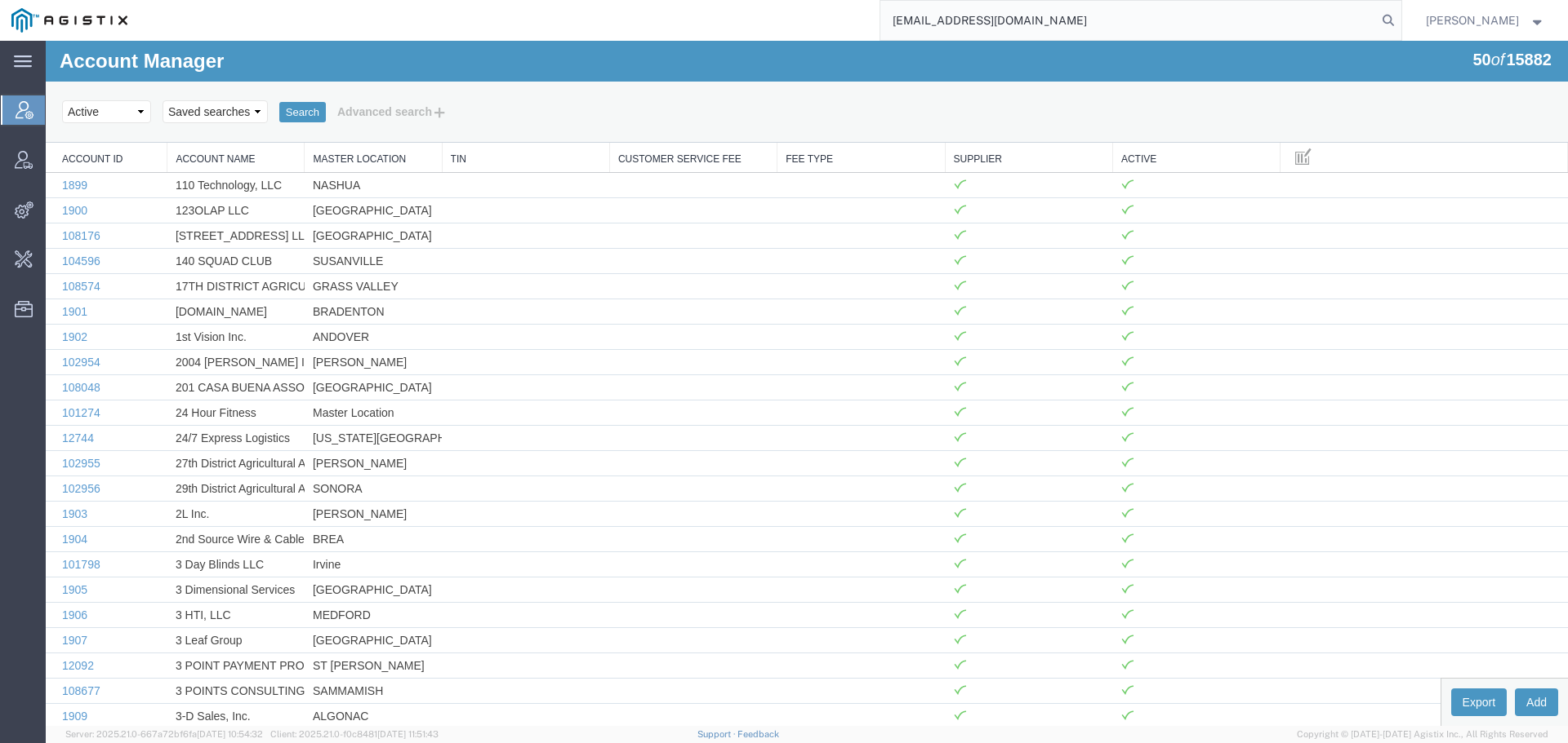
type input "[EMAIL_ADDRESS][DOMAIN_NAME]"
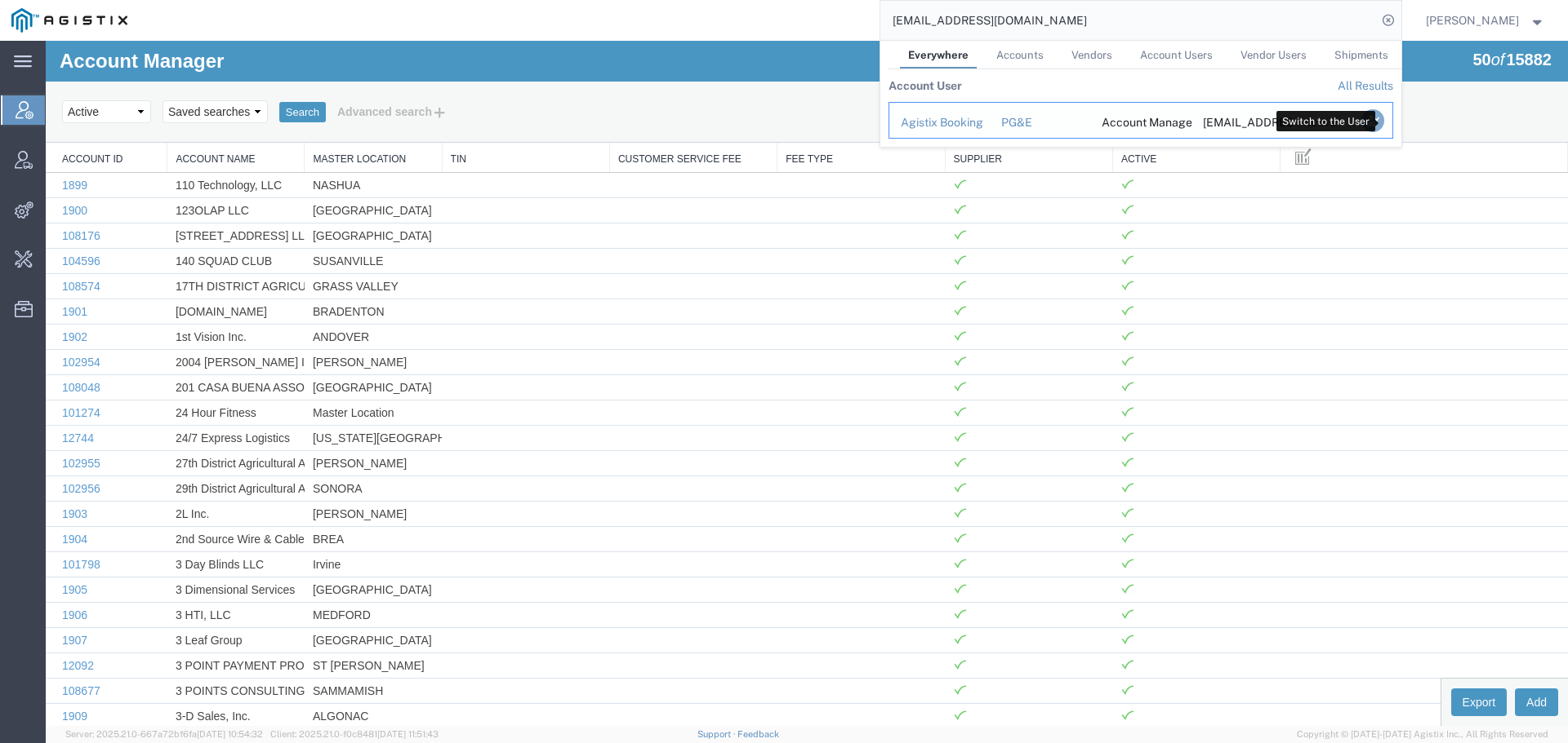
click at [1383, 130] on icon "Search Results" at bounding box center [1372, 121] width 23 height 23
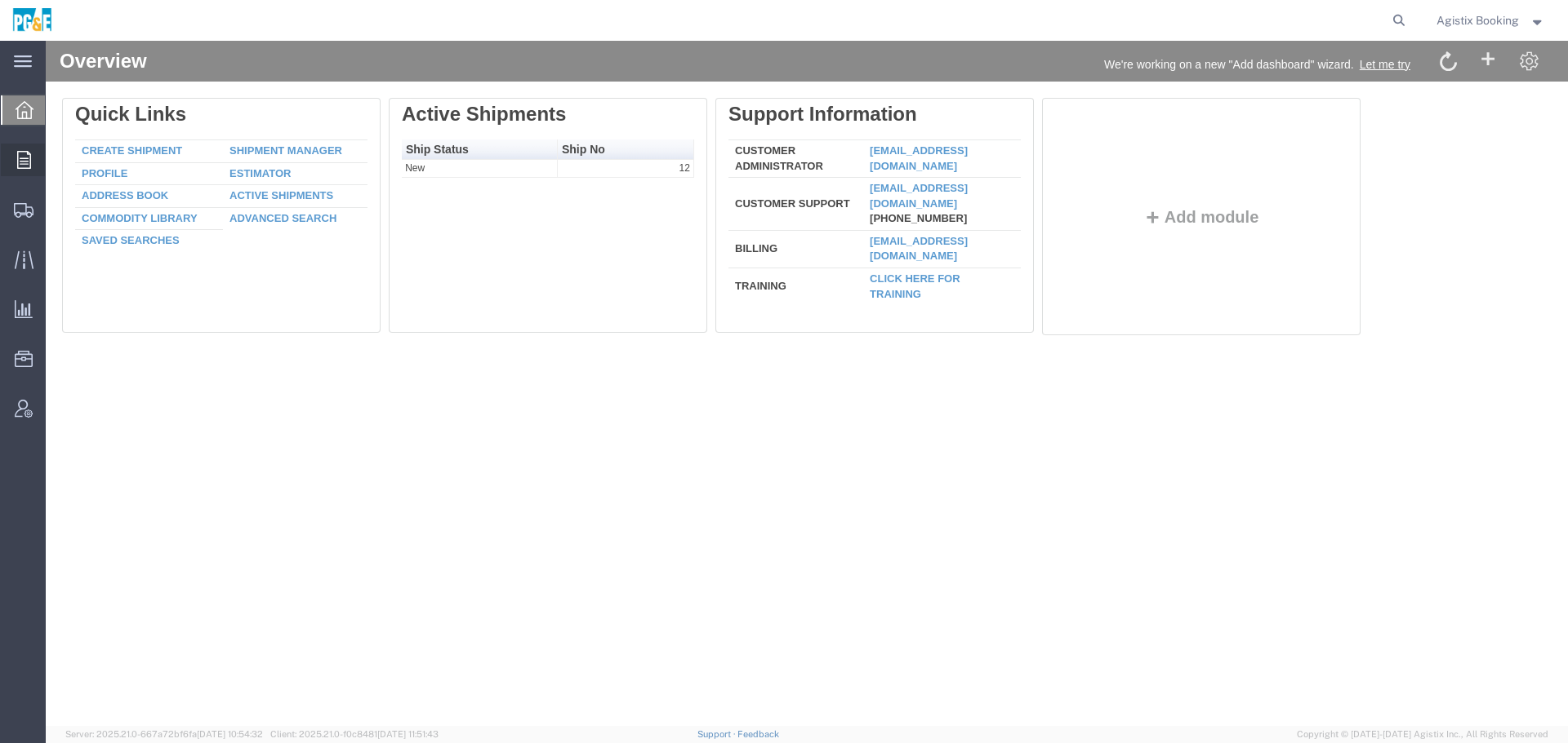
click at [34, 170] on div at bounding box center [24, 160] width 46 height 33
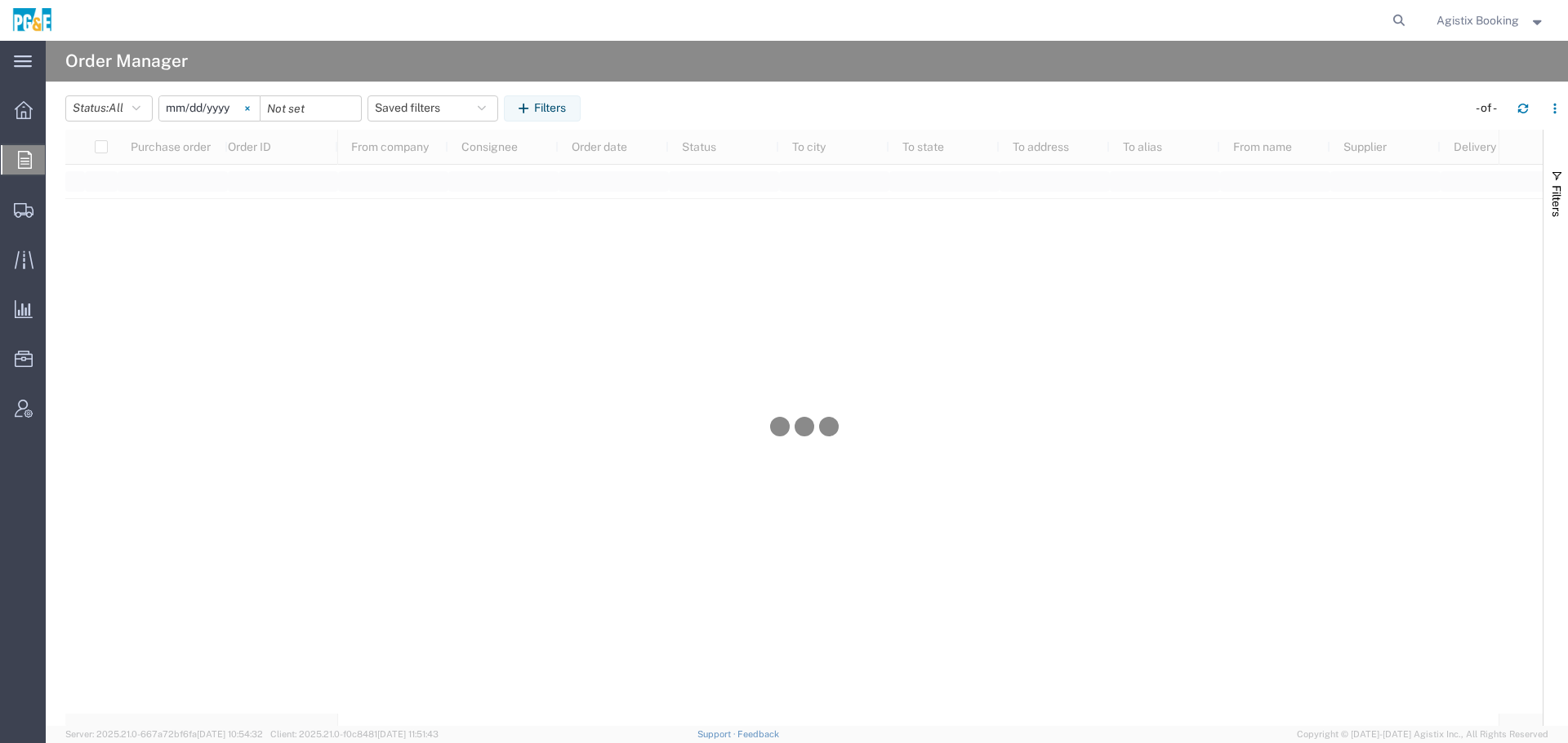
click at [250, 111] on svg-icon at bounding box center [248, 108] width 25 height 25
click at [541, 110] on button "Filters" at bounding box center [541, 108] width 77 height 26
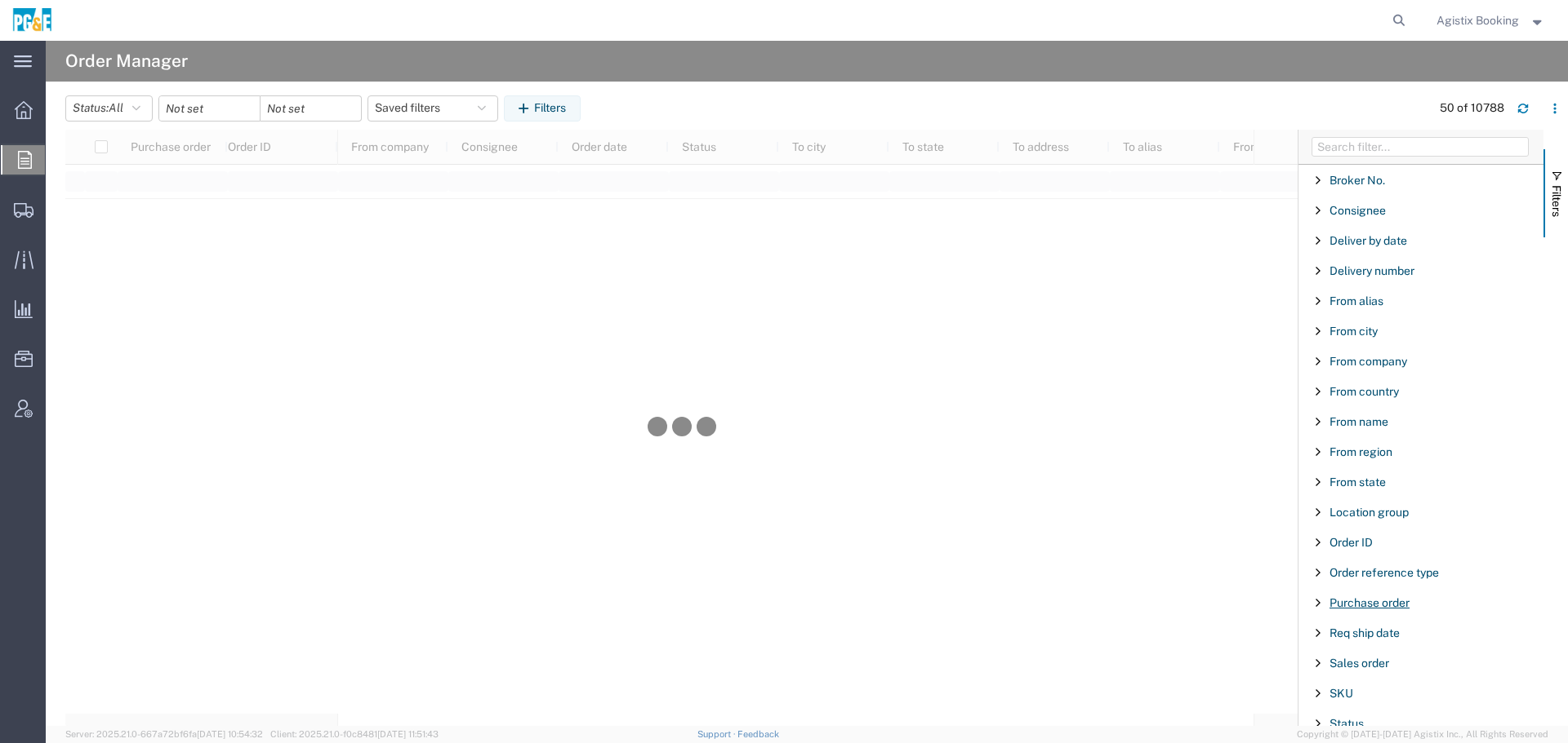
click at [1399, 600] on span "Purchase order" at bounding box center [1369, 603] width 80 height 13
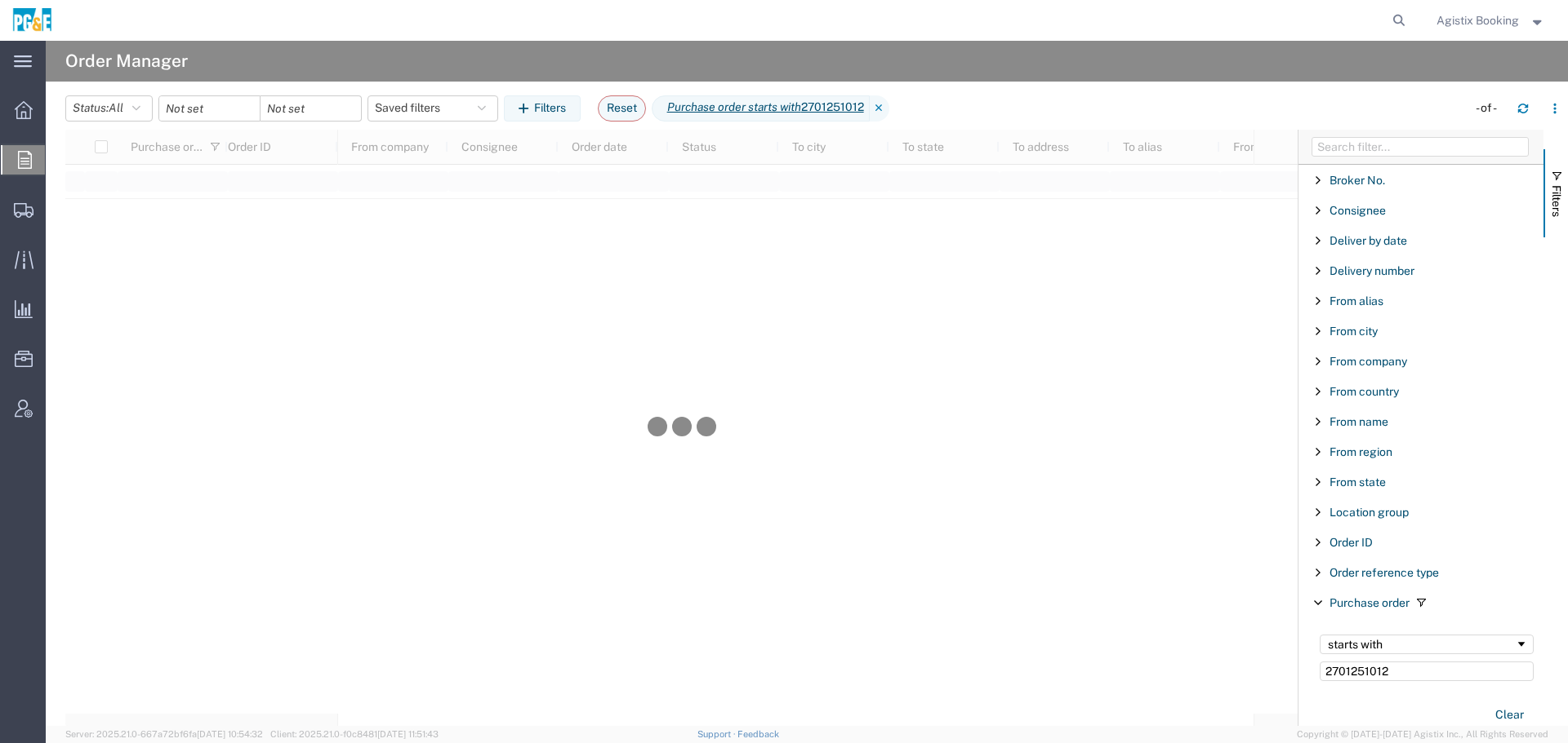
type input "2701251012"
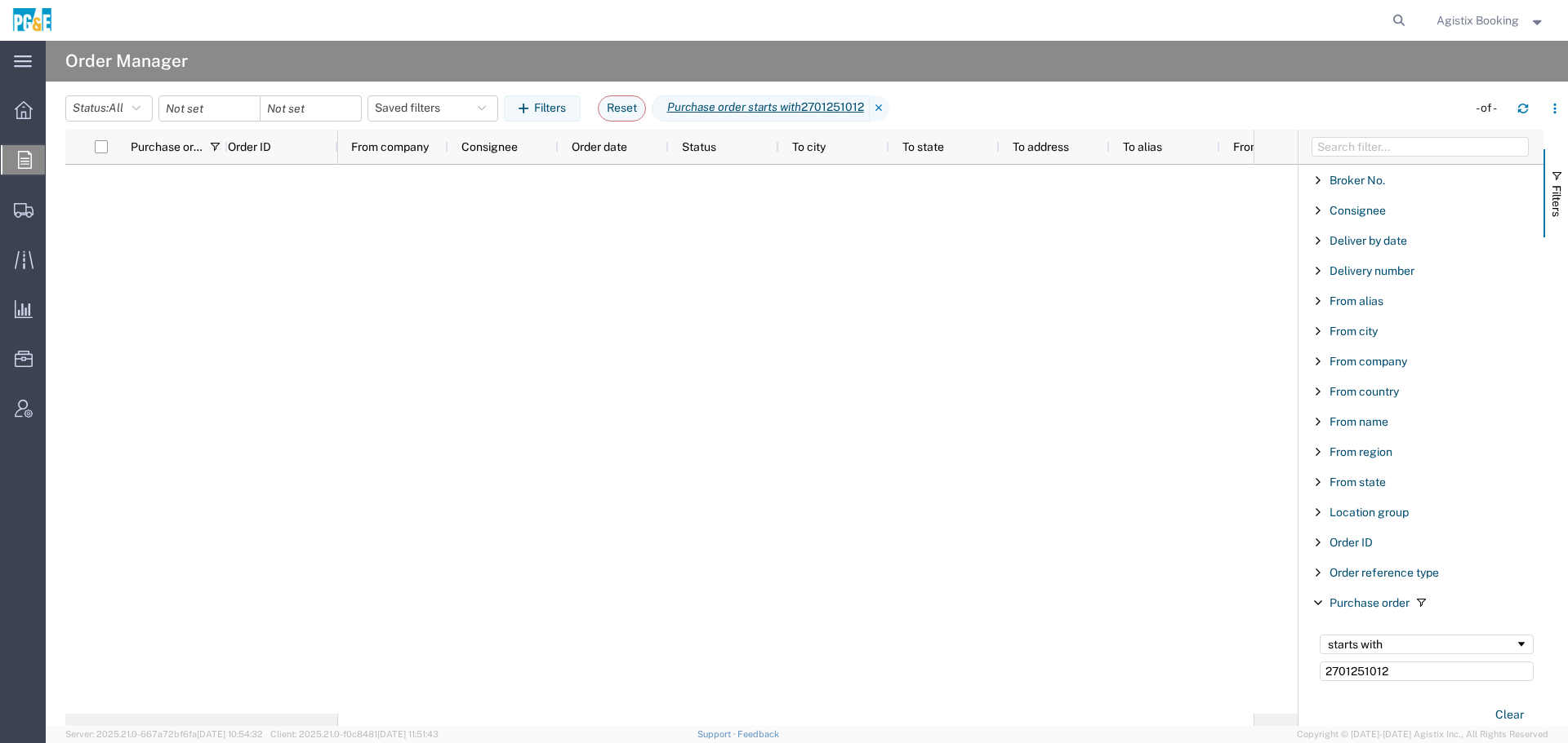
drag, startPoint x: 1472, startPoint y: 14, endPoint x: 1481, endPoint y: 30, distance: 18.4
click at [1472, 14] on span "Agistix Booking" at bounding box center [1478, 20] width 83 height 18
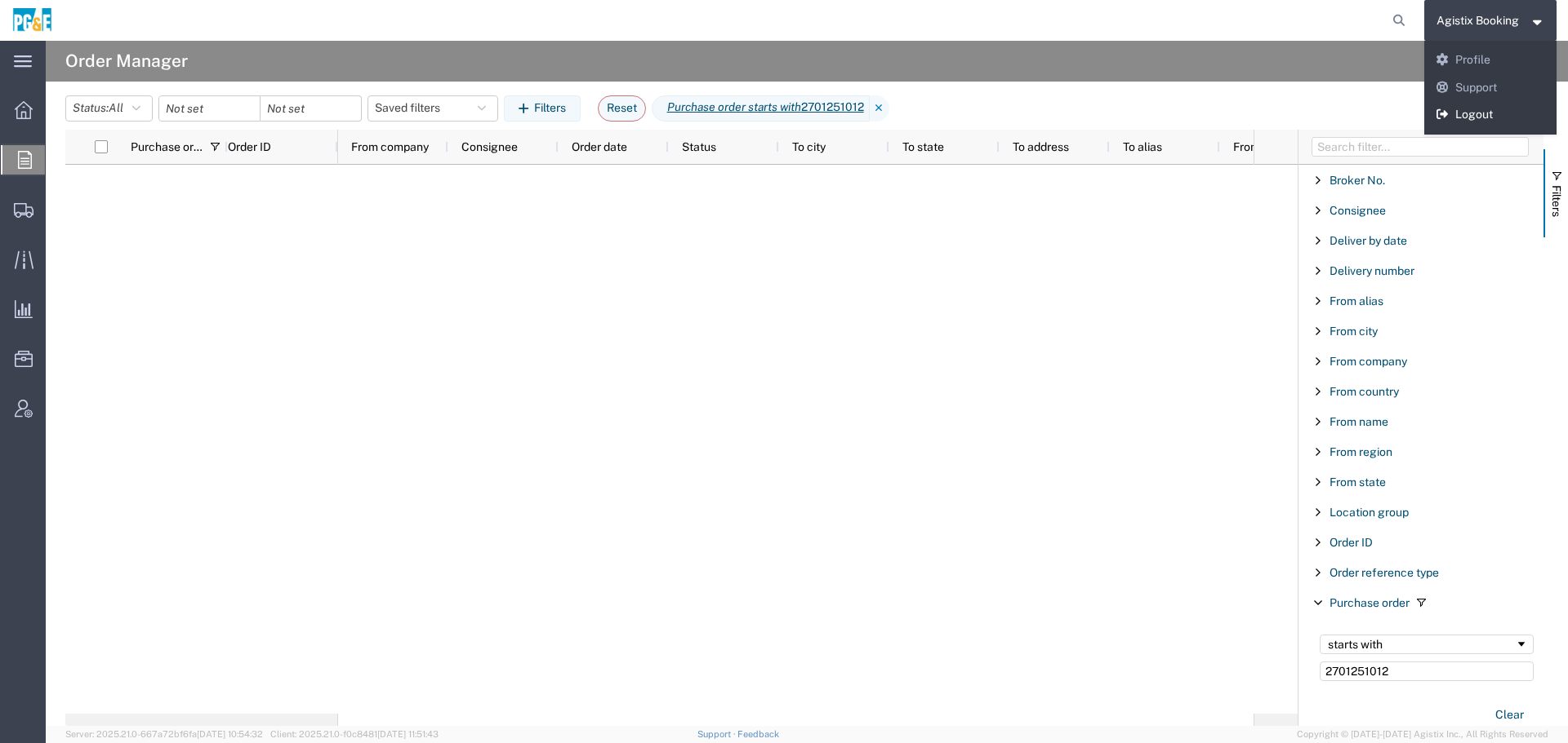
click at [1477, 127] on link "Logout" at bounding box center [1490, 115] width 133 height 27
